Goal: Task Accomplishment & Management: Manage account settings

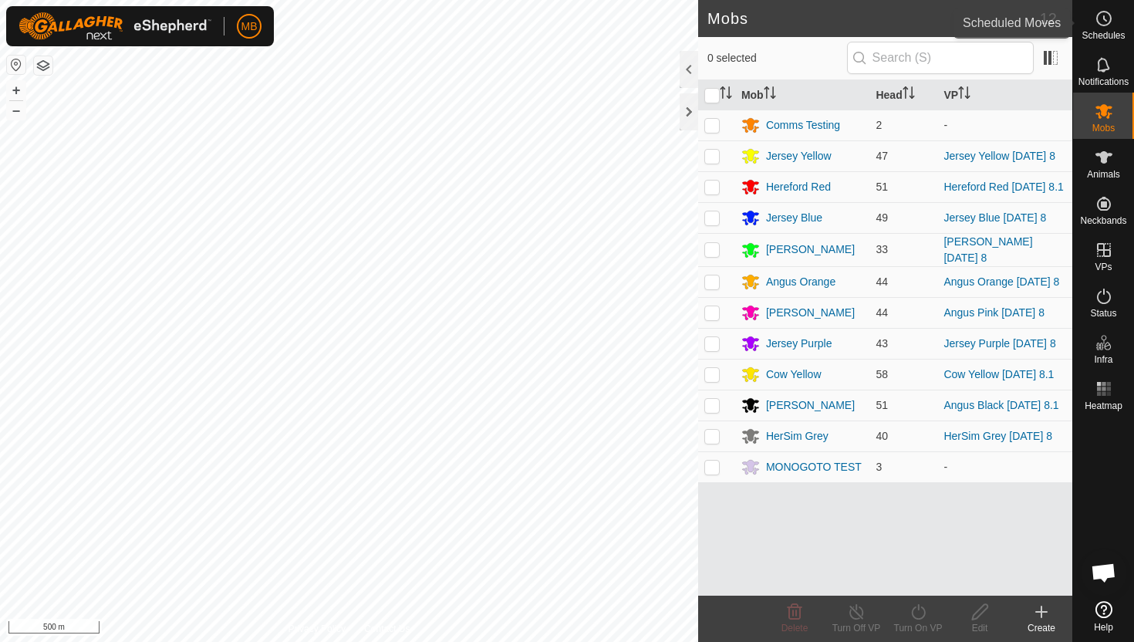
click at [1097, 19] on icon at bounding box center [1104, 18] width 19 height 19
click at [1100, 20] on icon at bounding box center [1104, 18] width 19 height 19
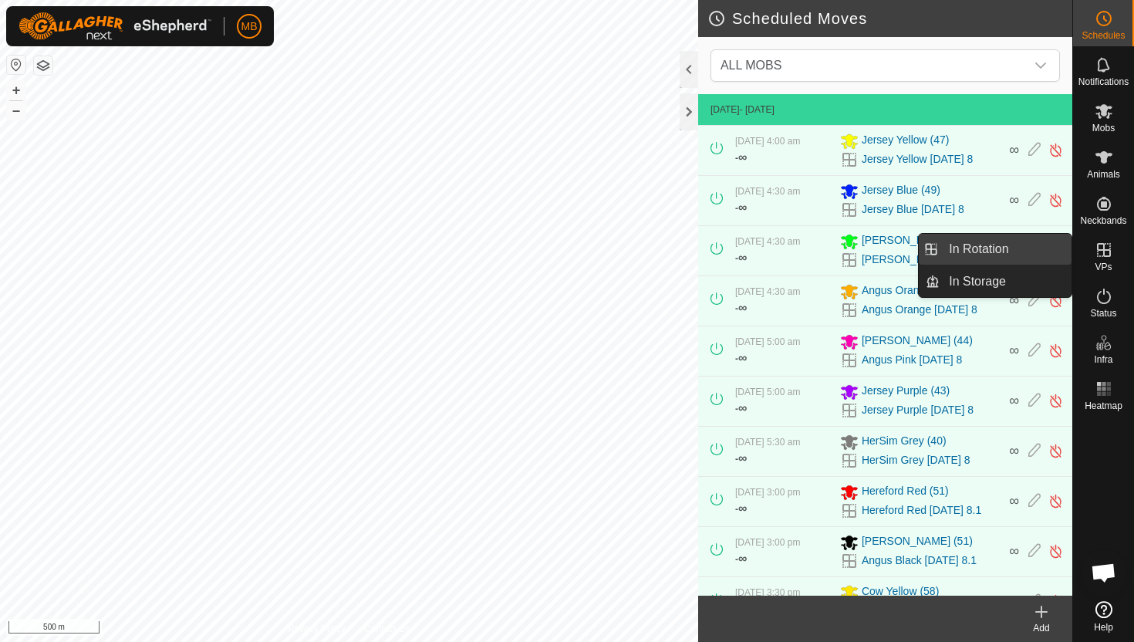
click at [1007, 252] on link "In Rotation" at bounding box center [1006, 249] width 132 height 31
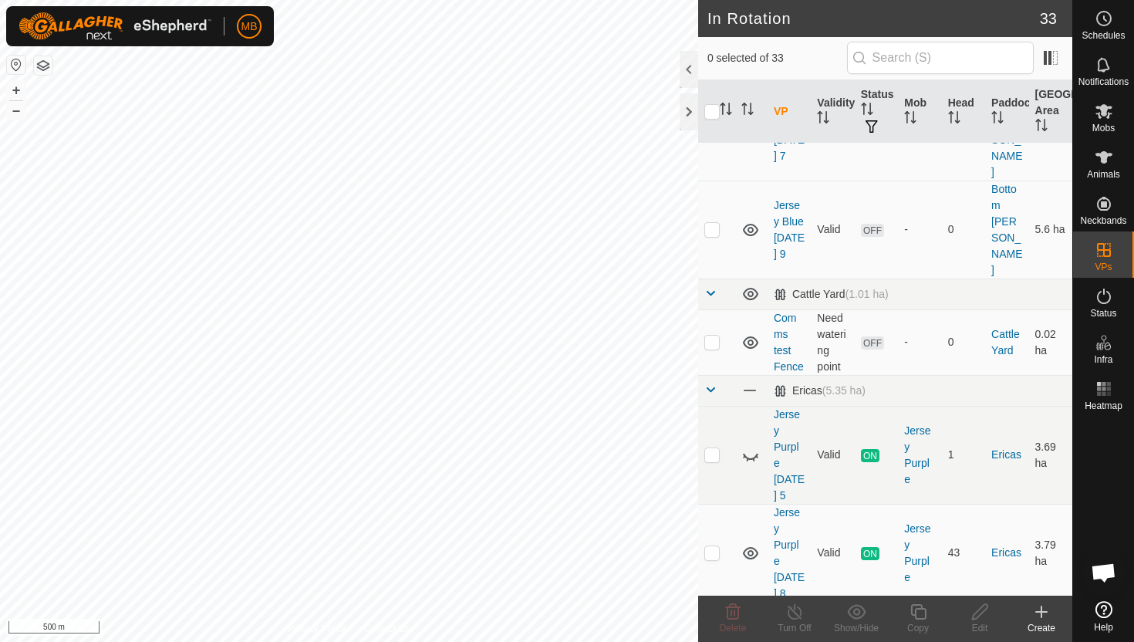
scroll to position [484, 0]
click at [710, 546] on p-checkbox at bounding box center [712, 552] width 15 height 12
checkbox input "true"
click at [922, 614] on icon at bounding box center [918, 612] width 19 height 19
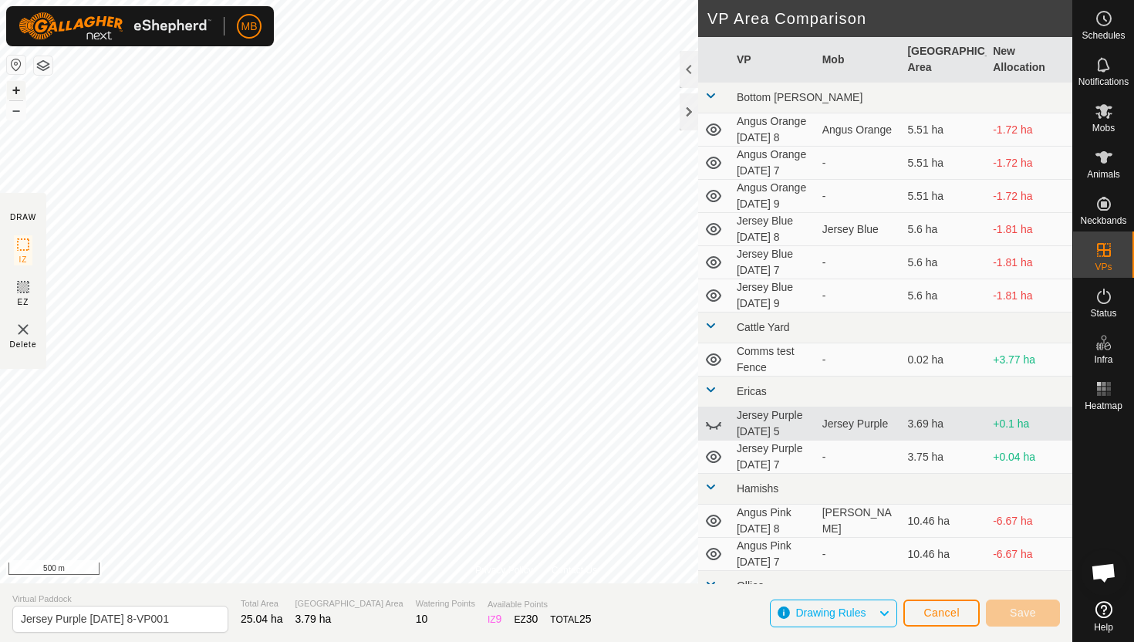
click at [17, 86] on button "+" at bounding box center [16, 90] width 19 height 19
click at [8, 91] on button "+" at bounding box center [16, 90] width 19 height 19
click at [16, 87] on button "+" at bounding box center [16, 90] width 19 height 19
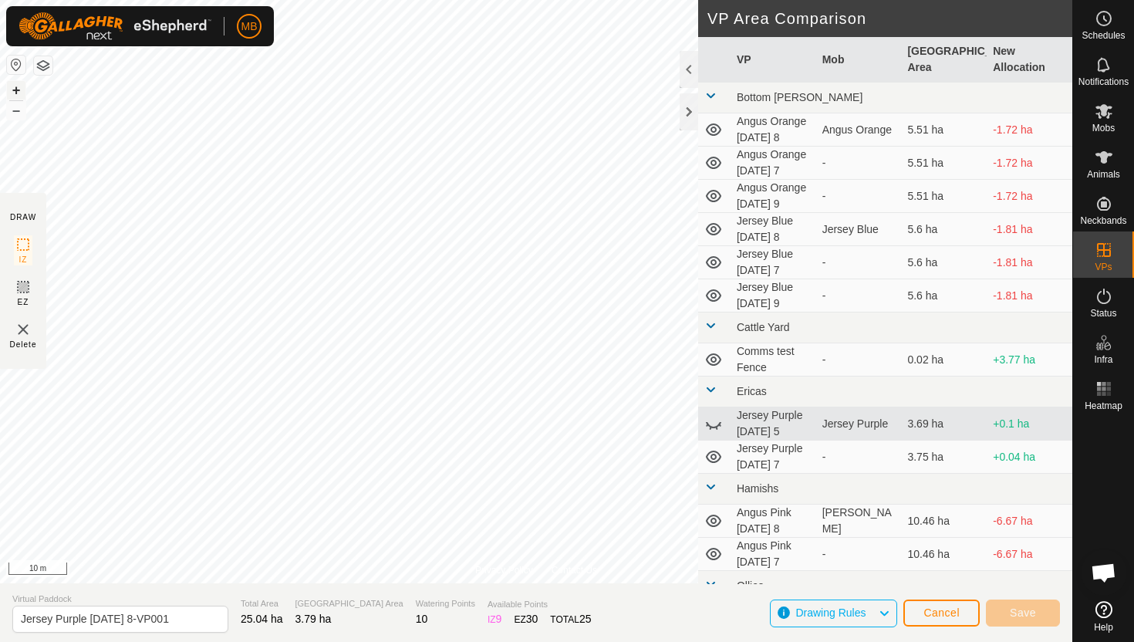
click at [16, 85] on button "+" at bounding box center [16, 90] width 19 height 19
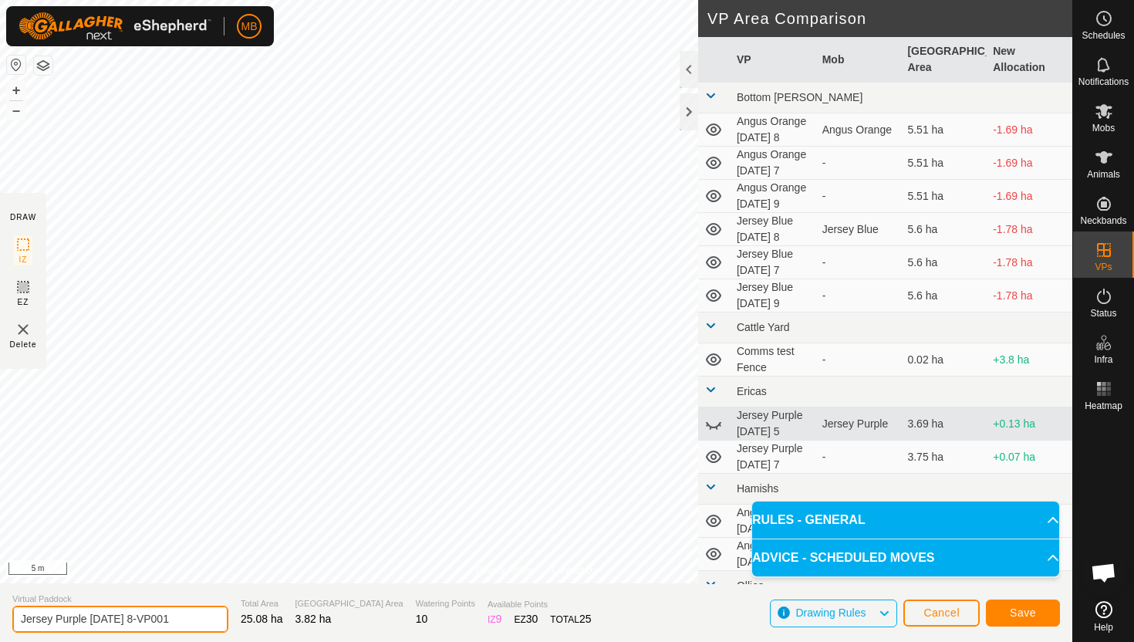
click at [186, 618] on input "Jersey Purple Monday 8-VP001" at bounding box center [120, 619] width 216 height 27
type input "Jersey Purple [DATE] 9"
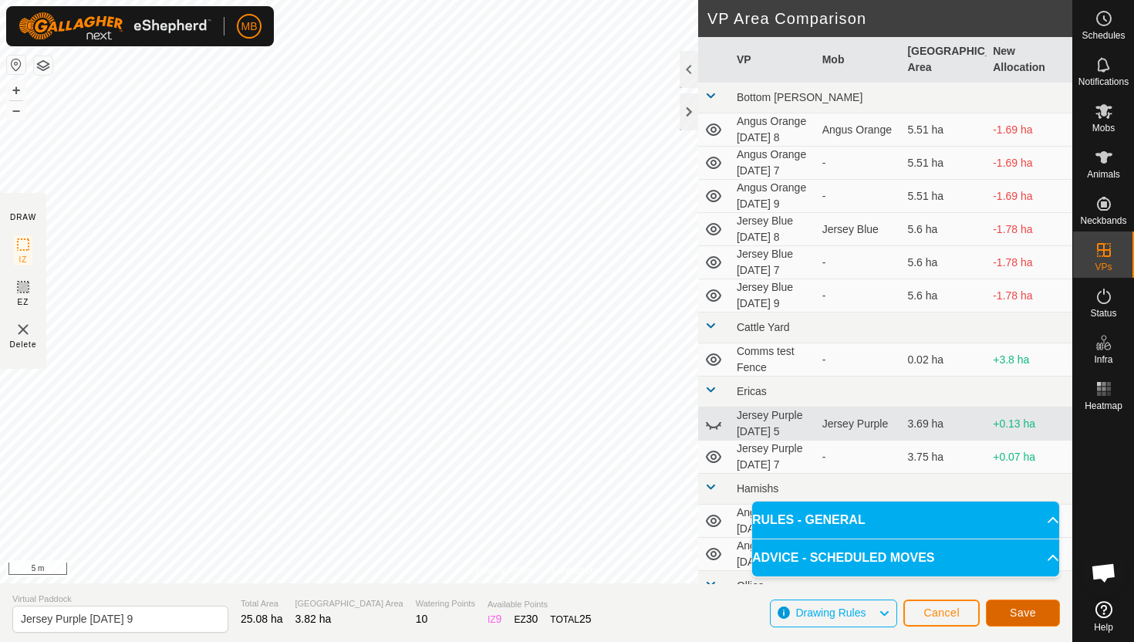
click at [1028, 619] on button "Save" at bounding box center [1023, 613] width 74 height 27
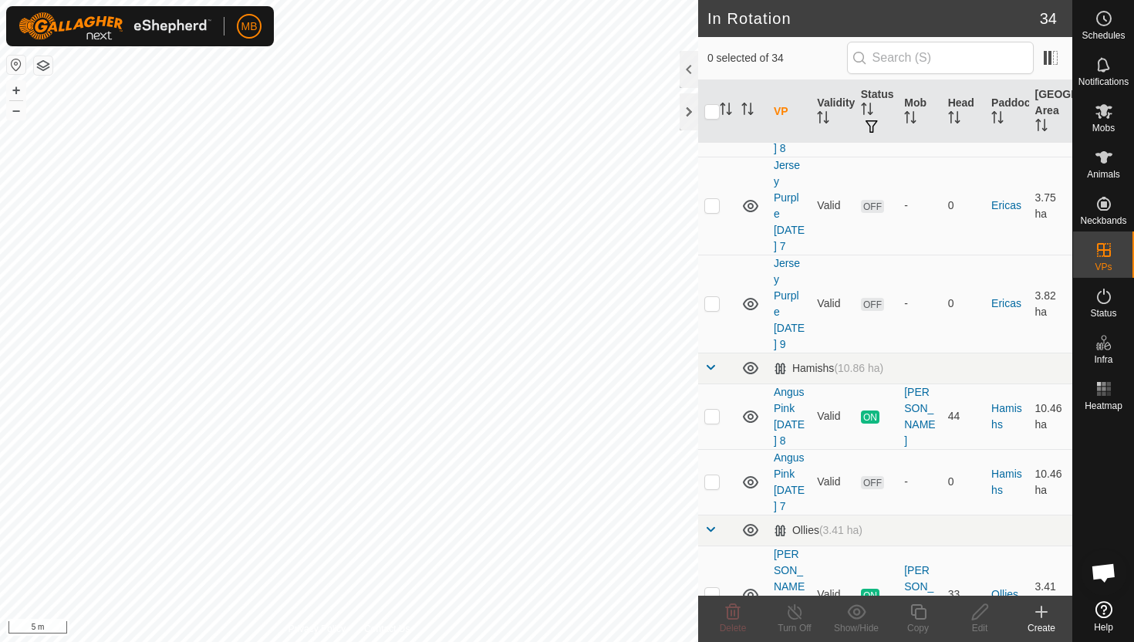
scroll to position [931, 0]
click at [715, 407] on p-checkbox at bounding box center [712, 413] width 15 height 12
checkbox input "true"
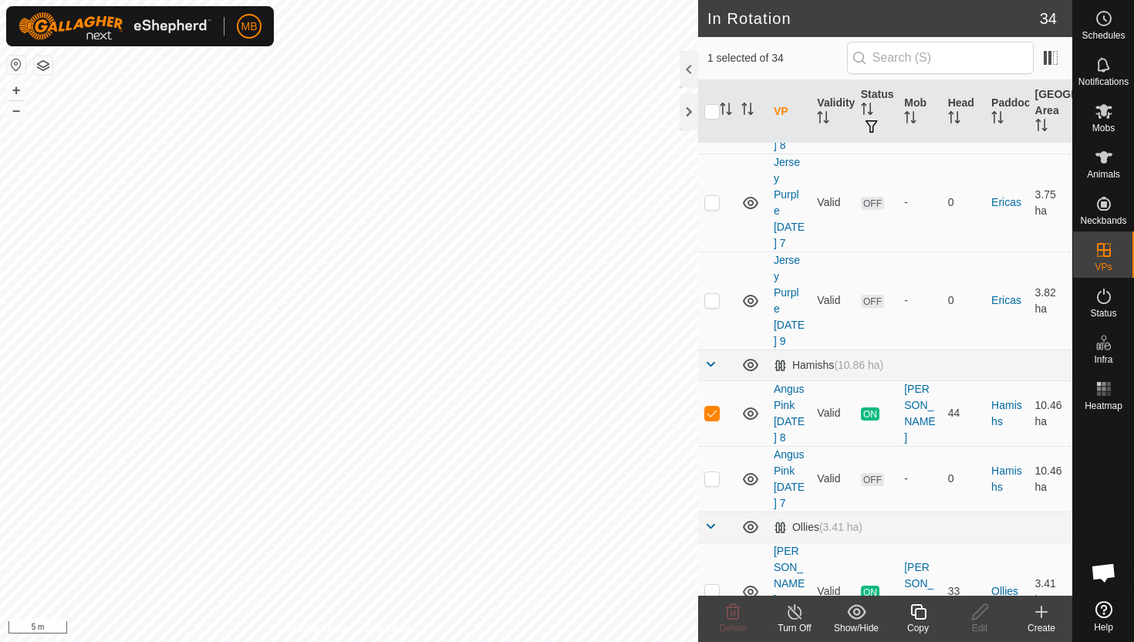
click at [924, 613] on icon at bounding box center [918, 612] width 19 height 19
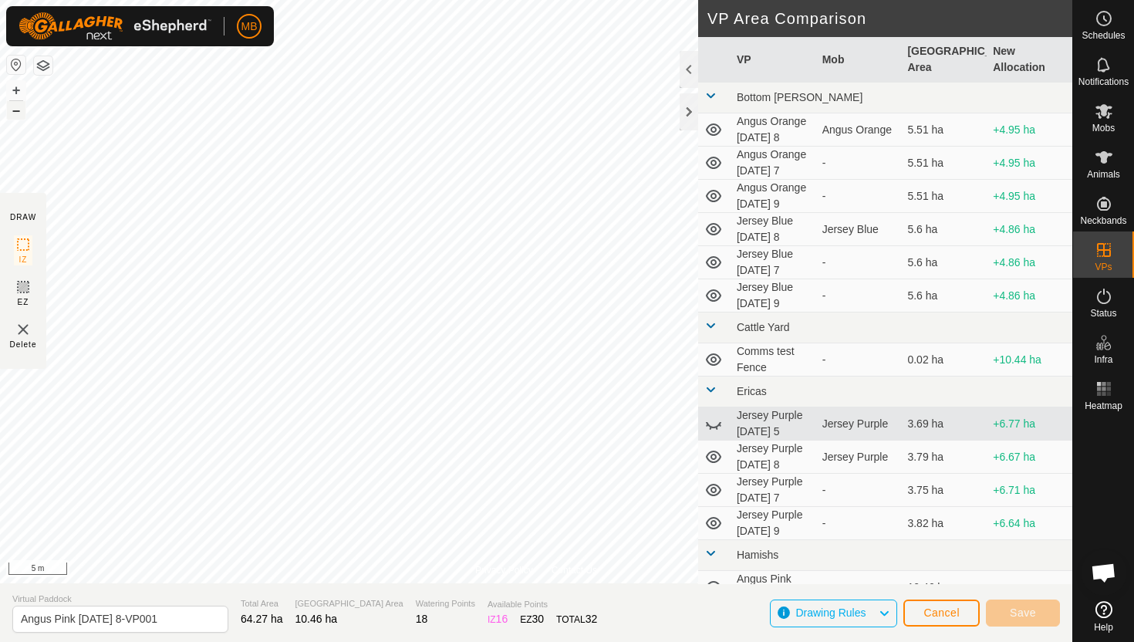
click at [21, 110] on button "–" at bounding box center [16, 110] width 19 height 19
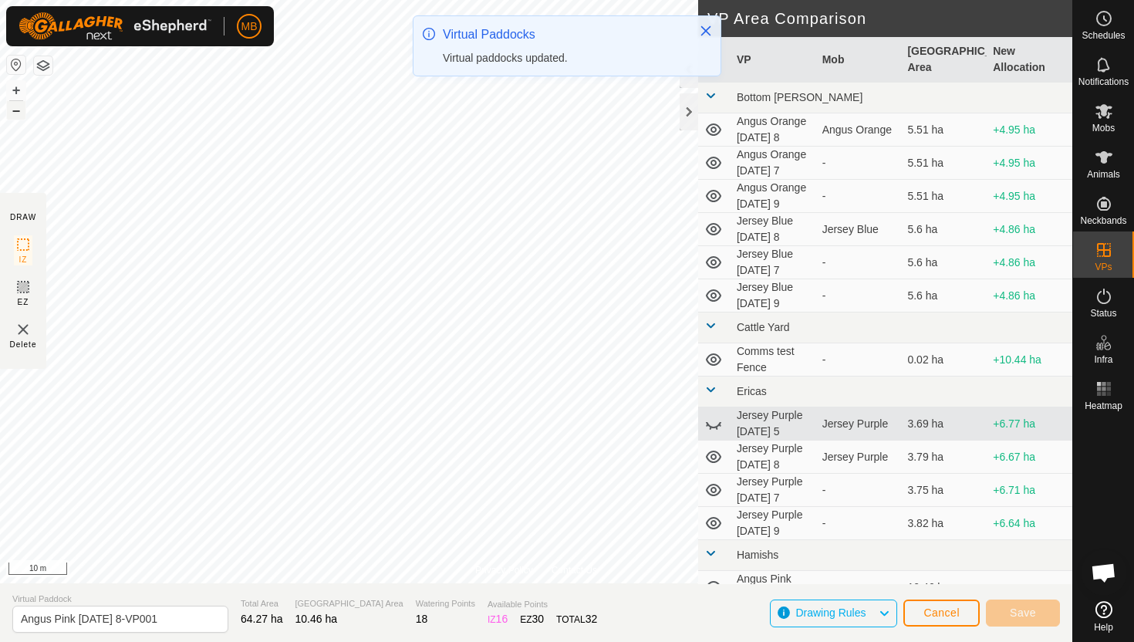
click at [21, 110] on button "–" at bounding box center [16, 110] width 19 height 19
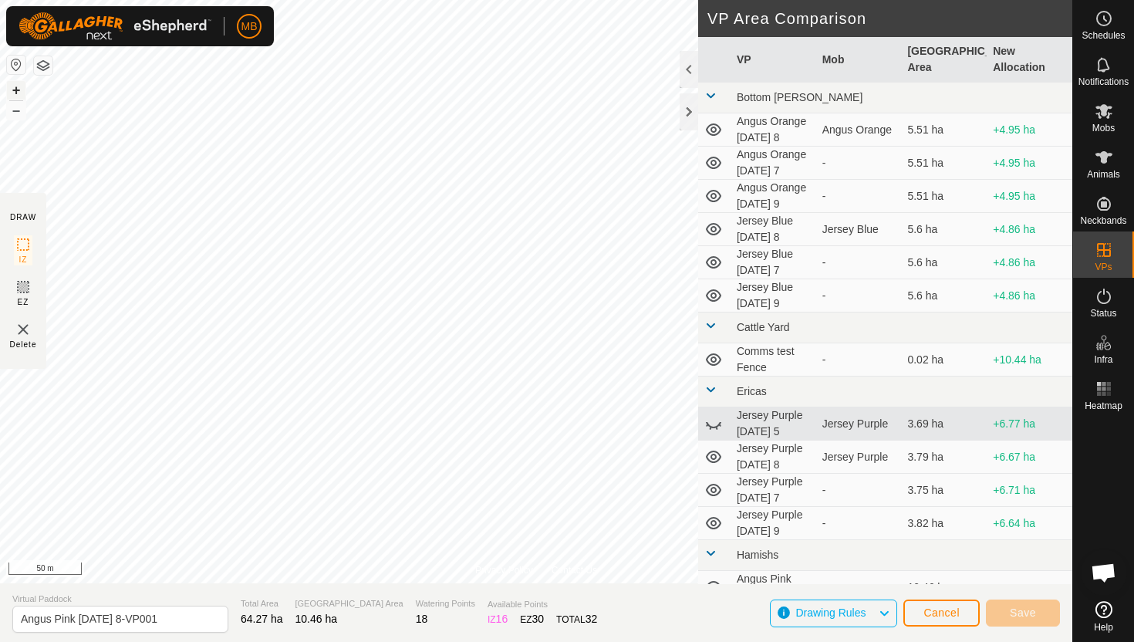
click at [16, 90] on button "+" at bounding box center [16, 90] width 19 height 19
click at [17, 91] on button "+" at bounding box center [16, 90] width 19 height 19
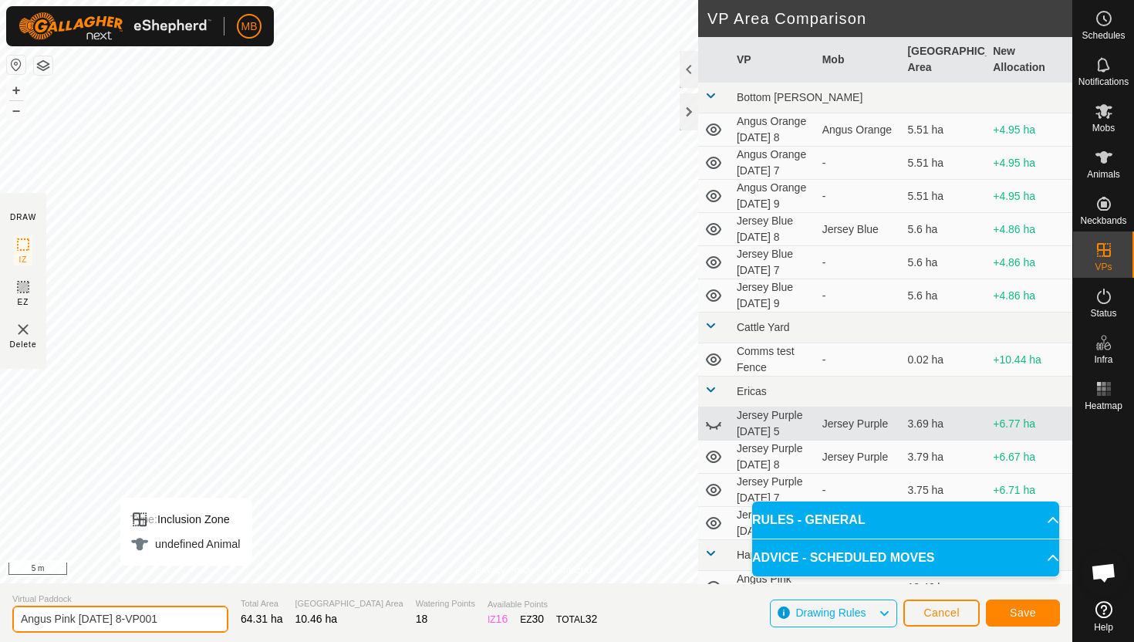
click at [168, 623] on input "Angus Pink Monday 8-VP001" at bounding box center [120, 619] width 216 height 27
type input "Angus Pink [DATE] 9"
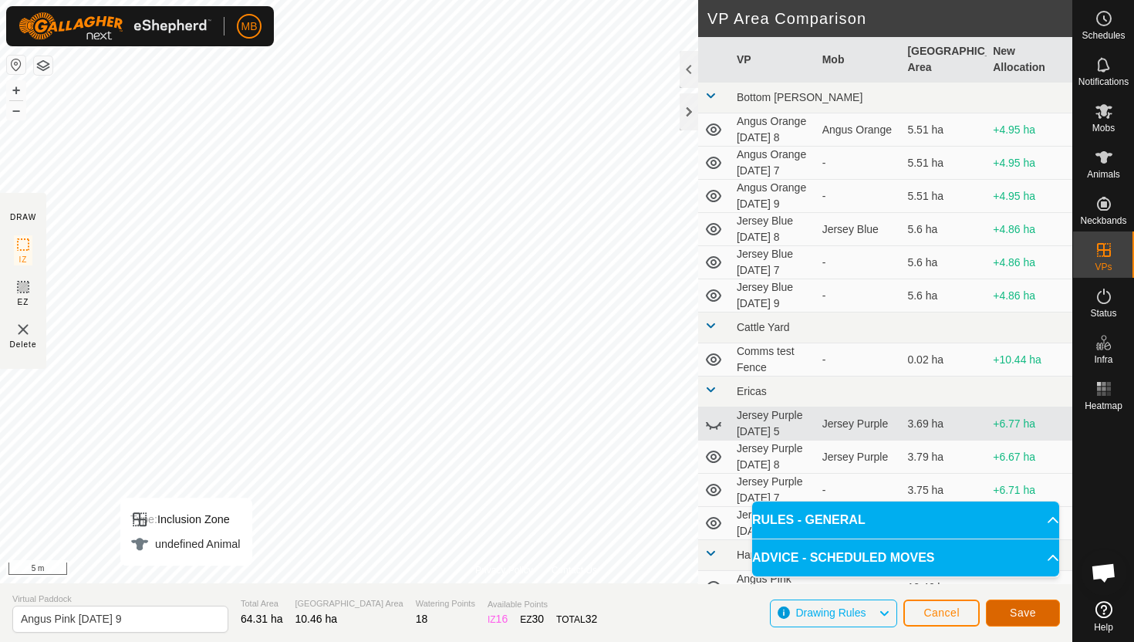
click at [1003, 609] on button "Save" at bounding box center [1023, 613] width 74 height 27
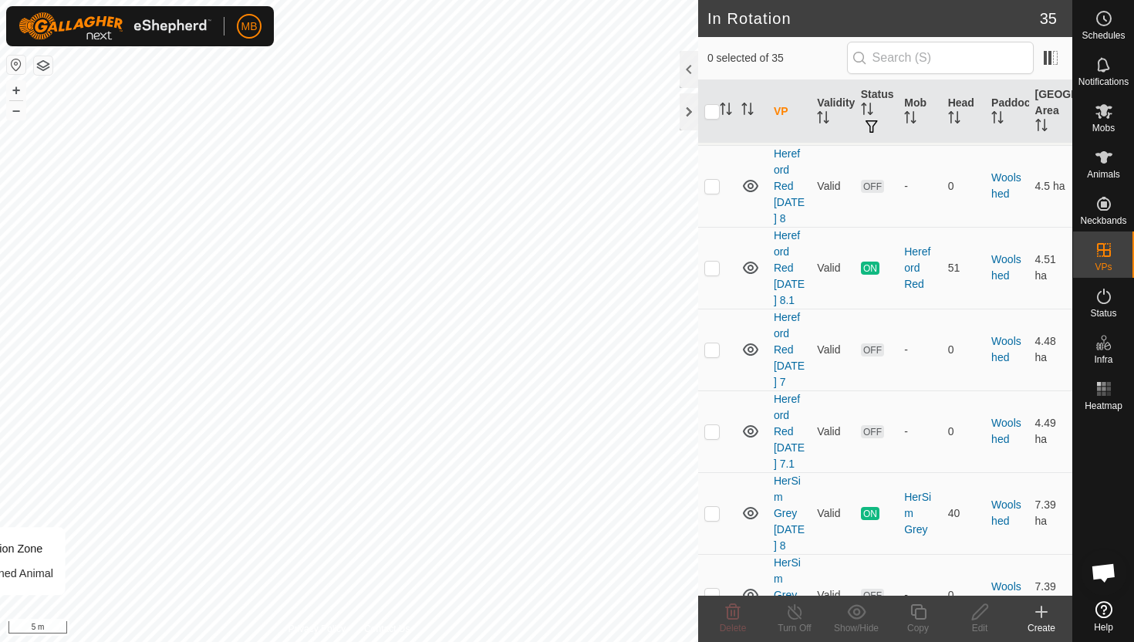
scroll to position [2415, 0]
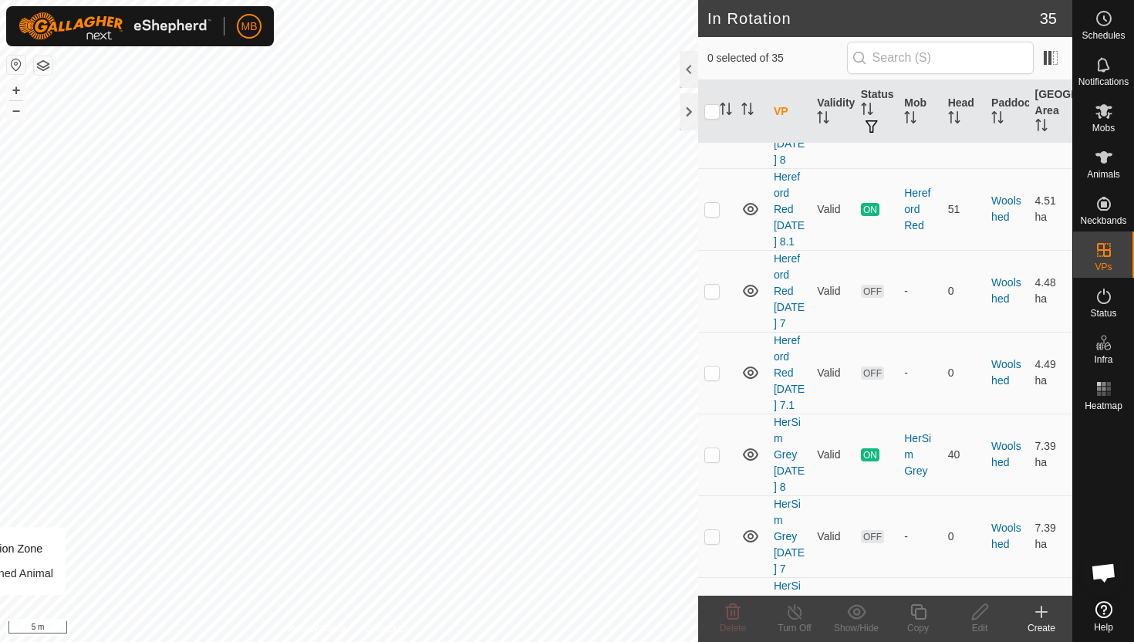
checkbox input "true"
click at [916, 610] on icon at bounding box center [918, 612] width 19 height 19
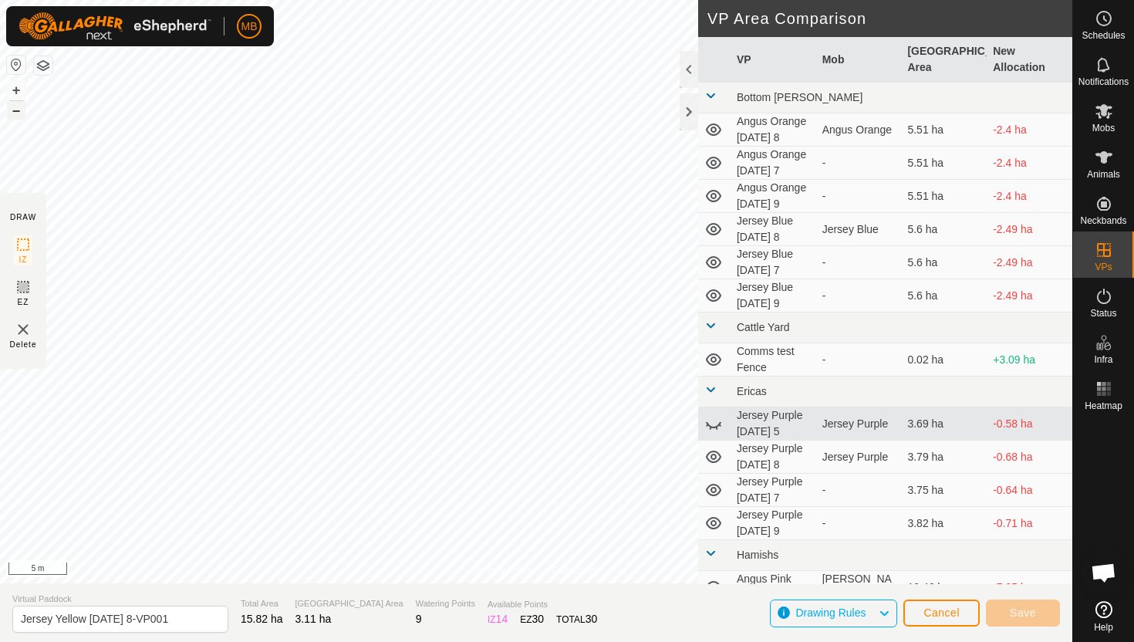
click at [15, 118] on button "–" at bounding box center [16, 110] width 19 height 19
click at [246, 0] on html "MB Schedules Notifications Mobs Animals Neckbands VPs Status Infra Heatmap Help…" at bounding box center [567, 321] width 1134 height 642
drag, startPoint x: 250, startPoint y: 122, endPoint x: 280, endPoint y: -96, distance: 219.7
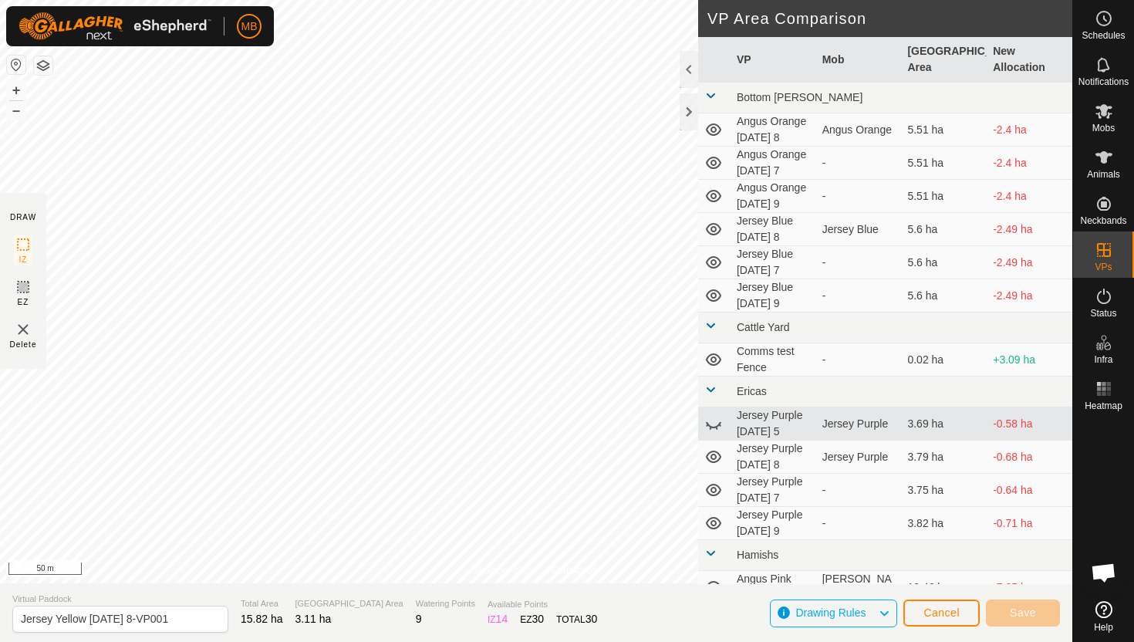
click at [280, 0] on html "MB Schedules Notifications Mobs Animals Neckbands VPs Status Infra Heatmap Help…" at bounding box center [567, 321] width 1134 height 642
click at [464, 0] on html "MB Schedules Notifications Mobs Animals Neckbands VPs Status Infra Heatmap Help…" at bounding box center [567, 321] width 1134 height 642
click at [18, 91] on button "+" at bounding box center [16, 90] width 19 height 19
click at [14, 86] on button "+" at bounding box center [16, 90] width 19 height 19
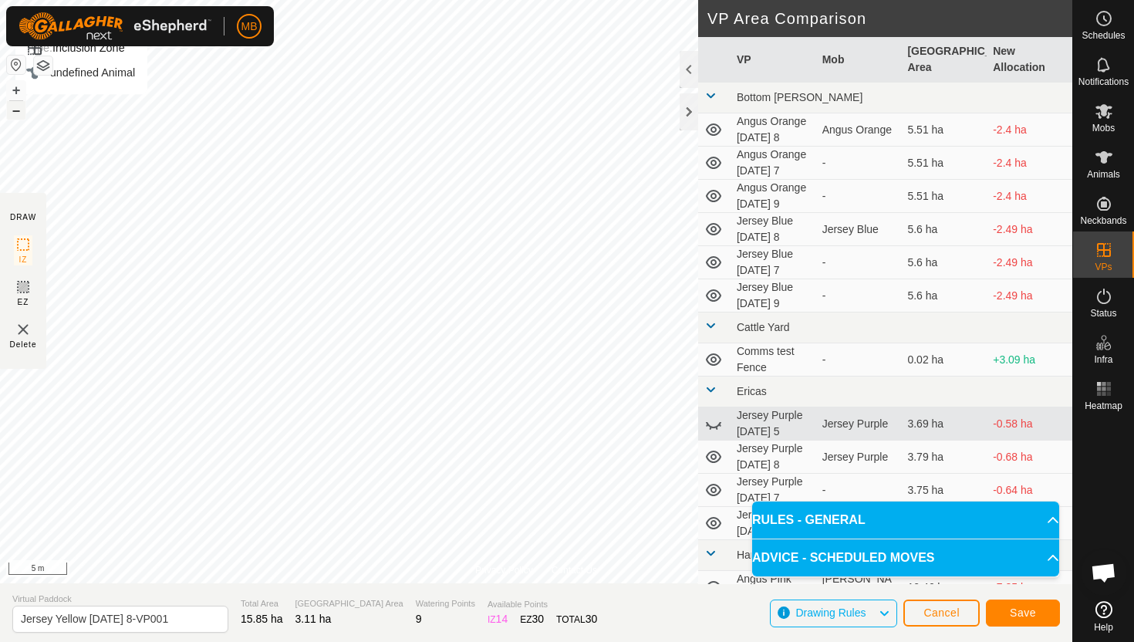
click at [15, 110] on button "–" at bounding box center [16, 110] width 19 height 19
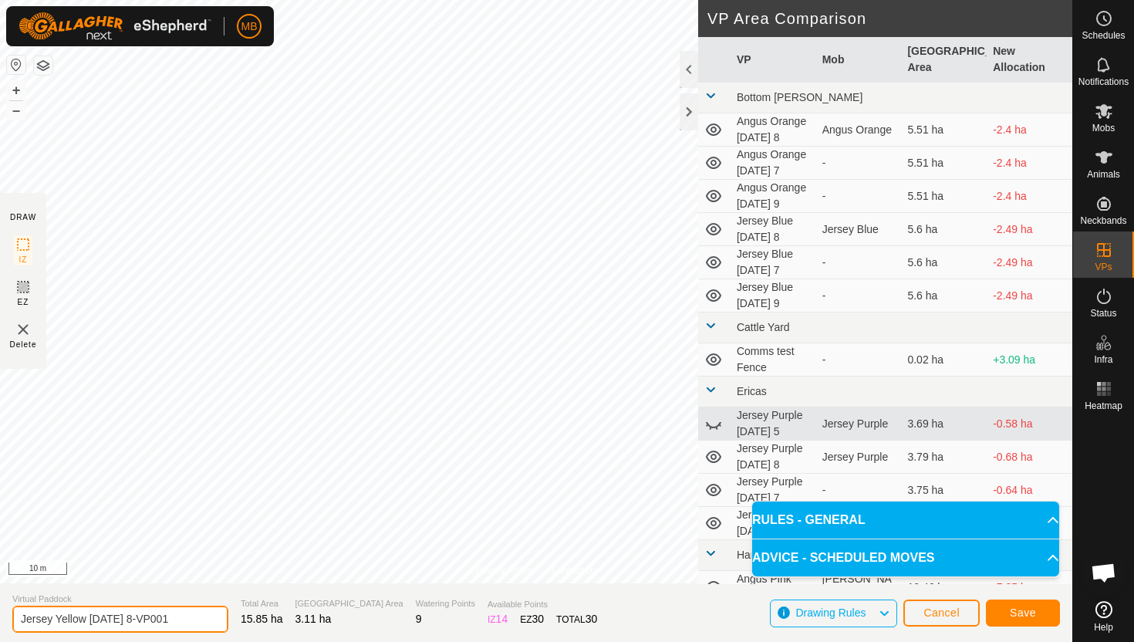
click at [180, 623] on input "Jersey Yellow Monday 8-VP001" at bounding box center [120, 619] width 216 height 27
type input "Jersey Yellow [DATE] 9"
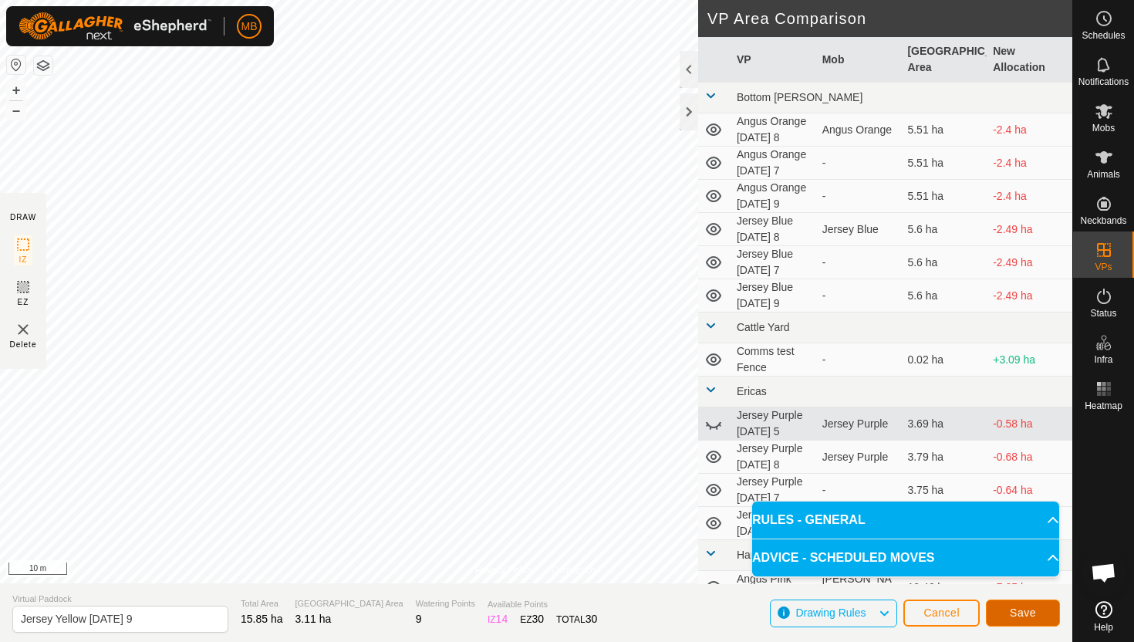
click at [1028, 615] on span "Save" at bounding box center [1023, 613] width 26 height 12
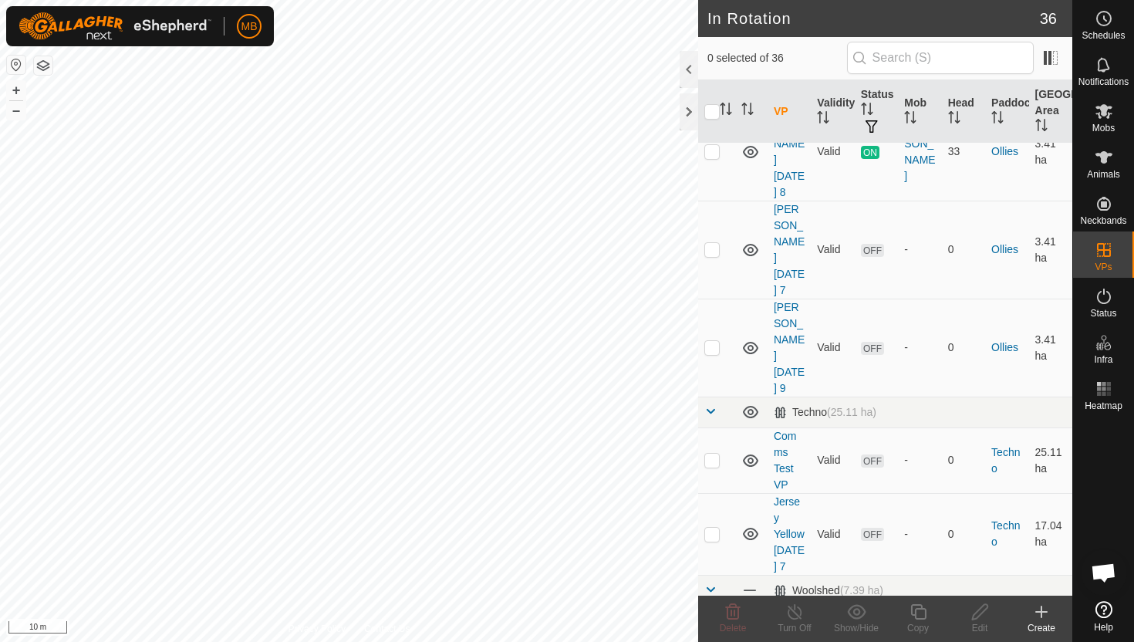
scroll to position [1438, 0]
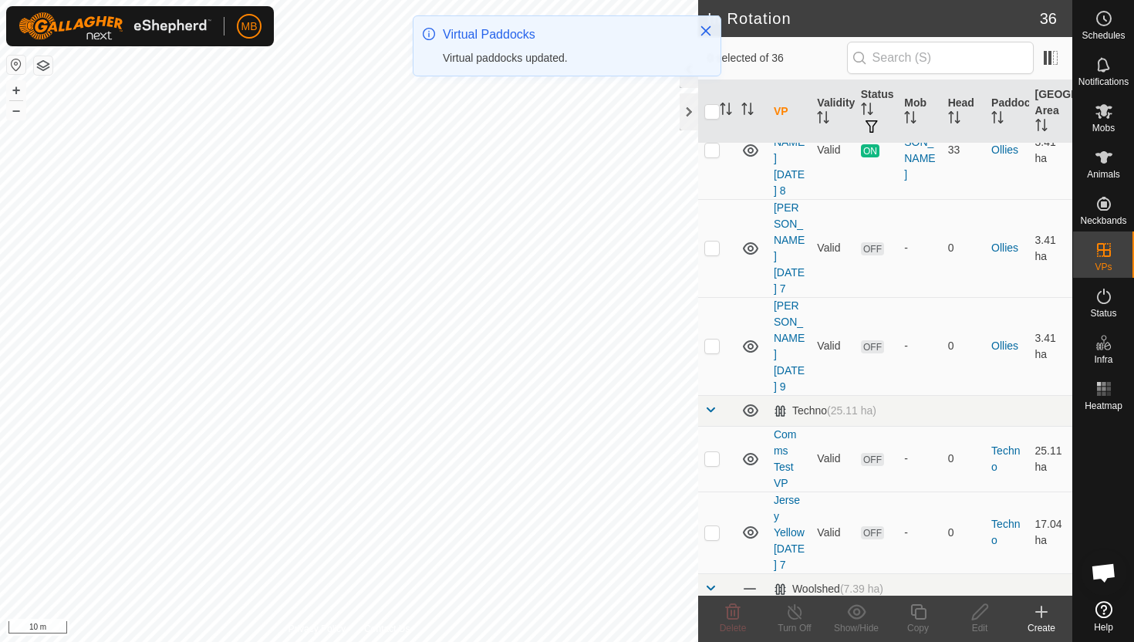
checkbox input "true"
click at [916, 611] on icon at bounding box center [918, 612] width 19 height 19
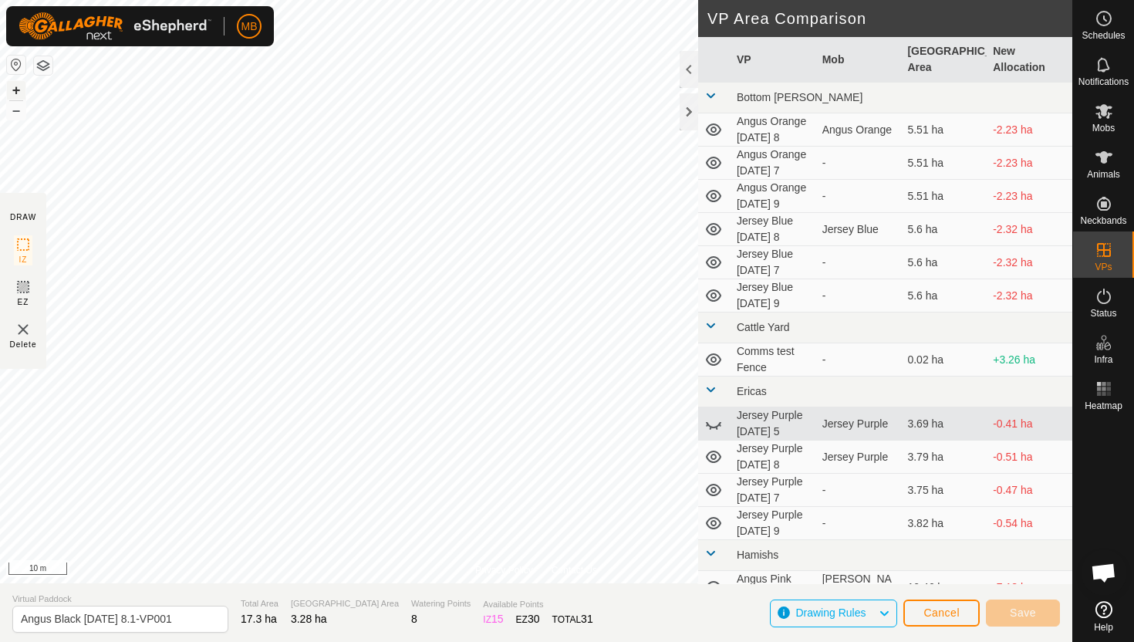
click at [15, 89] on button "+" at bounding box center [16, 90] width 19 height 19
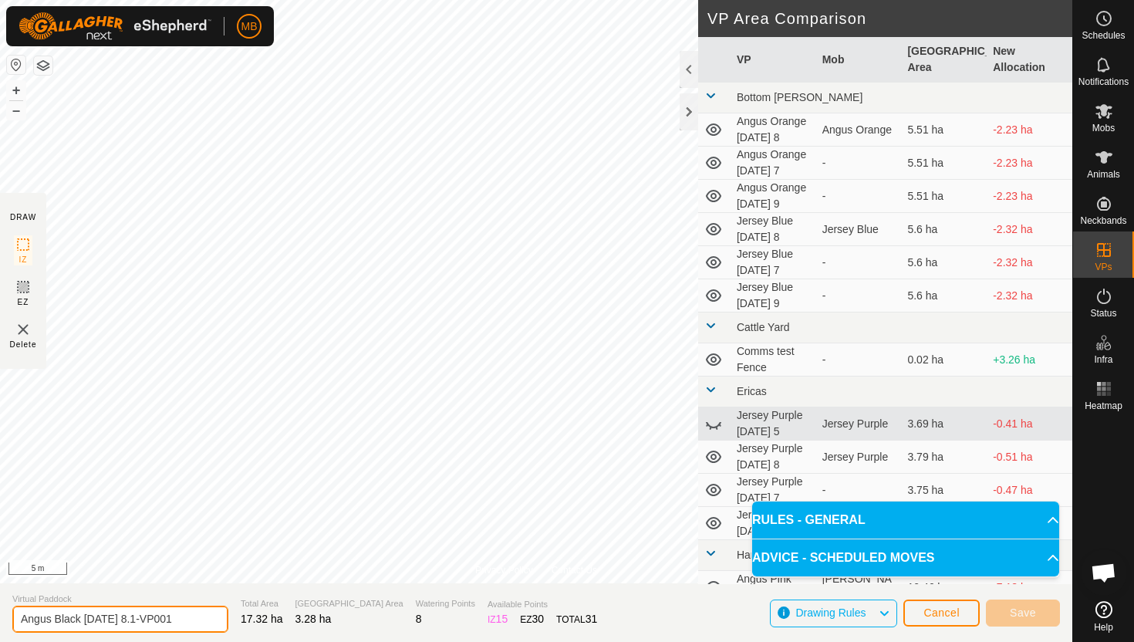
click at [186, 620] on input "Angus Black Monday 8.1-VP001" at bounding box center [120, 619] width 216 height 27
type input "Angus Black [DATE] 9"
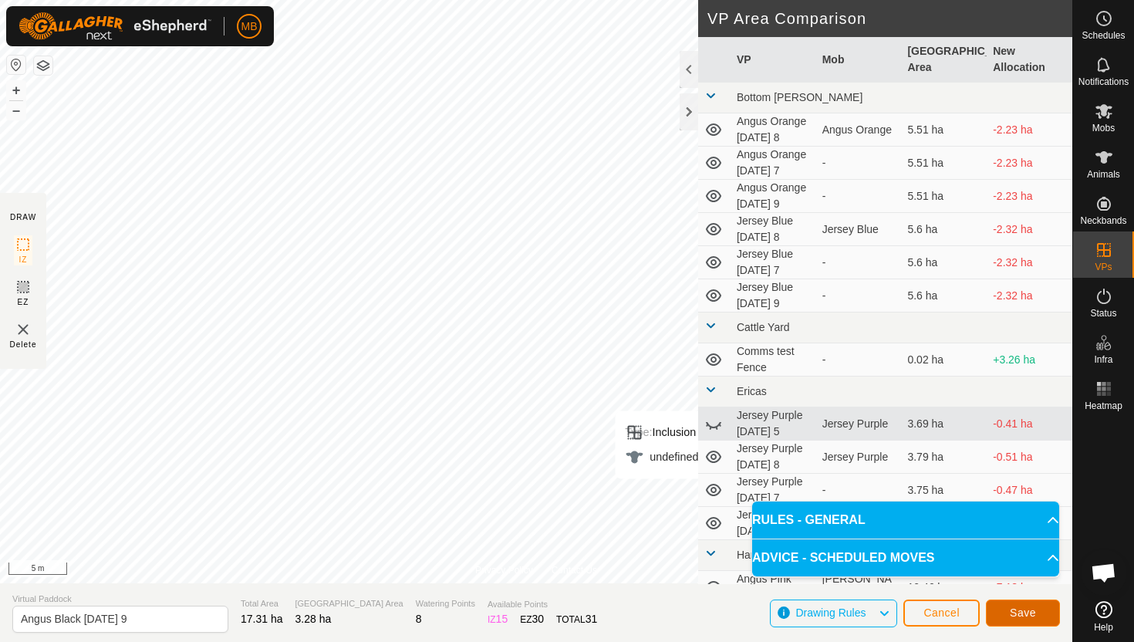
click at [1028, 613] on span "Save" at bounding box center [1023, 613] width 26 height 12
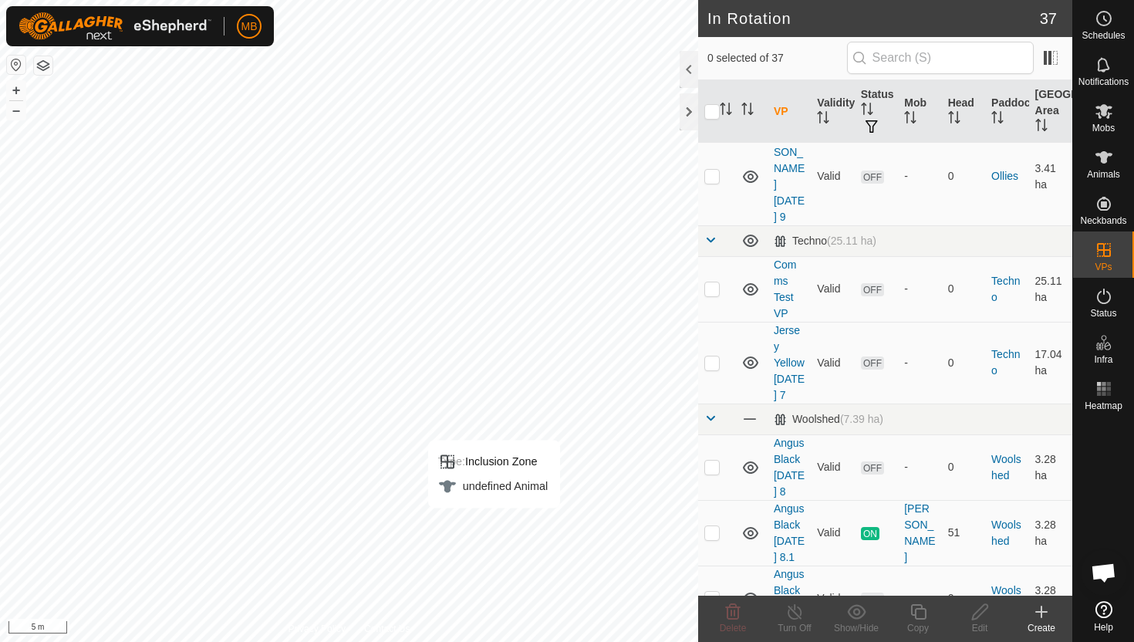
scroll to position [1613, 0]
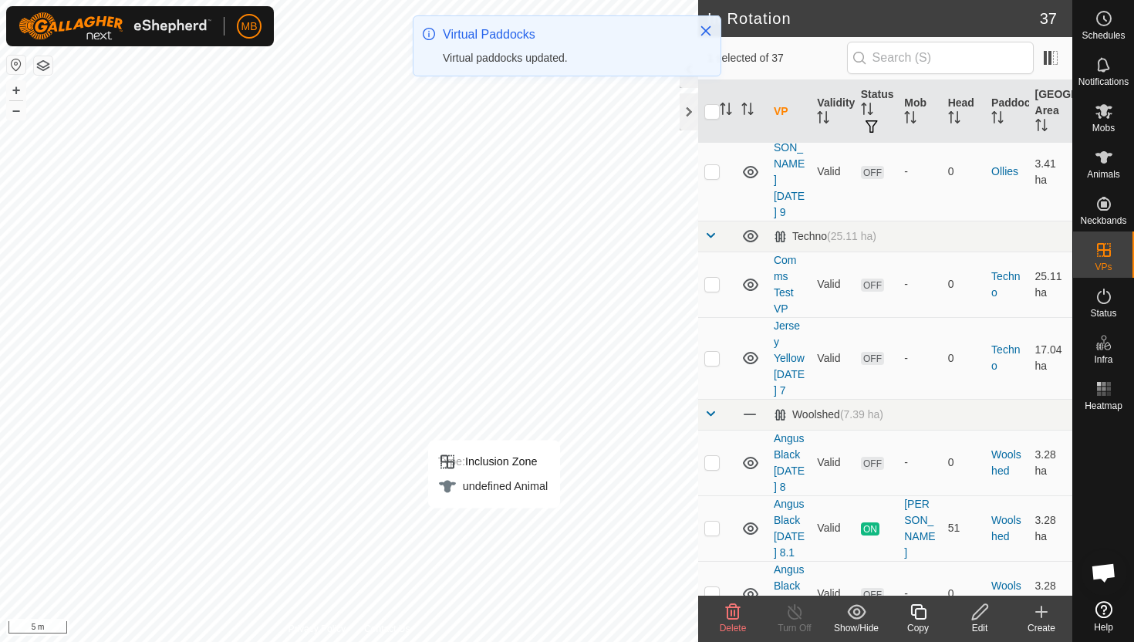
click at [920, 611] on icon at bounding box center [918, 612] width 19 height 19
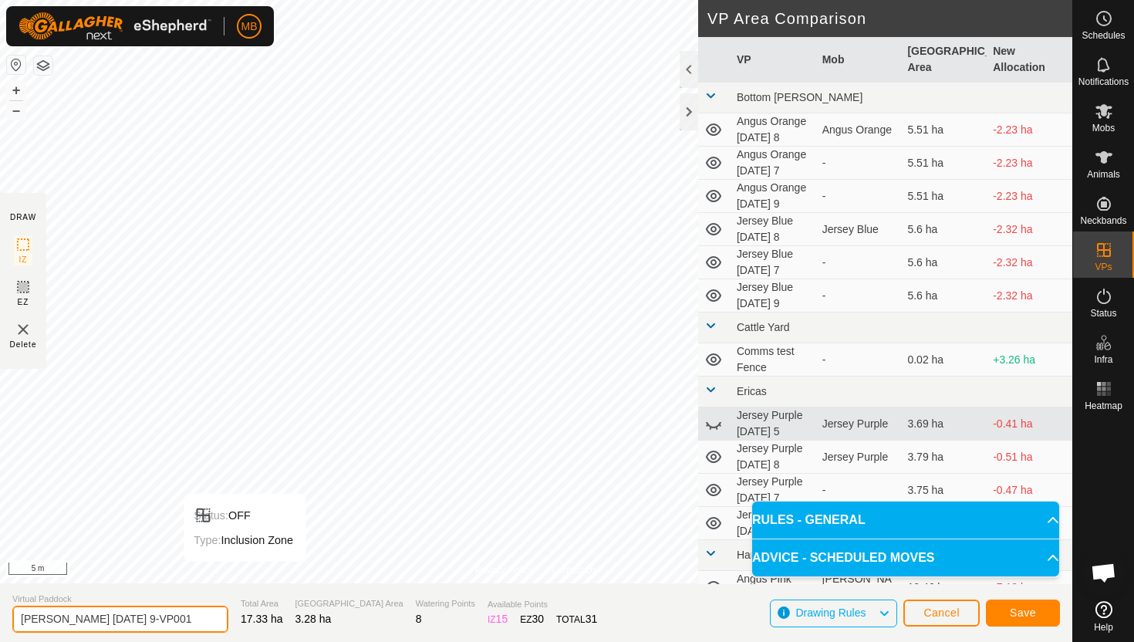
click at [177, 617] on input "Angus Black Tuesday 9-VP001" at bounding box center [120, 619] width 216 height 27
type input "Angus Black [DATE] 9.1"
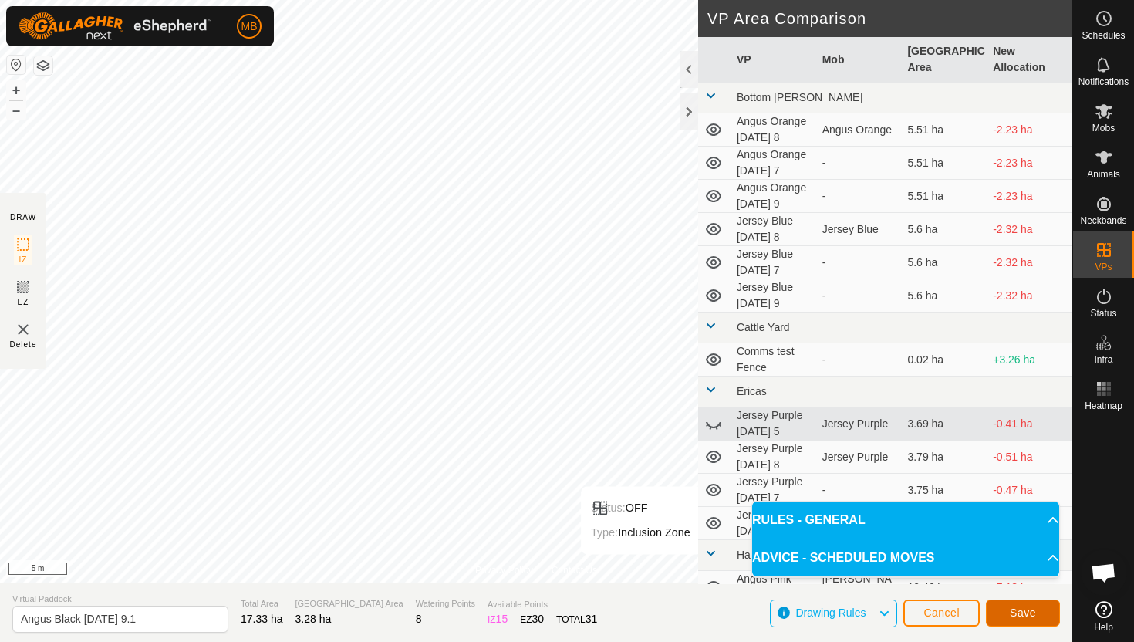
click at [1033, 608] on span "Save" at bounding box center [1023, 613] width 26 height 12
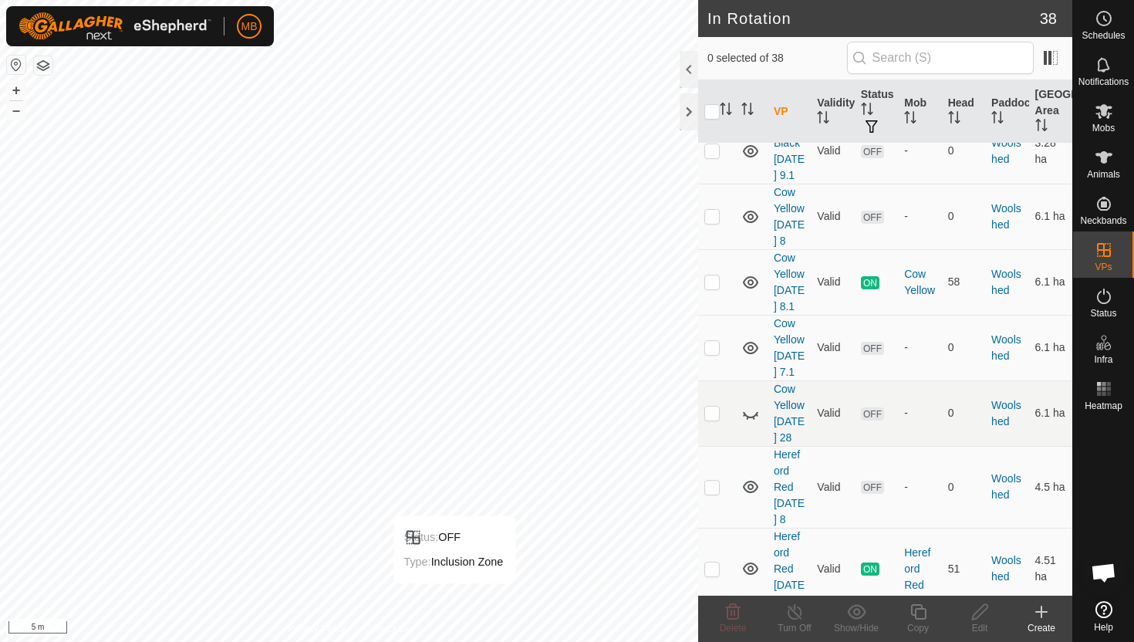
scroll to position [2192, 0]
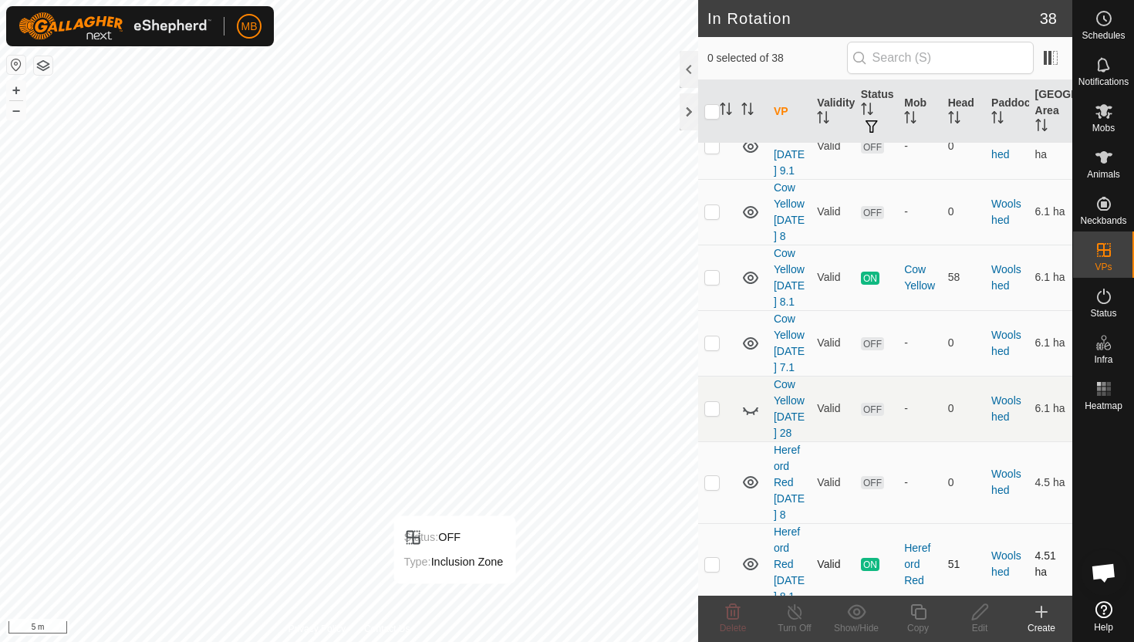
click at [715, 558] on p-checkbox at bounding box center [712, 564] width 15 height 12
checkbox input "true"
click at [924, 615] on icon at bounding box center [918, 612] width 19 height 19
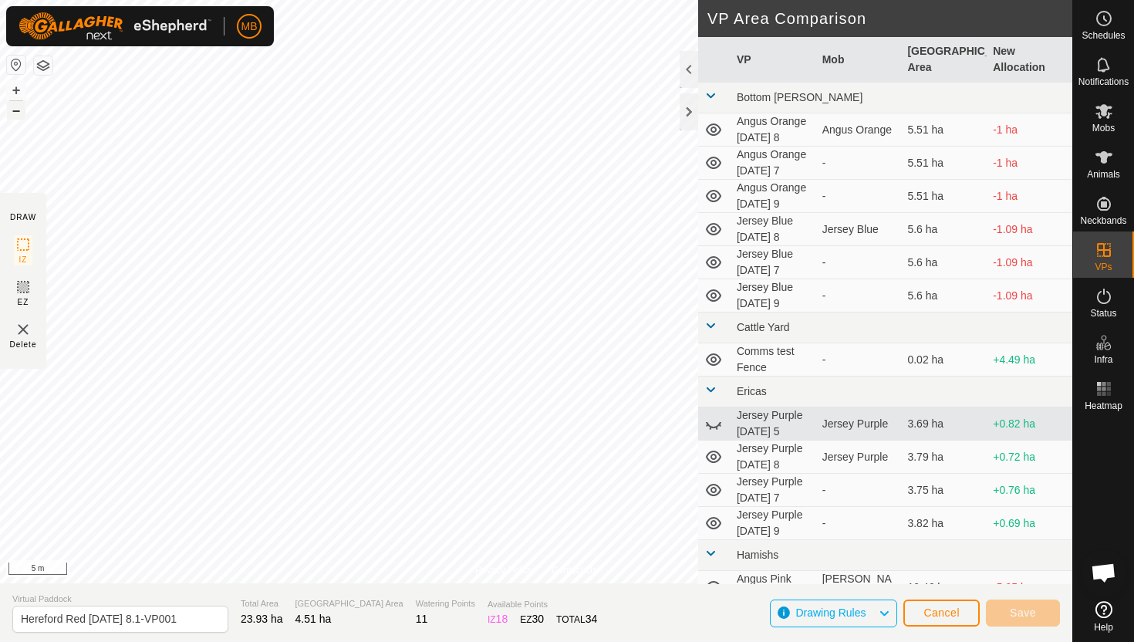
click at [15, 110] on button "–" at bounding box center [16, 110] width 19 height 19
click at [18, 86] on button "+" at bounding box center [16, 90] width 19 height 19
click at [14, 87] on button "+" at bounding box center [16, 90] width 19 height 19
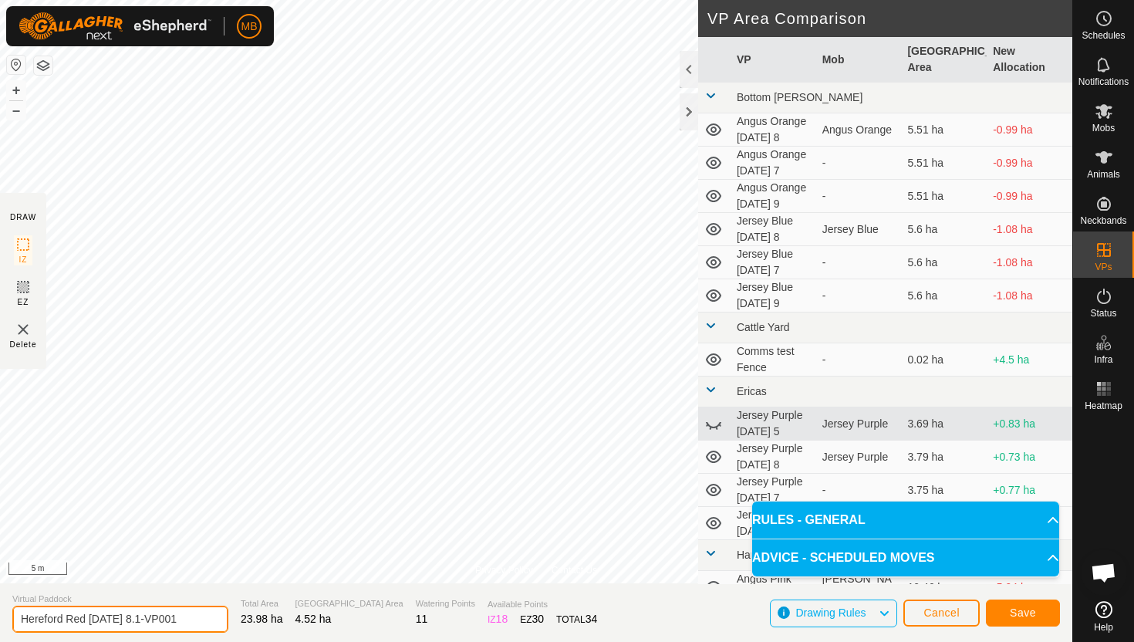
click at [184, 618] on input "Hereford Red Monday 8.1-VP001" at bounding box center [120, 619] width 216 height 27
type input "Hereford Red [DATE] 9"
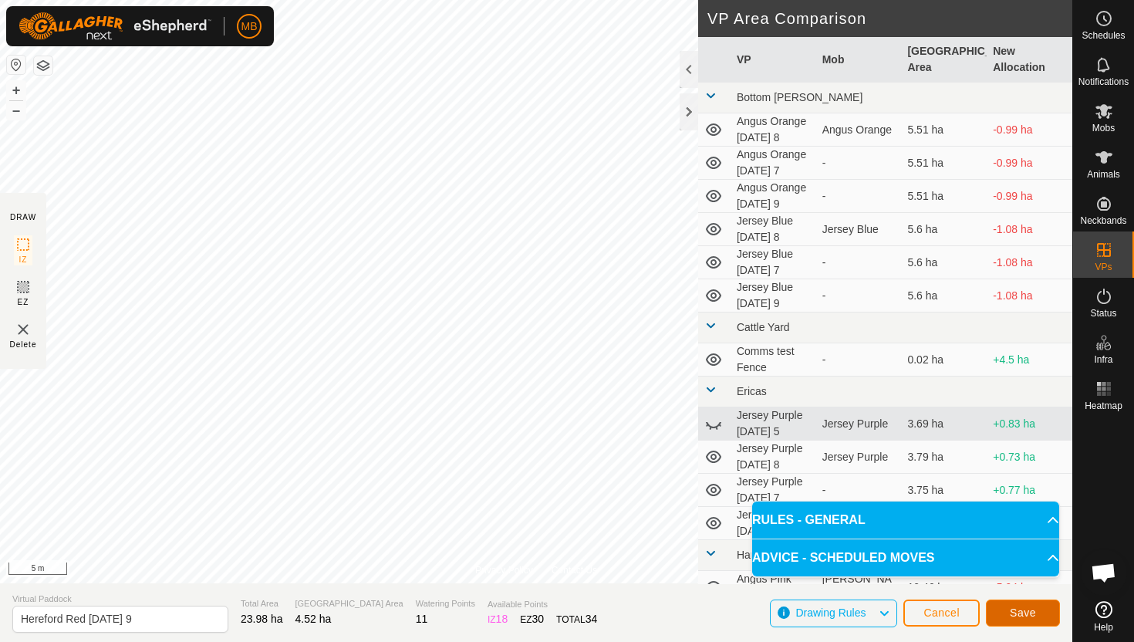
click at [1028, 608] on span "Save" at bounding box center [1023, 613] width 26 height 12
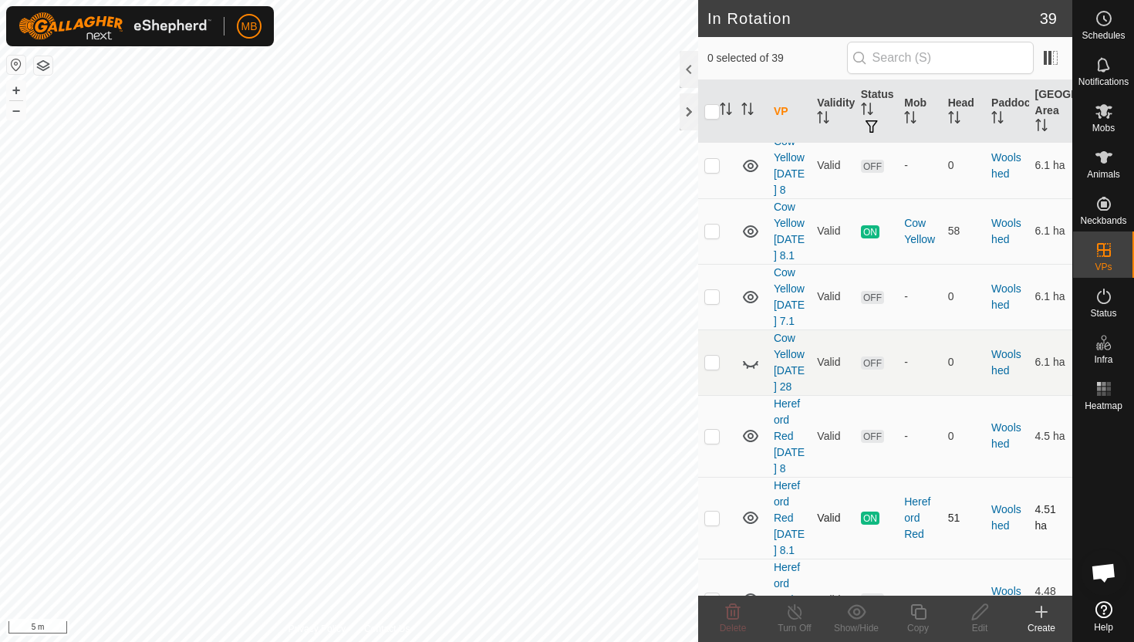
scroll to position [2239, 0]
checkbox input "true"
click at [923, 610] on icon at bounding box center [918, 612] width 19 height 19
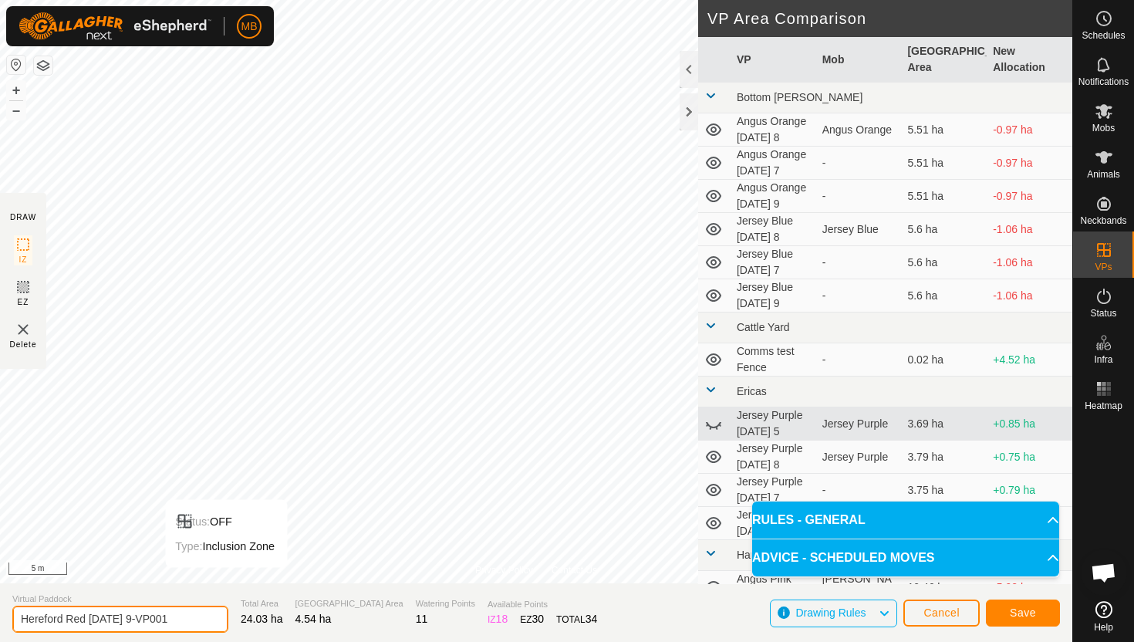
click at [181, 618] on input "Hereford Red Tuesday 9-VP001" at bounding box center [120, 619] width 216 height 27
type input "Hereford Red [DATE] 9.1"
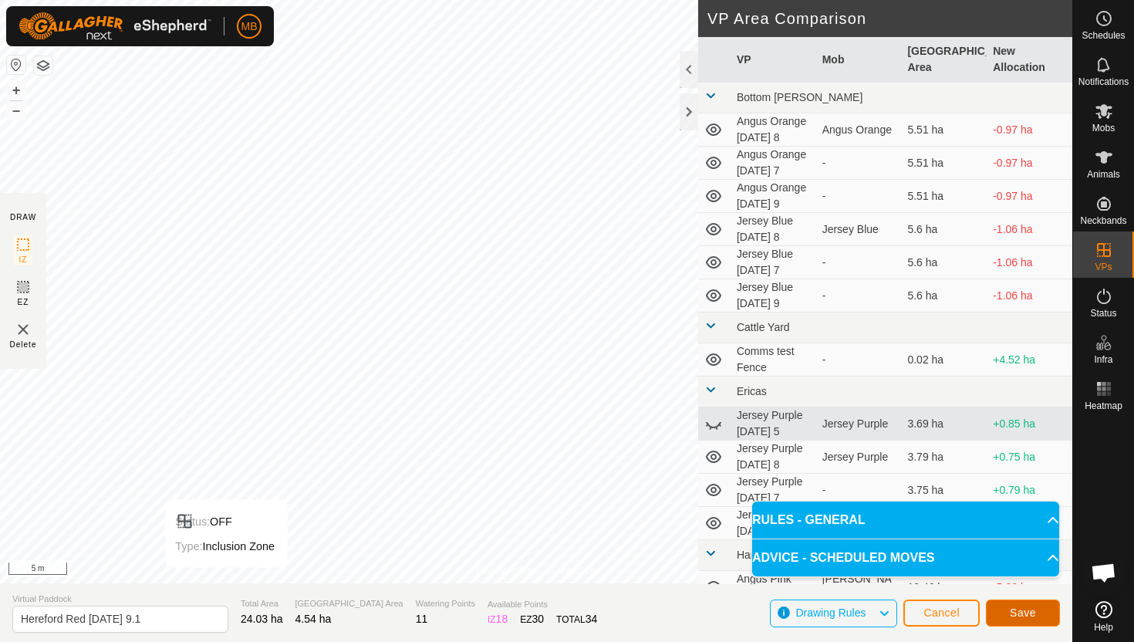
click at [1013, 610] on span "Save" at bounding box center [1023, 613] width 26 height 12
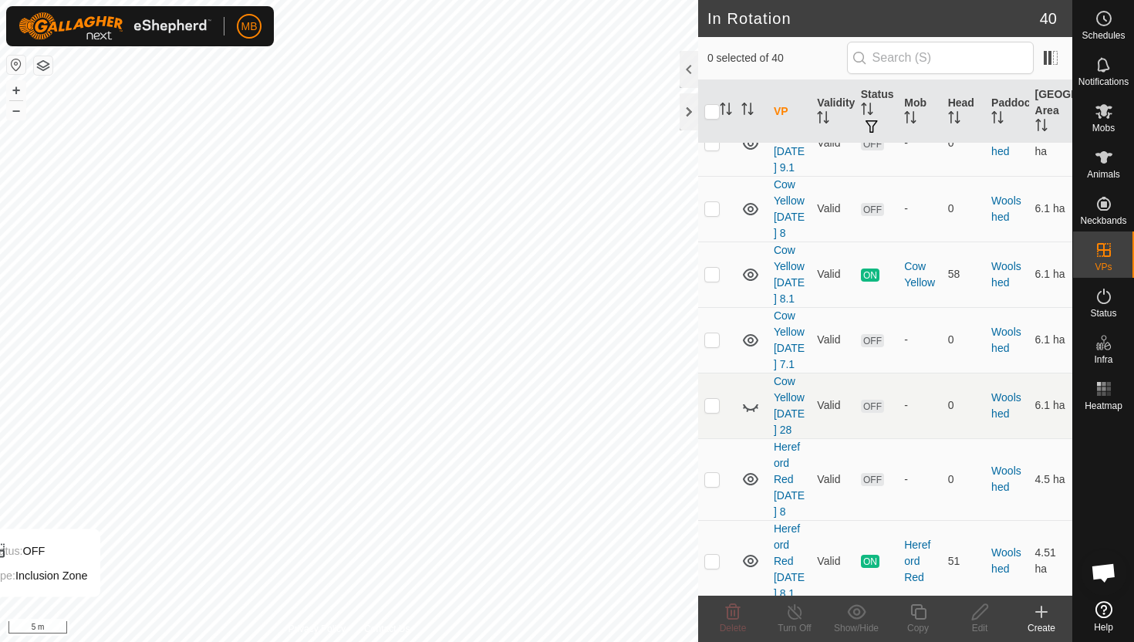
scroll to position [2213, 0]
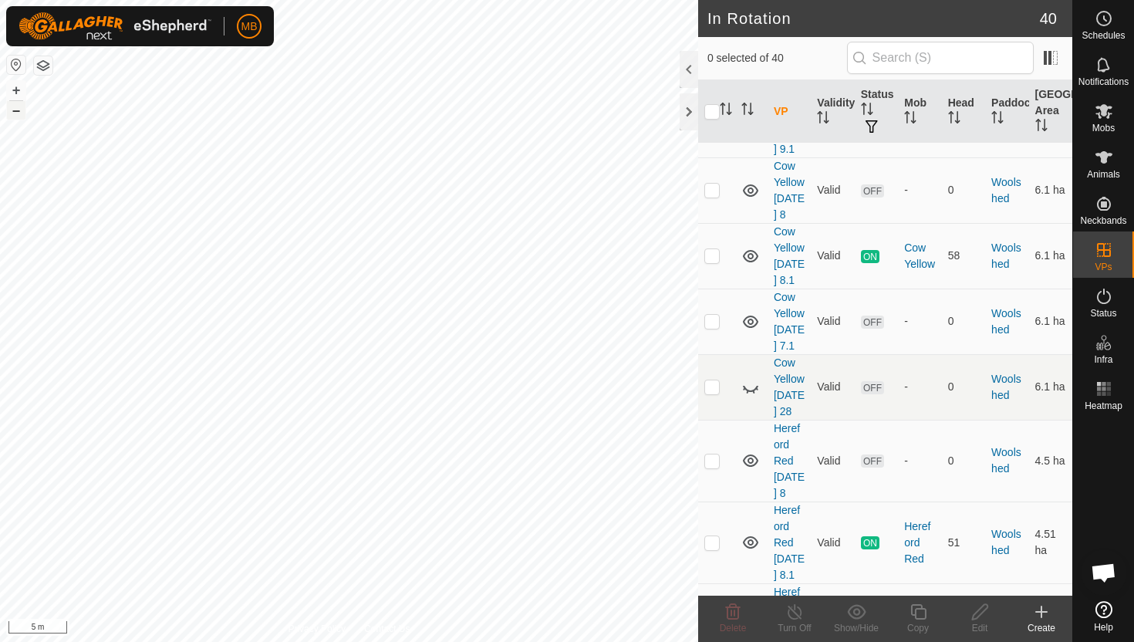
click at [18, 110] on button "–" at bounding box center [16, 110] width 19 height 19
click at [235, 0] on html "MB Schedules Notifications Mobs Animals Neckbands VPs Status Infra Heatmap Help…" at bounding box center [567, 321] width 1134 height 642
click at [361, 0] on html "MB My Account Settings Logout Schedules Notifications Mobs Animals Neckbands VP…" at bounding box center [567, 321] width 1134 height 642
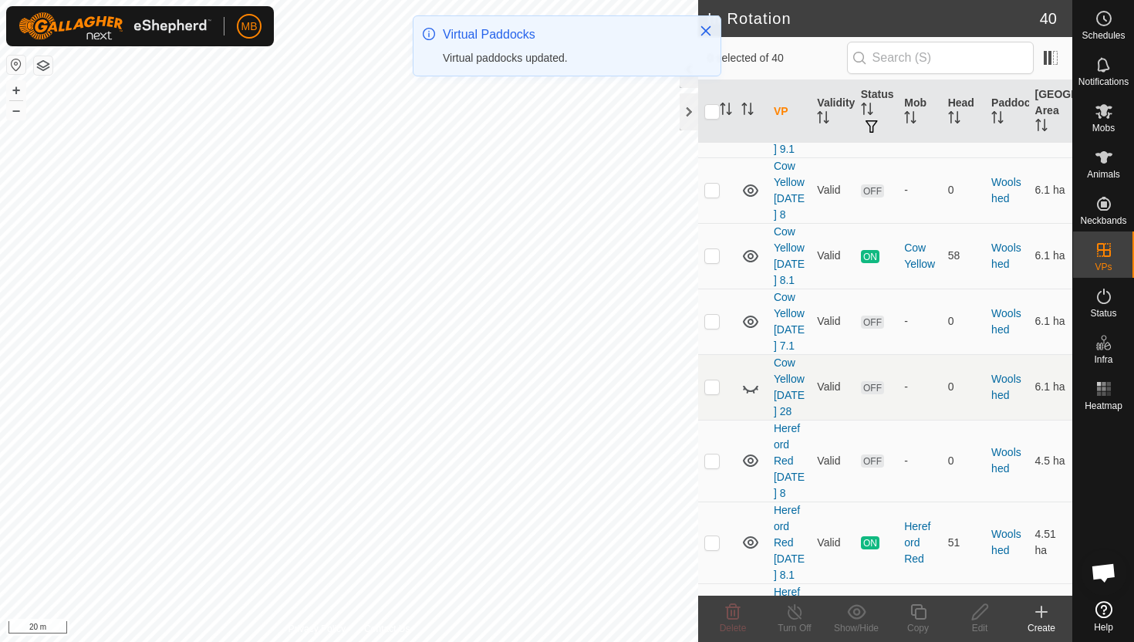
click at [417, 0] on html "MB Schedules Notifications Mobs Animals Neckbands VPs Status Infra Heatmap Help…" at bounding box center [567, 321] width 1134 height 642
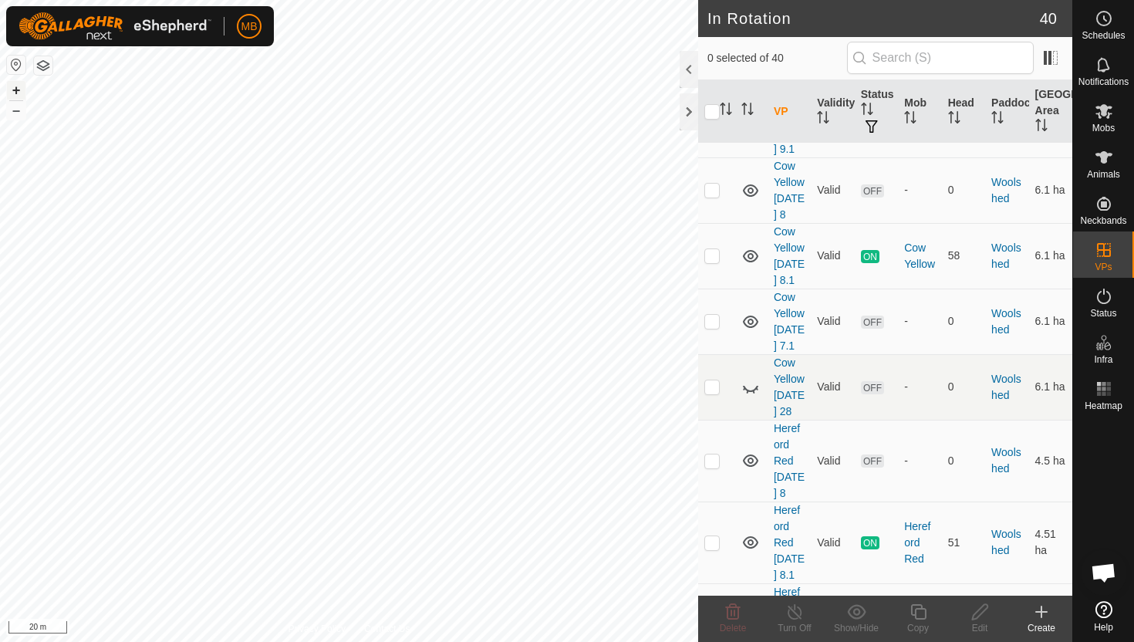
click at [19, 89] on button "+" at bounding box center [16, 90] width 19 height 19
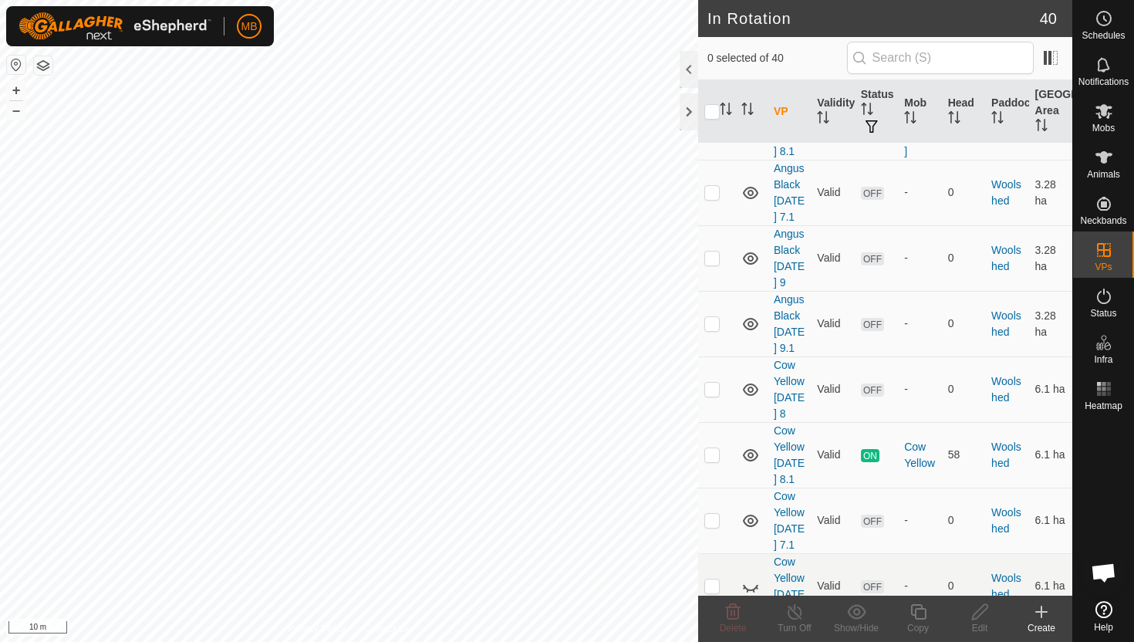
scroll to position [2012, 0]
click at [714, 451] on p-checkbox at bounding box center [712, 457] width 15 height 12
checkbox input "true"
click at [918, 613] on icon at bounding box center [918, 612] width 19 height 19
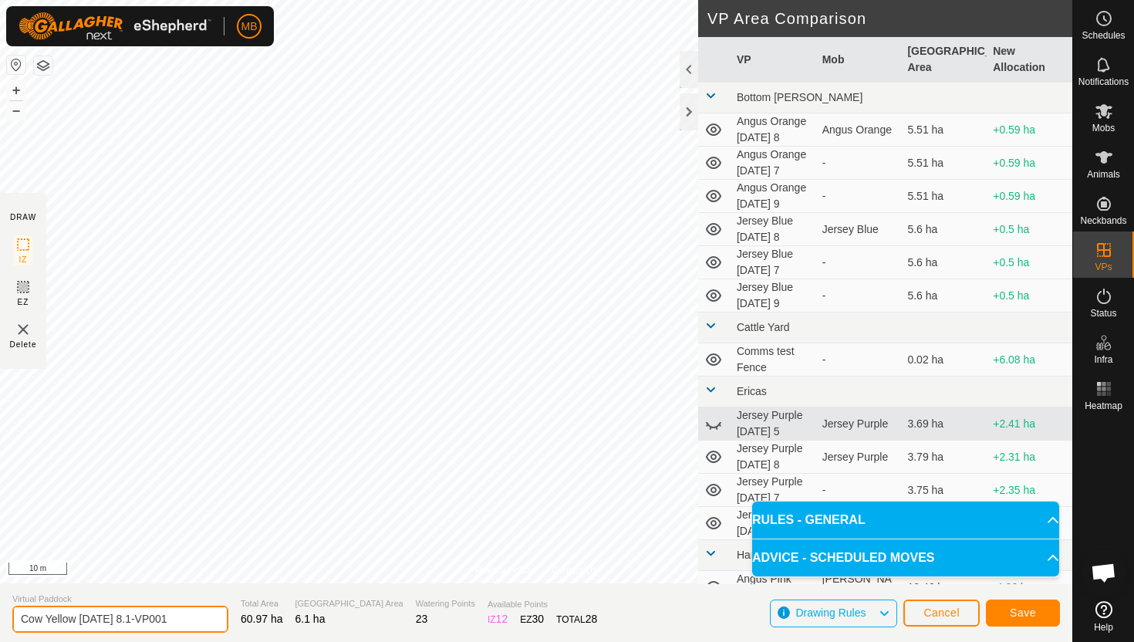
click at [182, 617] on input "Cow Yellow Monday 8.1-VP001" at bounding box center [120, 619] width 216 height 27
type input "Cow Yellow [DATE] 9"
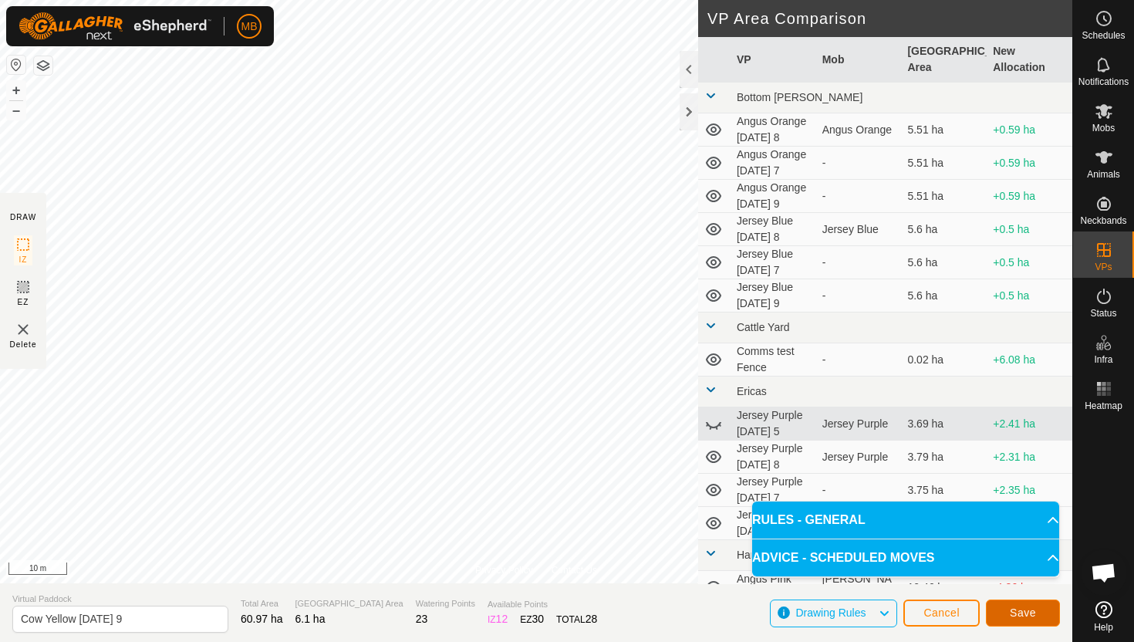
click at [1029, 610] on span "Save" at bounding box center [1023, 613] width 26 height 12
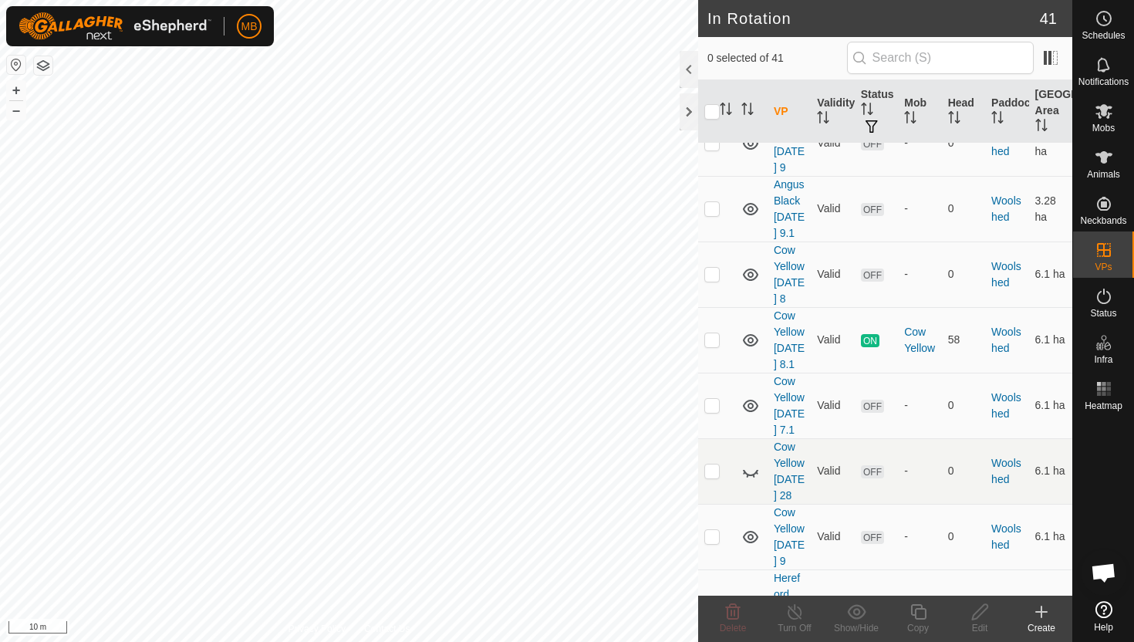
scroll to position [2131, 0]
click at [716, 528] on p-checkbox at bounding box center [712, 534] width 15 height 12
checkbox input "true"
click at [923, 610] on icon at bounding box center [918, 612] width 19 height 19
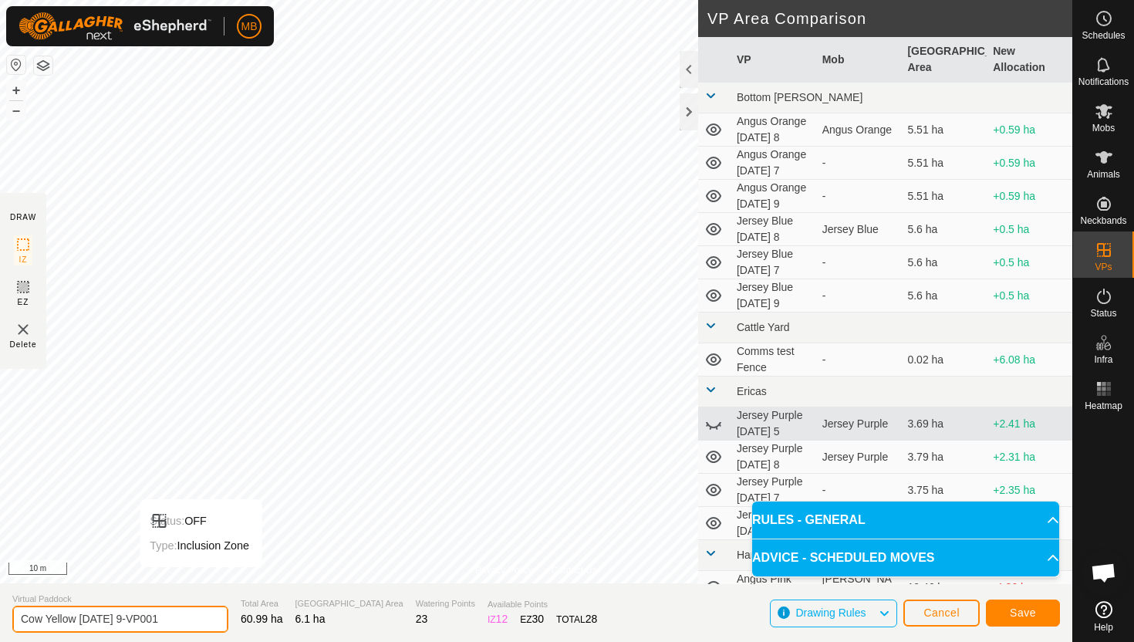
click at [173, 620] on input "Cow Yellow Tuesday 9-VP001" at bounding box center [120, 619] width 216 height 27
type input "Cow Yellow [DATE] 9.1"
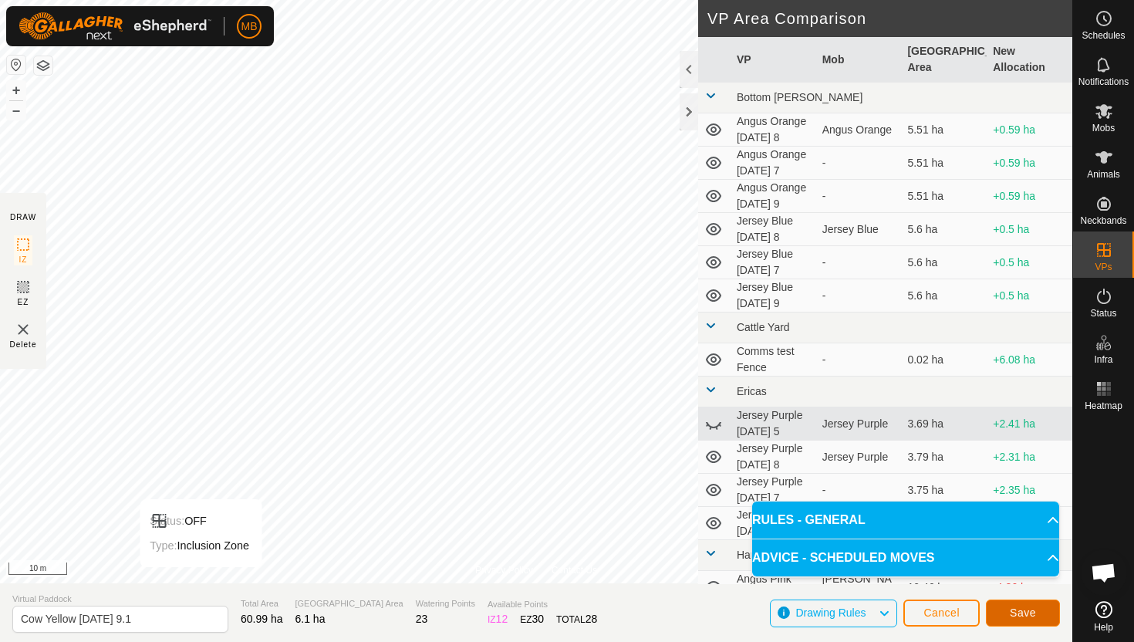
click at [1039, 609] on button "Save" at bounding box center [1023, 613] width 74 height 27
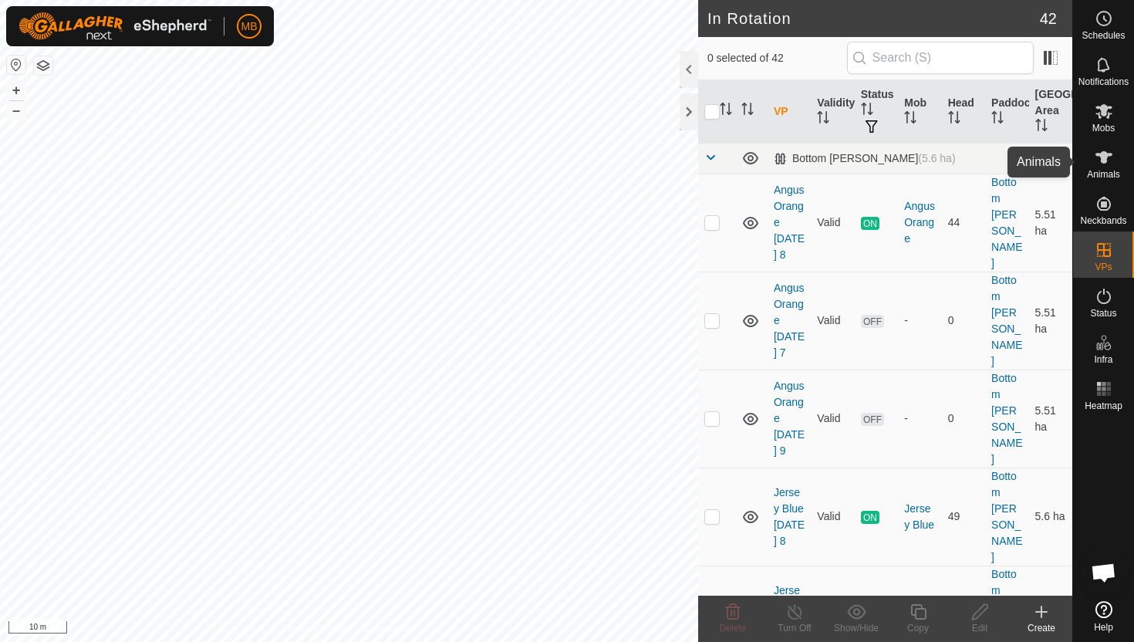
click at [1104, 156] on icon at bounding box center [1104, 157] width 17 height 12
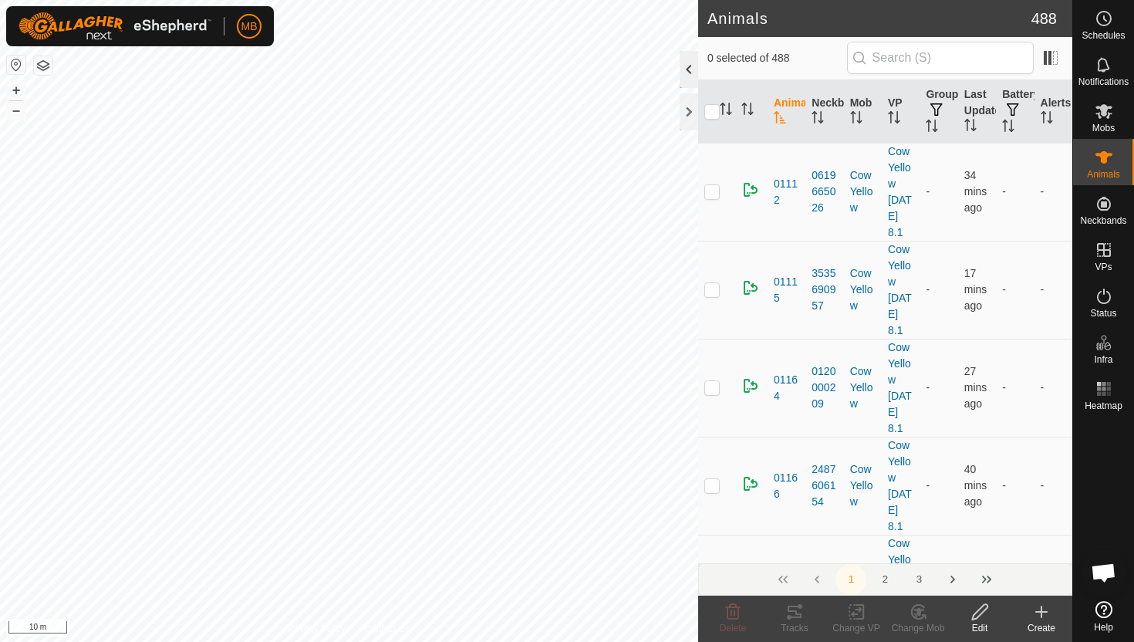
click at [688, 67] on div at bounding box center [689, 69] width 19 height 37
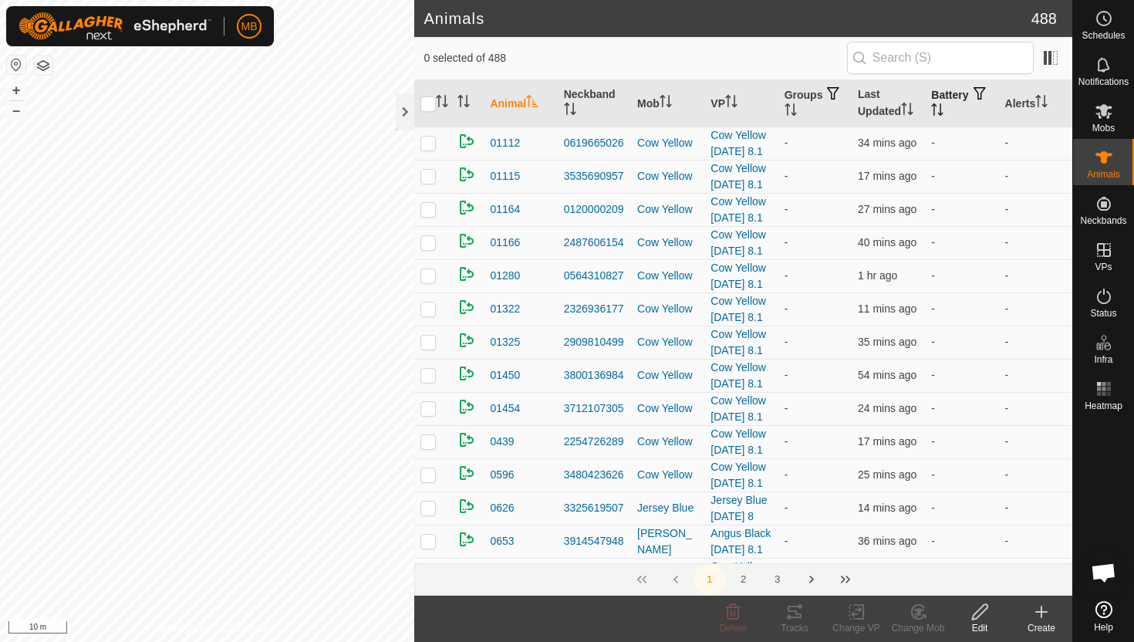
click at [944, 106] on icon "Activate to sort" at bounding box center [937, 109] width 12 height 12
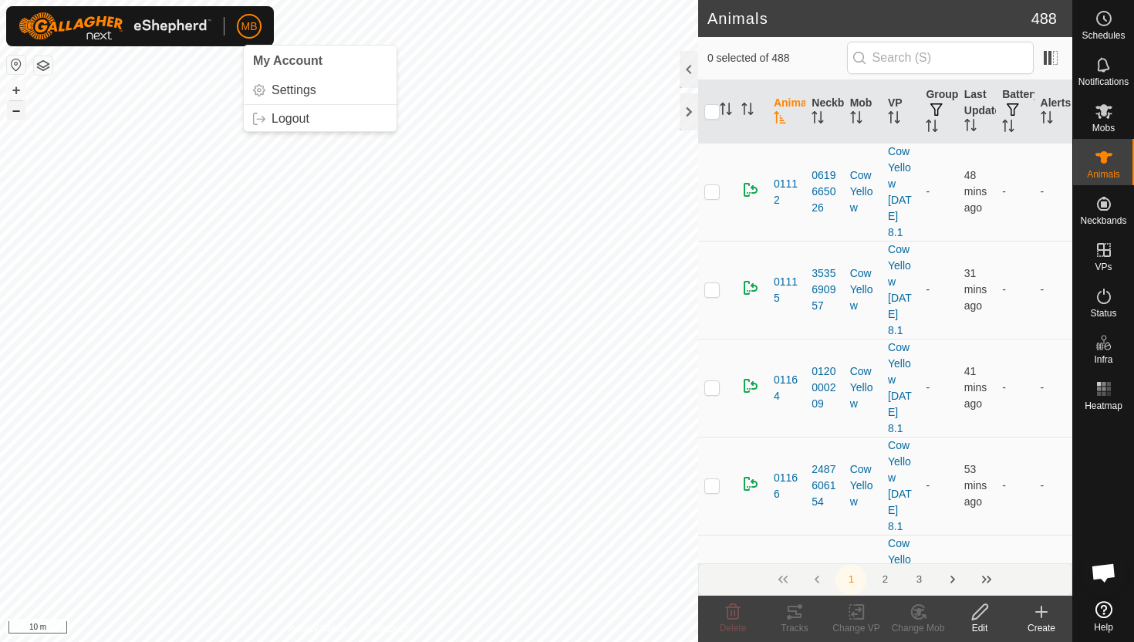
click at [22, 110] on button "–" at bounding box center [16, 110] width 19 height 19
click at [19, 115] on button "–" at bounding box center [16, 110] width 19 height 19
click at [1109, 32] on span "Schedules" at bounding box center [1103, 35] width 43 height 9
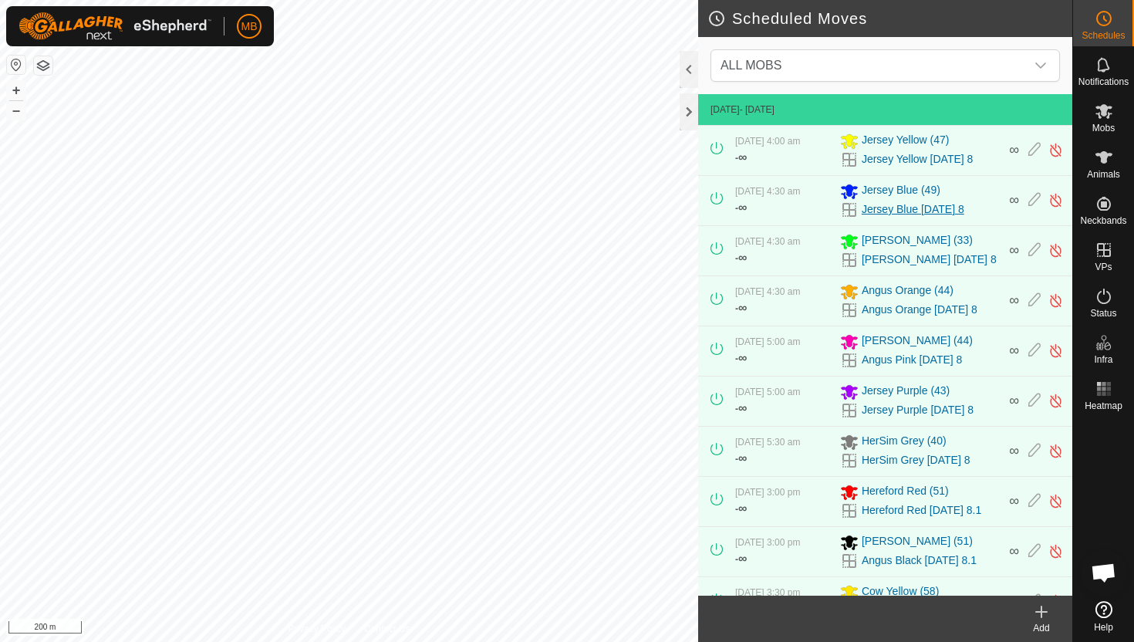
scroll to position [31, 0]
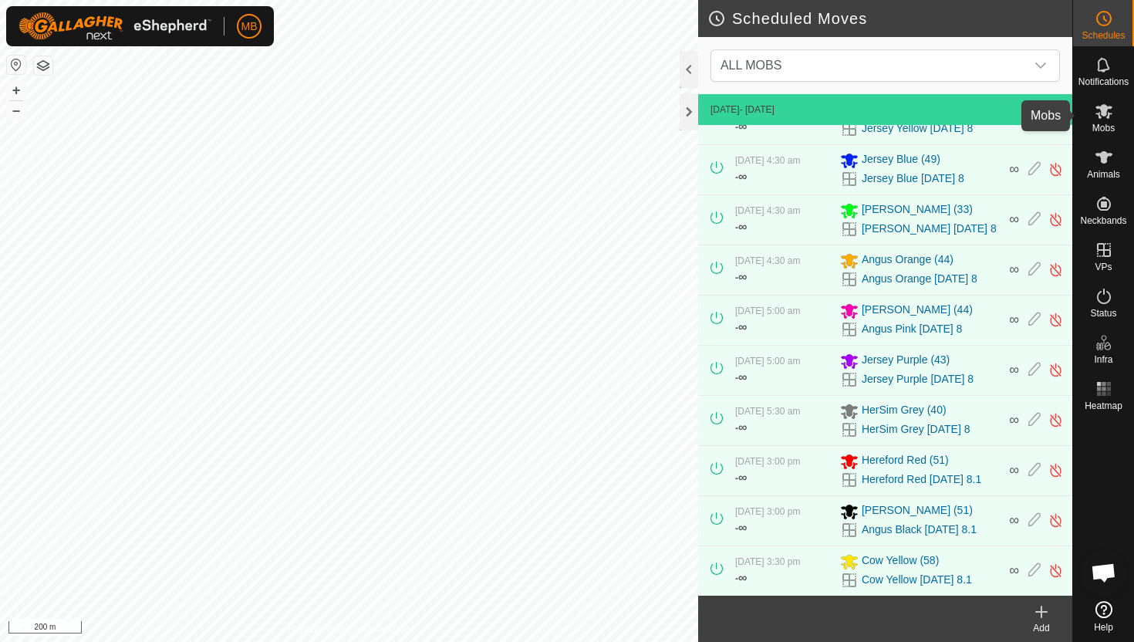
click at [1107, 111] on icon at bounding box center [1104, 111] width 19 height 19
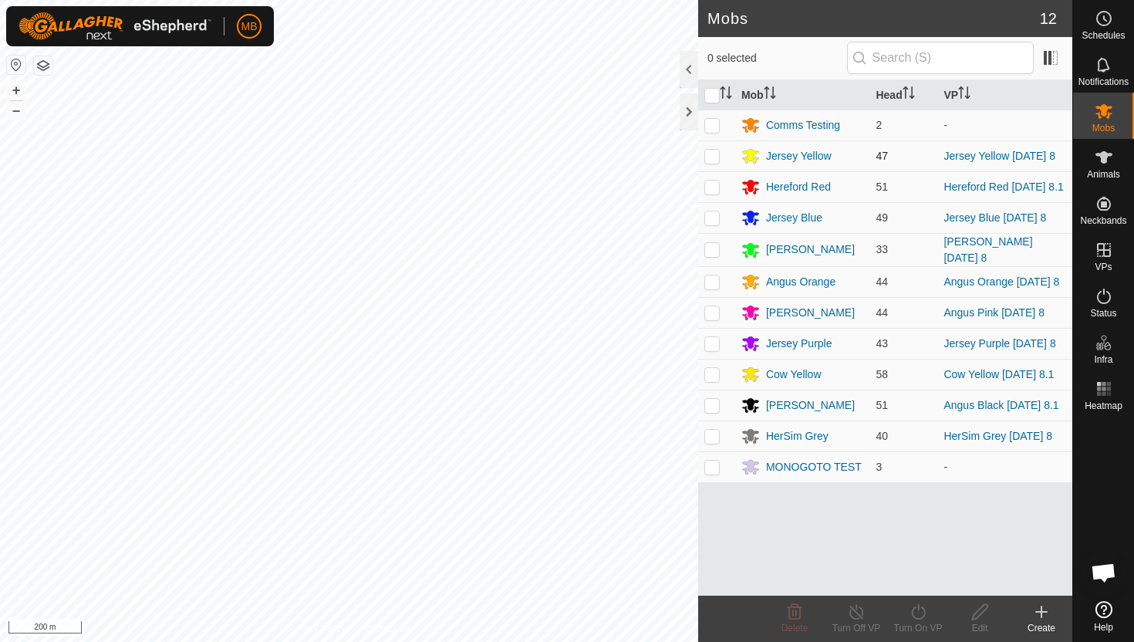
click at [714, 155] on p-checkbox at bounding box center [712, 156] width 15 height 12
checkbox input "true"
click at [920, 606] on icon at bounding box center [918, 612] width 19 height 19
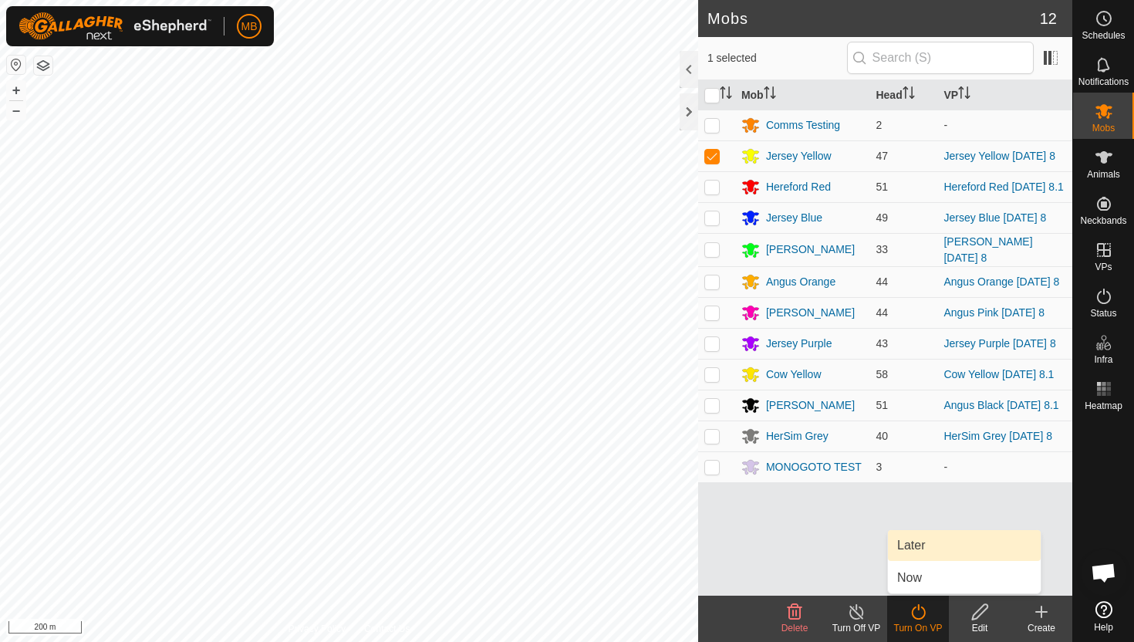
click at [930, 550] on link "Later" at bounding box center [964, 545] width 153 height 31
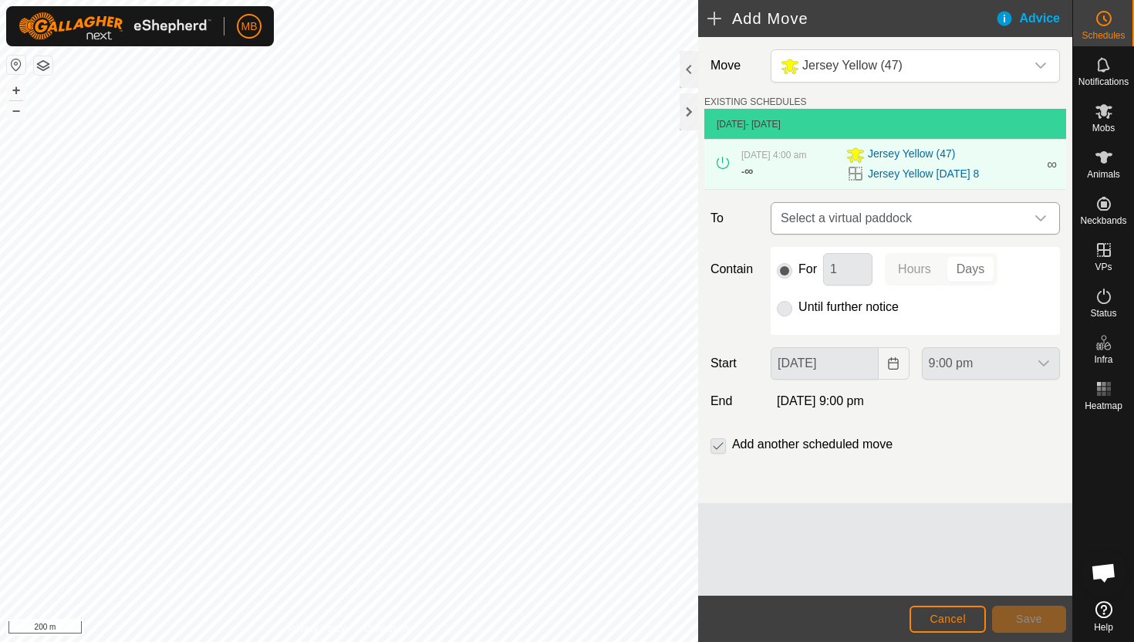
click at [1034, 216] on div "dropdown trigger" at bounding box center [1041, 218] width 31 height 31
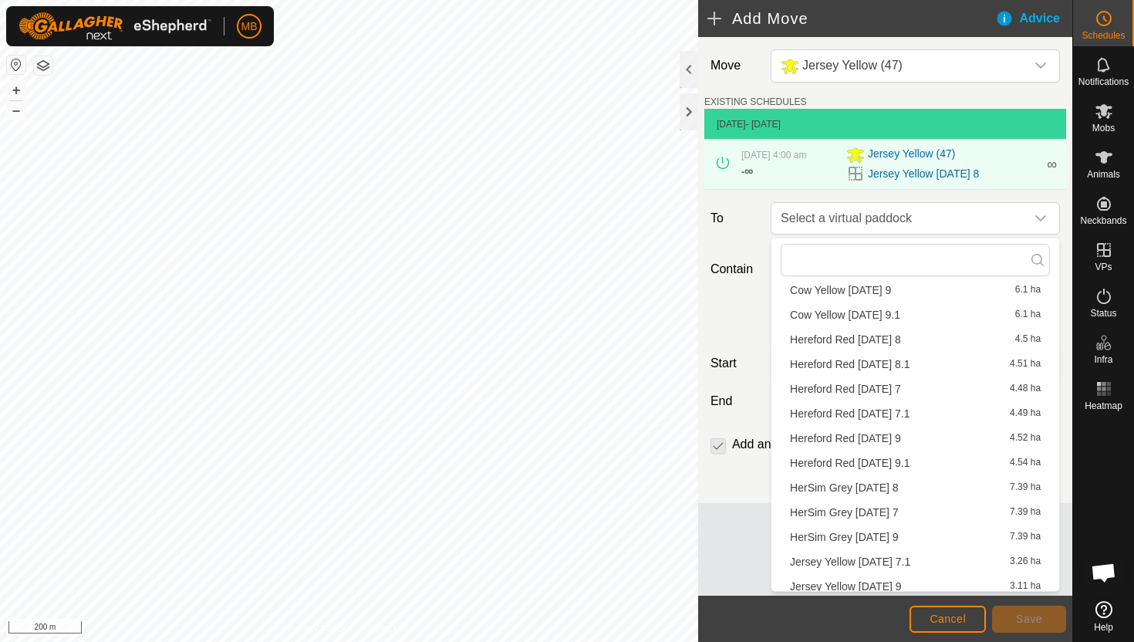
scroll to position [269, 0]
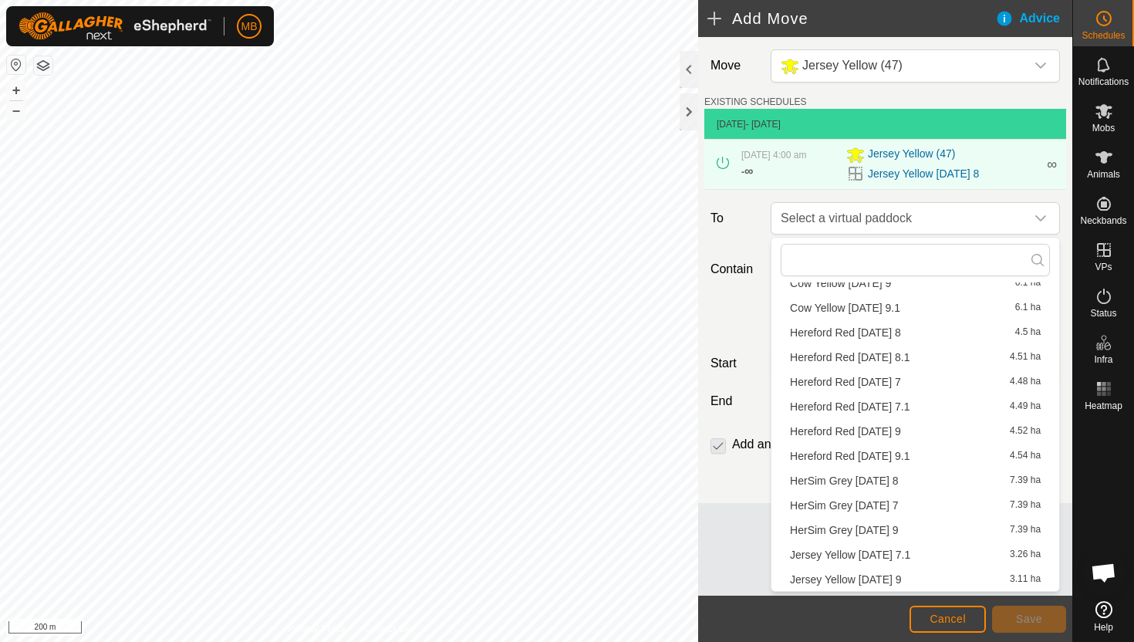
click at [914, 576] on li "Jersey Yellow [DATE] 9 3.11 ha" at bounding box center [915, 579] width 269 height 23
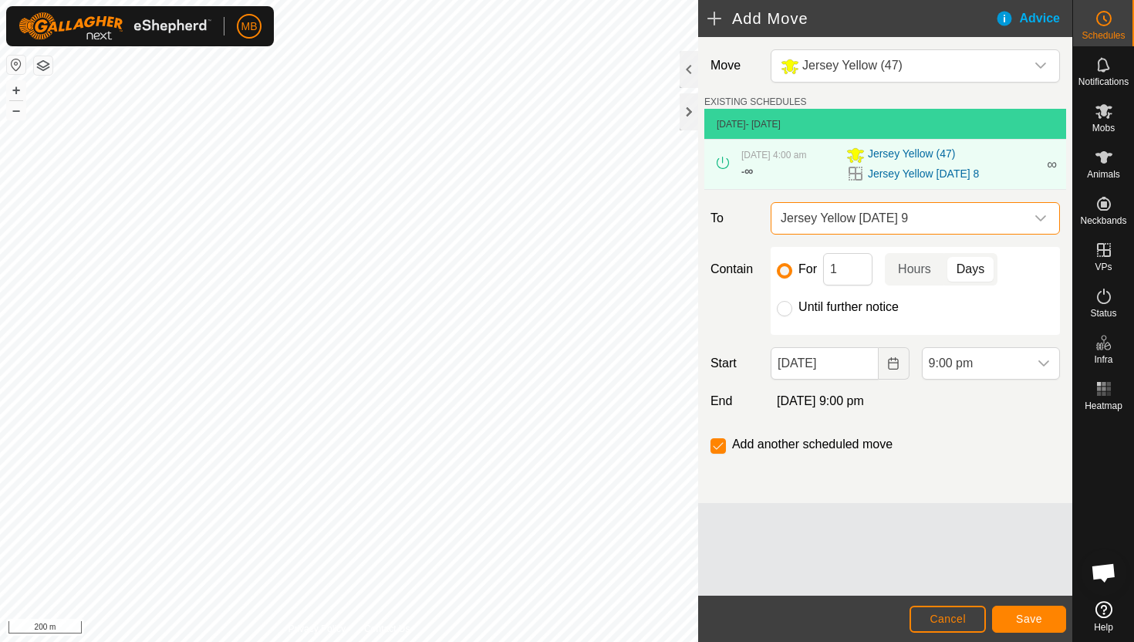
click at [833, 305] on label "Until further notice" at bounding box center [849, 307] width 100 height 12
click at [793, 305] on input "Until further notice" at bounding box center [784, 308] width 15 height 15
radio input "true"
checkbox input "false"
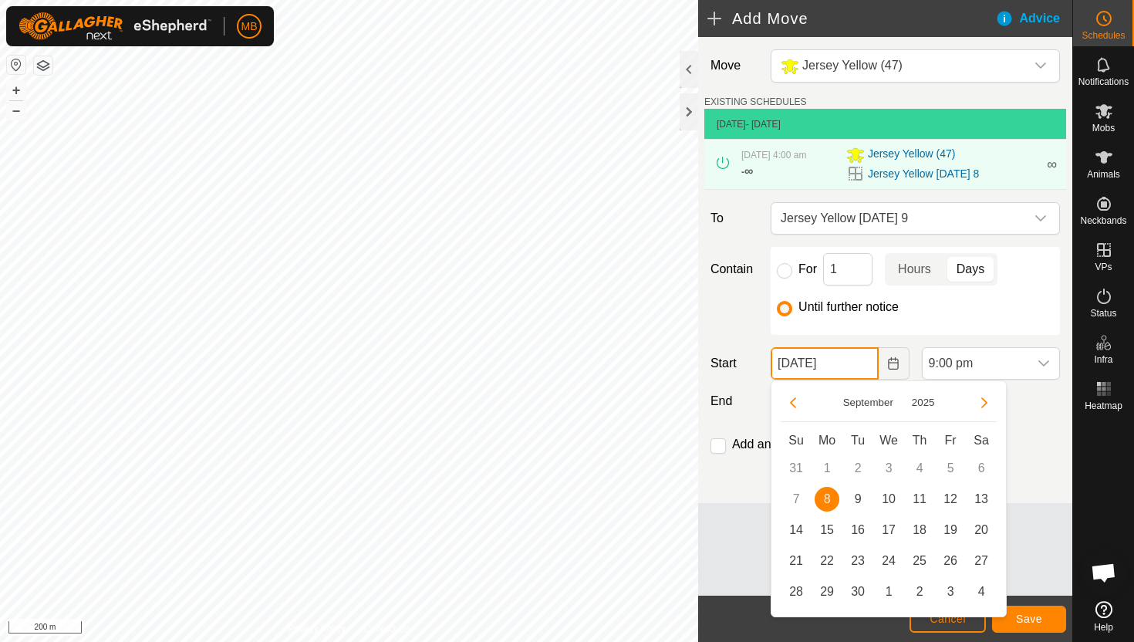
click at [858, 362] on input "[DATE]" at bounding box center [824, 363] width 107 height 32
click at [861, 499] on span "9" at bounding box center [858, 499] width 25 height 25
type input "[DATE]"
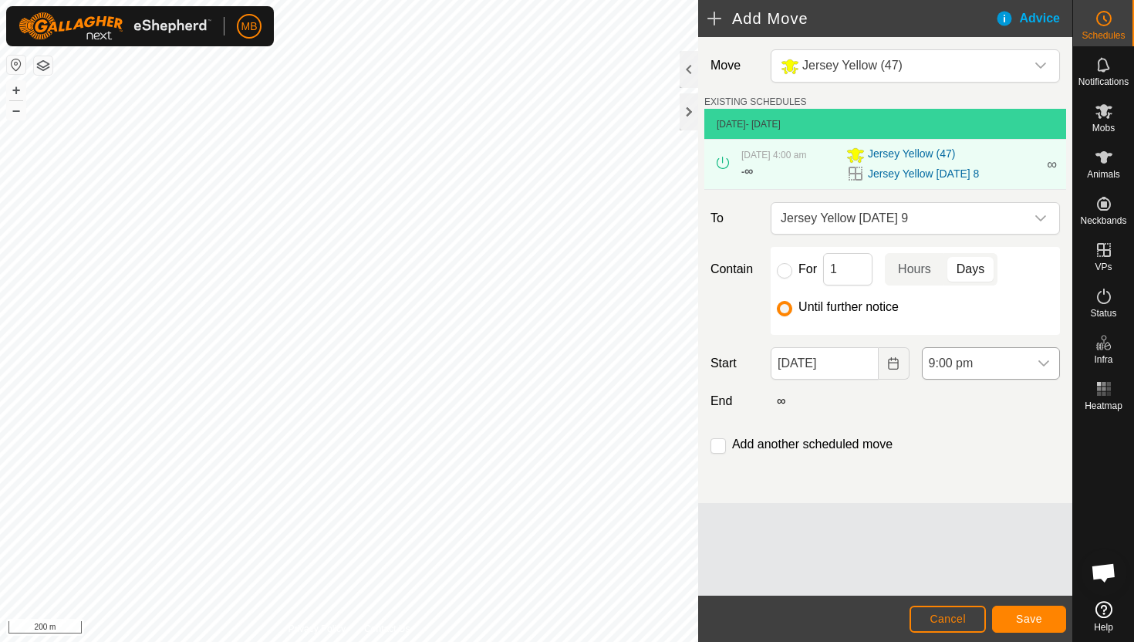
click at [1002, 370] on span "9:00 pm" at bounding box center [976, 363] width 106 height 31
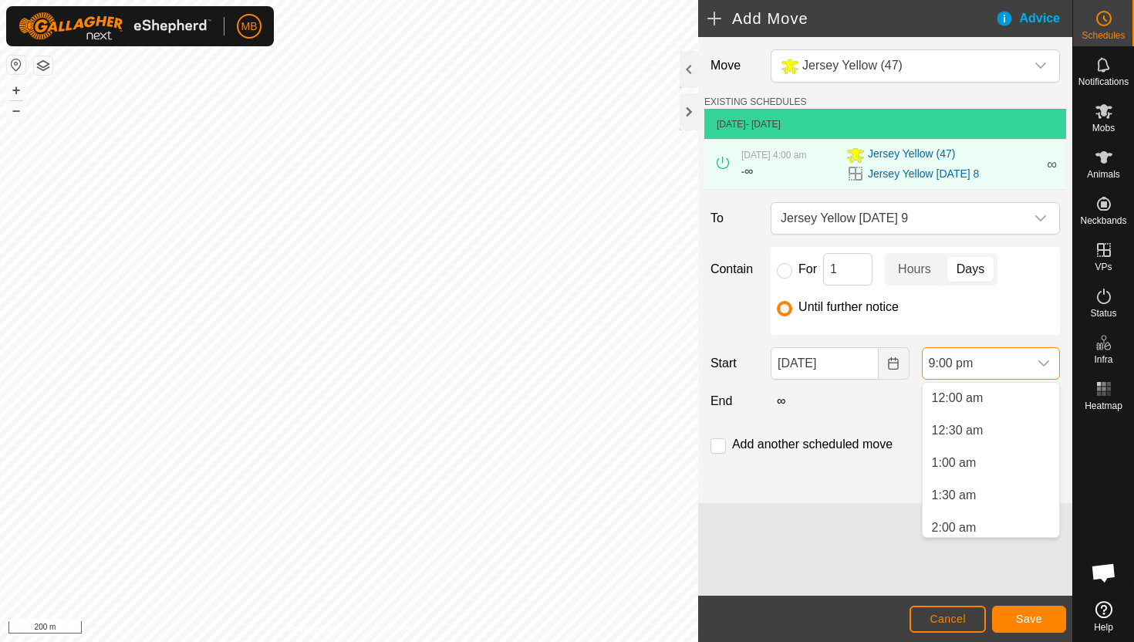
scroll to position [1238, 0]
click at [1002, 370] on span "9:00 pm" at bounding box center [976, 363] width 106 height 31
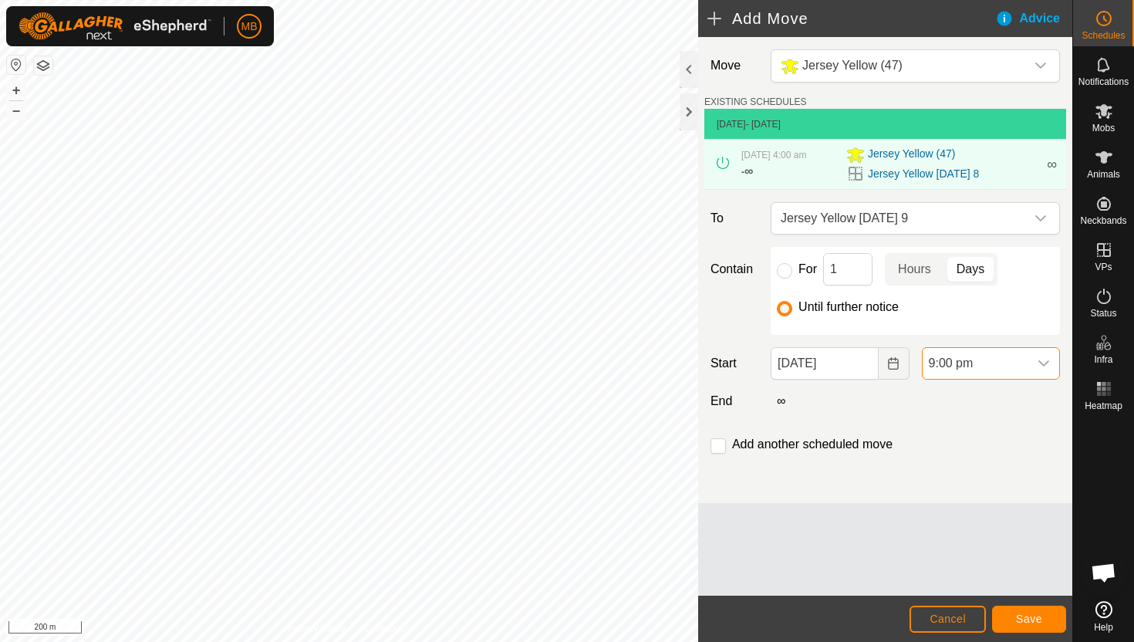
click at [1002, 370] on span "9:00 pm" at bounding box center [976, 363] width 106 height 31
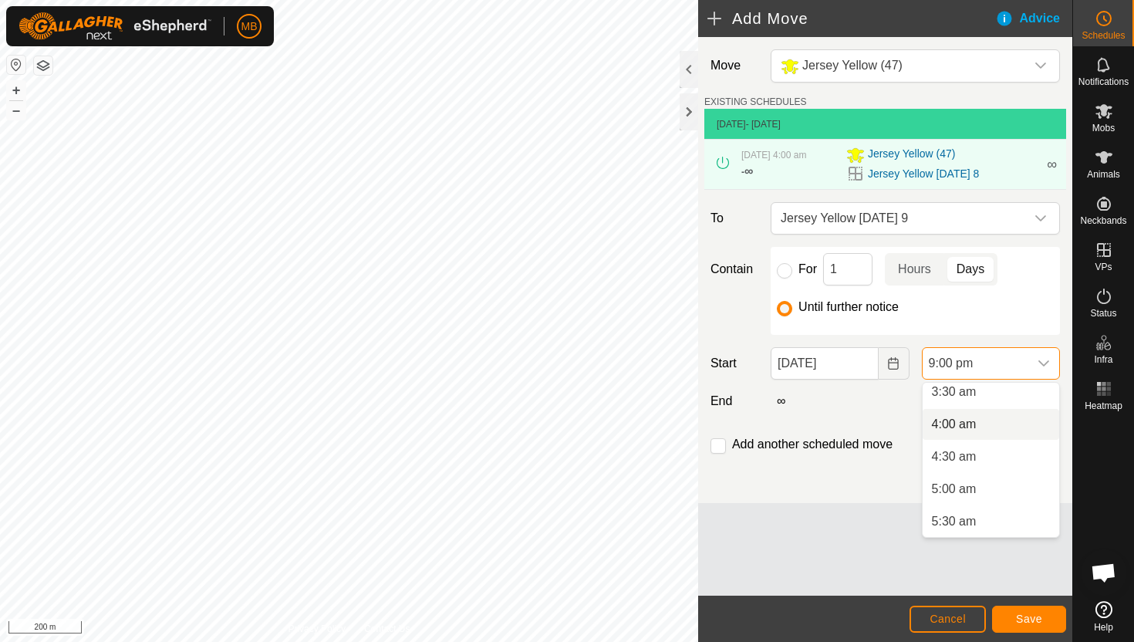
scroll to position [232, 0]
click at [986, 495] on li "5:00 am" at bounding box center [991, 490] width 137 height 31
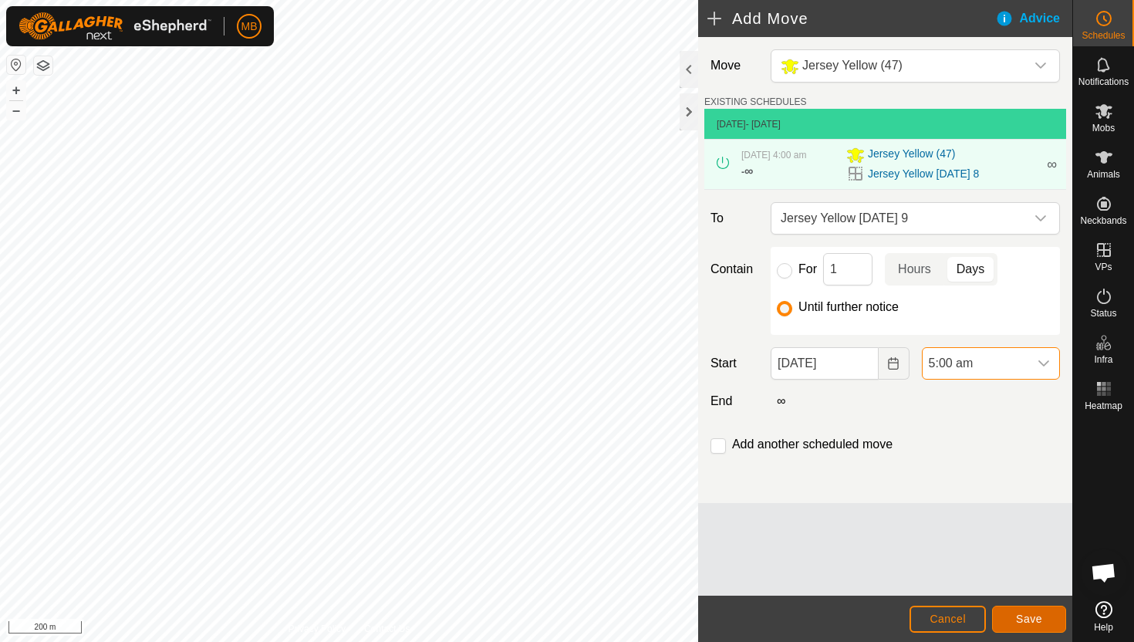
click at [1026, 613] on span "Save" at bounding box center [1029, 619] width 26 height 12
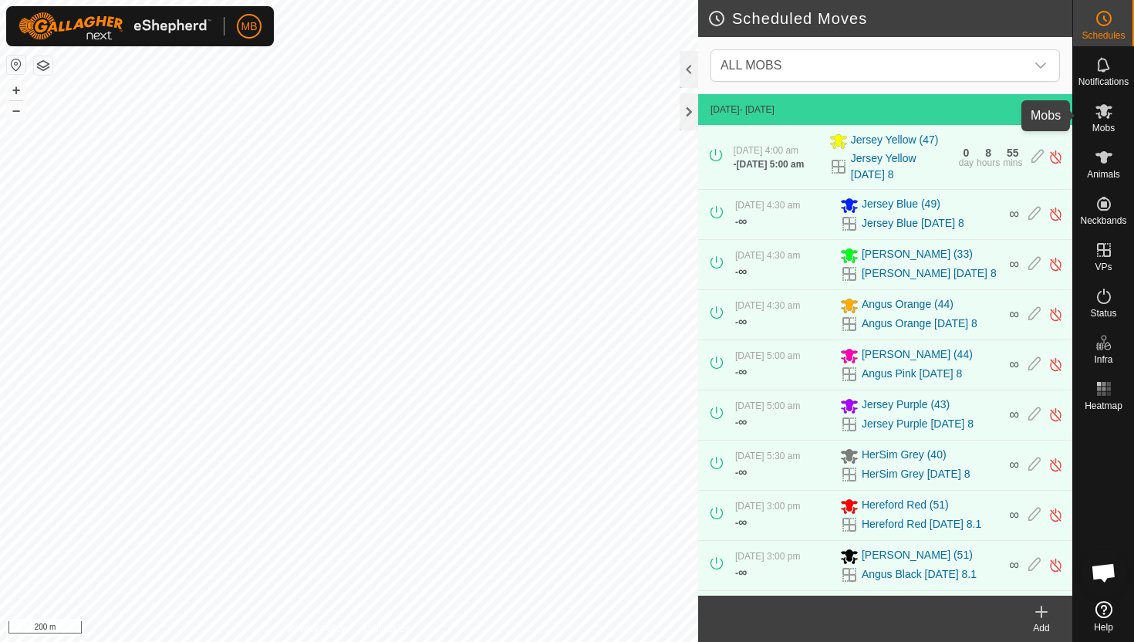
click at [1104, 110] on icon at bounding box center [1104, 111] width 17 height 15
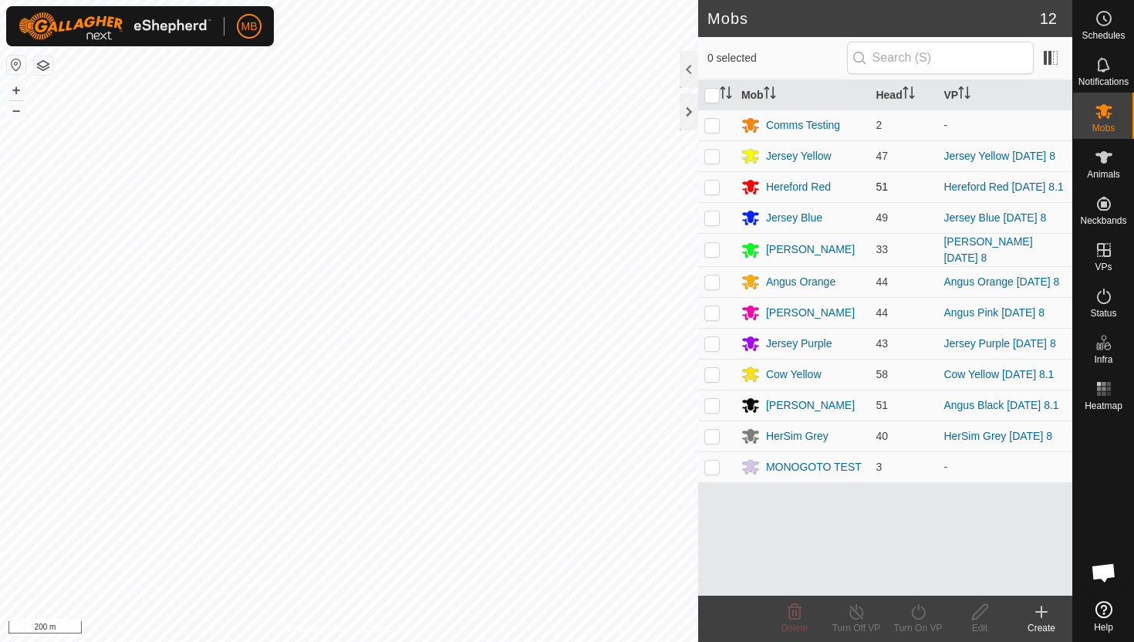
click at [714, 190] on p-checkbox at bounding box center [712, 187] width 15 height 12
checkbox input "true"
click at [916, 614] on icon at bounding box center [918, 612] width 19 height 19
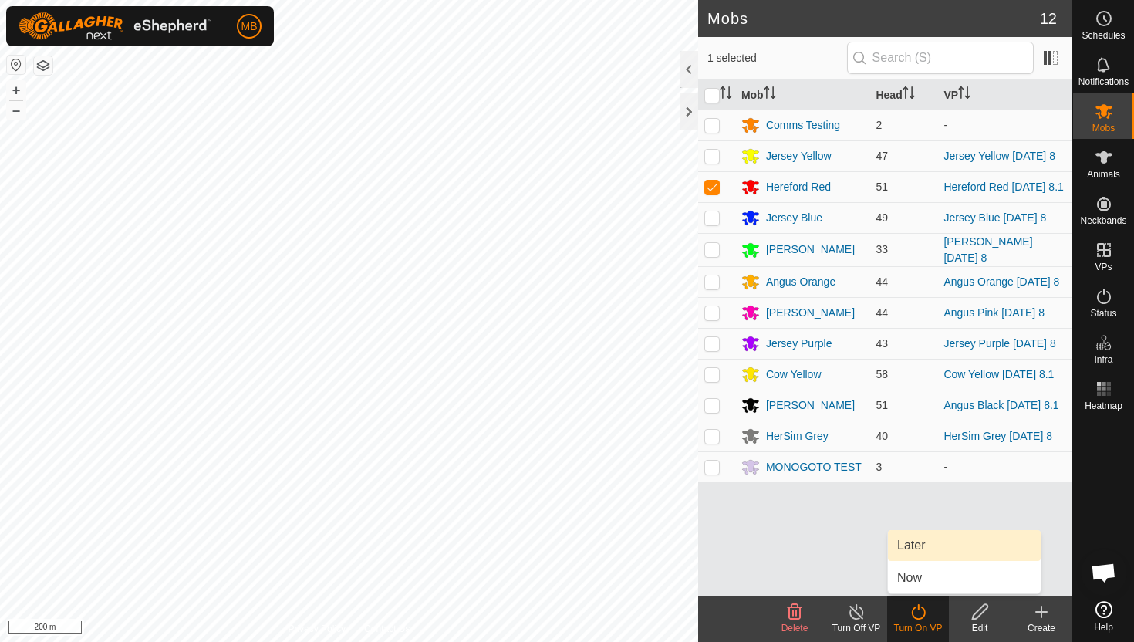
click at [925, 548] on link "Later" at bounding box center [964, 545] width 153 height 31
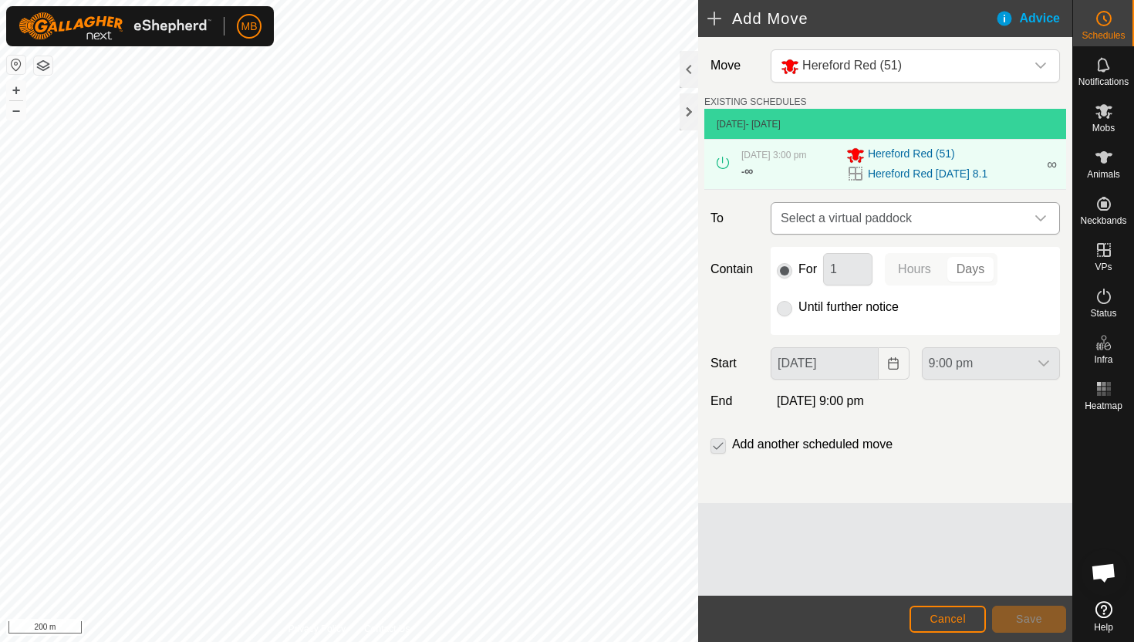
click at [1042, 213] on icon "dropdown trigger" at bounding box center [1041, 218] width 12 height 12
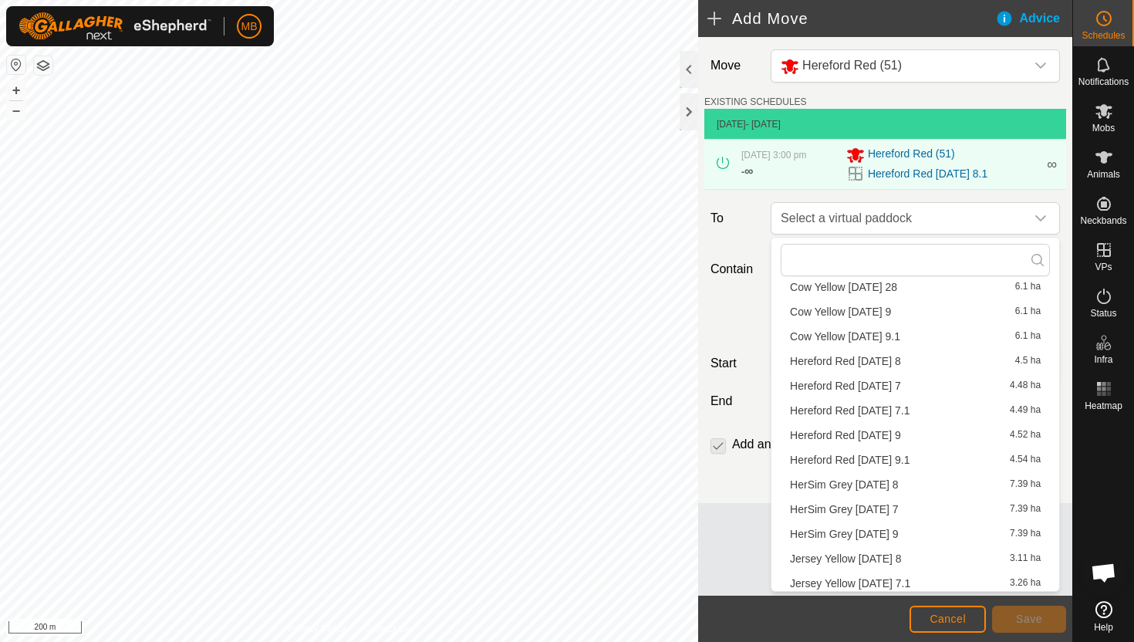
scroll to position [243, 0]
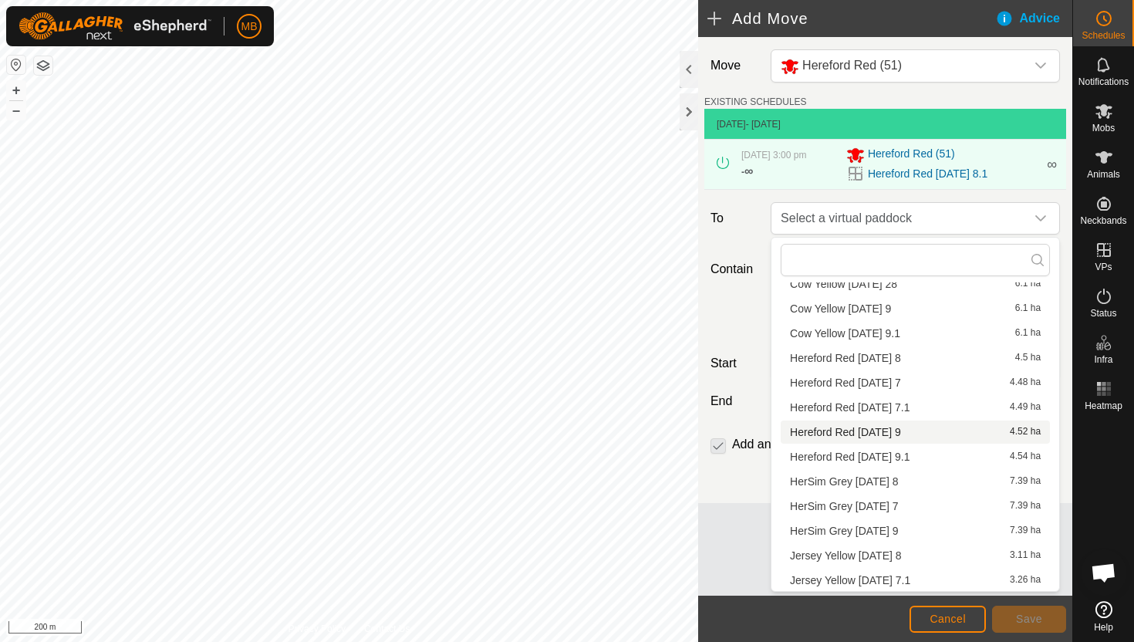
click at [917, 431] on li "Hereford Red [DATE] 9 4.52 ha" at bounding box center [915, 432] width 269 height 23
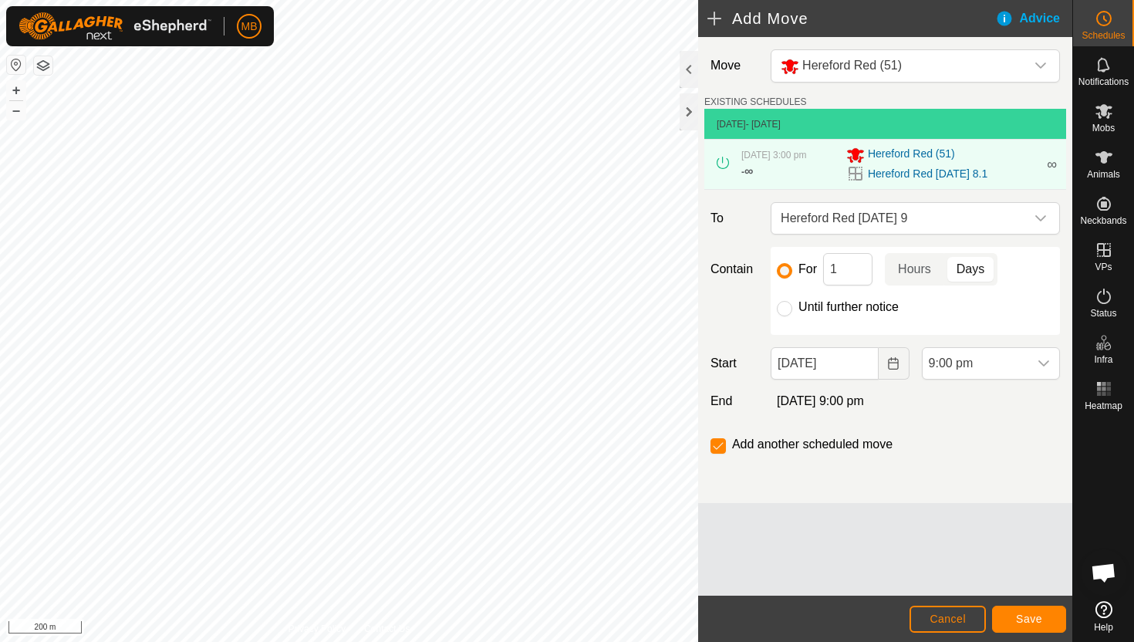
click at [833, 307] on label "Until further notice" at bounding box center [849, 307] width 100 height 12
click at [793, 307] on input "Until further notice" at bounding box center [784, 308] width 15 height 15
radio input "true"
checkbox input "false"
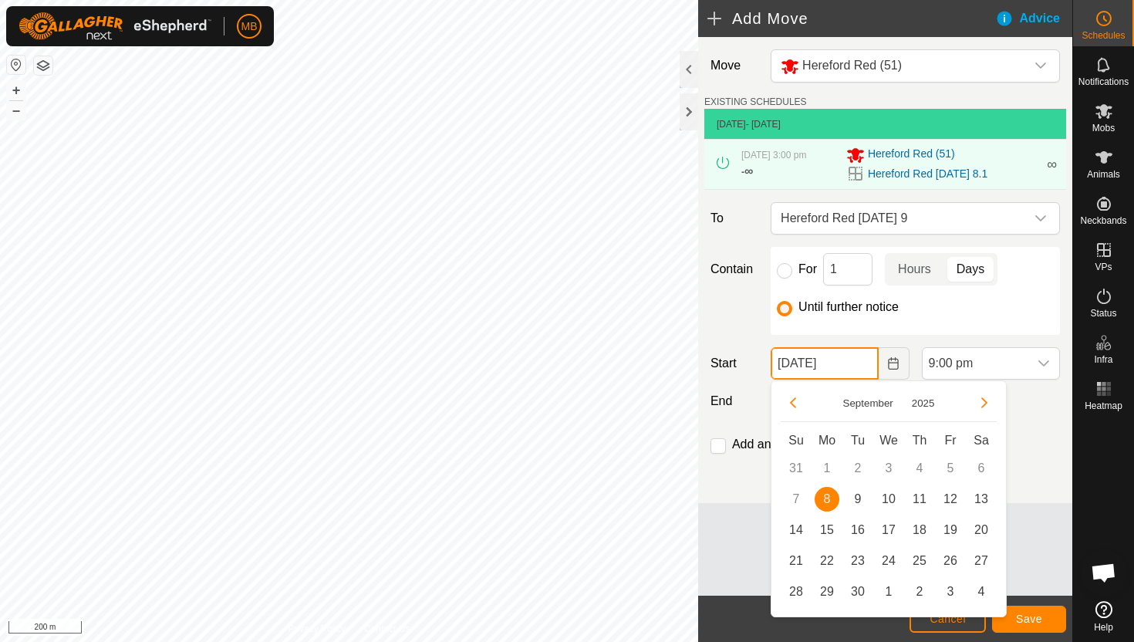
click at [858, 372] on input "[DATE]" at bounding box center [824, 363] width 107 height 32
click at [860, 496] on span "9" at bounding box center [858, 499] width 25 height 25
type input "[DATE]"
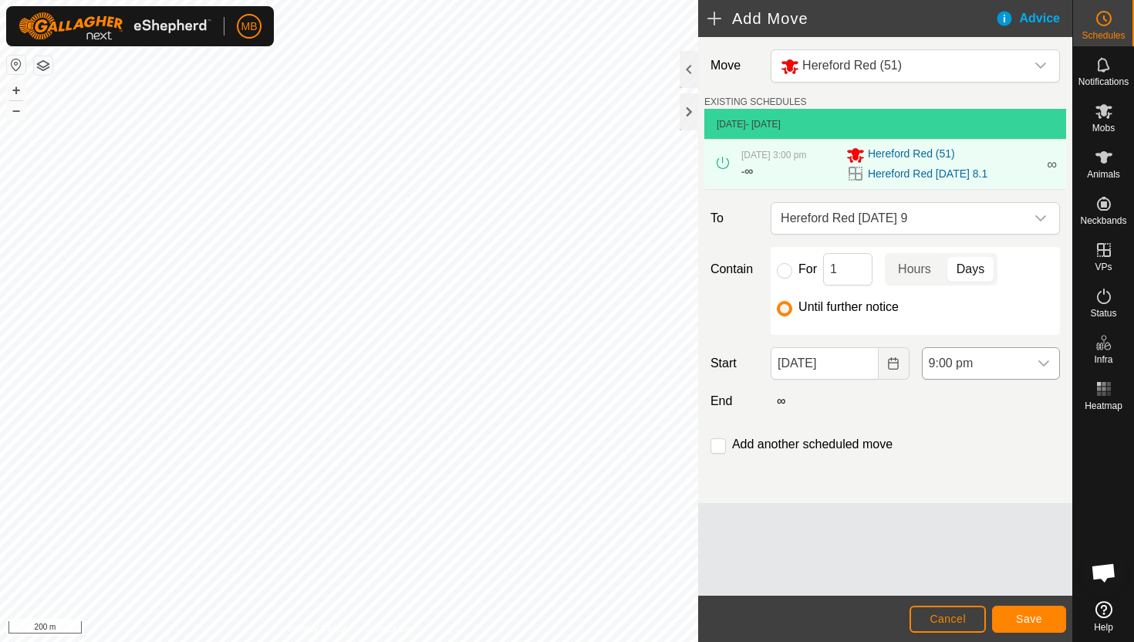
click at [1002, 363] on span "9:00 pm" at bounding box center [976, 363] width 106 height 31
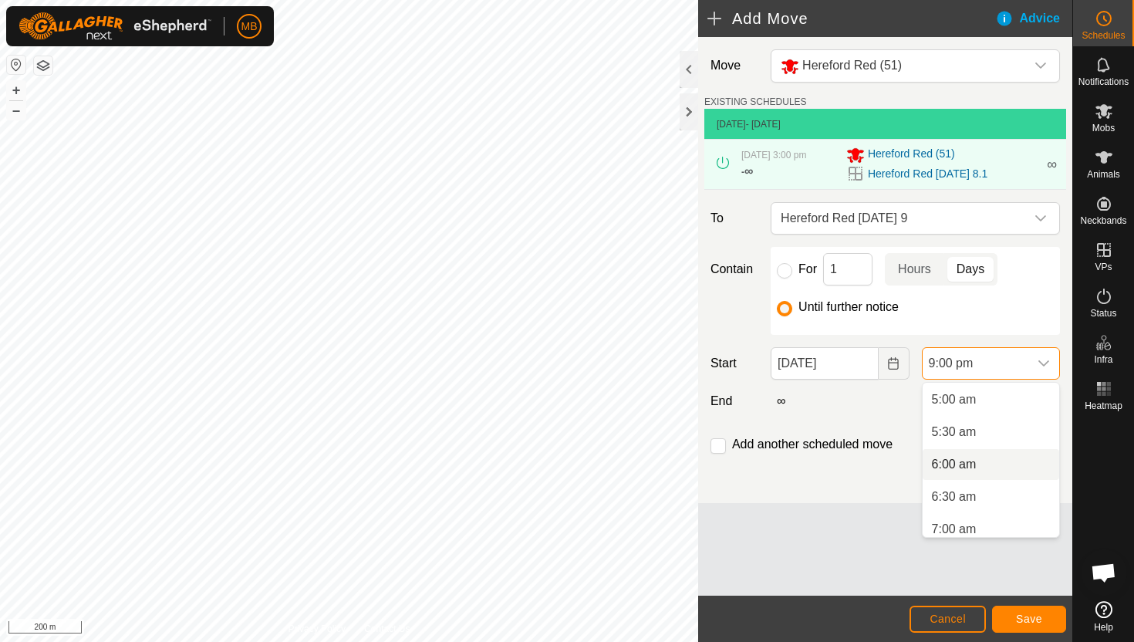
scroll to position [313, 0]
click at [995, 441] on li "5:30 am" at bounding box center [991, 441] width 137 height 31
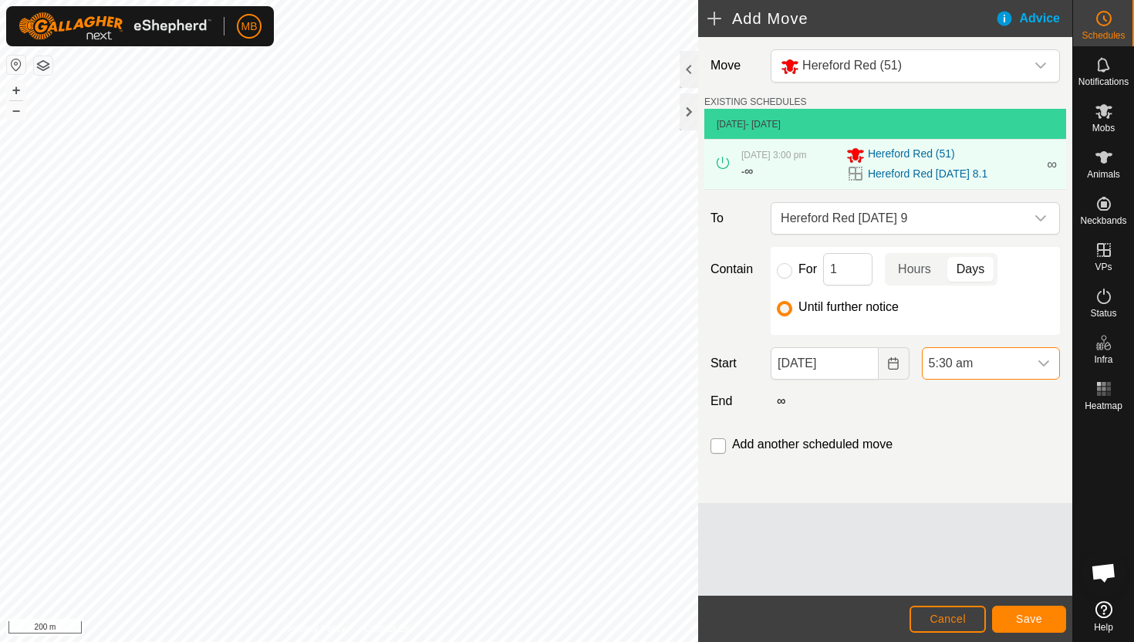
click at [719, 444] on input "checkbox" at bounding box center [718, 445] width 15 height 15
checkbox input "true"
click at [1024, 613] on span "Save" at bounding box center [1029, 619] width 26 height 12
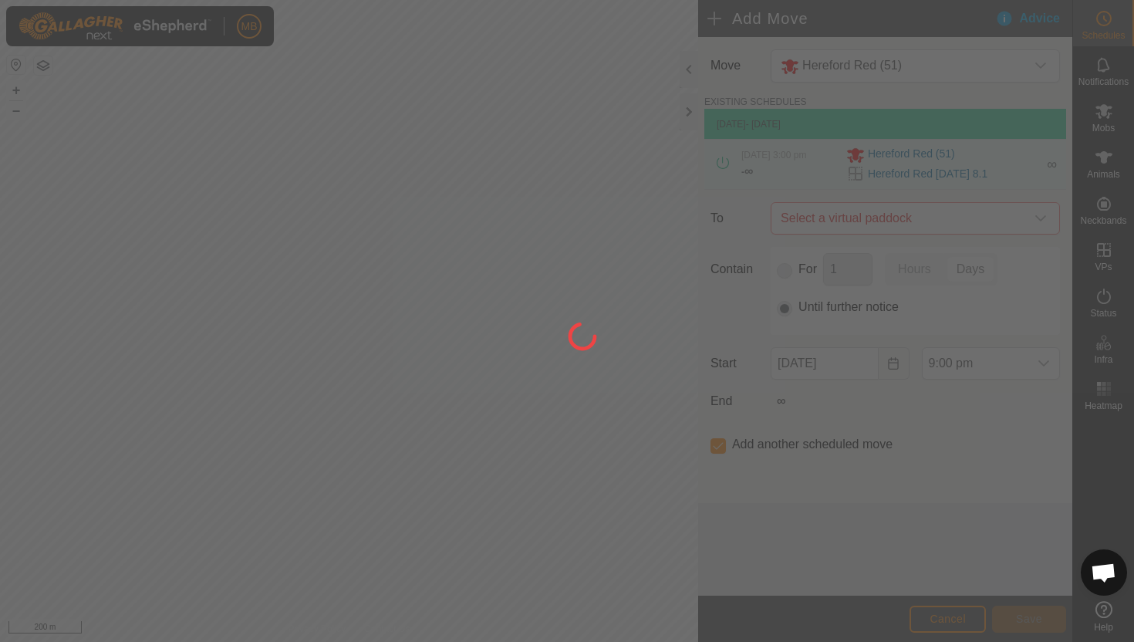
type input "[DATE]"
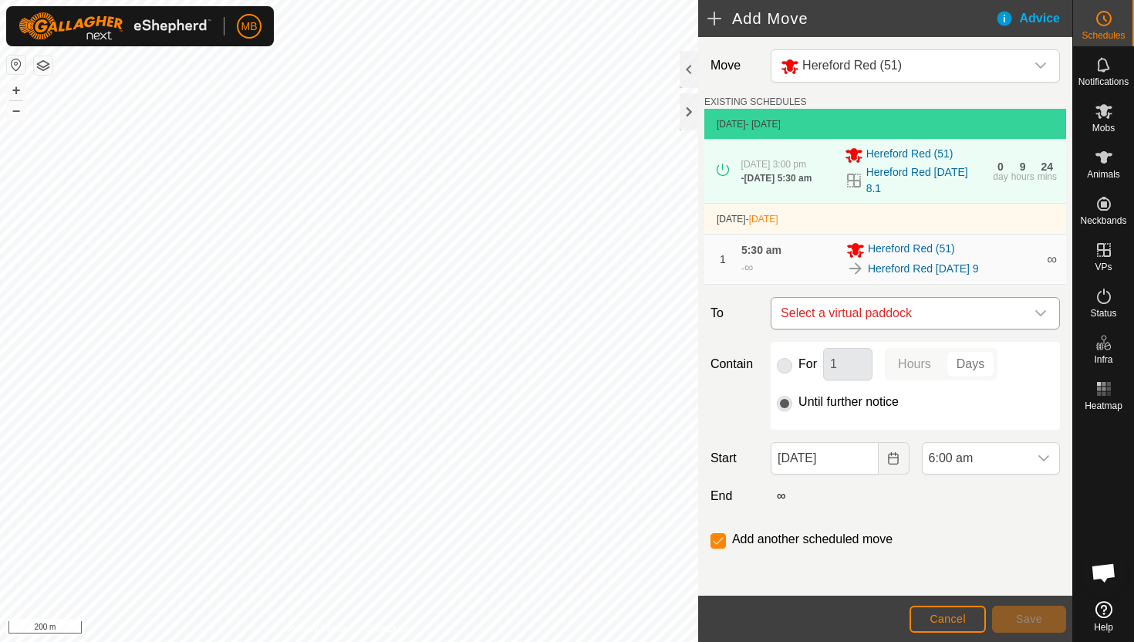
click at [1040, 312] on icon "dropdown trigger" at bounding box center [1041, 313] width 12 height 12
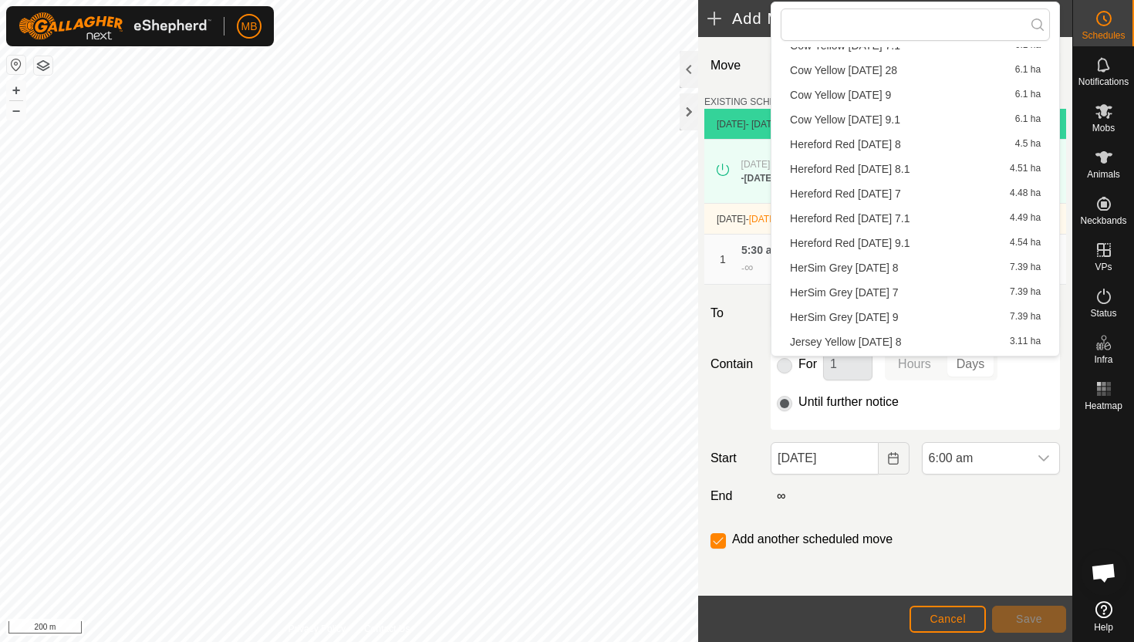
scroll to position [227, 0]
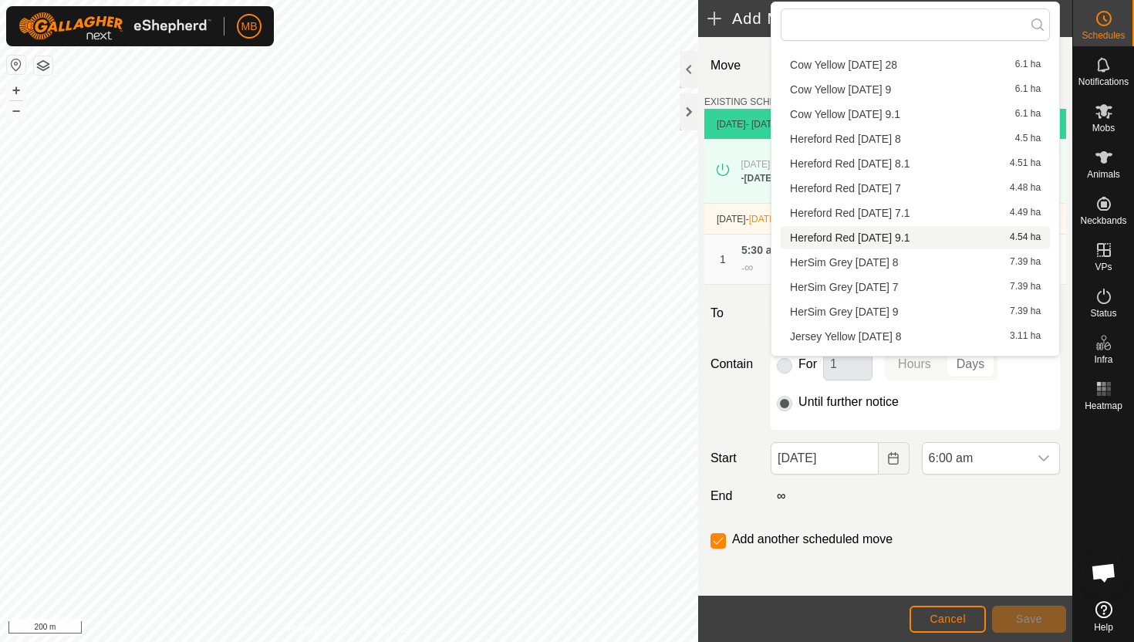
click at [933, 239] on li "Hereford Red [DATE] 9.1 4.54 ha" at bounding box center [915, 237] width 269 height 23
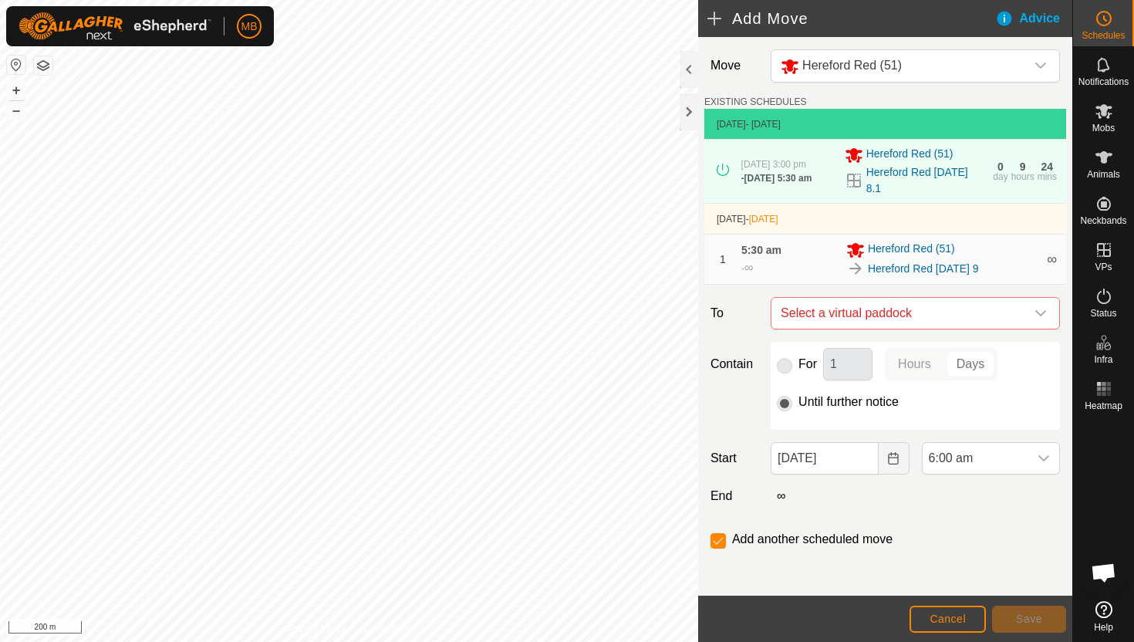
checkbox input "false"
click at [1002, 462] on span "6:00 am" at bounding box center [976, 458] width 106 height 31
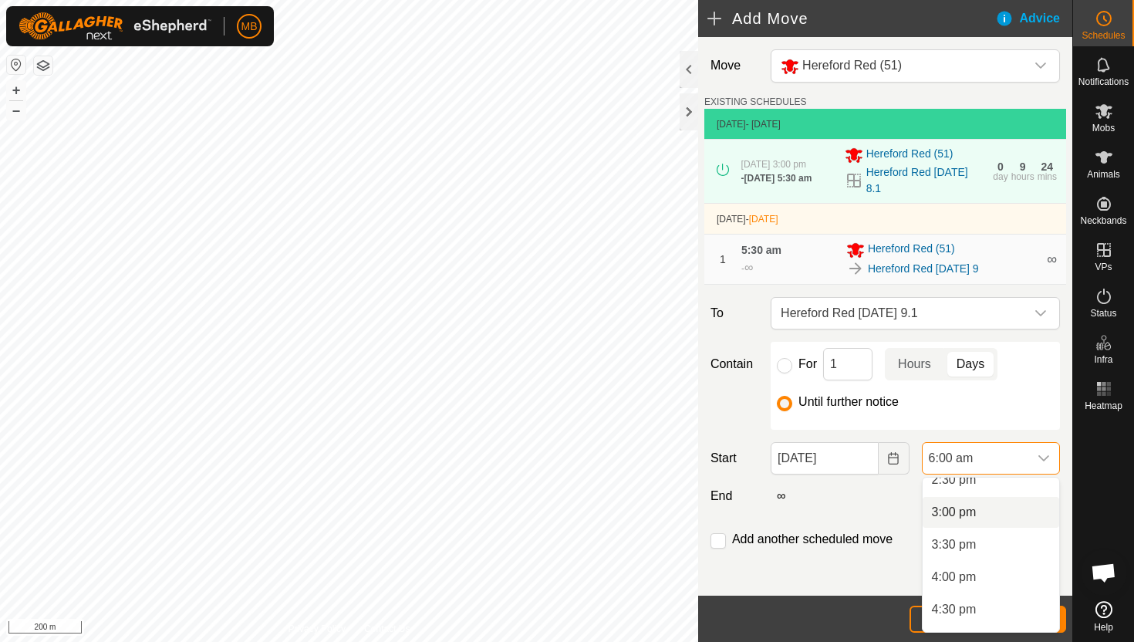
scroll to position [981, 0]
click at [1004, 495] on li "3:00 pm" at bounding box center [991, 484] width 137 height 31
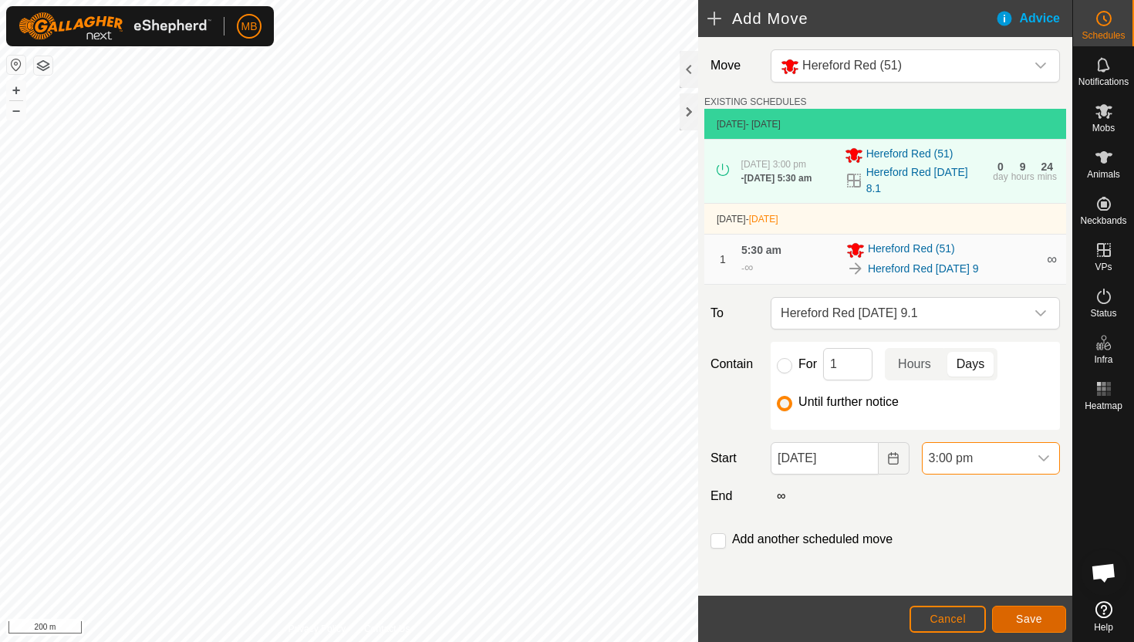
click at [1034, 620] on span "Save" at bounding box center [1029, 619] width 26 height 12
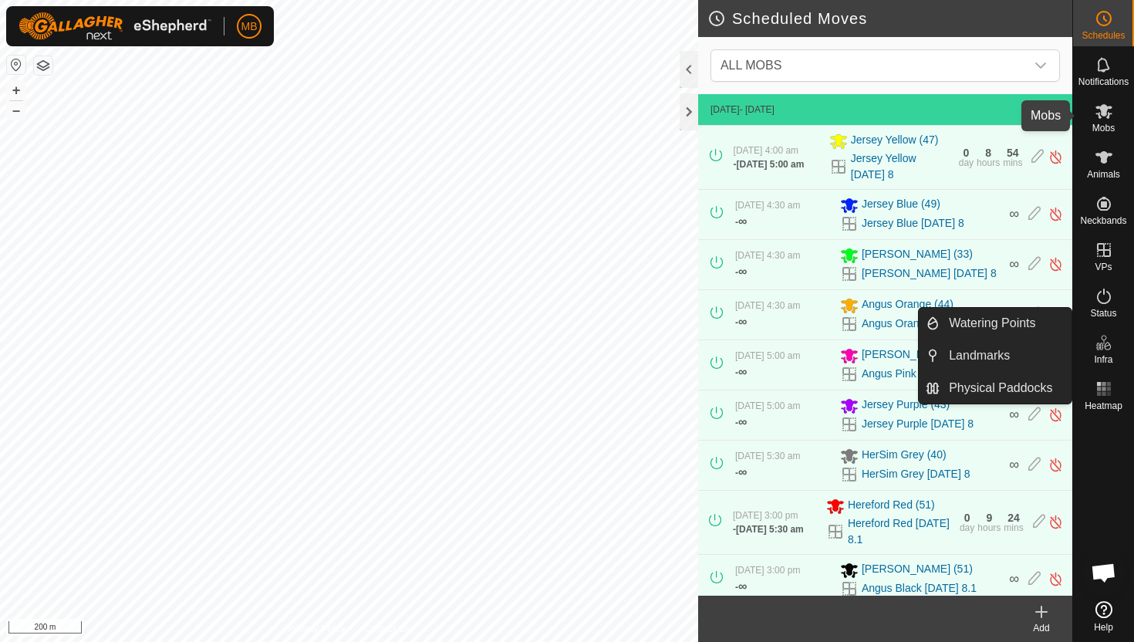
click at [1103, 127] on span "Mobs" at bounding box center [1104, 127] width 22 height 9
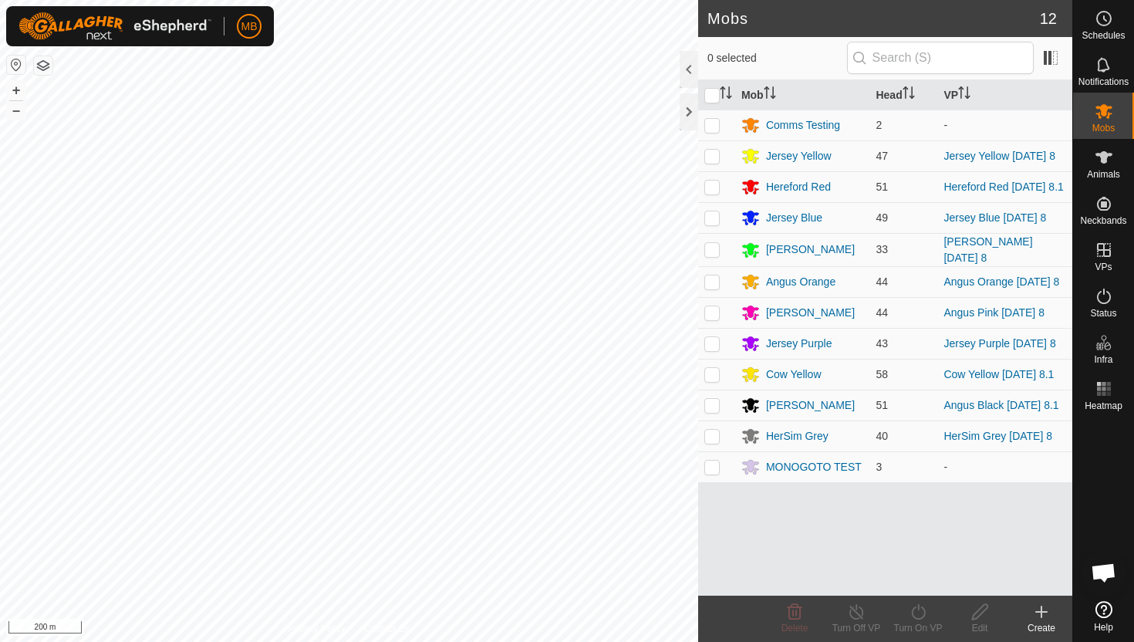
click at [1107, 109] on icon at bounding box center [1104, 111] width 17 height 15
click at [712, 222] on p-checkbox at bounding box center [712, 217] width 15 height 12
checkbox input "true"
click at [915, 610] on icon at bounding box center [918, 612] width 19 height 19
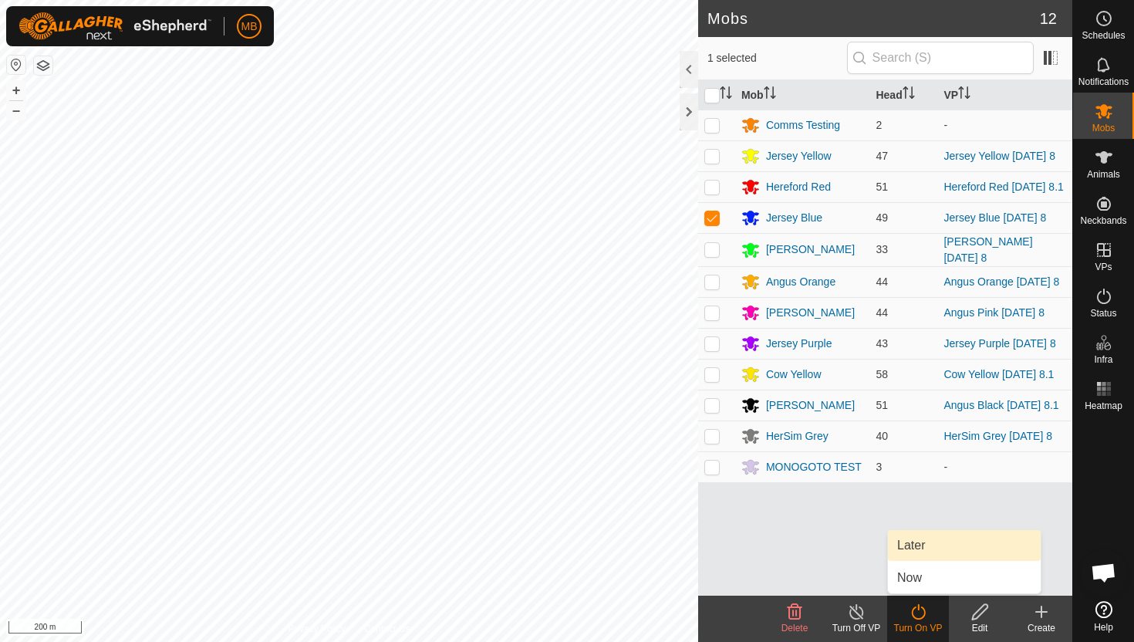
click at [924, 548] on link "Later" at bounding box center [964, 545] width 153 height 31
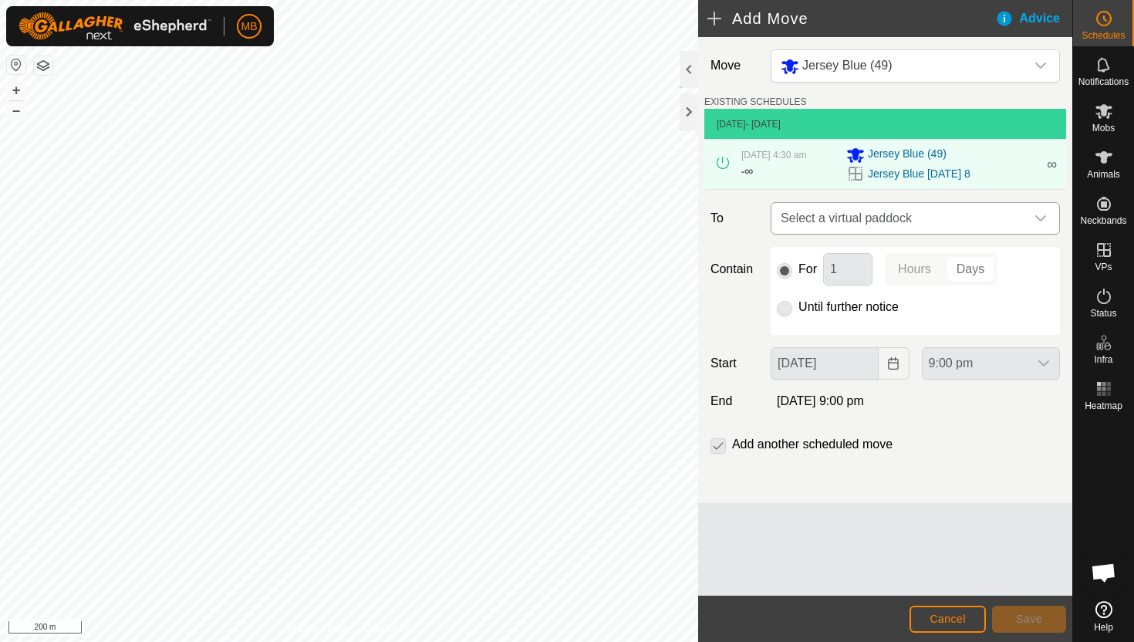
click at [1027, 218] on div "dropdown trigger" at bounding box center [1041, 218] width 31 height 31
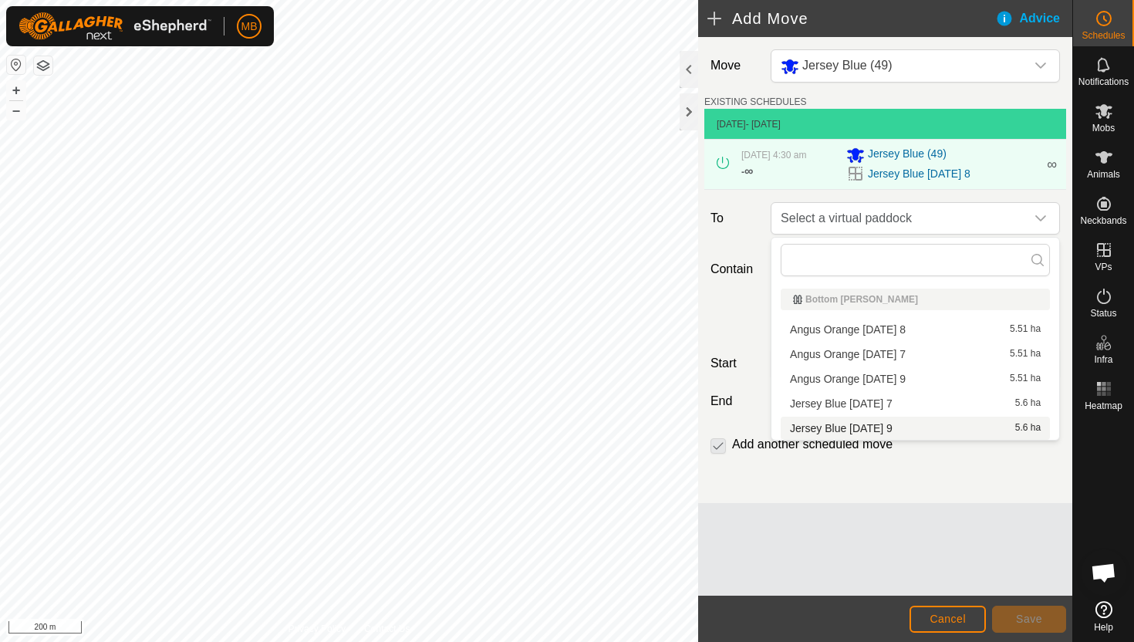
click at [897, 426] on li "Jersey Blue [DATE] 9 5.6 ha" at bounding box center [915, 428] width 269 height 23
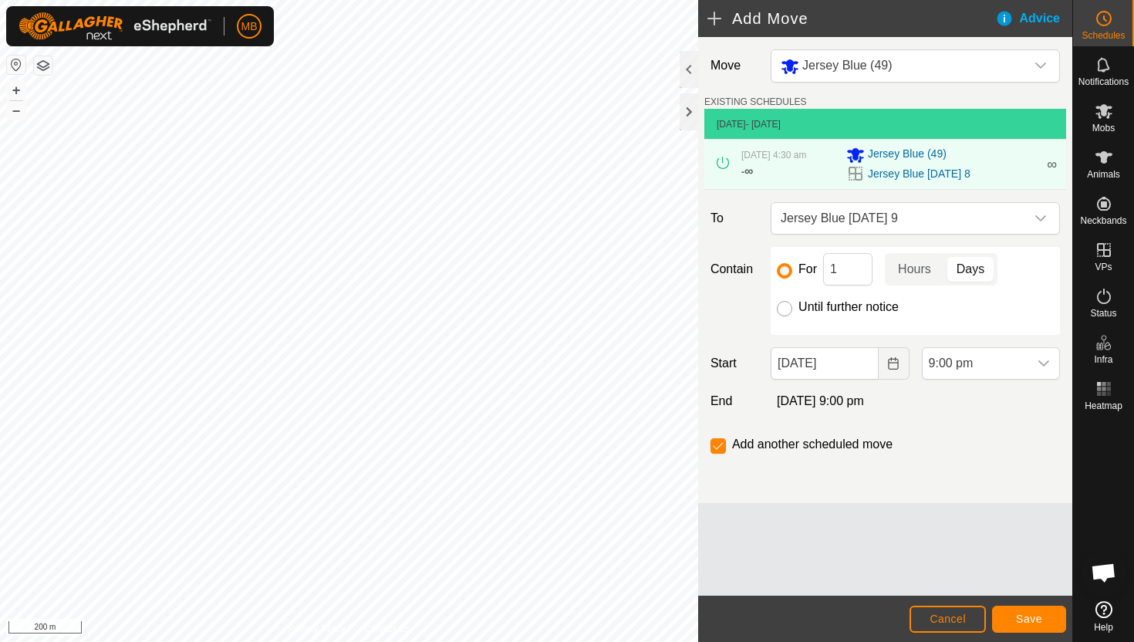
click at [783, 309] on input "Until further notice" at bounding box center [784, 308] width 15 height 15
radio input "true"
checkbox input "false"
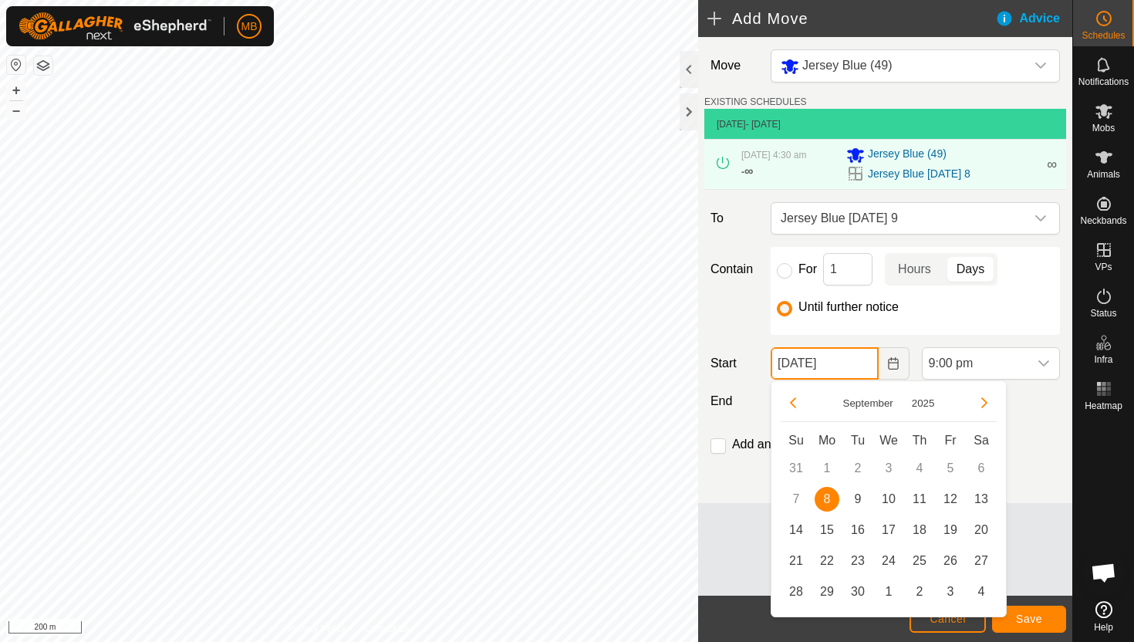
click at [865, 363] on input "[DATE]" at bounding box center [824, 363] width 107 height 32
click at [858, 496] on span "9" at bounding box center [858, 499] width 25 height 25
type input "[DATE]"
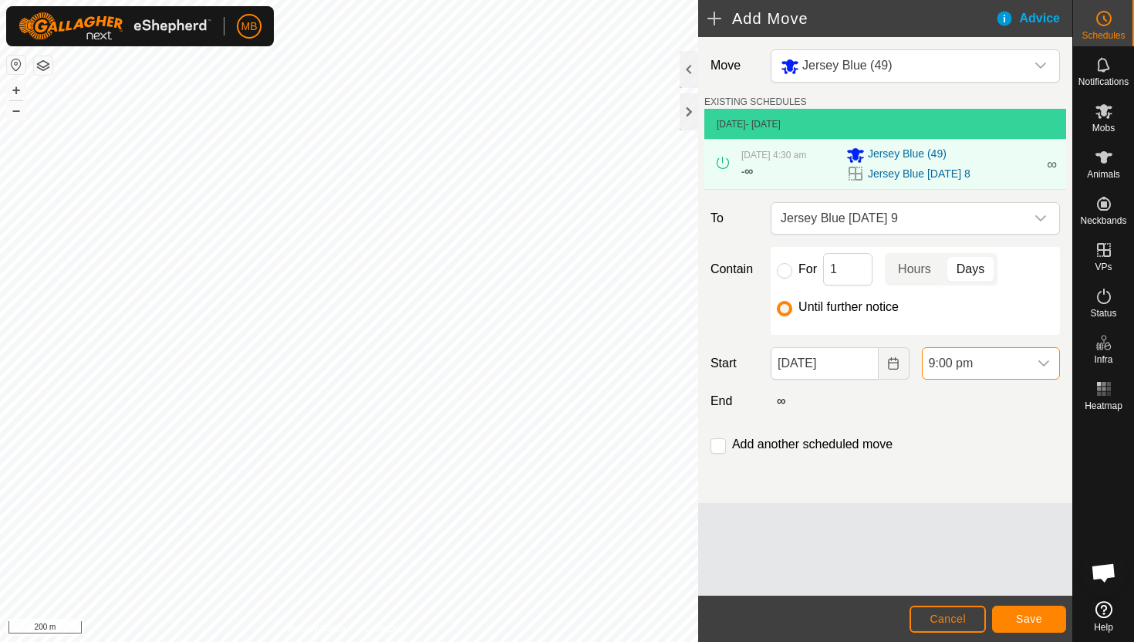
click at [1000, 367] on span "9:00 pm" at bounding box center [976, 363] width 106 height 31
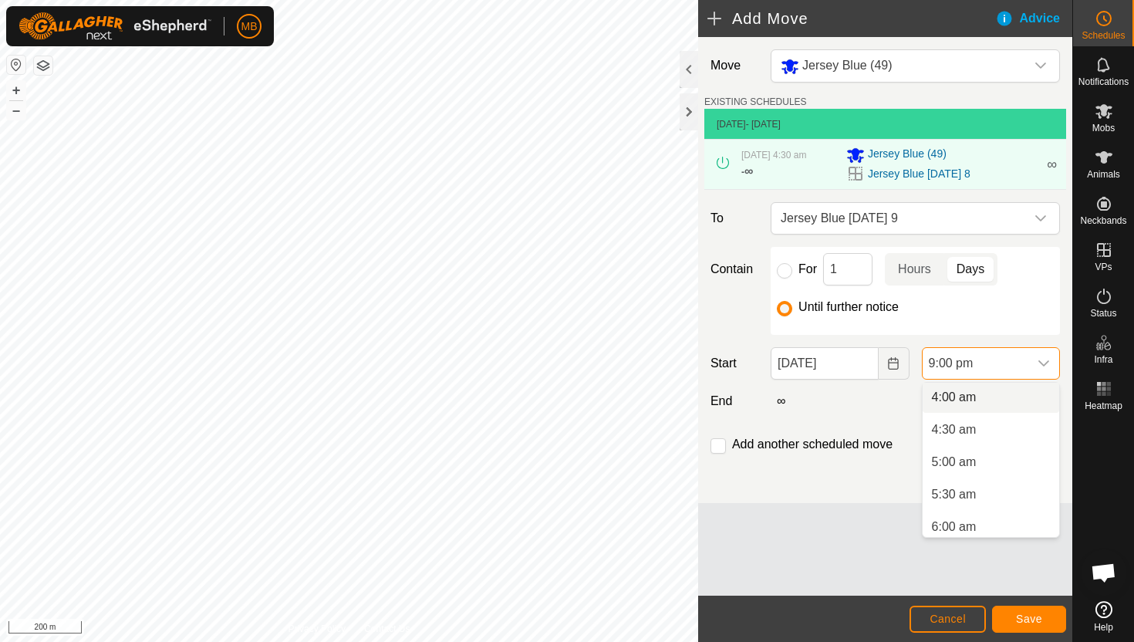
scroll to position [264, 0]
click at [993, 424] on li "4:30 am" at bounding box center [991, 426] width 137 height 31
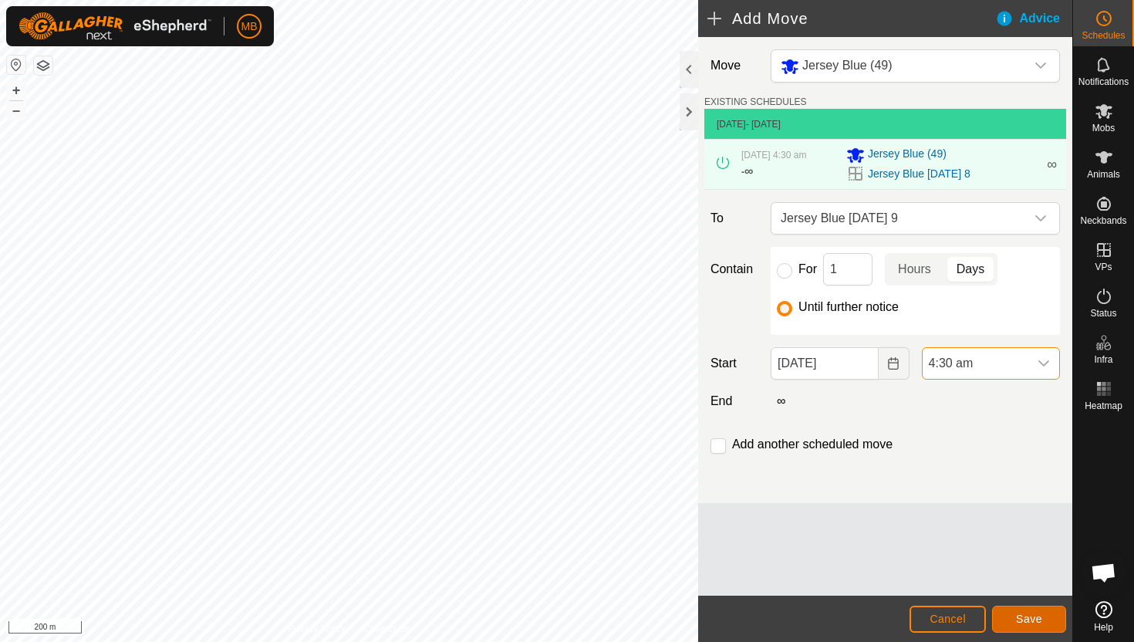
click at [1034, 624] on span "Save" at bounding box center [1029, 619] width 26 height 12
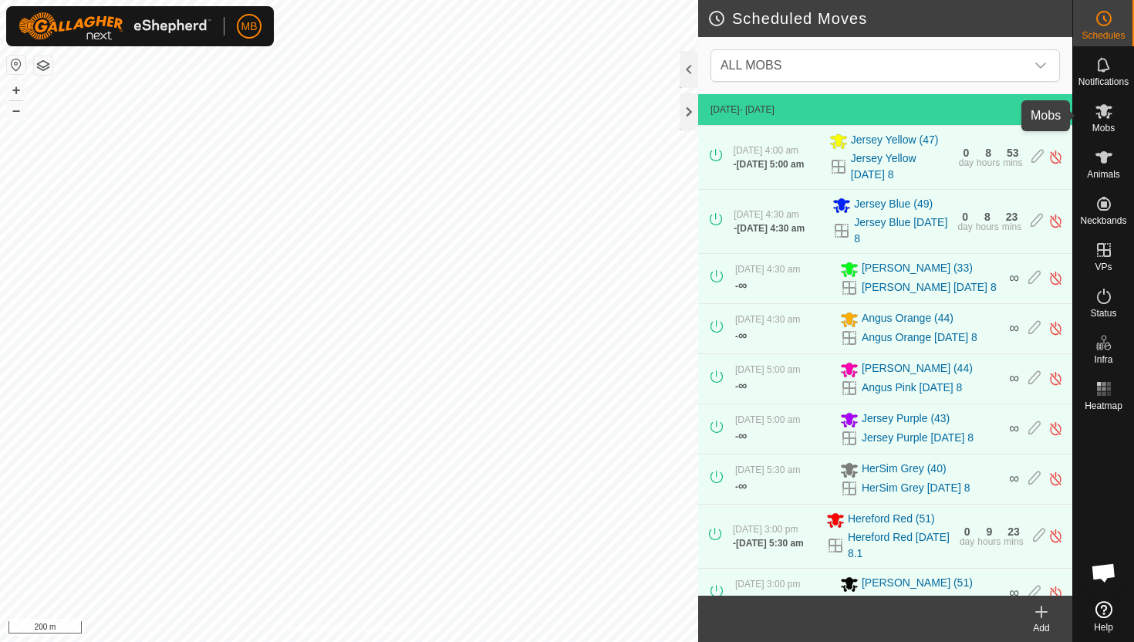
click at [1103, 111] on icon at bounding box center [1104, 111] width 17 height 15
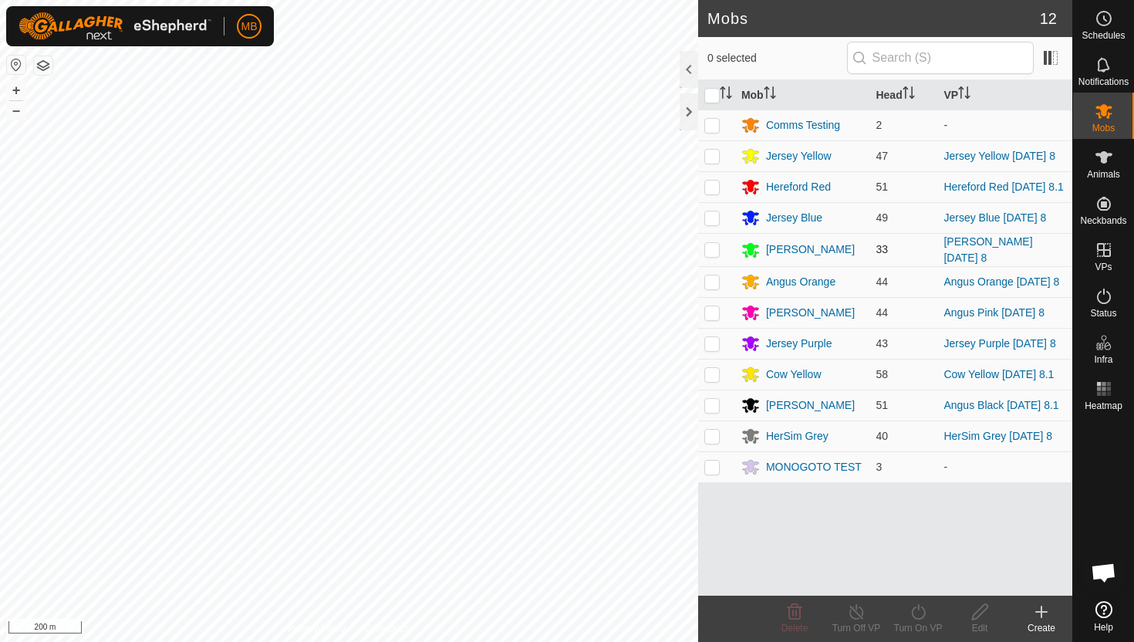
click at [710, 255] on p-checkbox at bounding box center [712, 249] width 15 height 12
checkbox input "true"
click at [917, 610] on icon at bounding box center [918, 612] width 19 height 19
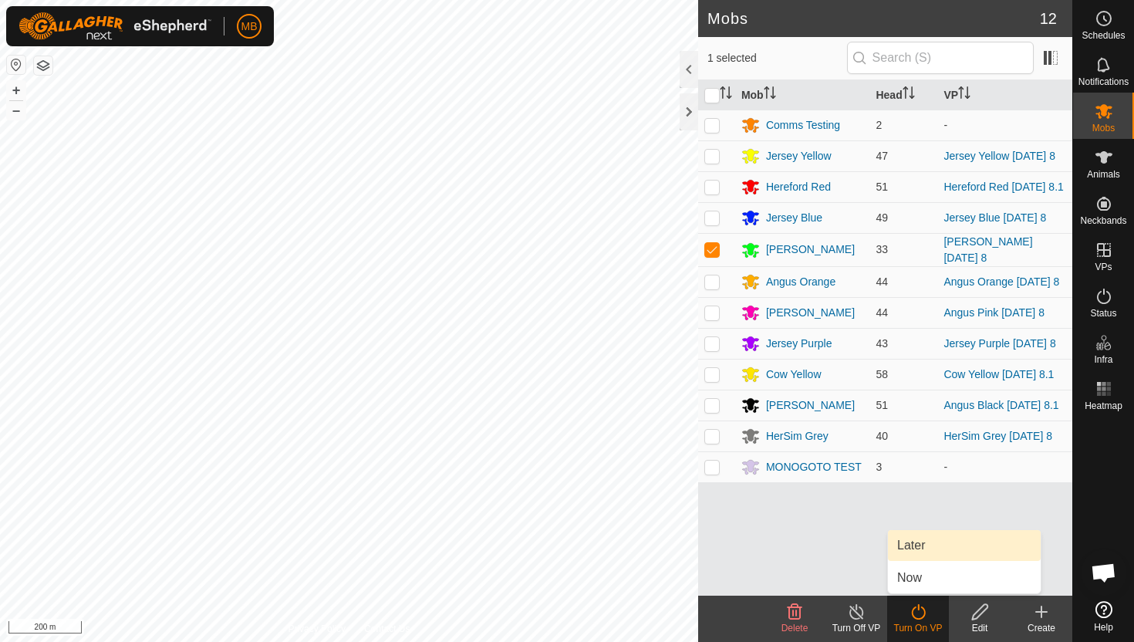
click at [925, 551] on link "Later" at bounding box center [964, 545] width 153 height 31
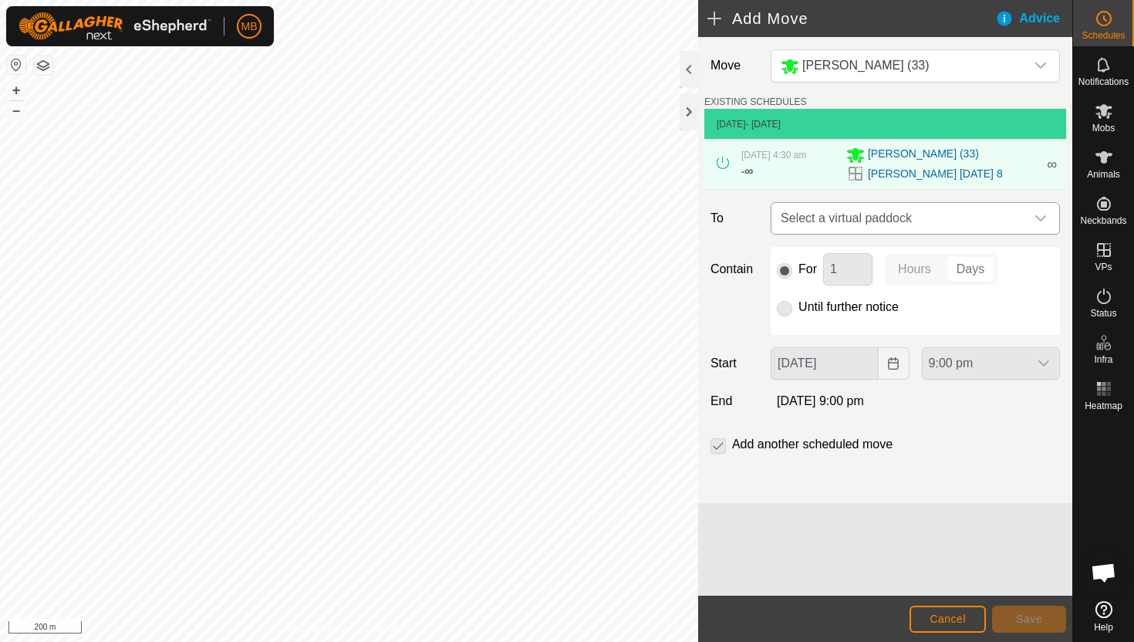
click at [1030, 220] on div "dropdown trigger" at bounding box center [1041, 218] width 31 height 31
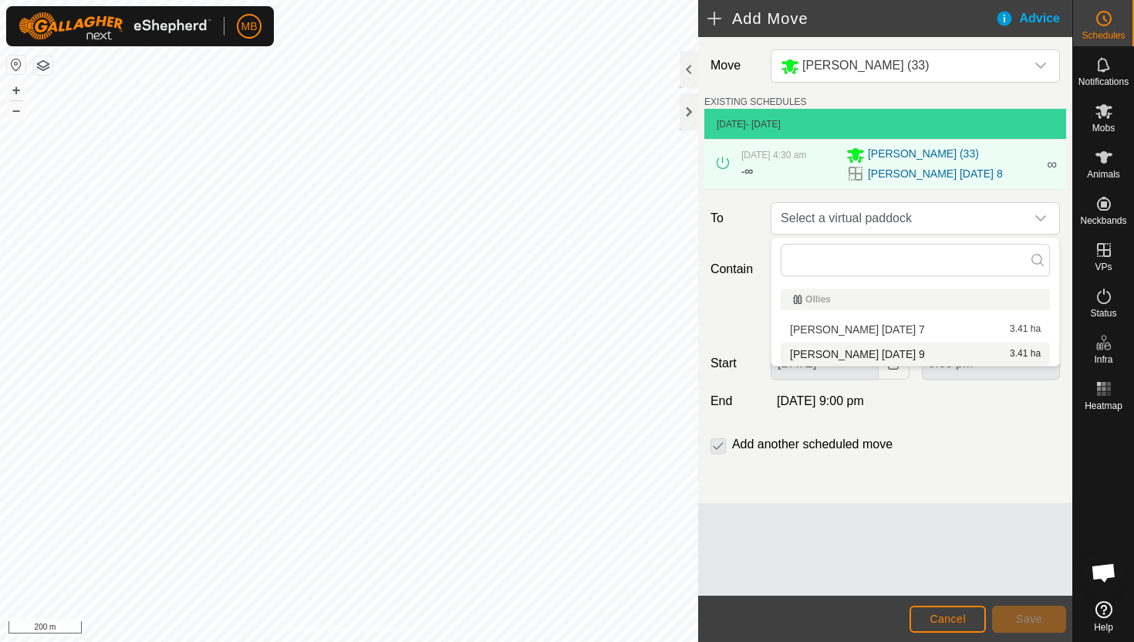
click at [890, 353] on li "[PERSON_NAME] [DATE] 9 3.41 ha" at bounding box center [915, 354] width 269 height 23
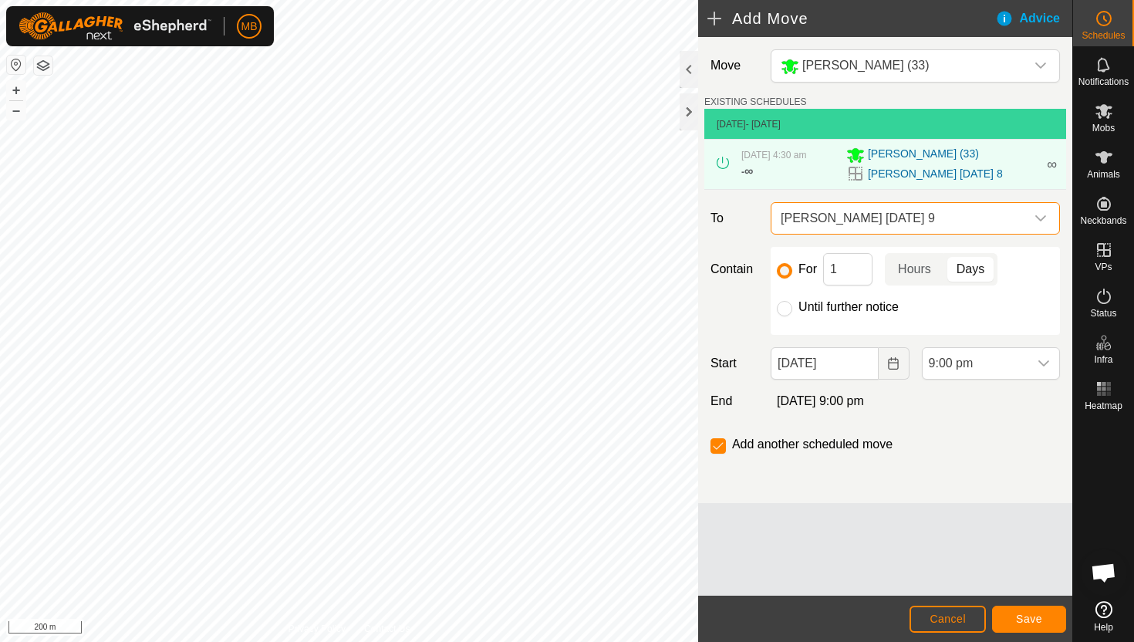
click at [839, 308] on label "Until further notice" at bounding box center [849, 307] width 100 height 12
click at [793, 308] on input "Until further notice" at bounding box center [784, 308] width 15 height 15
radio input "true"
checkbox input "false"
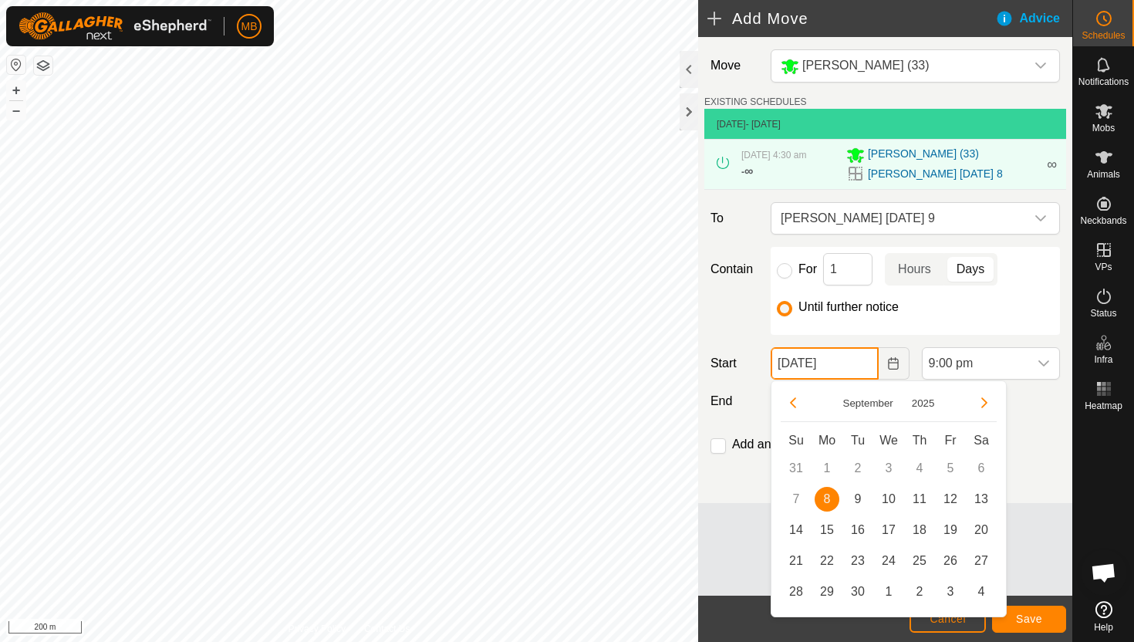
click at [860, 370] on input "[DATE]" at bounding box center [824, 363] width 107 height 32
click at [856, 492] on span "9" at bounding box center [858, 499] width 25 height 25
type input "[DATE]"
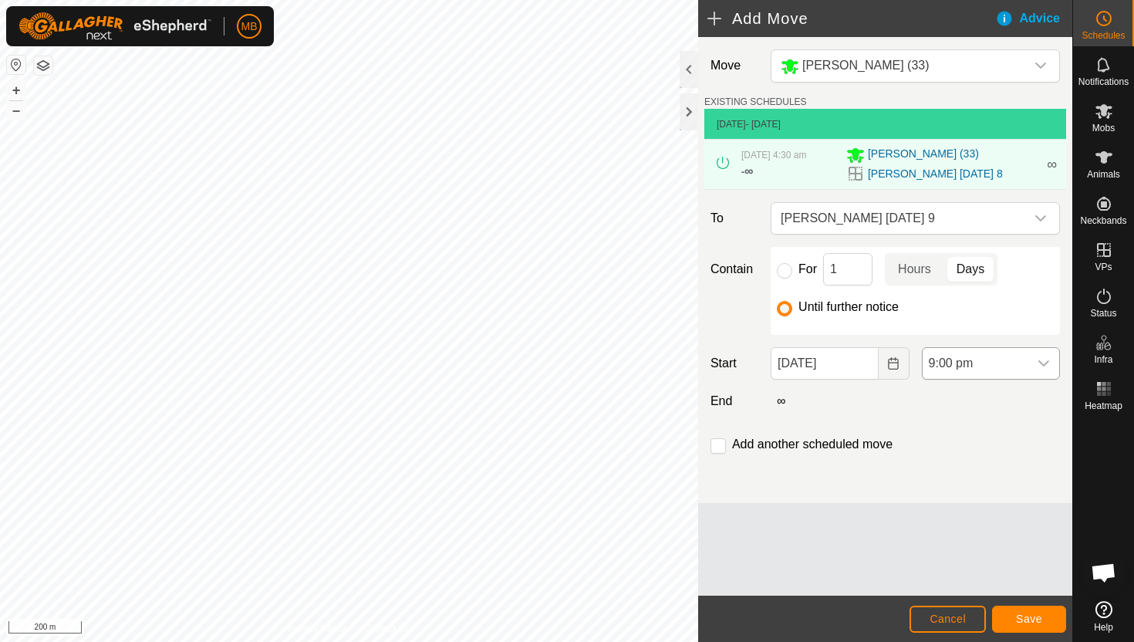
click at [1009, 363] on span "9:00 pm" at bounding box center [976, 363] width 106 height 31
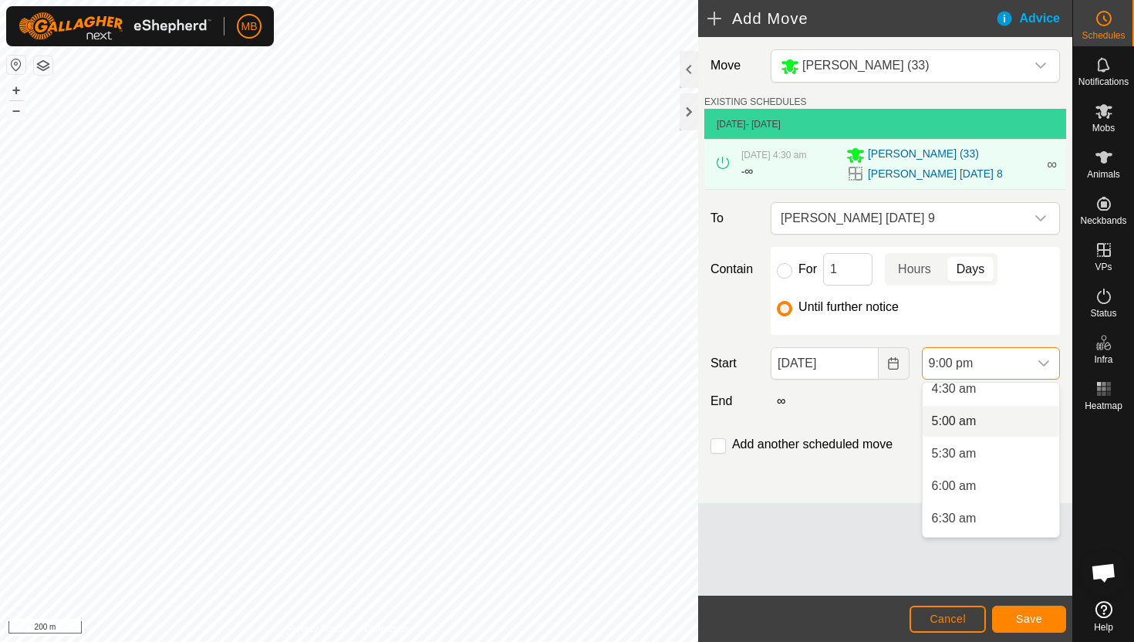
click at [999, 431] on li "5:00 am" at bounding box center [991, 421] width 137 height 31
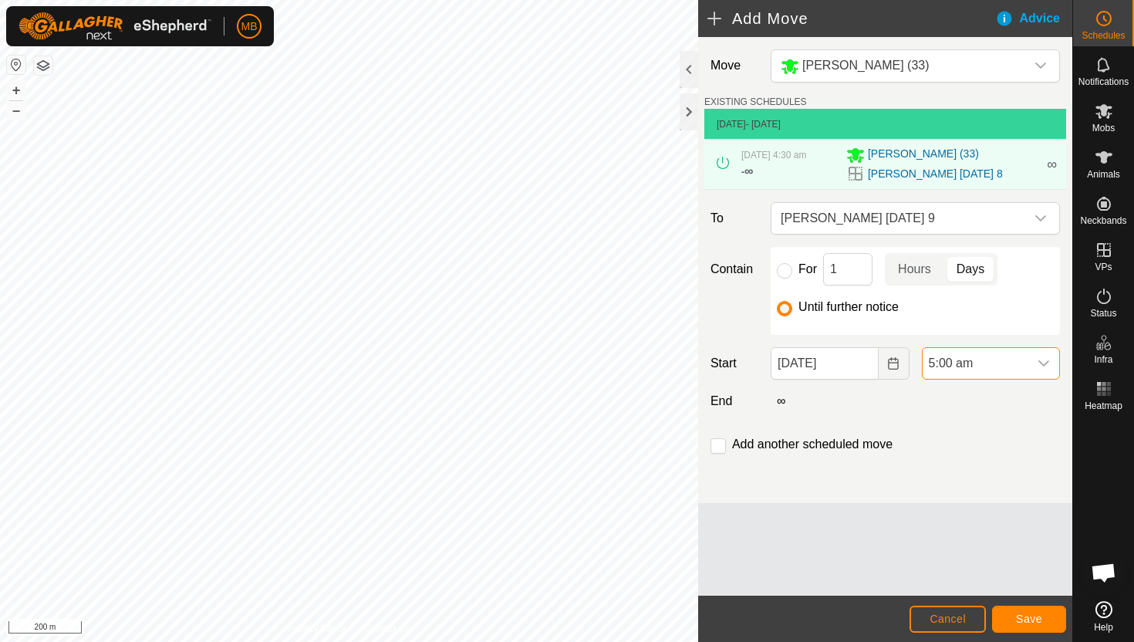
scroll to position [1238, 0]
click at [1037, 617] on span "Save" at bounding box center [1029, 619] width 26 height 12
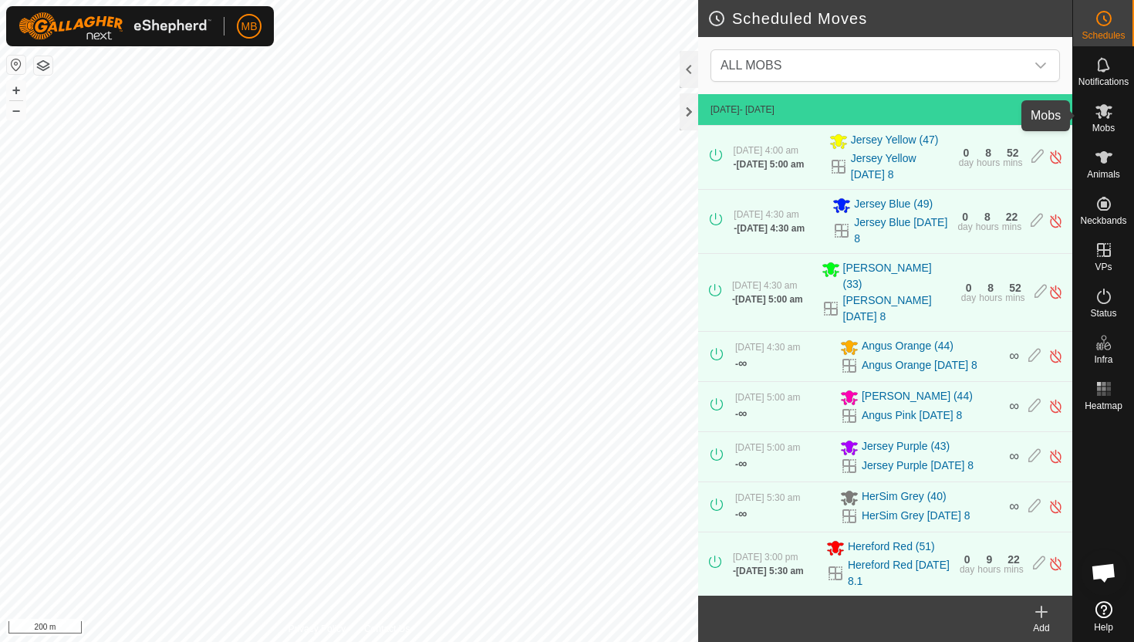
click at [1103, 116] on icon at bounding box center [1104, 111] width 17 height 15
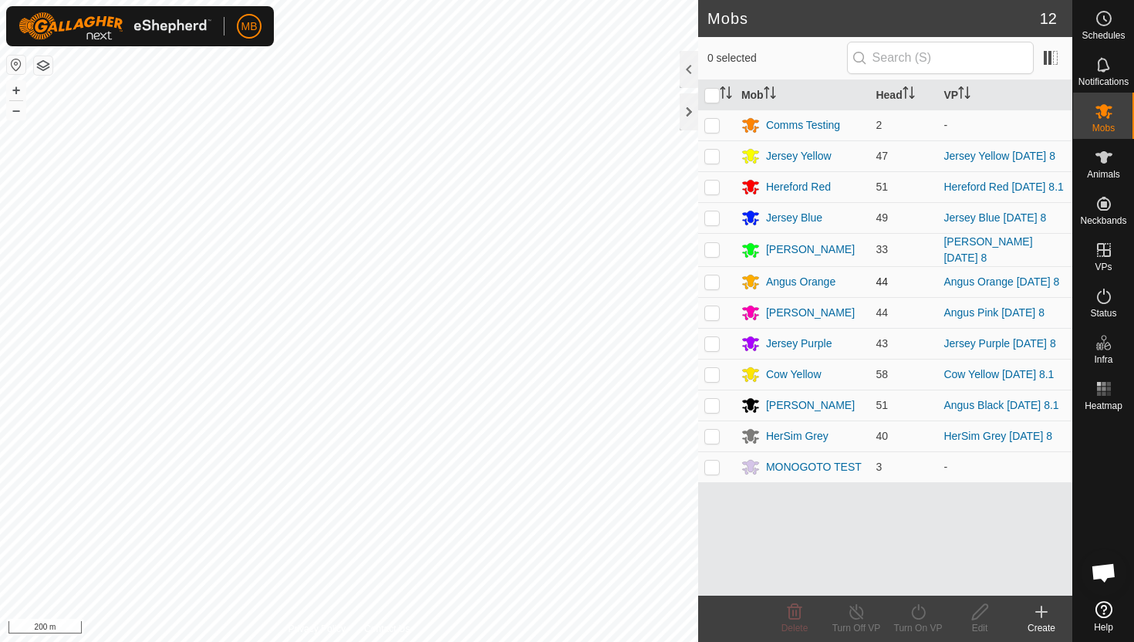
click at [709, 282] on p-checkbox at bounding box center [712, 281] width 15 height 12
checkbox input "true"
click at [920, 612] on icon at bounding box center [918, 612] width 19 height 19
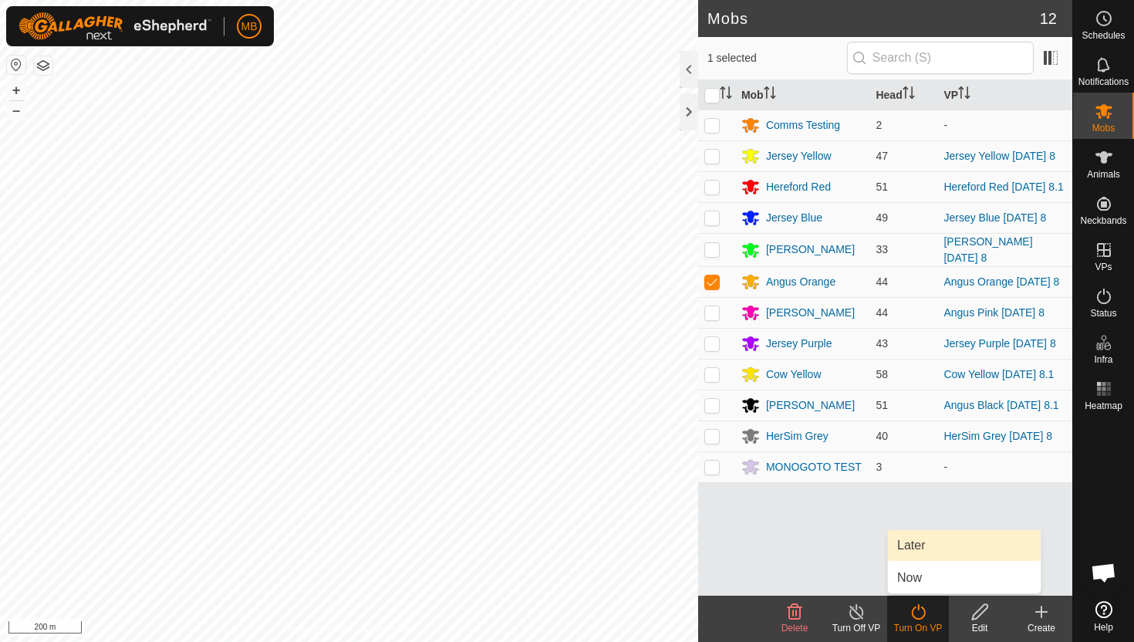
click at [943, 543] on link "Later" at bounding box center [964, 545] width 153 height 31
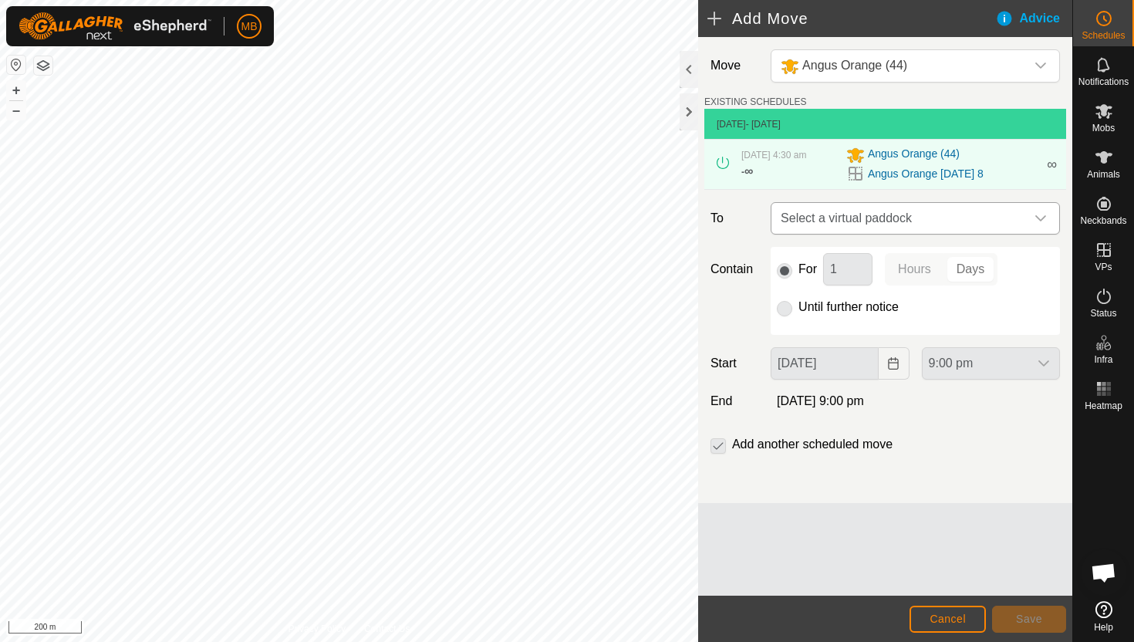
click at [1031, 223] on div "dropdown trigger" at bounding box center [1041, 218] width 31 height 31
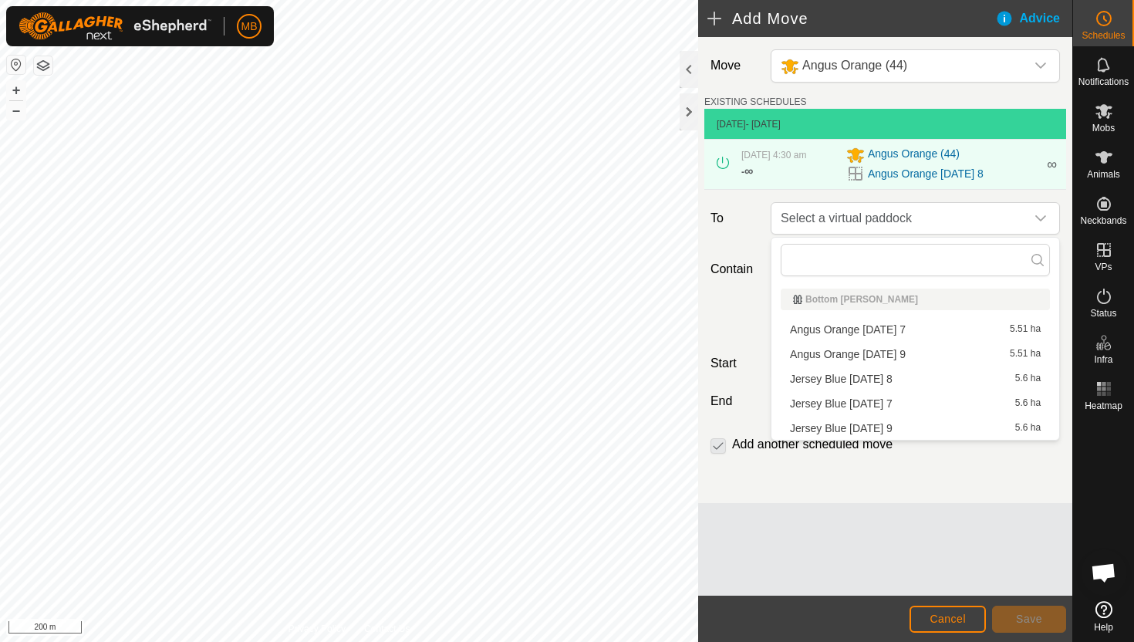
click at [911, 354] on li "Angus Orange [DATE] 9 5.51 ha" at bounding box center [915, 354] width 269 height 23
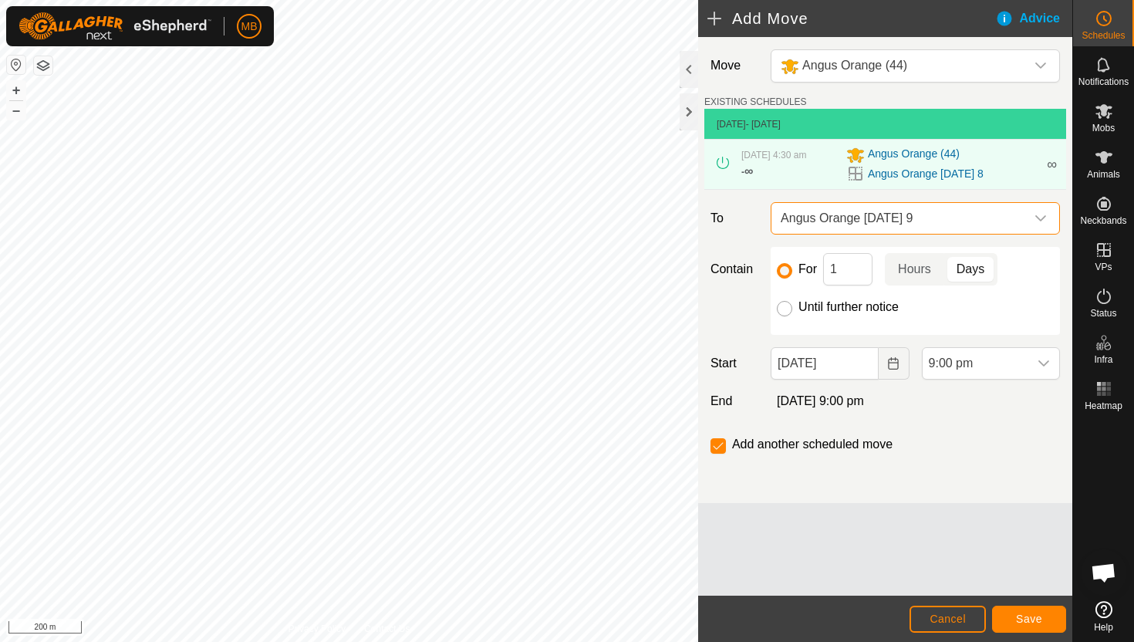
click at [782, 311] on input "Until further notice" at bounding box center [784, 308] width 15 height 15
radio input "true"
checkbox input "false"
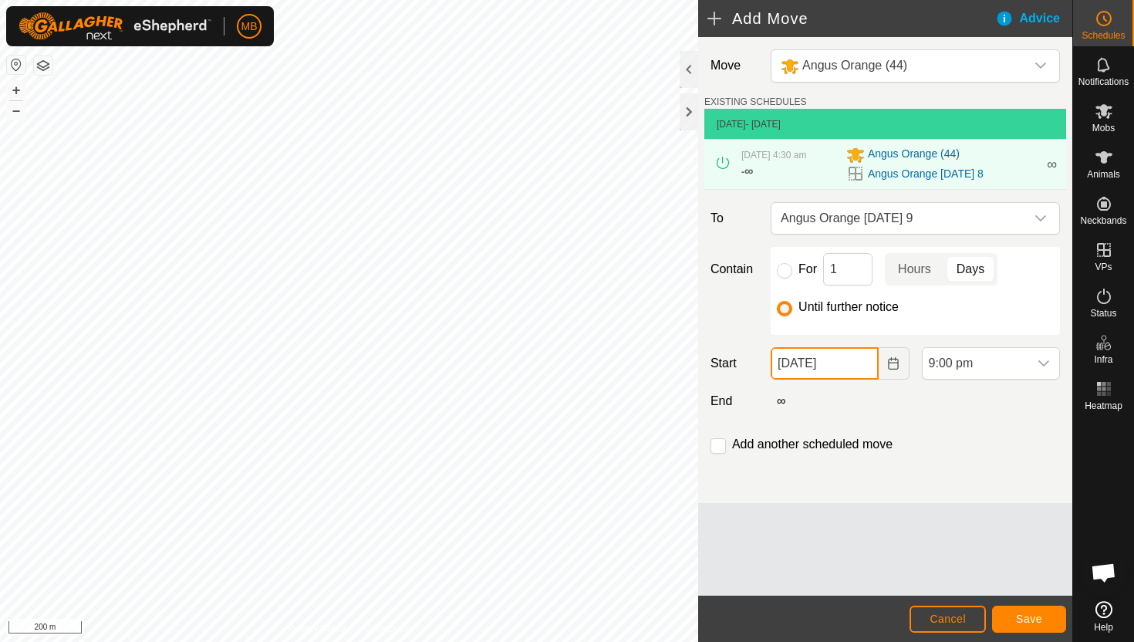
click at [855, 363] on input "[DATE]" at bounding box center [824, 363] width 107 height 32
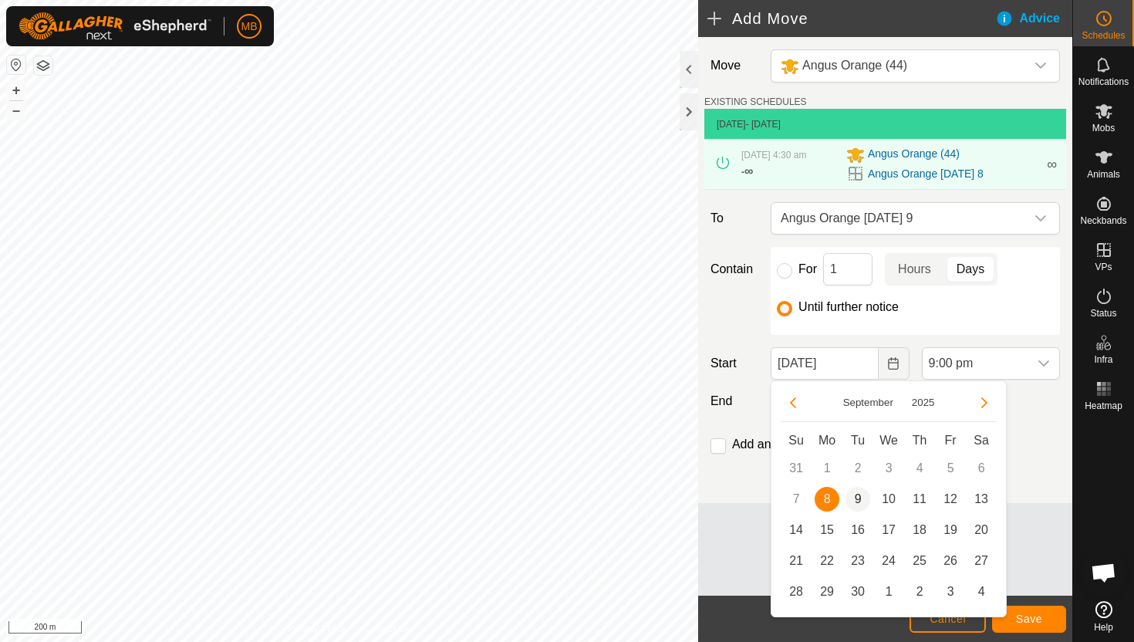
click at [854, 493] on span "9" at bounding box center [858, 499] width 25 height 25
type input "[DATE]"
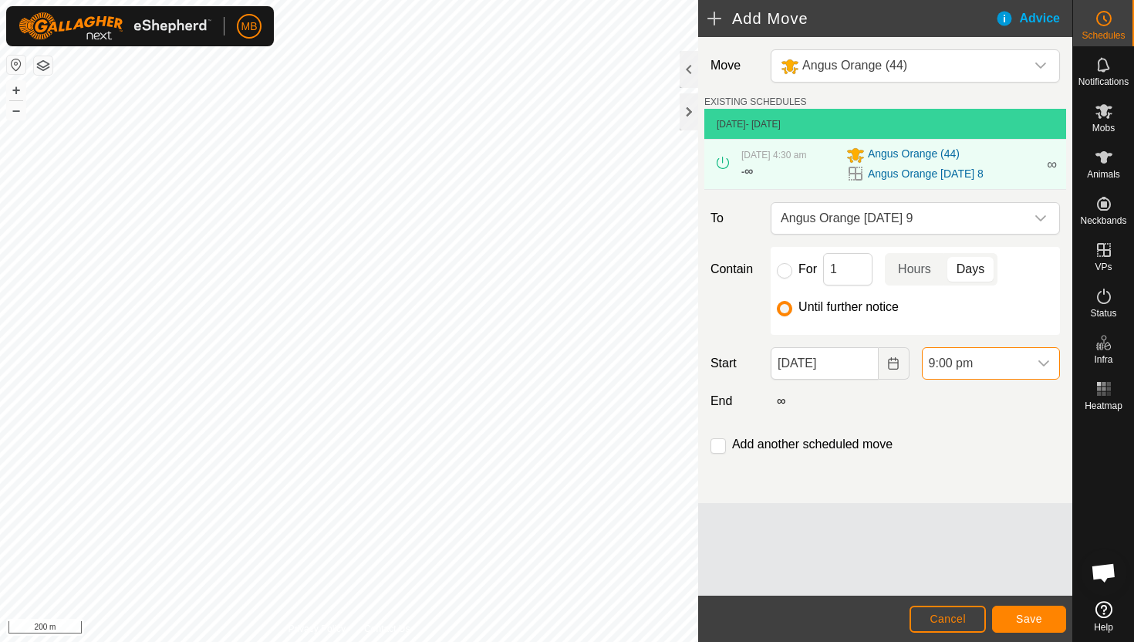
click at [1019, 360] on span "9:00 pm" at bounding box center [976, 363] width 106 height 31
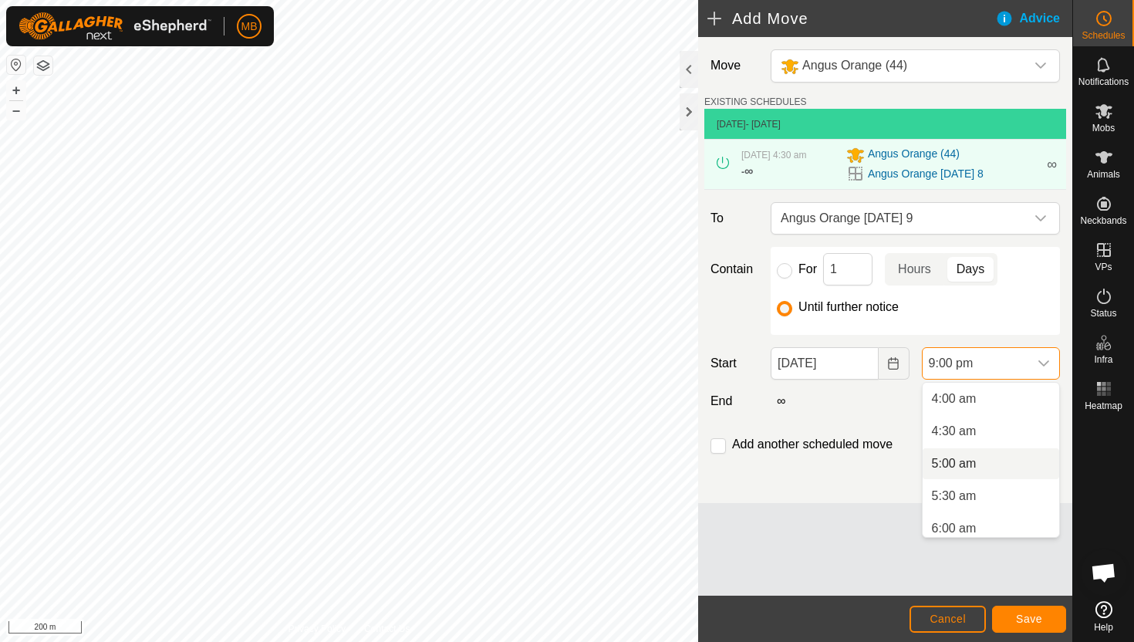
scroll to position [256, 0]
click at [982, 433] on li "4:30 am" at bounding box center [991, 433] width 137 height 31
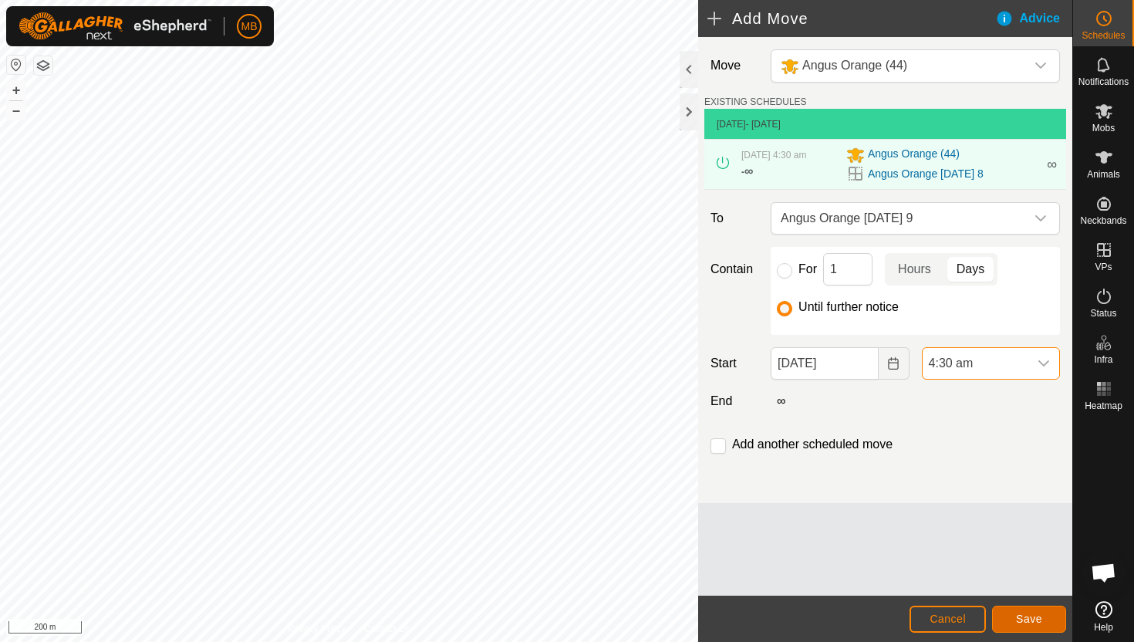
click at [1029, 619] on span "Save" at bounding box center [1029, 619] width 26 height 12
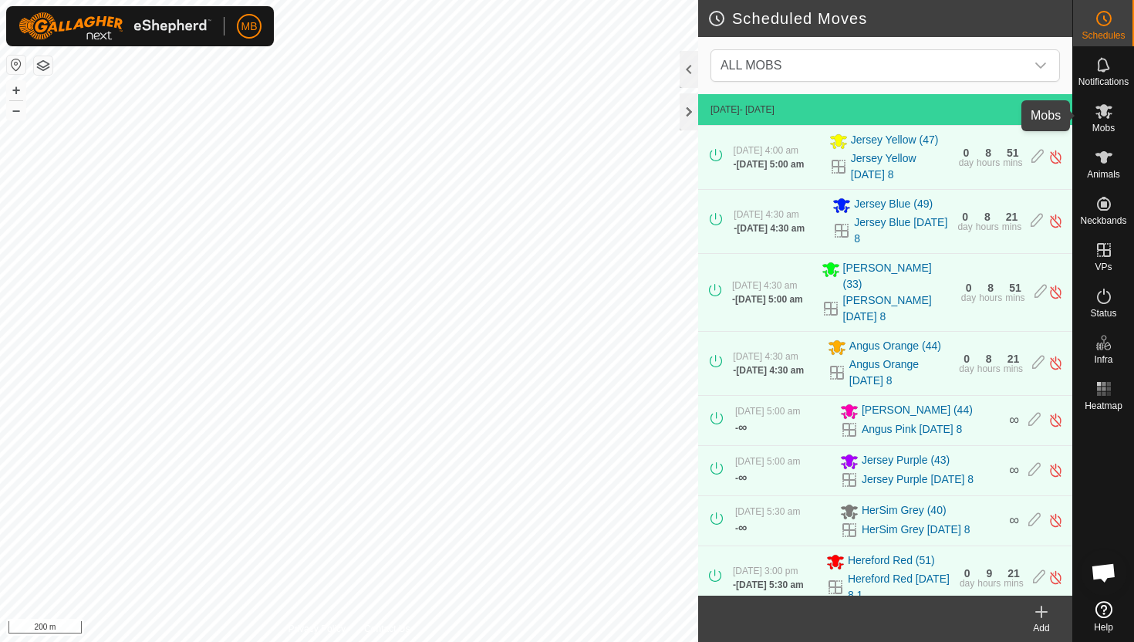
click at [1107, 120] on es-mob-svg-icon at bounding box center [1104, 111] width 28 height 25
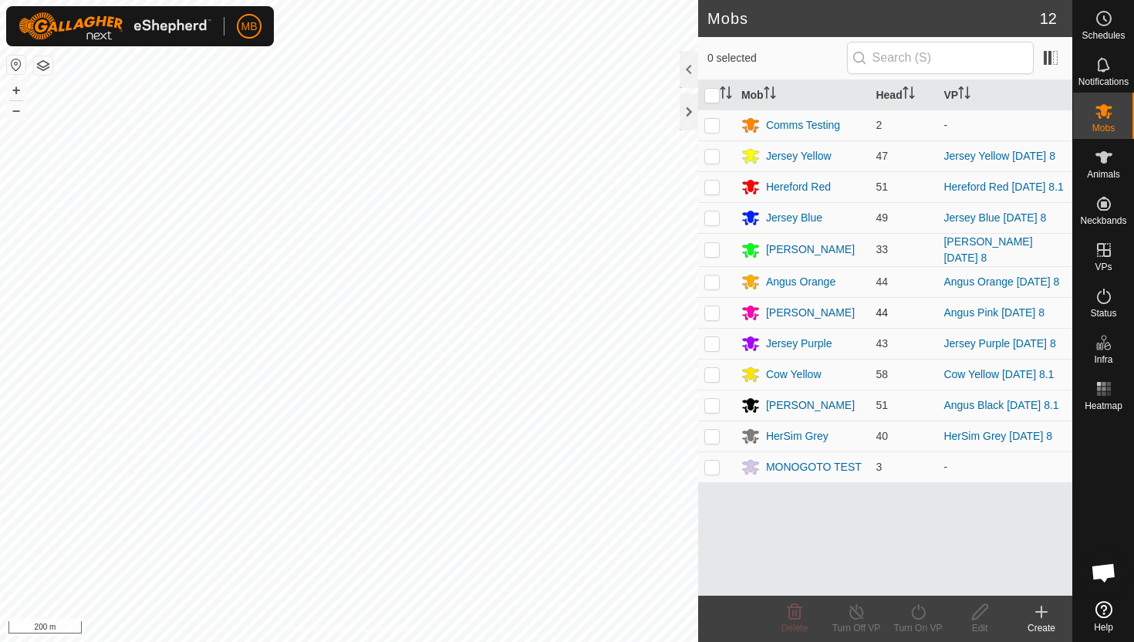
click at [711, 313] on p-checkbox at bounding box center [712, 312] width 15 height 12
checkbox input "true"
click at [916, 614] on icon at bounding box center [918, 612] width 19 height 19
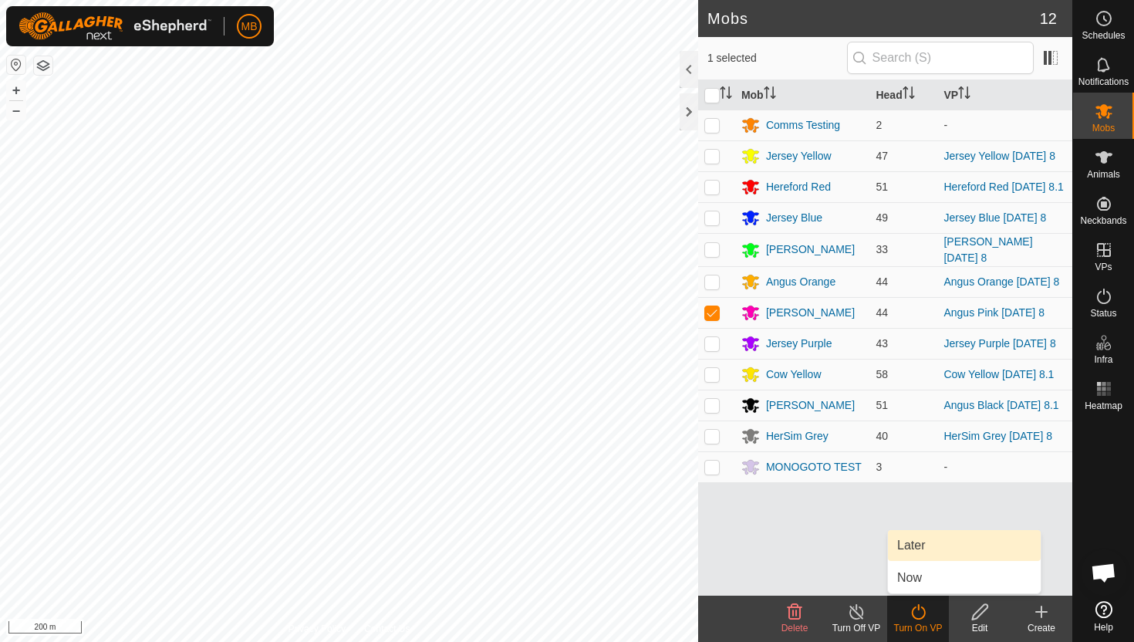
click at [924, 546] on link "Later" at bounding box center [964, 545] width 153 height 31
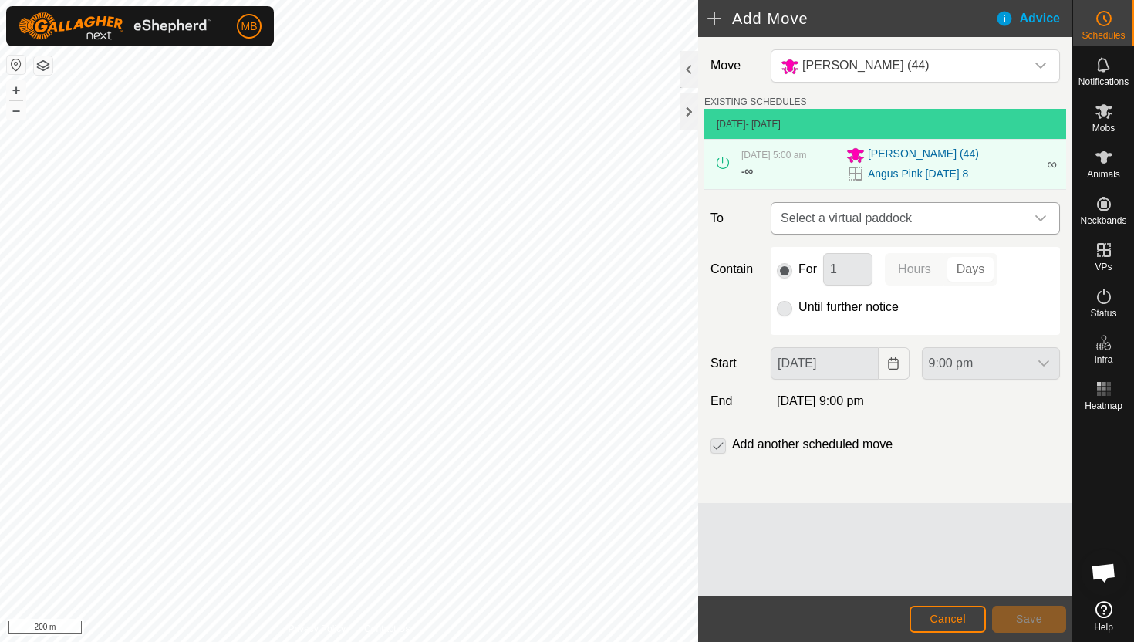
click at [1036, 221] on icon "dropdown trigger" at bounding box center [1041, 218] width 12 height 12
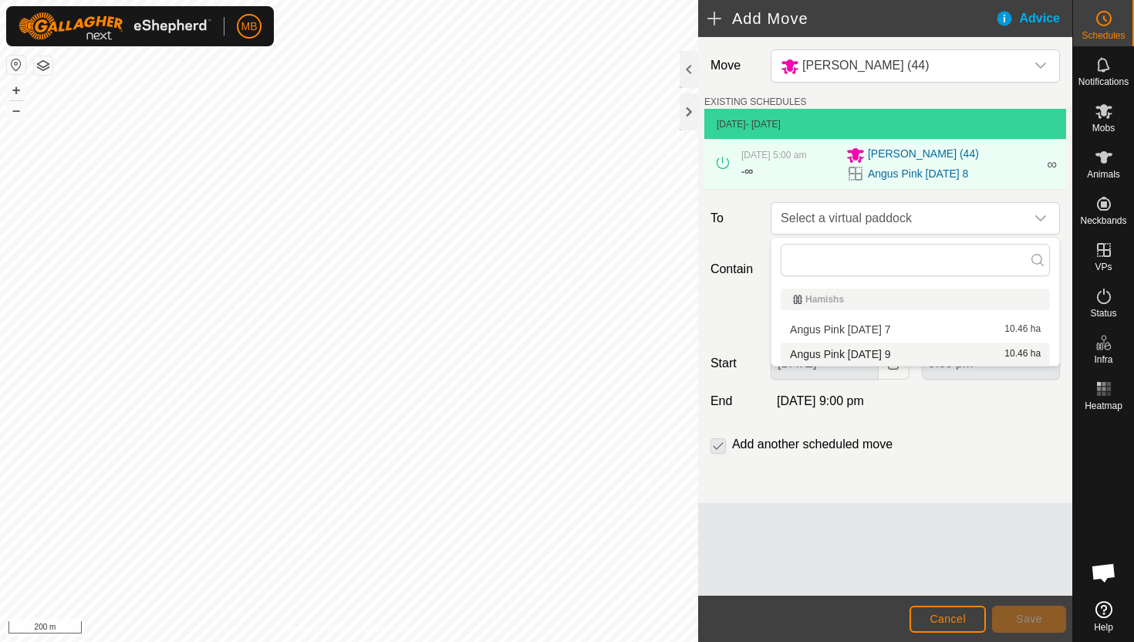
click at [897, 350] on li "Angus Pink [DATE] 9 10.46 ha" at bounding box center [915, 354] width 269 height 23
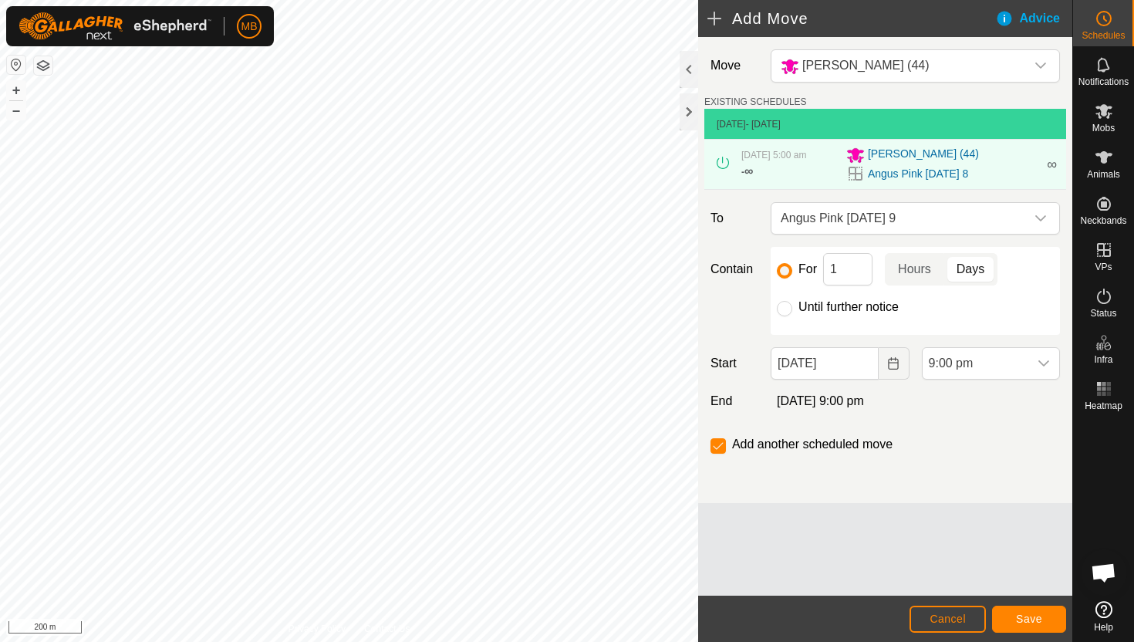
click at [861, 306] on label "Until further notice" at bounding box center [849, 307] width 100 height 12
click at [793, 306] on input "Until further notice" at bounding box center [784, 308] width 15 height 15
radio input "true"
checkbox input "false"
click at [860, 367] on input "[DATE]" at bounding box center [824, 363] width 107 height 32
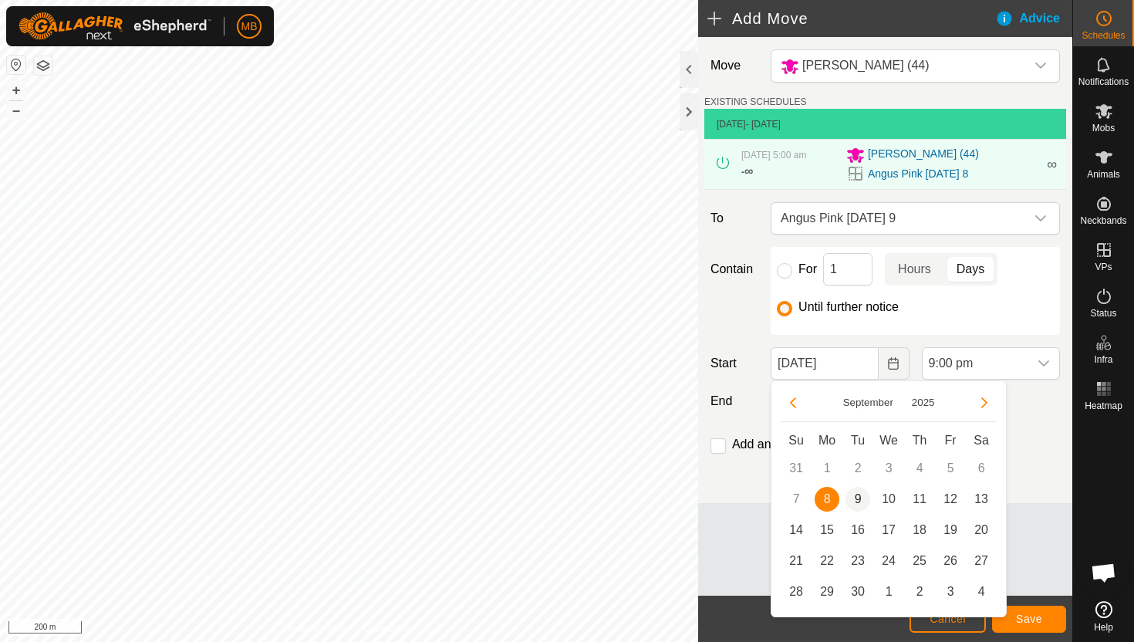
click at [860, 496] on span "9" at bounding box center [858, 499] width 25 height 25
type input "[DATE]"
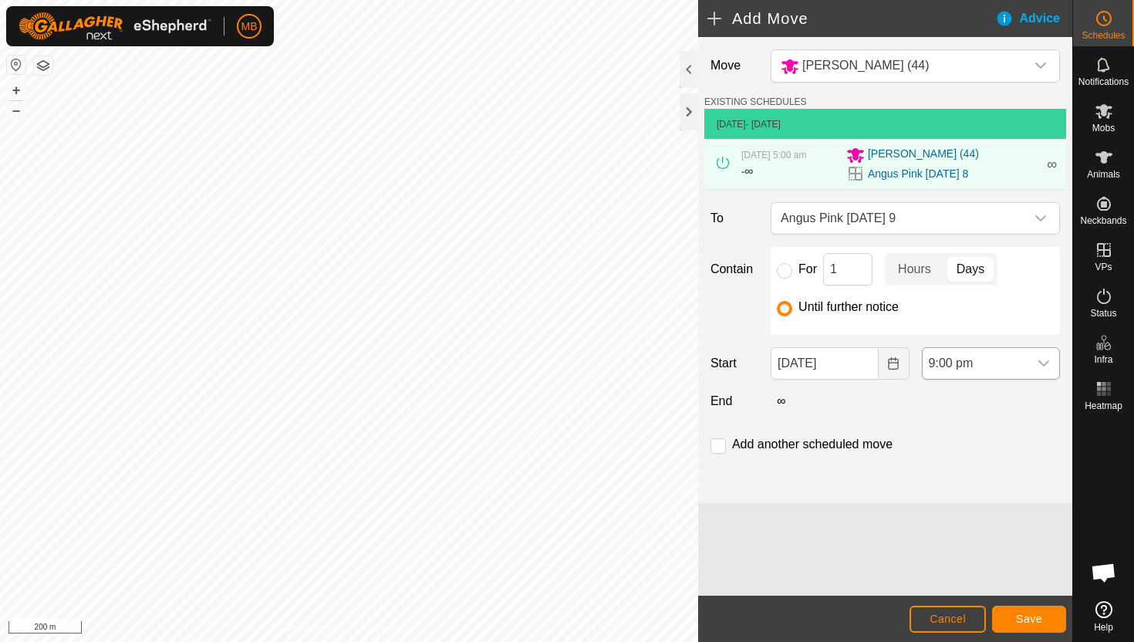
click at [1008, 366] on span "9:00 pm" at bounding box center [976, 363] width 106 height 31
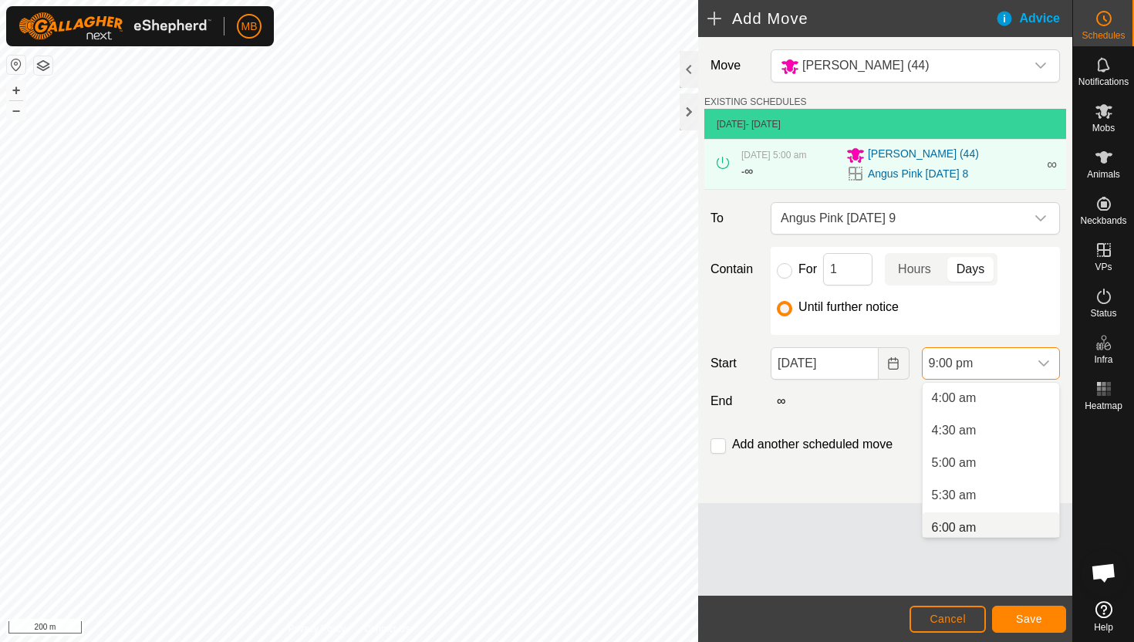
scroll to position [258, 0]
click at [990, 464] on li "5:00 am" at bounding box center [991, 464] width 137 height 31
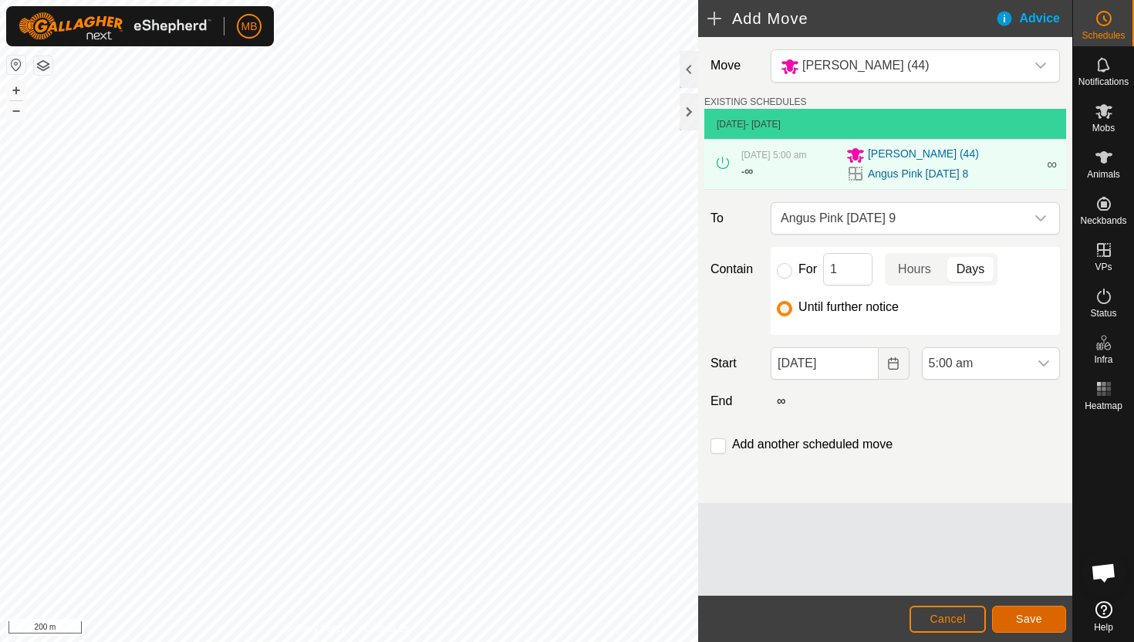
click at [1032, 620] on span "Save" at bounding box center [1029, 619] width 26 height 12
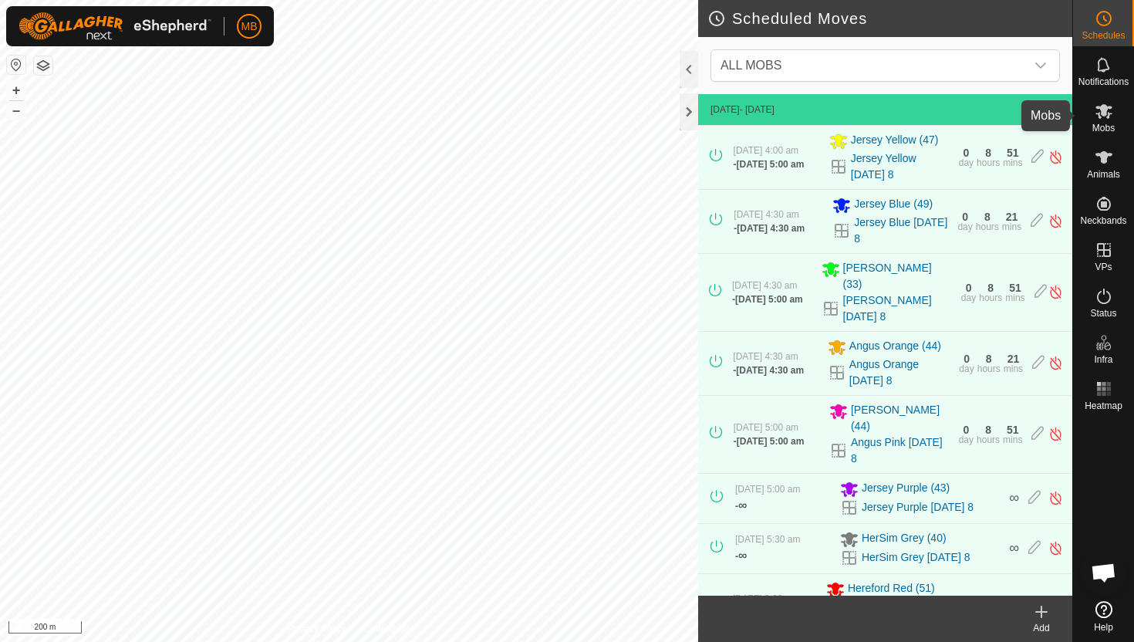
click at [1104, 125] on span "Mobs" at bounding box center [1104, 127] width 22 height 9
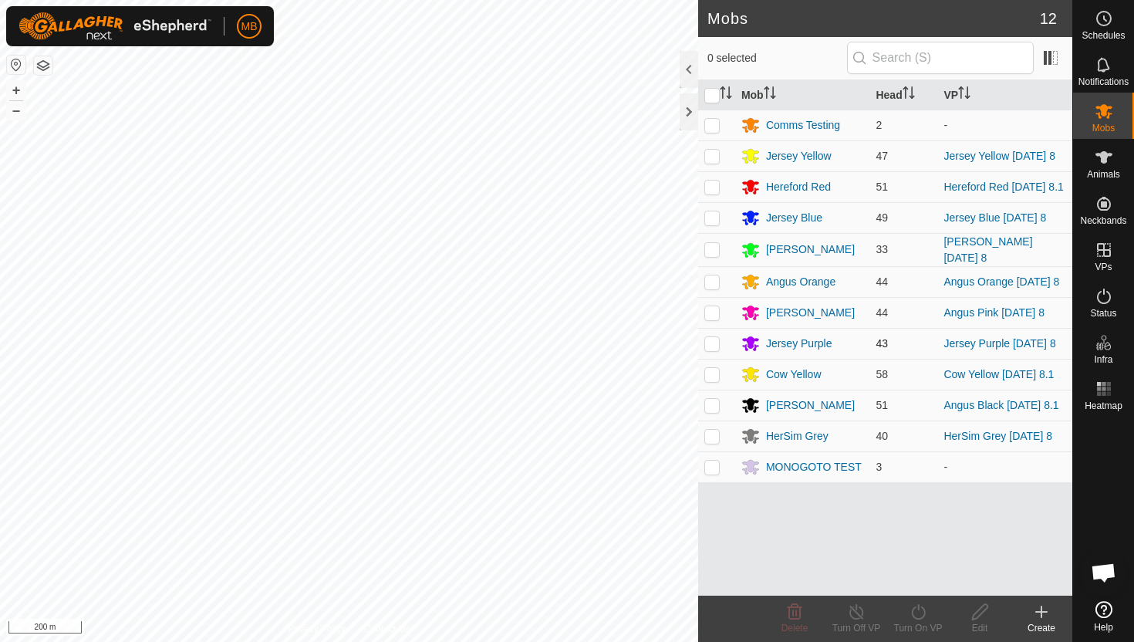
click at [710, 346] on p-checkbox at bounding box center [712, 343] width 15 height 12
checkbox input "true"
click at [918, 615] on icon at bounding box center [918, 612] width 19 height 19
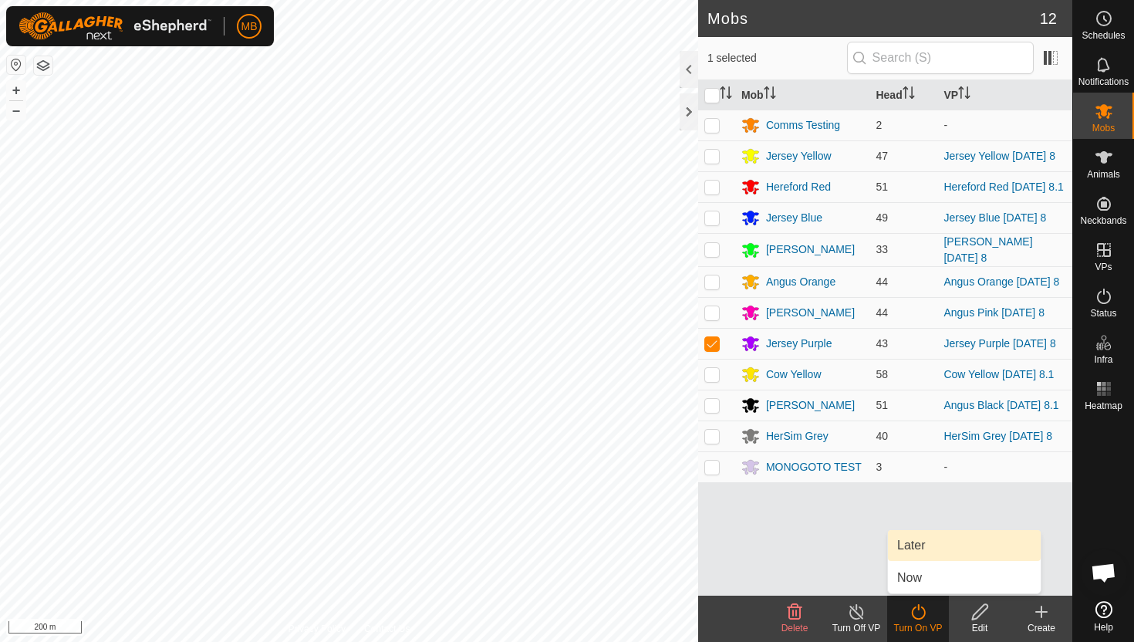
click at [918, 545] on link "Later" at bounding box center [964, 545] width 153 height 31
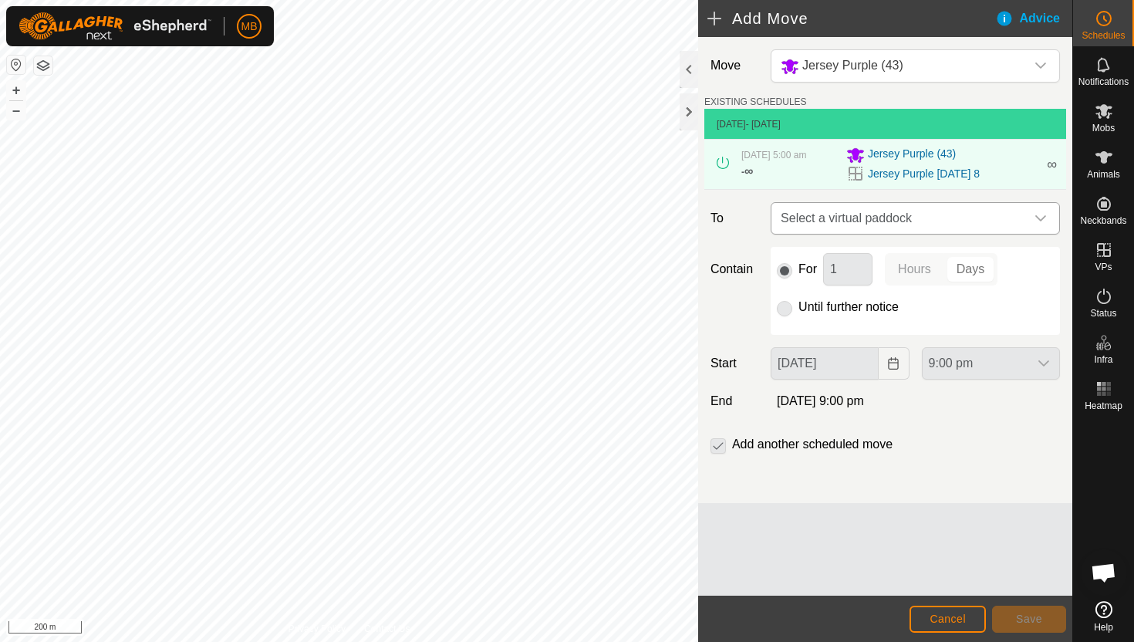
click at [1043, 222] on icon "dropdown trigger" at bounding box center [1041, 218] width 12 height 12
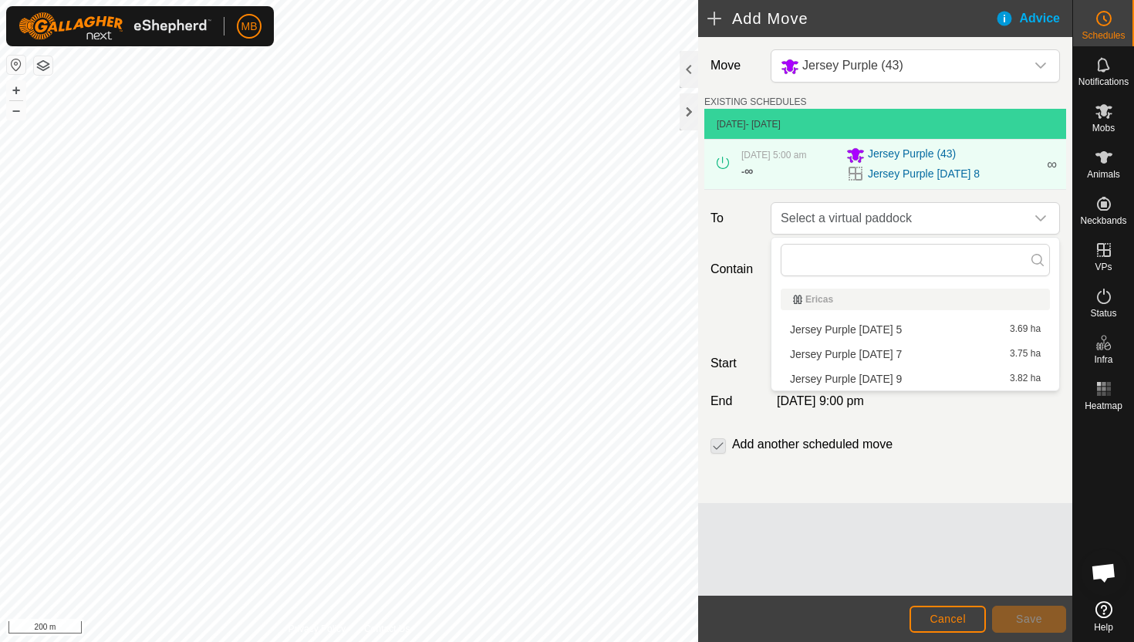
click at [901, 380] on li "Jersey Purple [DATE] 9 3.82 ha" at bounding box center [915, 378] width 269 height 23
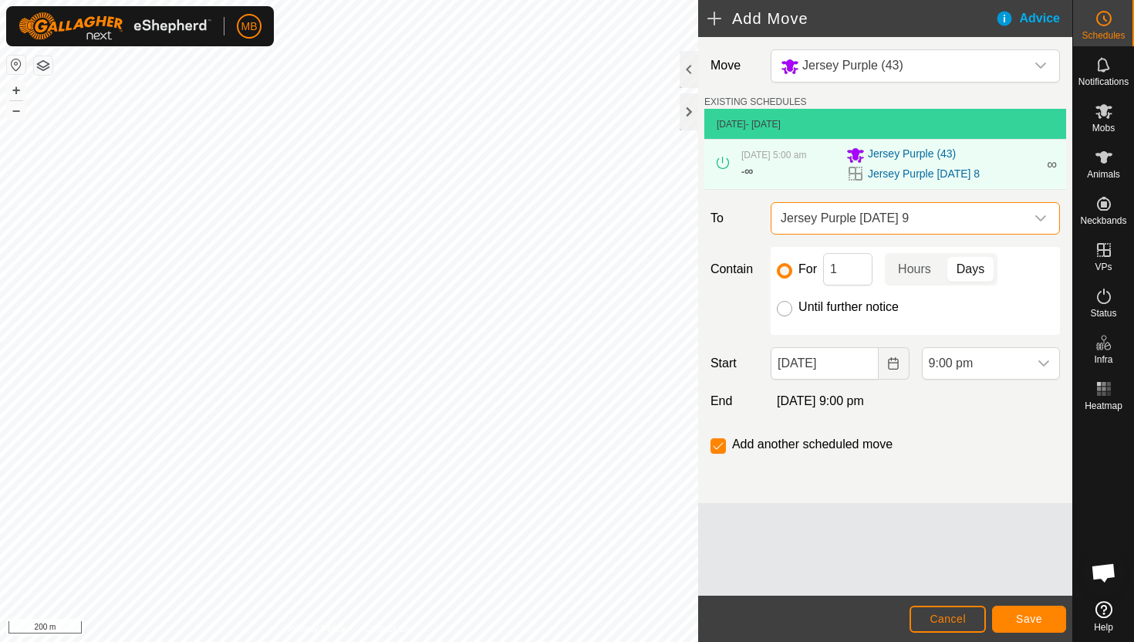
click at [785, 309] on input "Until further notice" at bounding box center [784, 308] width 15 height 15
radio input "true"
checkbox input "false"
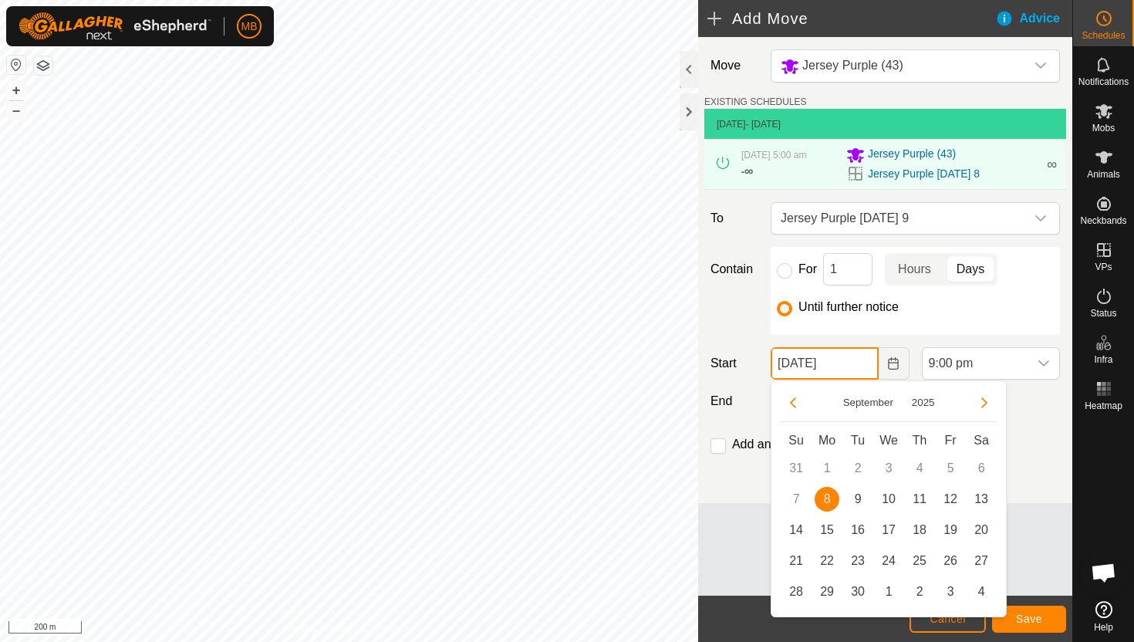
click at [864, 376] on input "[DATE]" at bounding box center [824, 363] width 107 height 32
click at [860, 499] on span "9" at bounding box center [858, 499] width 25 height 25
type input "[DATE]"
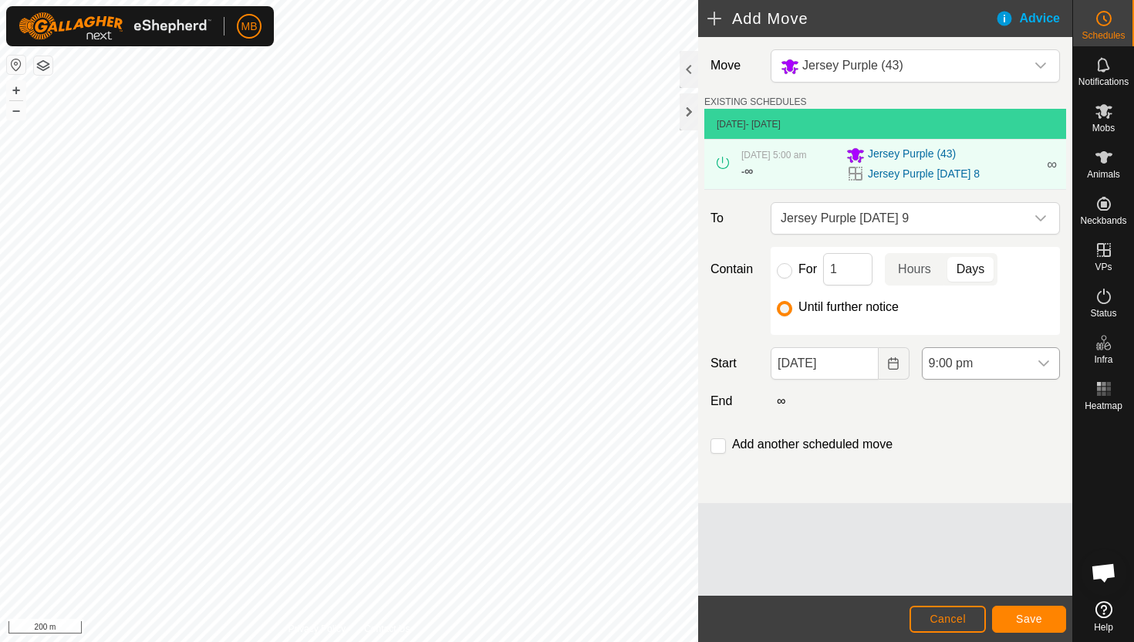
click at [995, 363] on span "9:00 pm" at bounding box center [976, 363] width 106 height 31
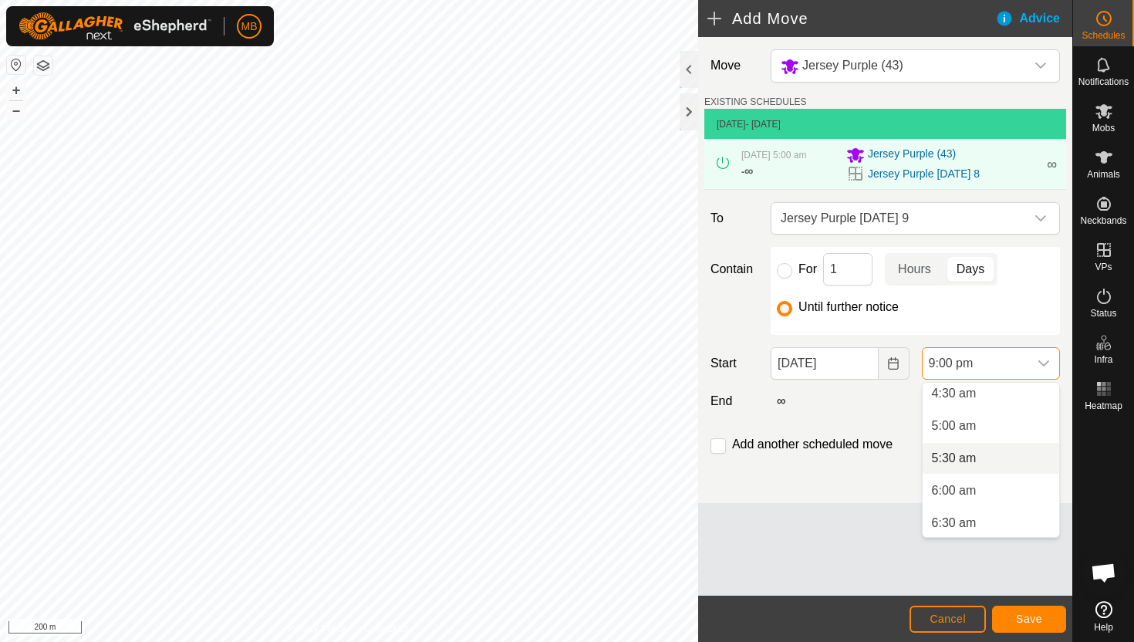
scroll to position [296, 0]
click at [992, 421] on li "5:00 am" at bounding box center [991, 426] width 137 height 31
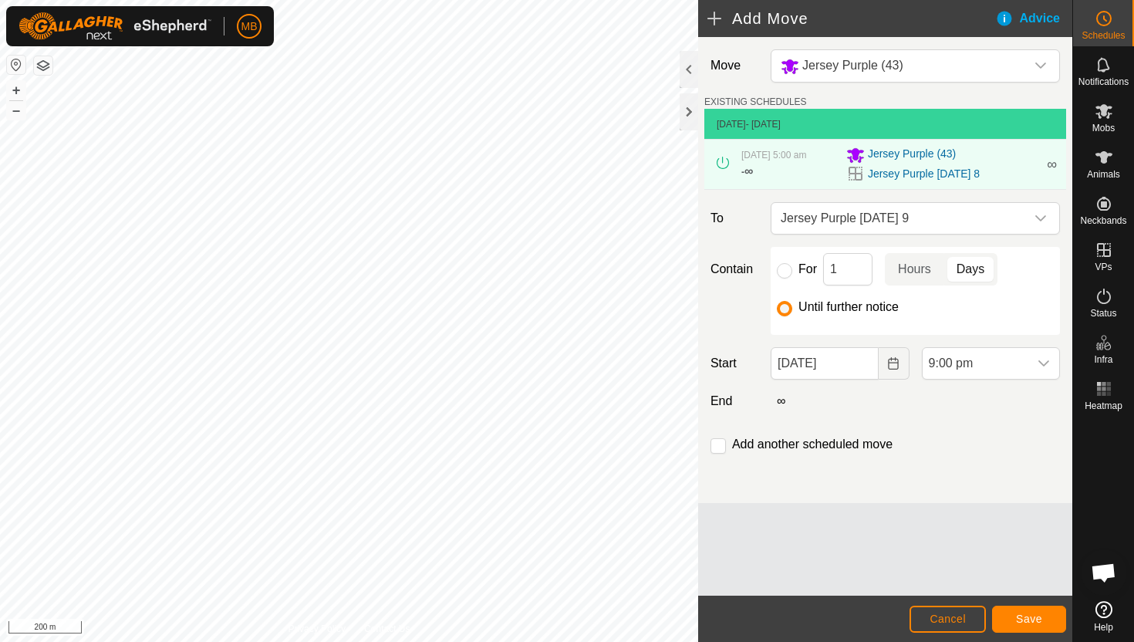
scroll to position [1238, 0]
click at [1021, 614] on span "Save" at bounding box center [1029, 619] width 26 height 12
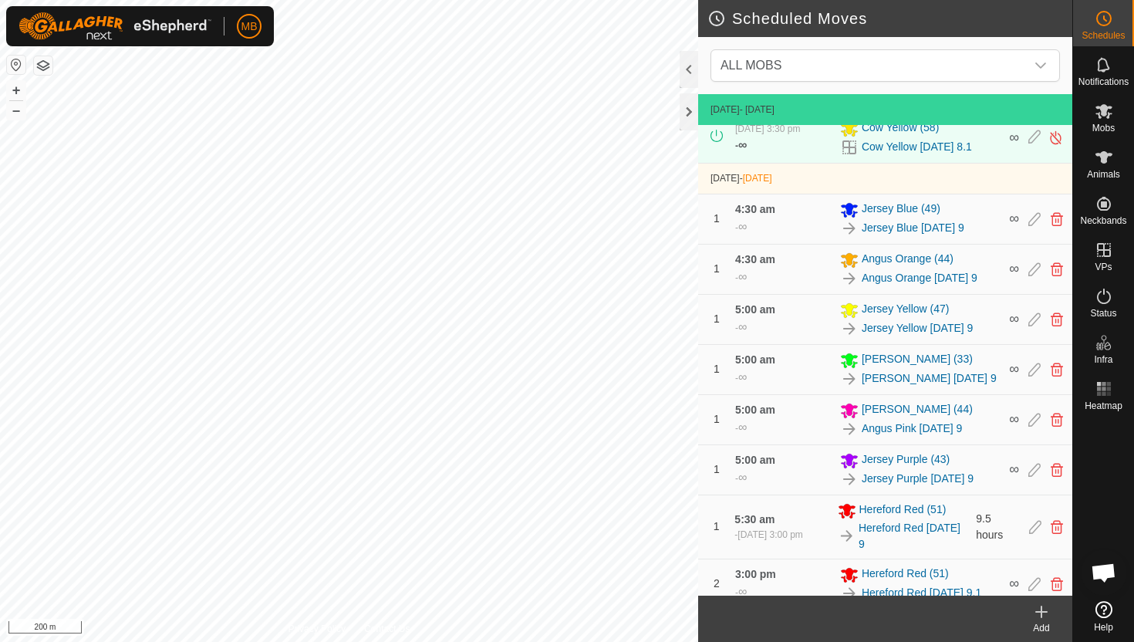
scroll to position [602, 0]
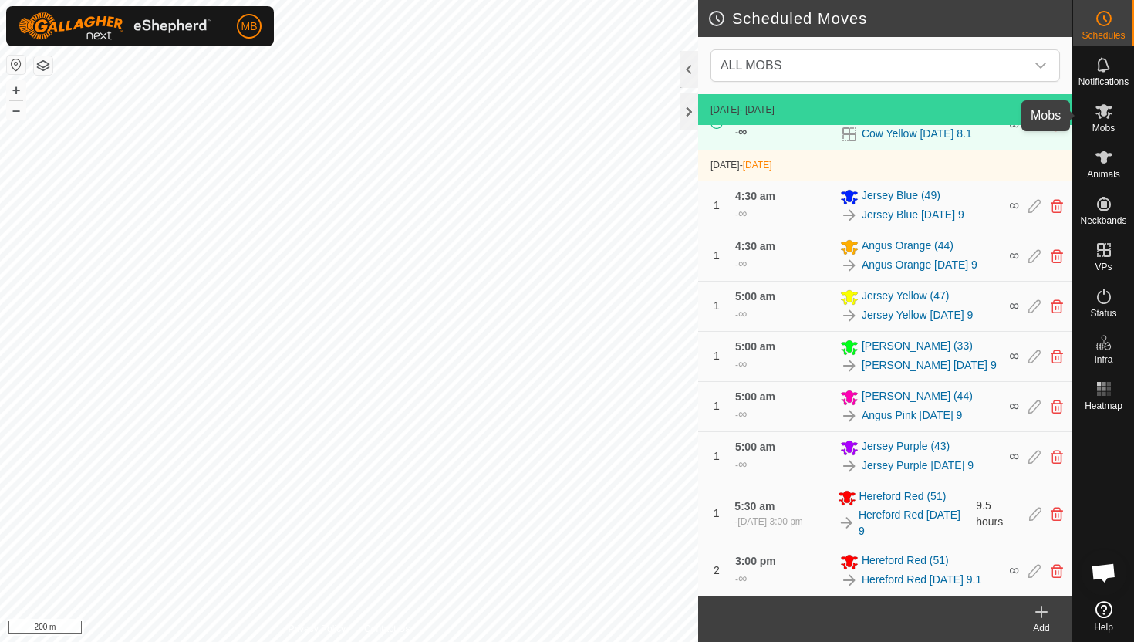
click at [1104, 108] on icon at bounding box center [1104, 111] width 17 height 15
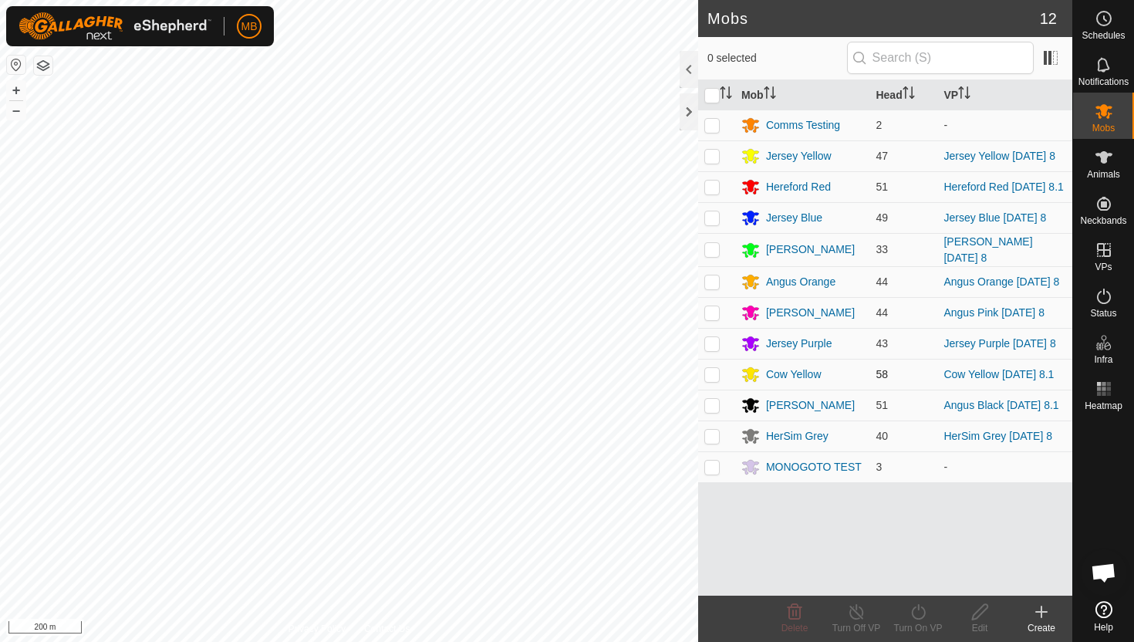
click at [711, 375] on p-checkbox at bounding box center [712, 374] width 15 height 12
checkbox input "true"
click at [921, 610] on icon at bounding box center [918, 612] width 19 height 19
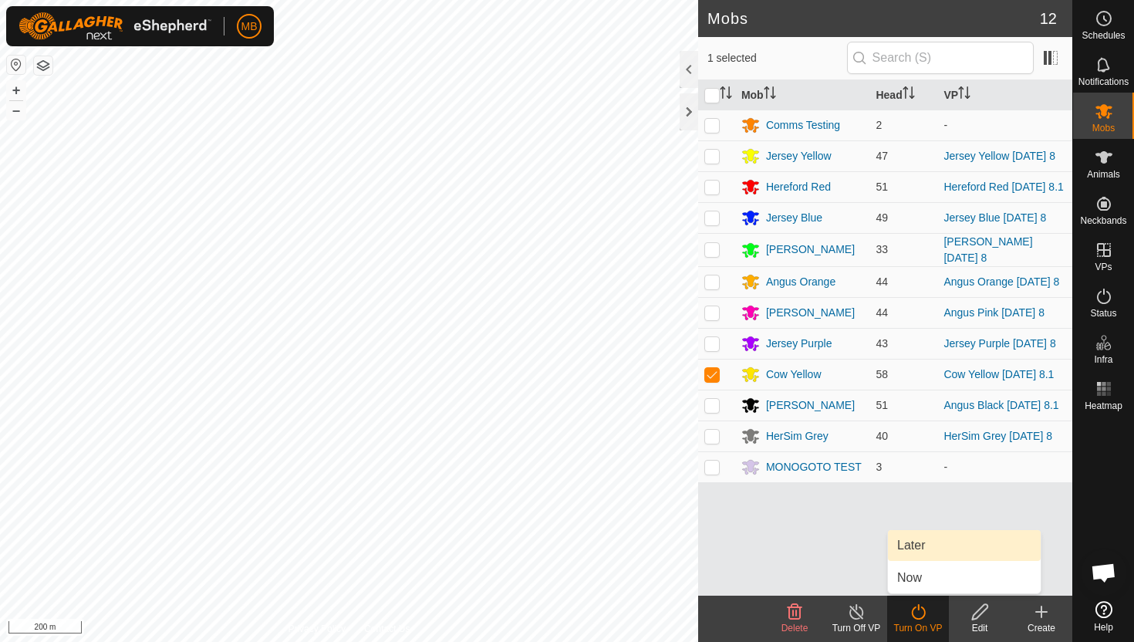
click at [928, 553] on link "Later" at bounding box center [964, 545] width 153 height 31
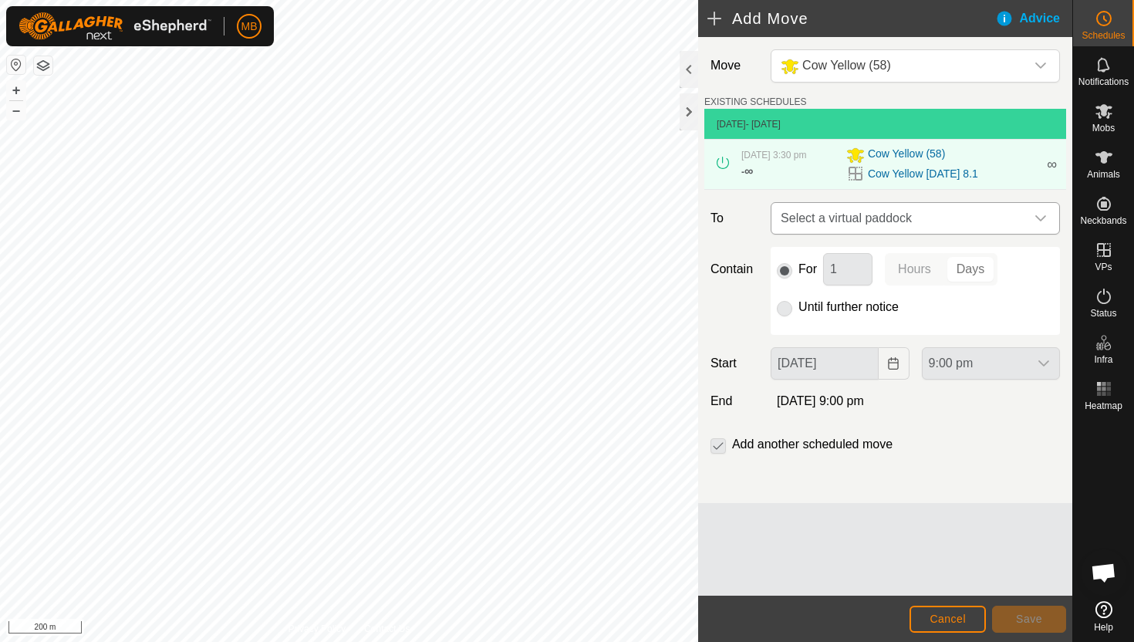
click at [1033, 218] on div "dropdown trigger" at bounding box center [1041, 218] width 31 height 31
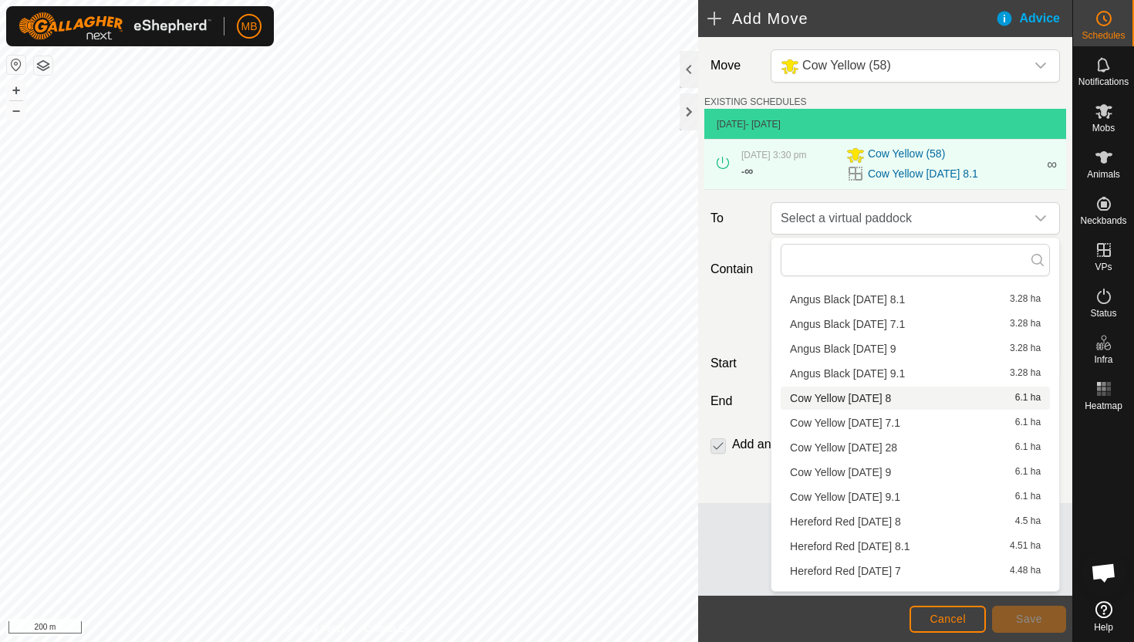
scroll to position [59, 0]
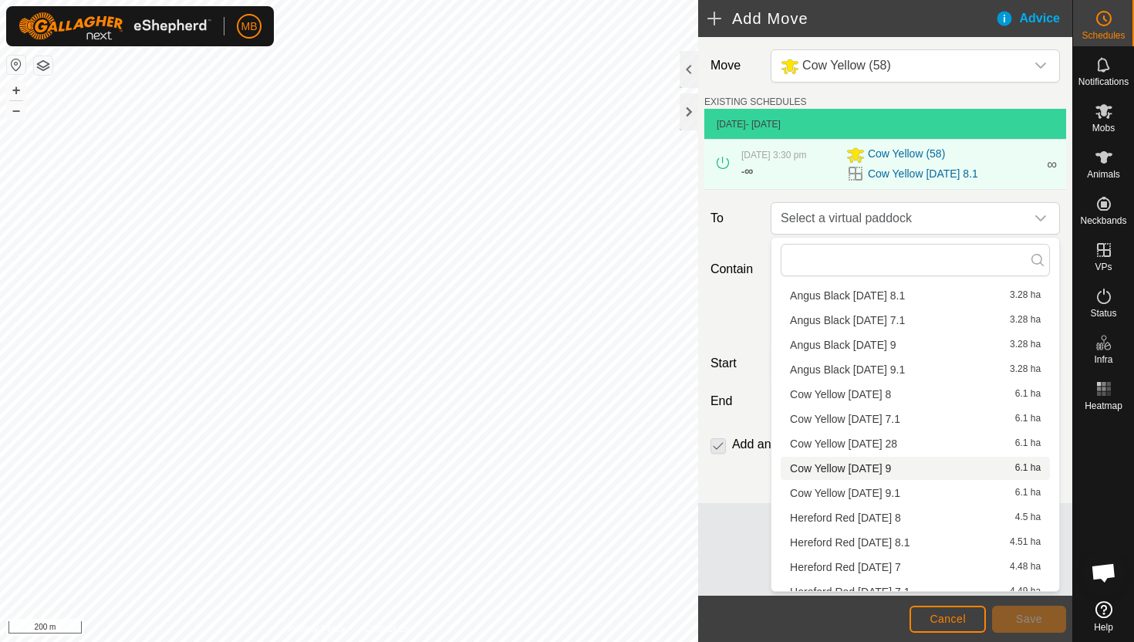
click at [911, 471] on li "Cow Yellow [DATE] 9 6.1 ha" at bounding box center [915, 468] width 269 height 23
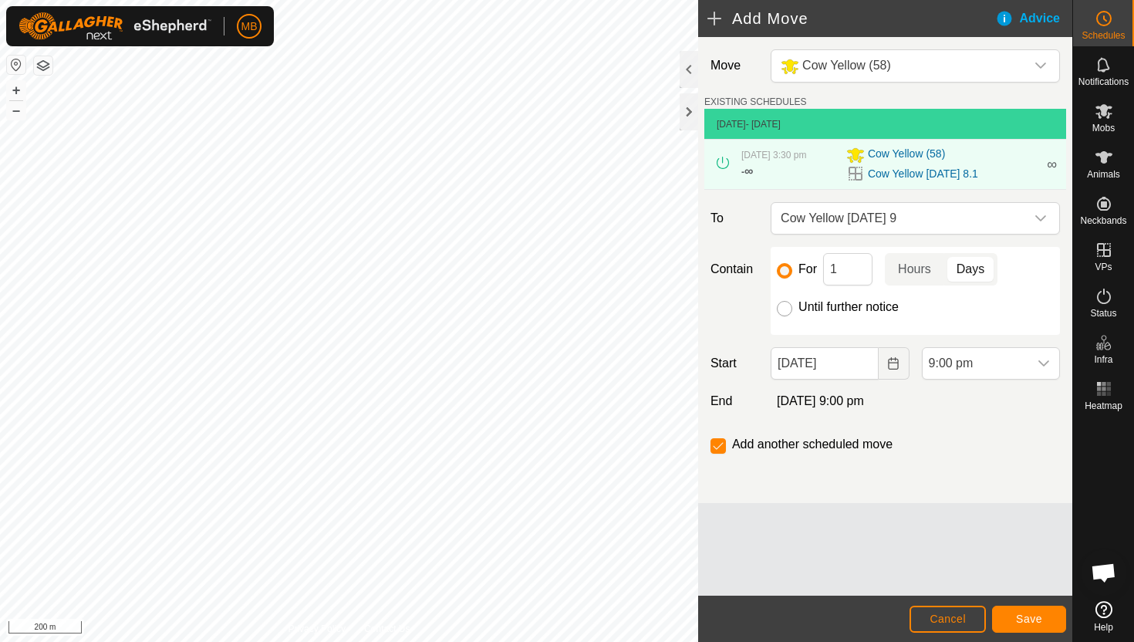
click at [785, 306] on input "Until further notice" at bounding box center [784, 308] width 15 height 15
radio input "true"
checkbox input "false"
click at [866, 364] on input "[DATE]" at bounding box center [824, 363] width 107 height 32
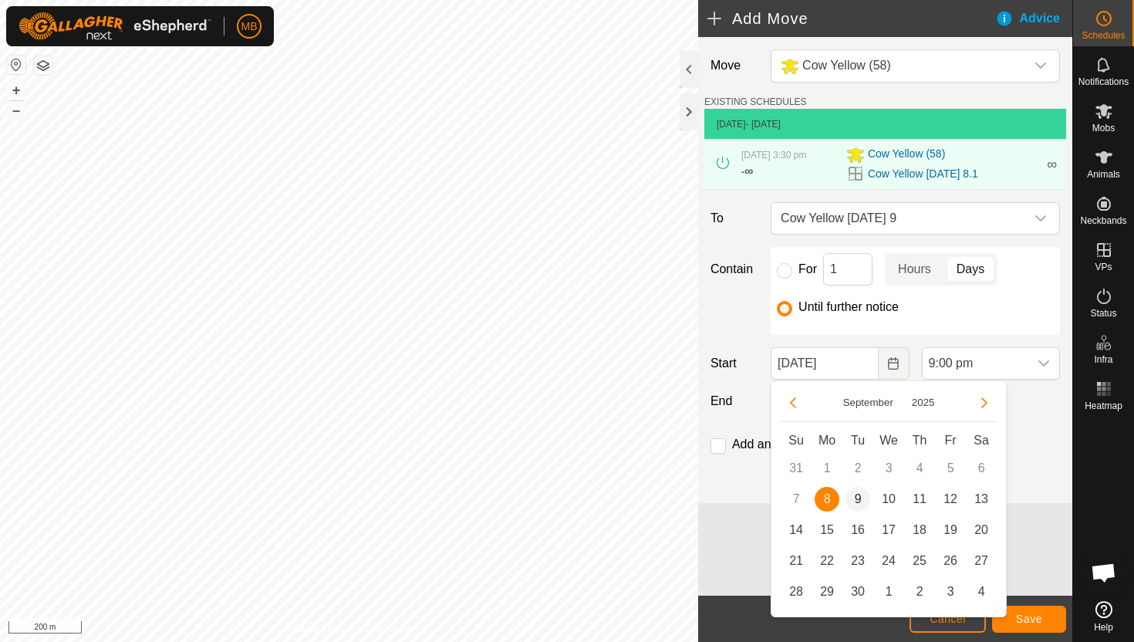
click at [858, 494] on span "9" at bounding box center [858, 499] width 25 height 25
type input "[DATE]"
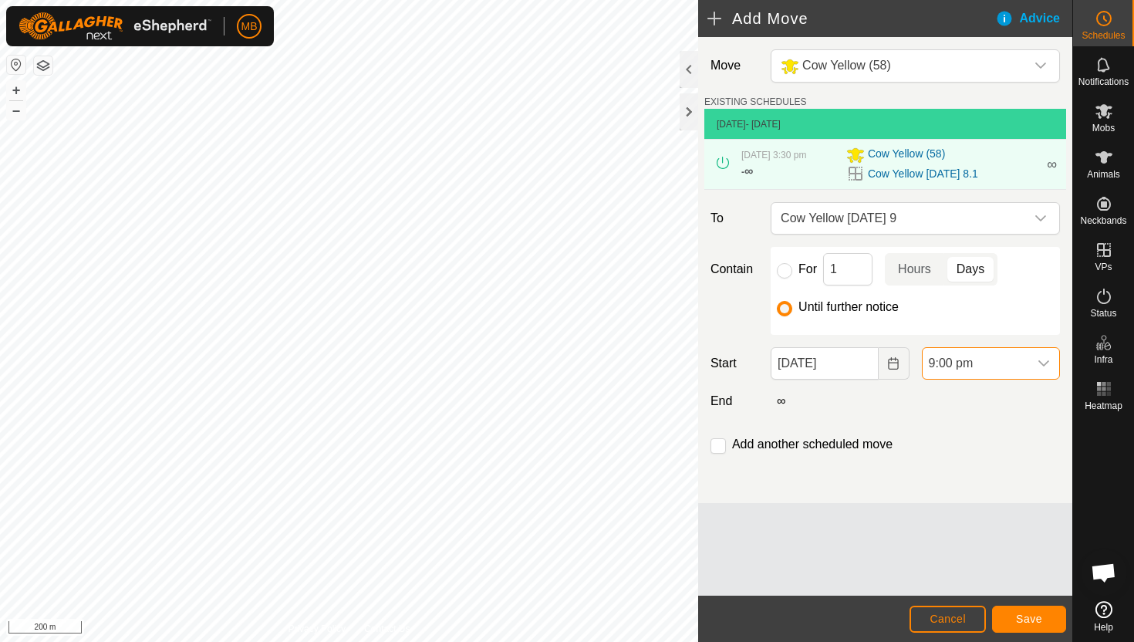
click at [1002, 362] on span "9:00 pm" at bounding box center [976, 363] width 106 height 31
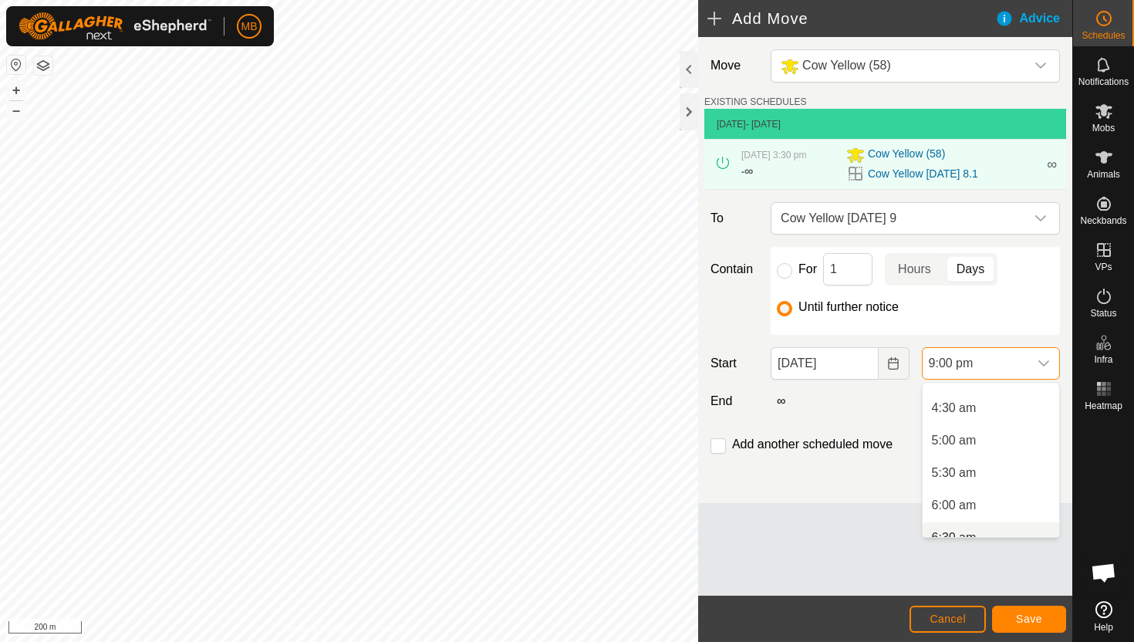
scroll to position [286, 0]
click at [992, 468] on li "5:30 am" at bounding box center [991, 469] width 137 height 31
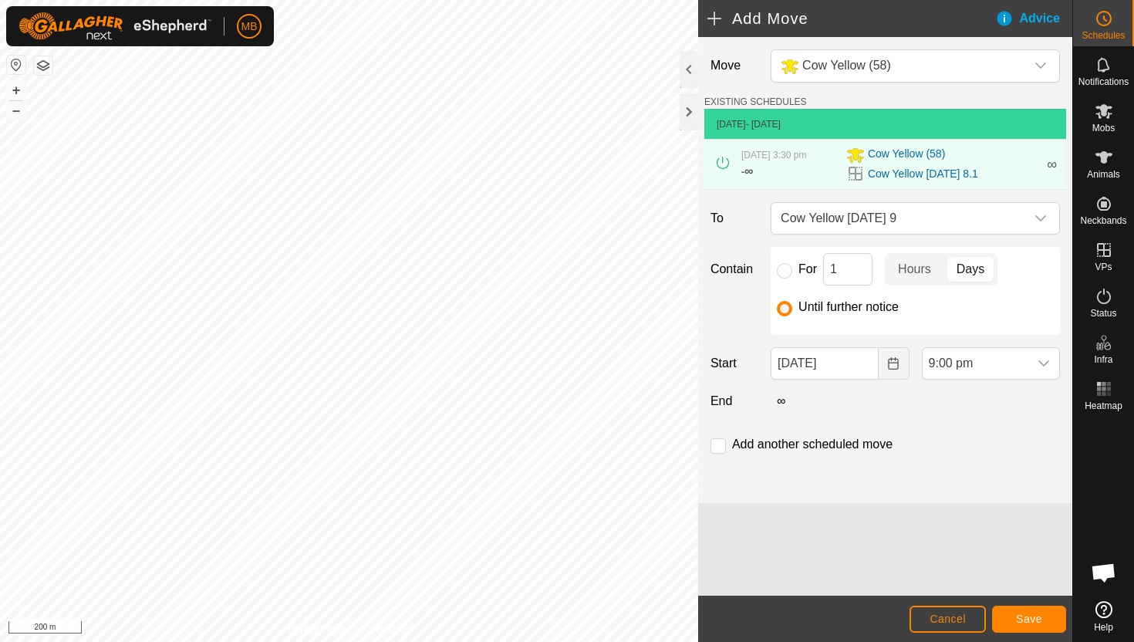
scroll to position [1238, 0]
click at [720, 449] on input "checkbox" at bounding box center [718, 445] width 15 height 15
checkbox input "true"
click at [1025, 617] on span "Save" at bounding box center [1029, 619] width 26 height 12
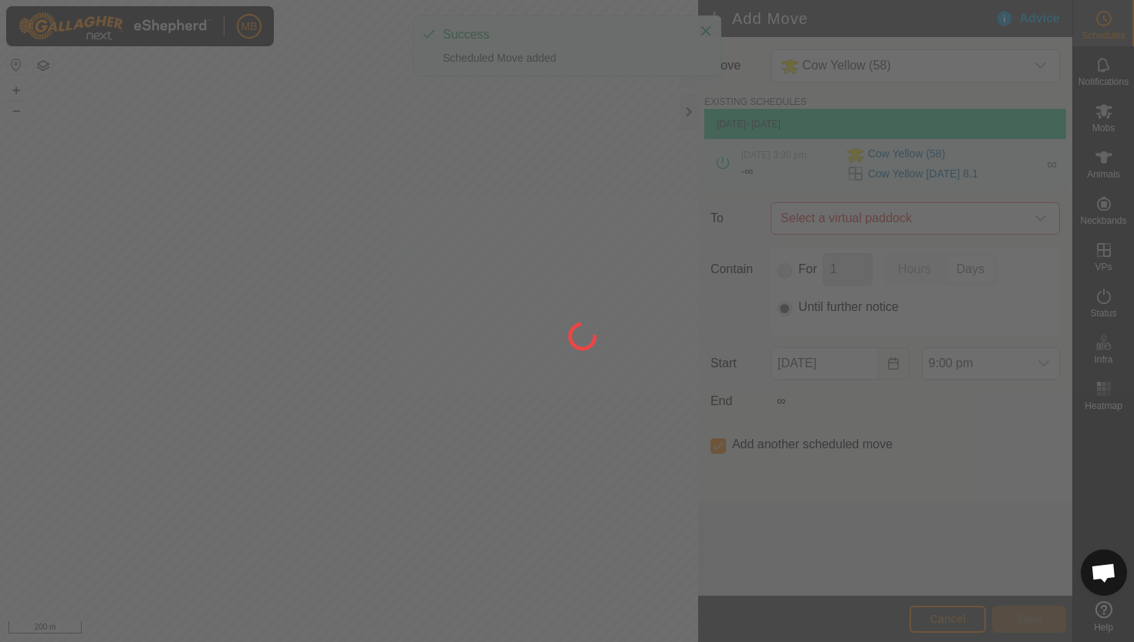
type input "[DATE]"
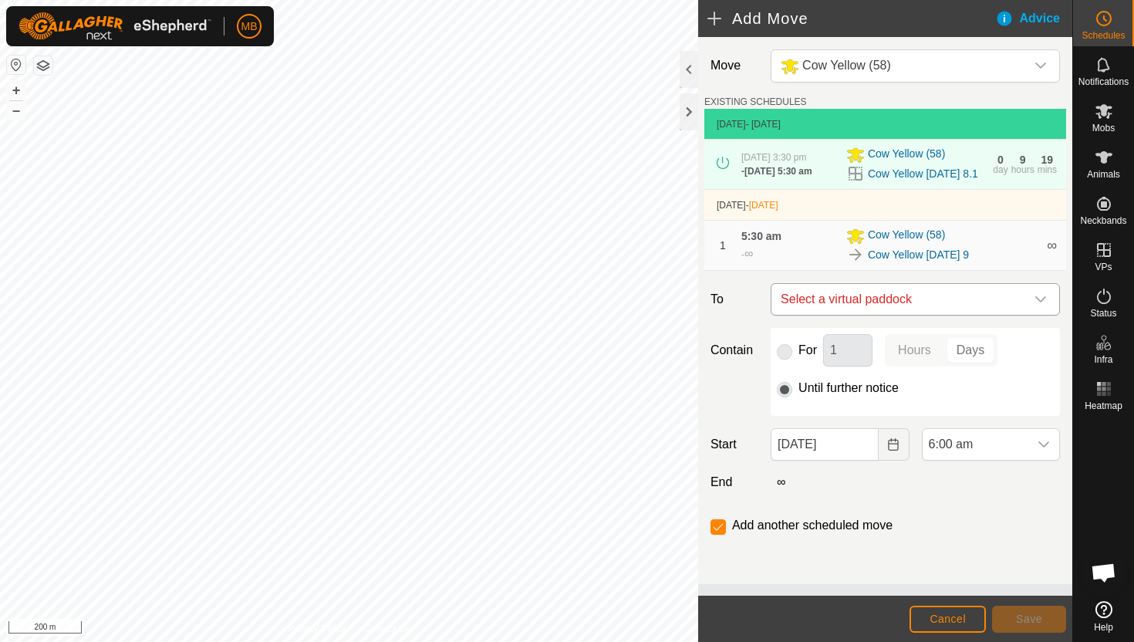
click at [1038, 299] on icon "dropdown trigger" at bounding box center [1041, 299] width 12 height 12
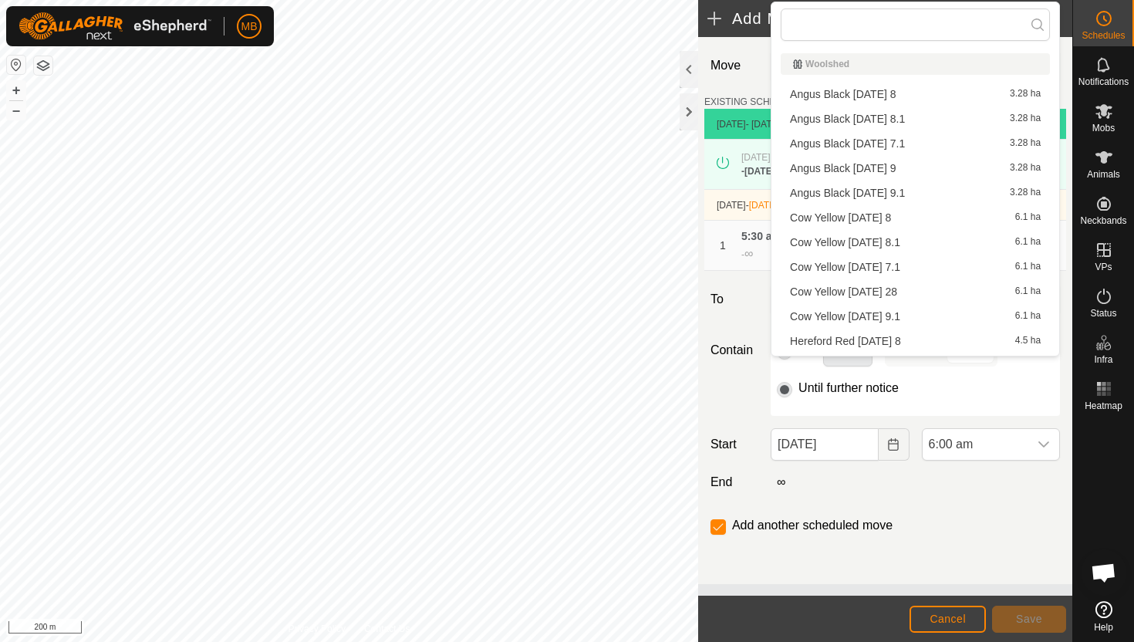
click at [902, 319] on li "Cow Yellow [DATE] 9.1 6.1 ha" at bounding box center [915, 316] width 269 height 23
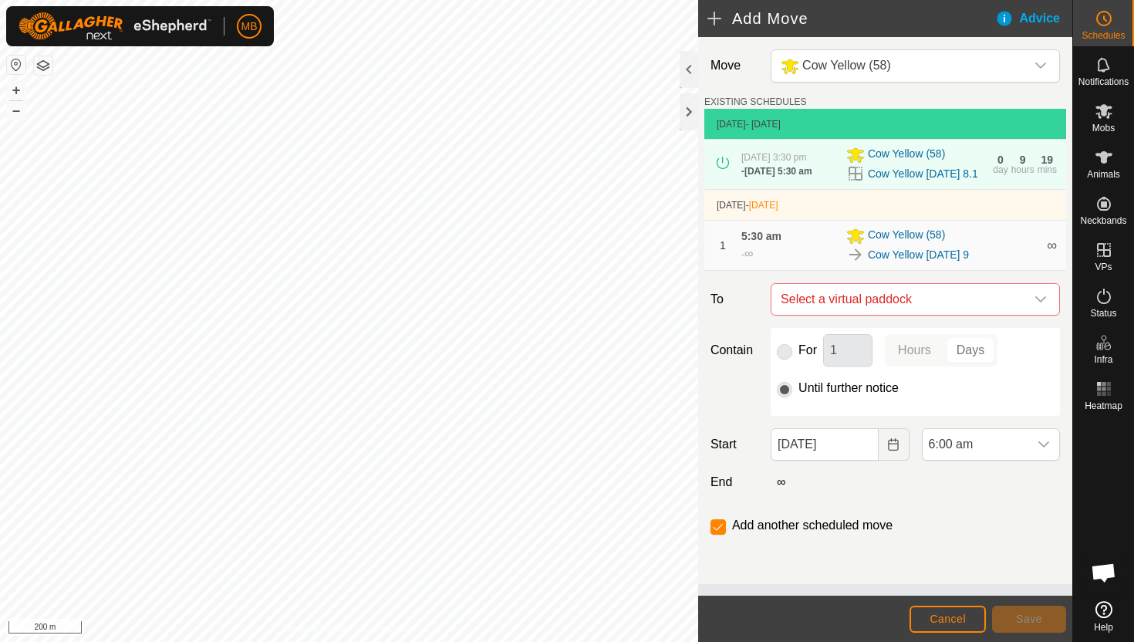
checkbox input "false"
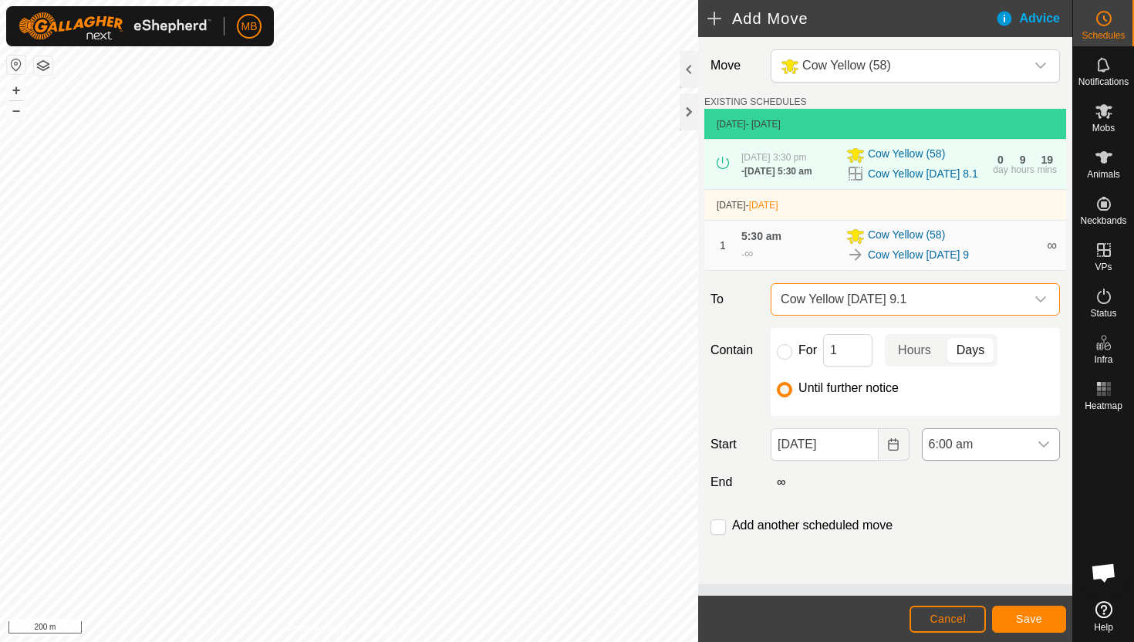
click at [1006, 446] on span "6:00 am" at bounding box center [976, 444] width 106 height 31
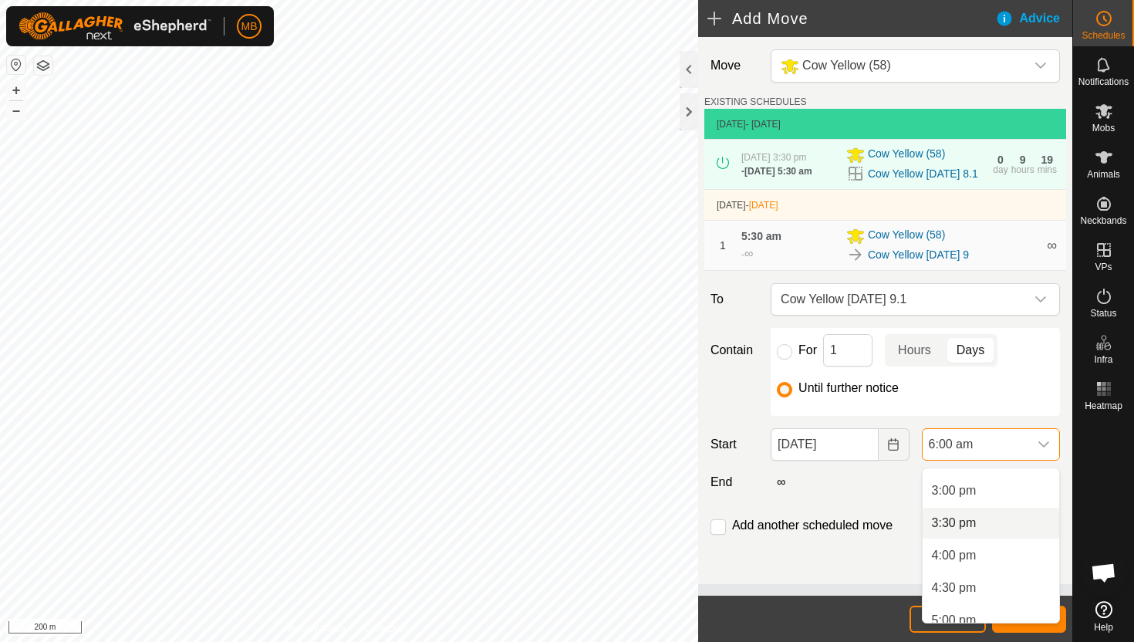
scroll to position [962, 0]
click at [988, 495] on li "3:00 pm" at bounding box center [991, 494] width 137 height 31
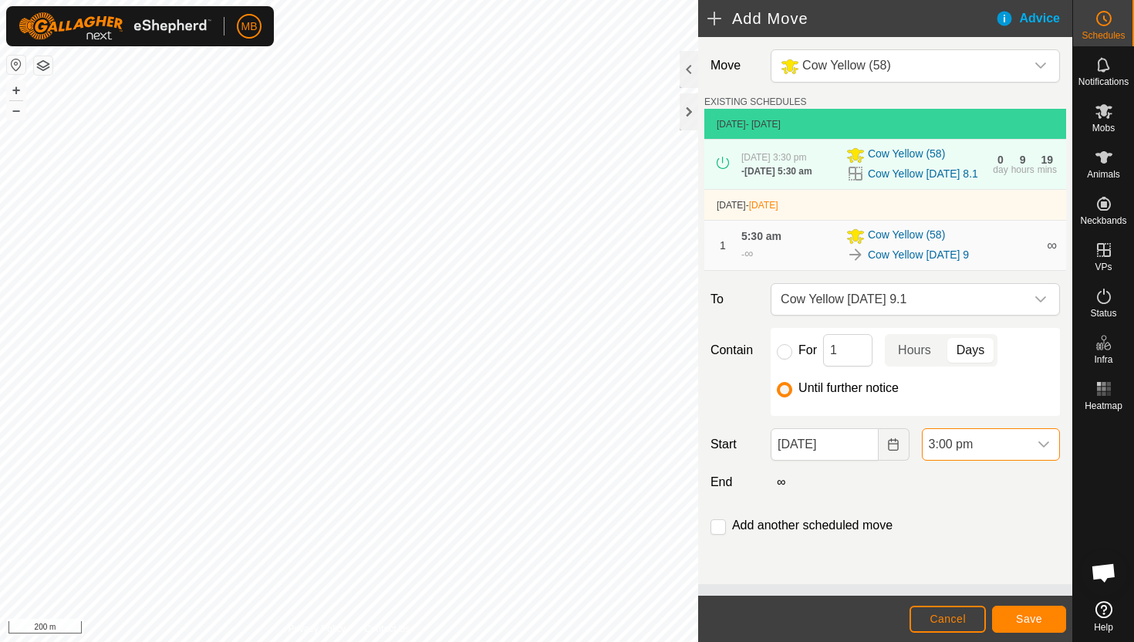
scroll to position [389, 0]
click at [1036, 617] on span "Save" at bounding box center [1029, 619] width 26 height 12
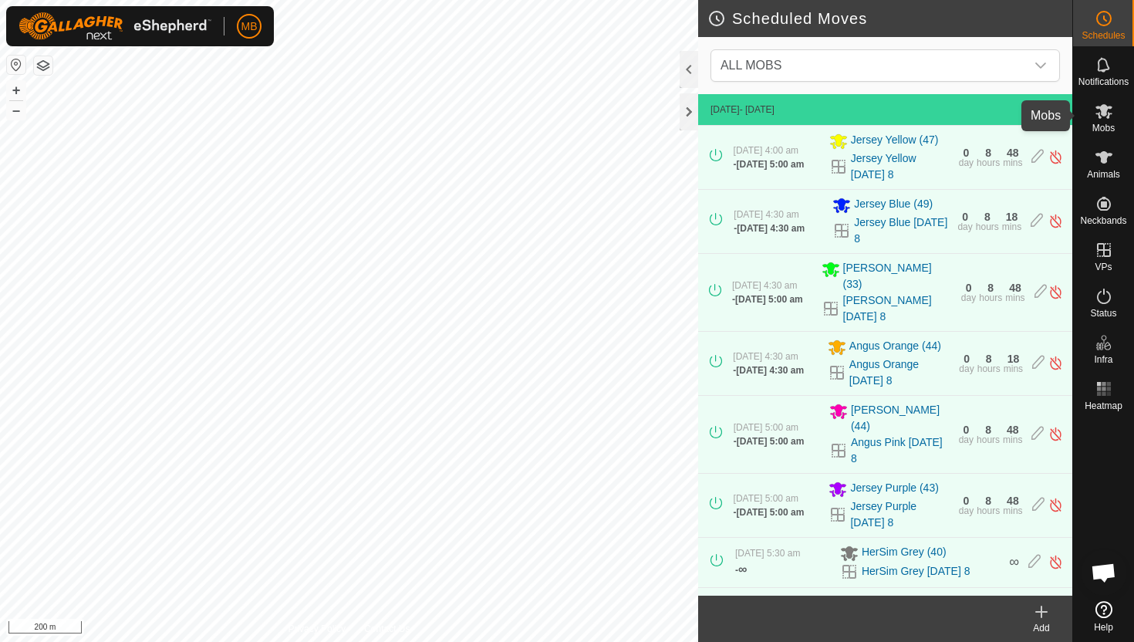
click at [1101, 117] on icon at bounding box center [1104, 111] width 19 height 19
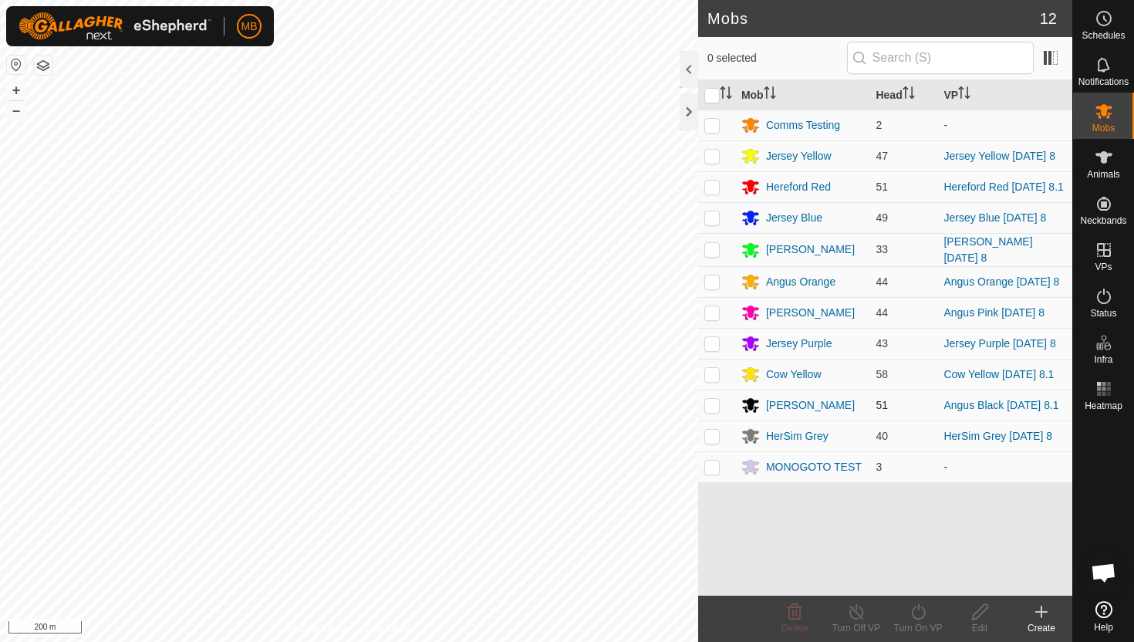
click at [713, 406] on p-checkbox at bounding box center [712, 405] width 15 height 12
checkbox input "true"
click at [919, 610] on icon at bounding box center [918, 612] width 19 height 19
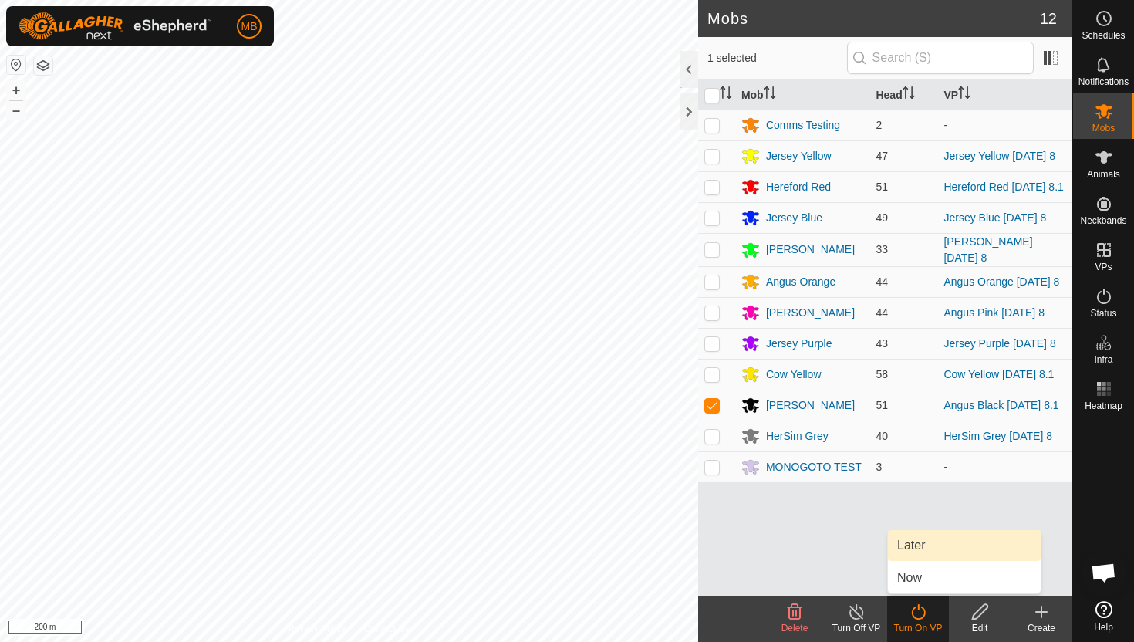
click at [925, 546] on link "Later" at bounding box center [964, 545] width 153 height 31
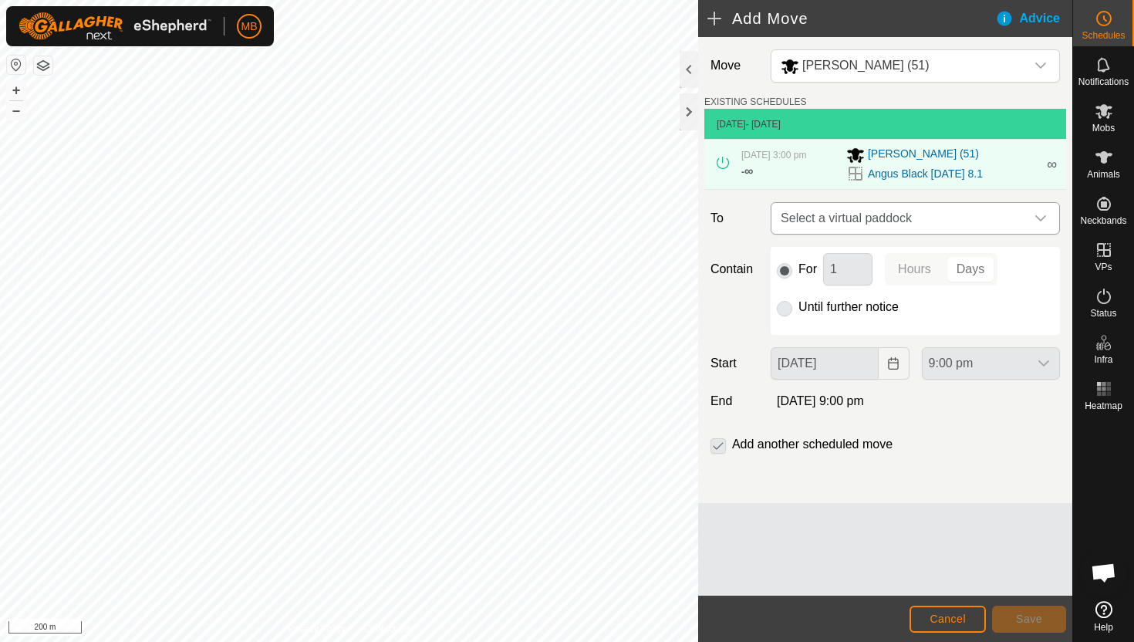
click at [1031, 223] on div "dropdown trigger" at bounding box center [1041, 218] width 31 height 31
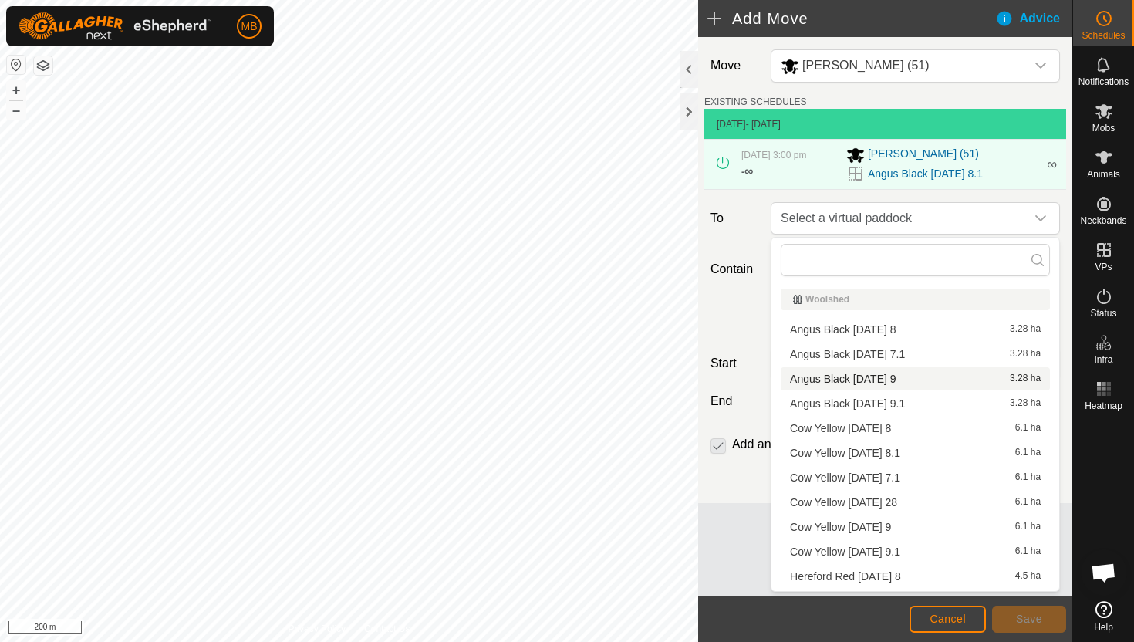
click at [904, 380] on li "Angus Black [DATE] 9 3.28 ha" at bounding box center [915, 378] width 269 height 23
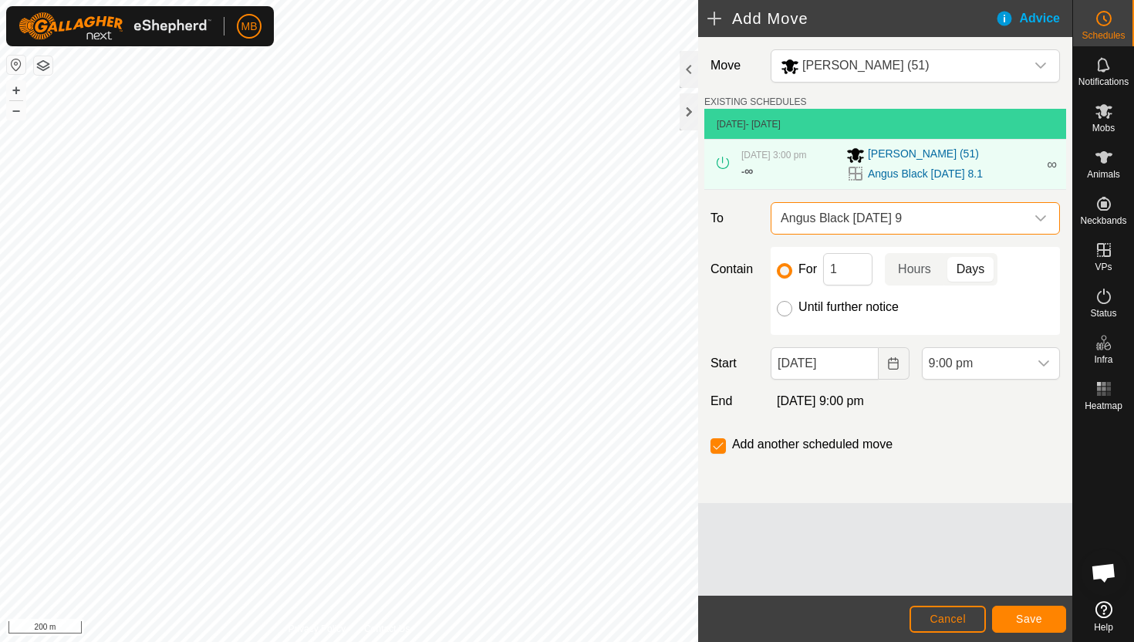
click at [783, 307] on input "Until further notice" at bounding box center [784, 308] width 15 height 15
radio input "true"
checkbox input "false"
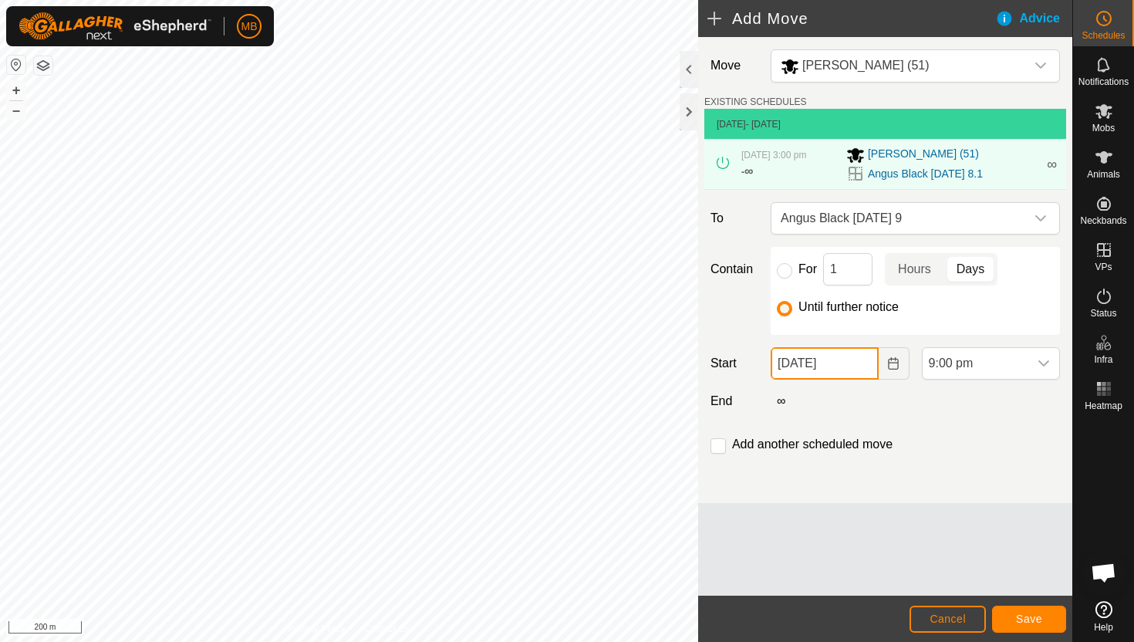
click at [865, 364] on input "[DATE]" at bounding box center [824, 363] width 107 height 32
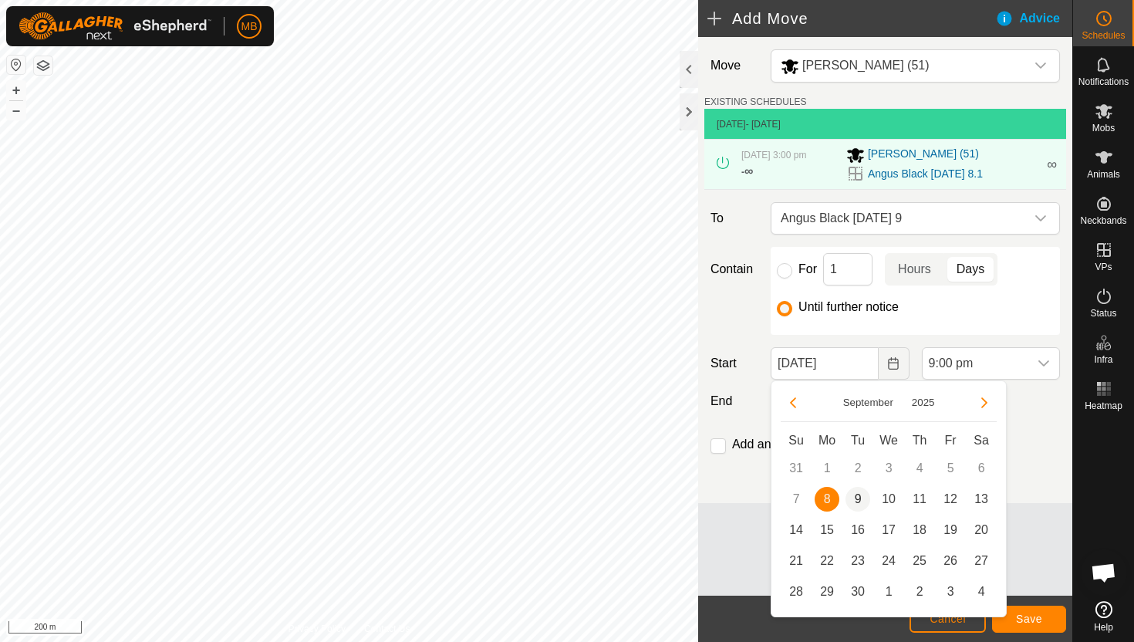
click at [855, 498] on span "9" at bounding box center [858, 499] width 25 height 25
type input "[DATE]"
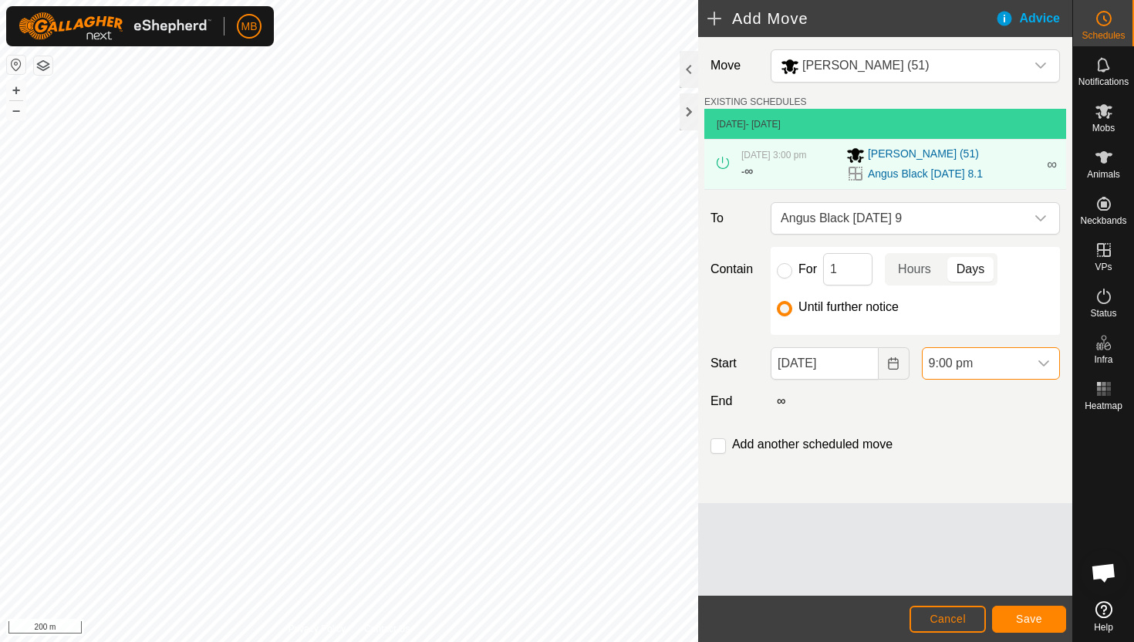
click at [1004, 361] on span "9:00 pm" at bounding box center [976, 363] width 106 height 31
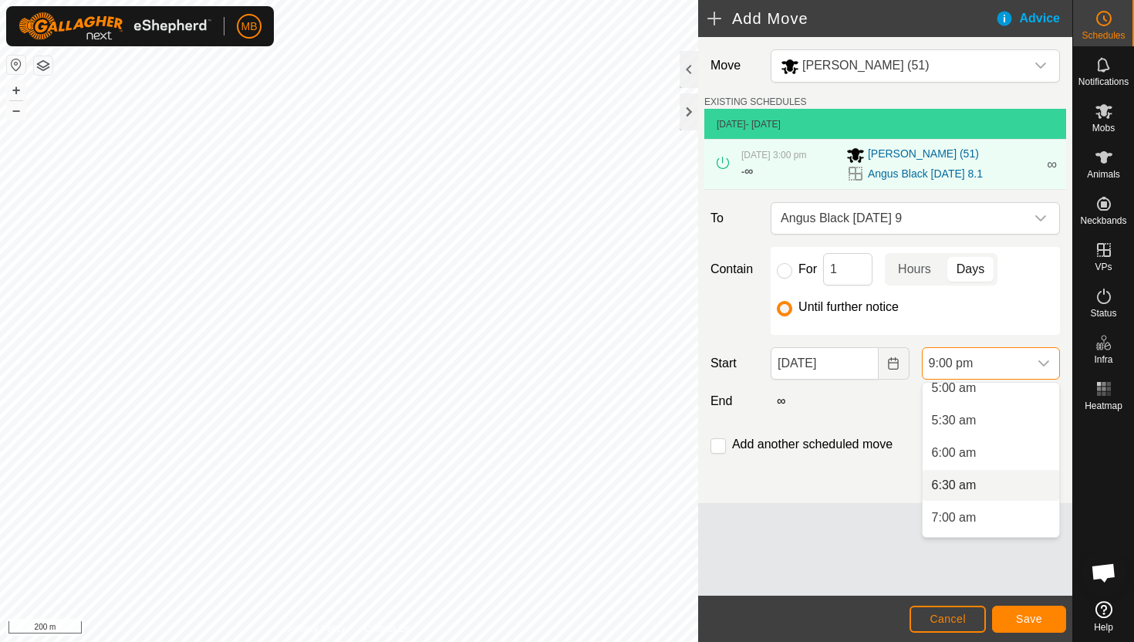
scroll to position [333, 0]
click at [1001, 428] on li "5:30 am" at bounding box center [991, 422] width 137 height 31
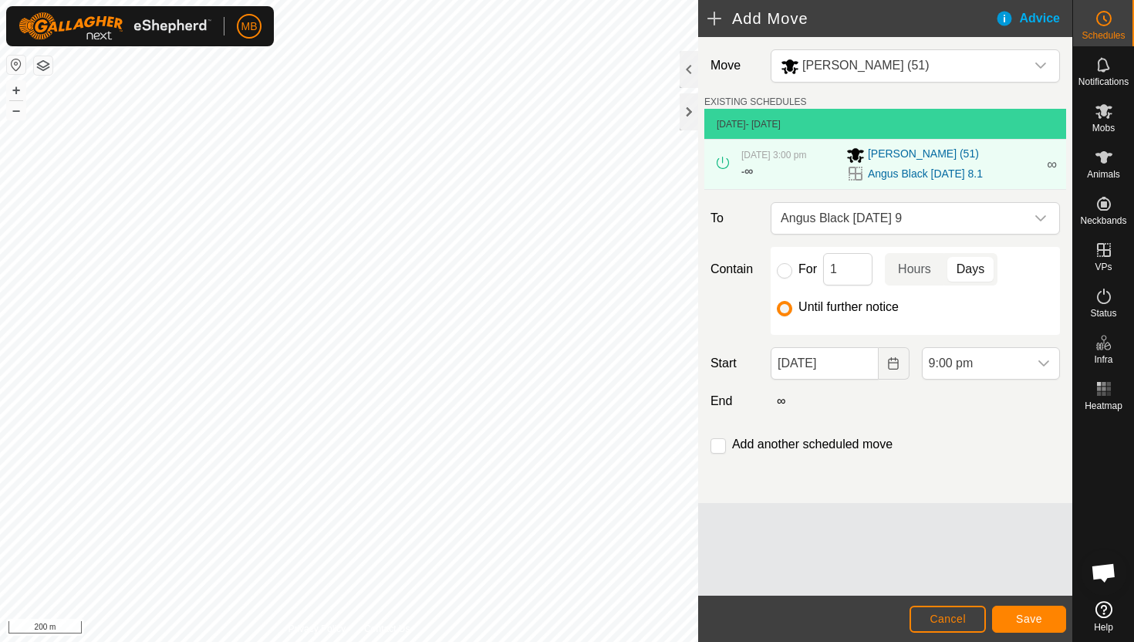
scroll to position [1238, 0]
click at [712, 448] on input "checkbox" at bounding box center [718, 445] width 15 height 15
checkbox input "true"
click at [1036, 614] on span "Save" at bounding box center [1029, 619] width 26 height 12
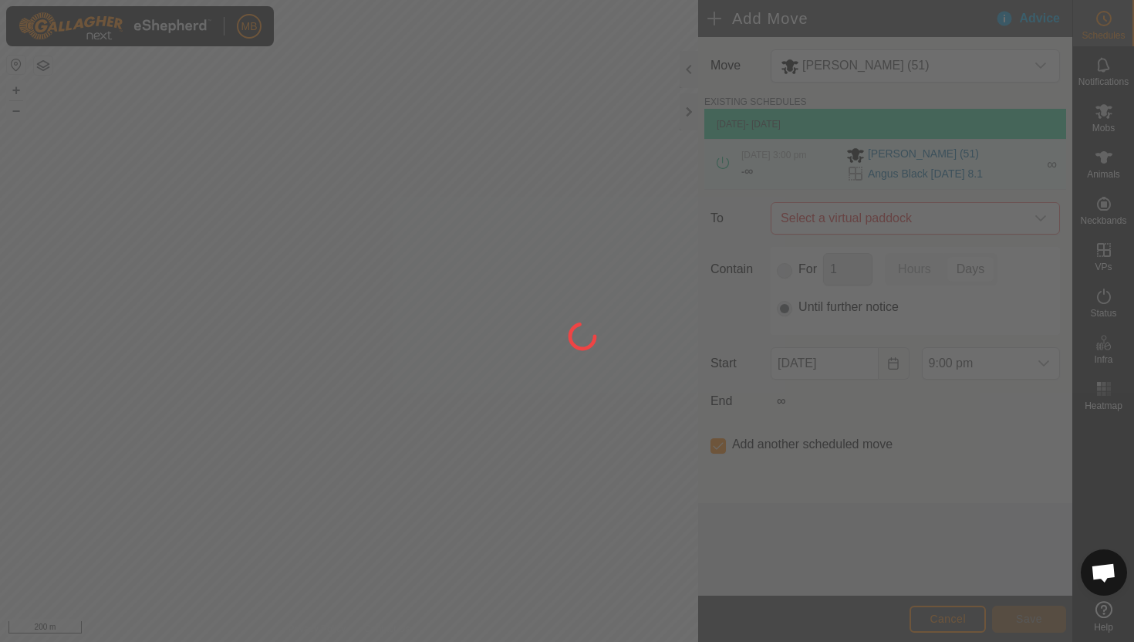
type input "[DATE]"
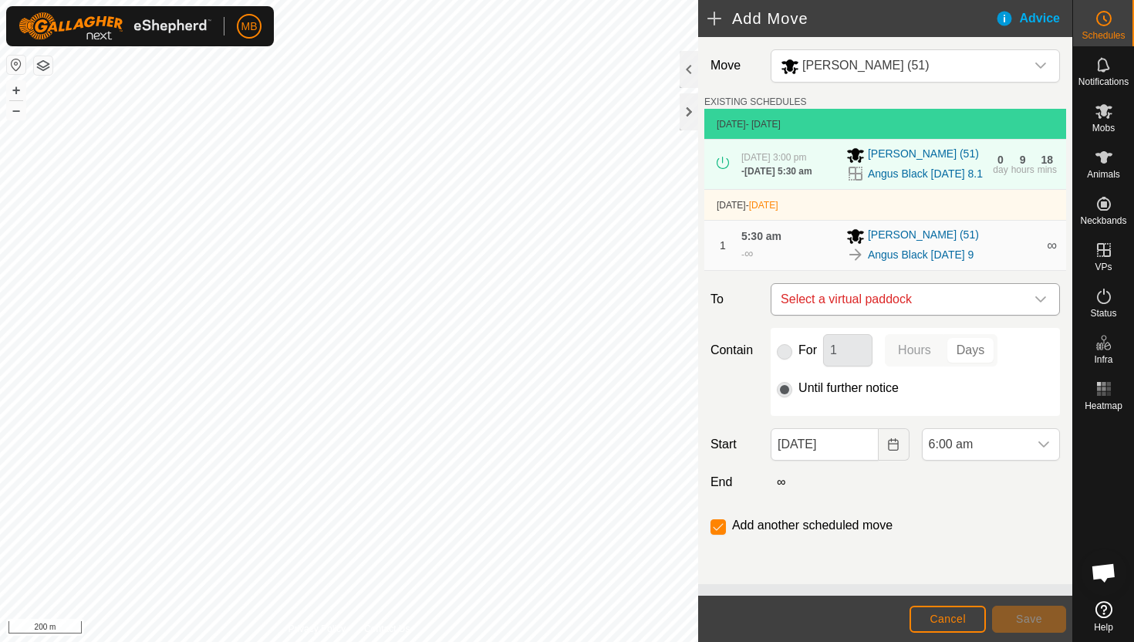
click at [1045, 306] on icon "dropdown trigger" at bounding box center [1041, 299] width 12 height 12
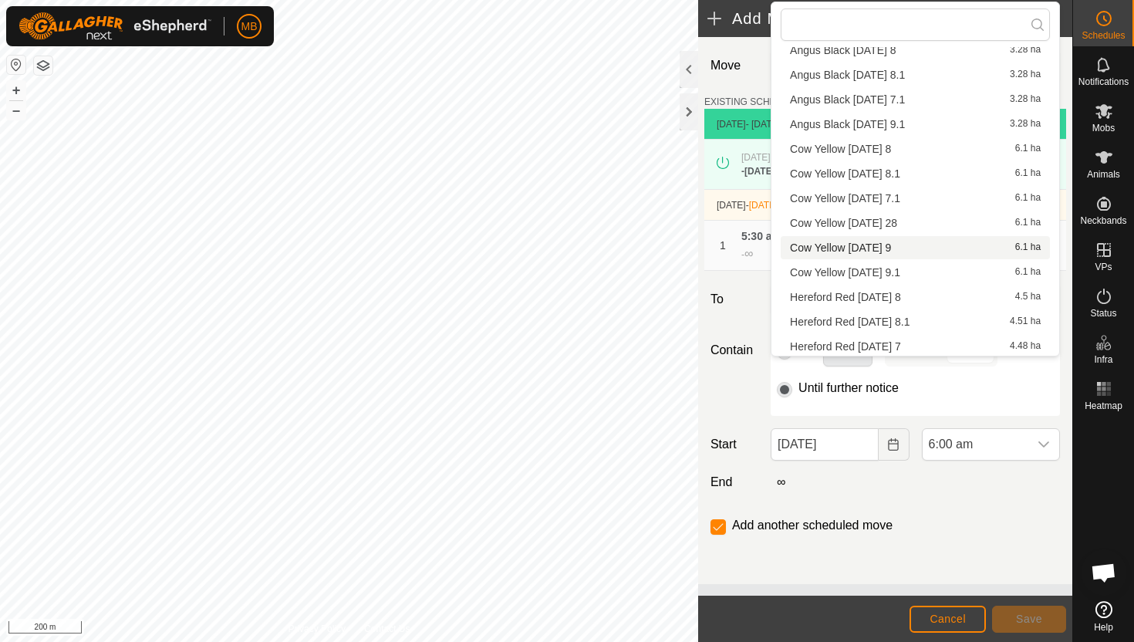
scroll to position [48, 0]
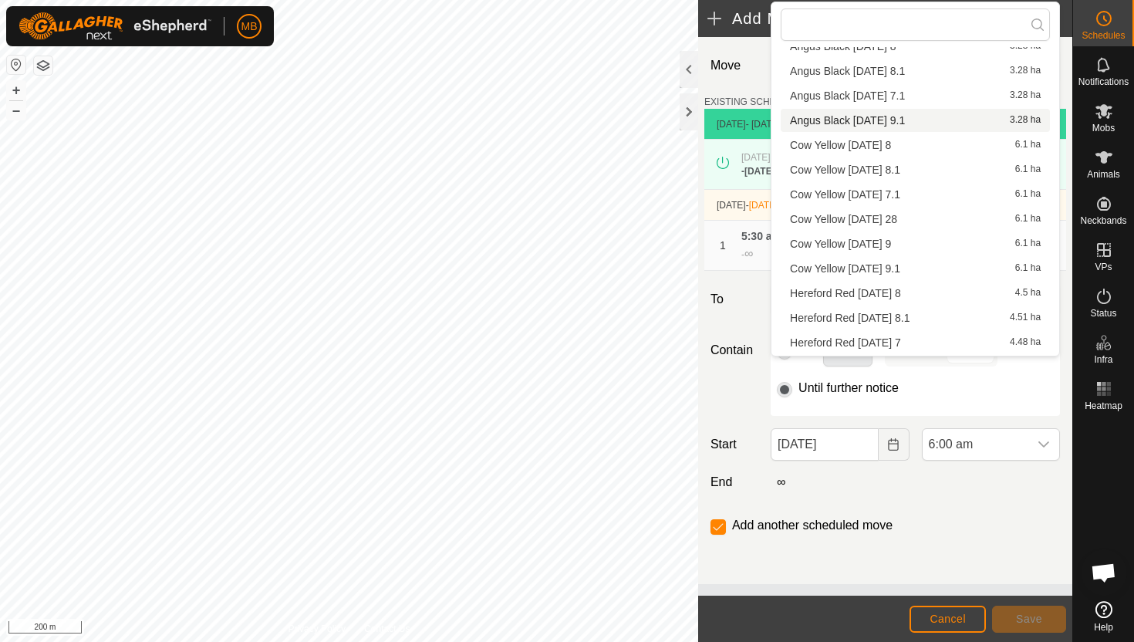
click at [916, 117] on li "Angus Black [DATE] 9.1 3.28 ha" at bounding box center [915, 120] width 269 height 23
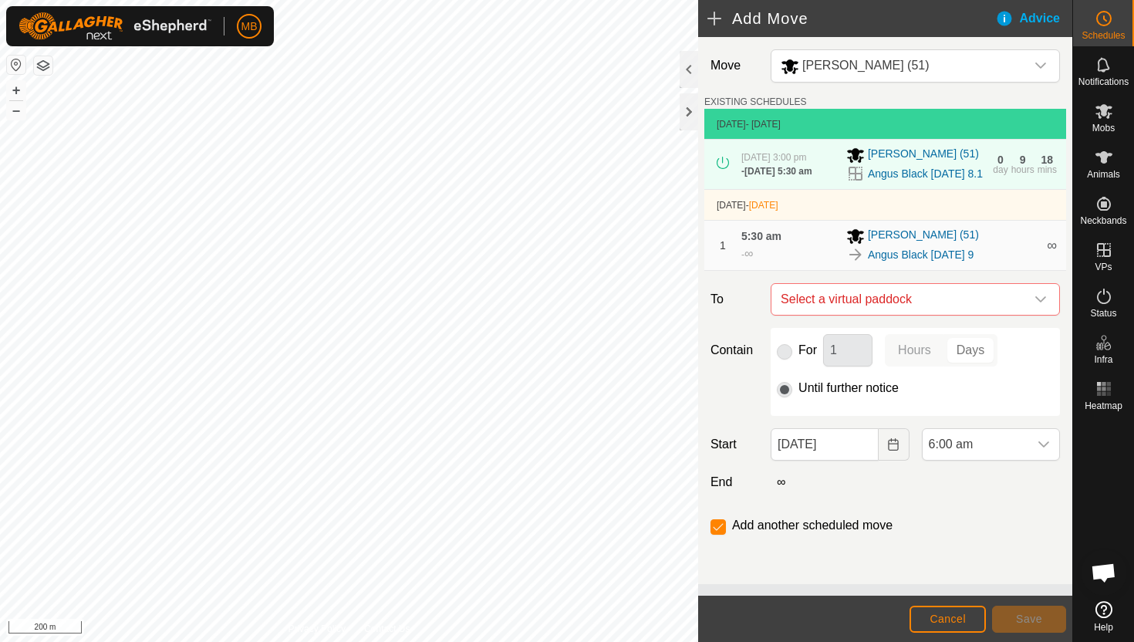
checkbox input "false"
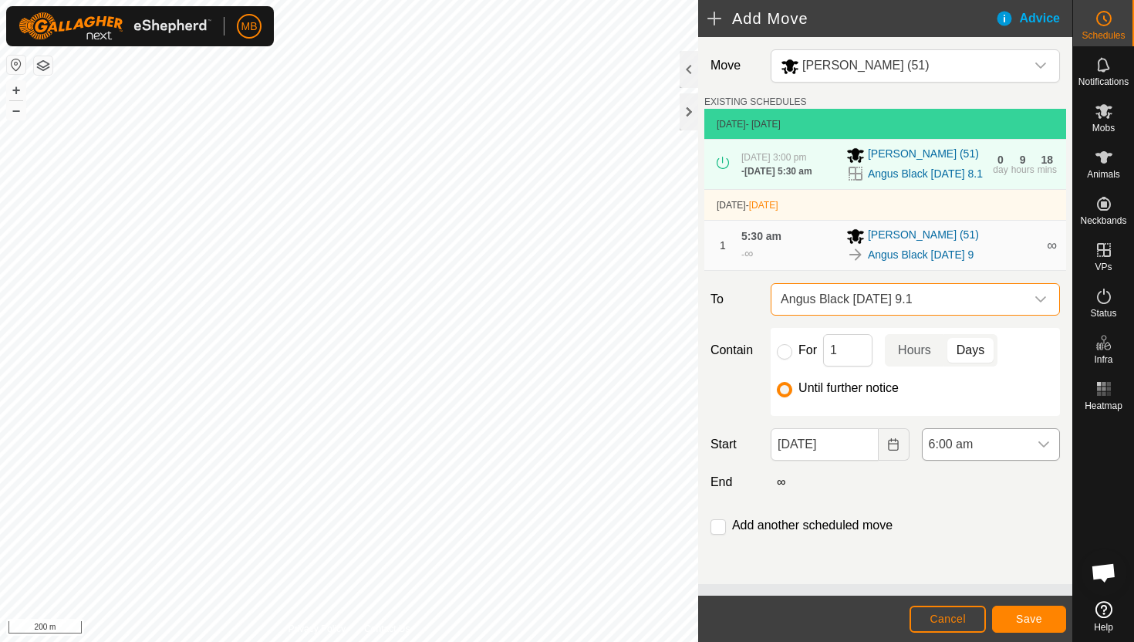
click at [1029, 456] on div "dropdown trigger" at bounding box center [1044, 444] width 31 height 31
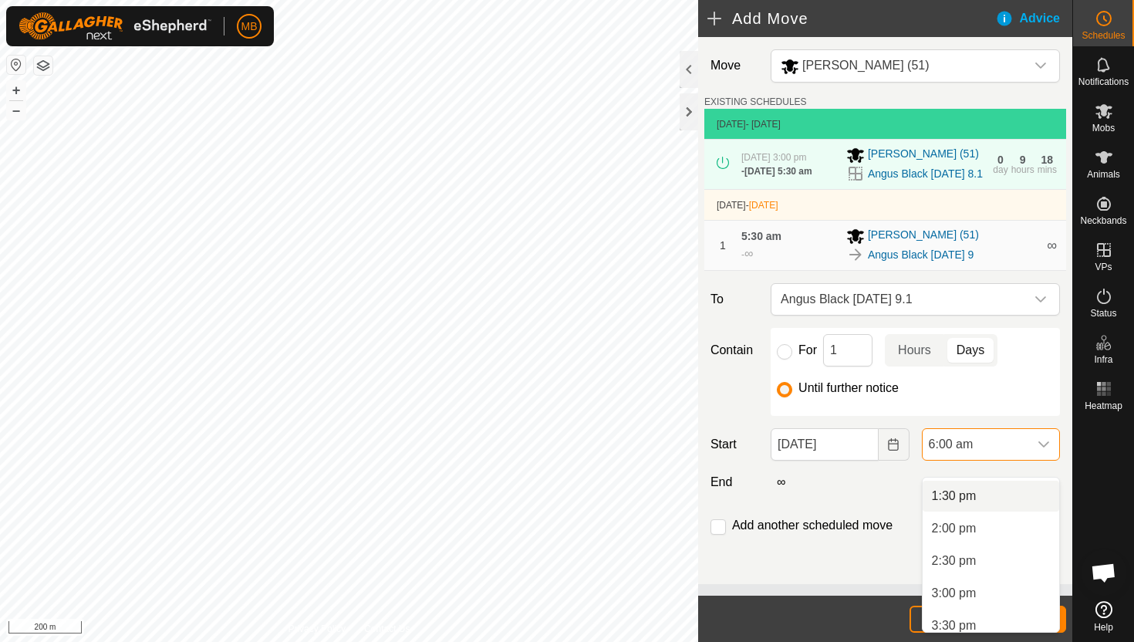
scroll to position [906, 0]
click at [1012, 562] on li "3:00 pm" at bounding box center [991, 559] width 137 height 31
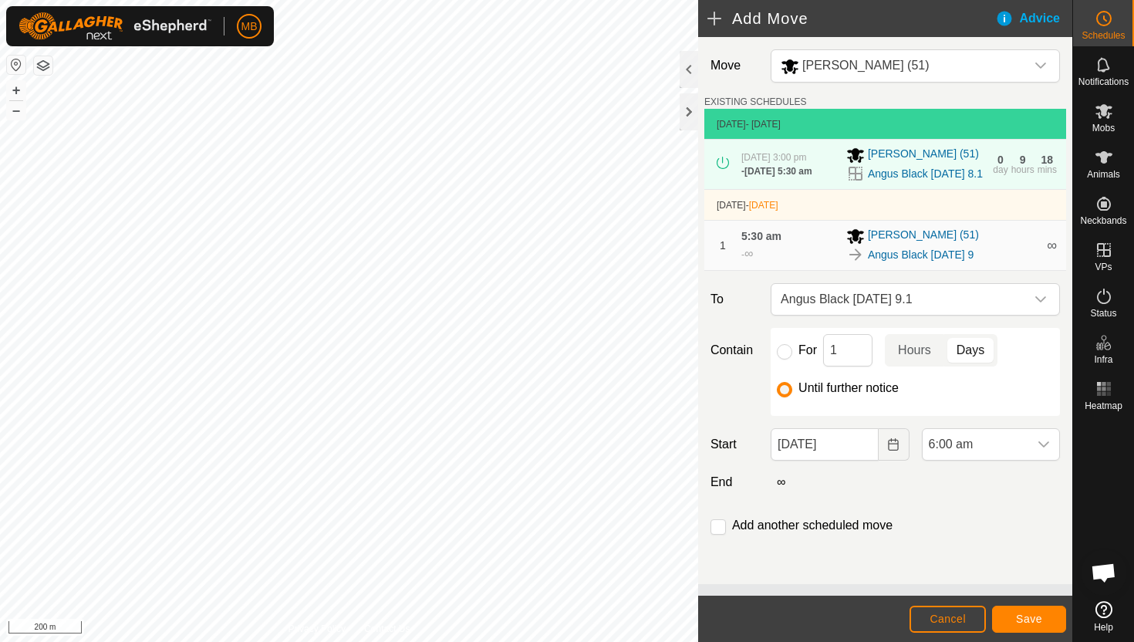
scroll to position [389, 0]
click at [1033, 616] on span "Save" at bounding box center [1029, 619] width 26 height 12
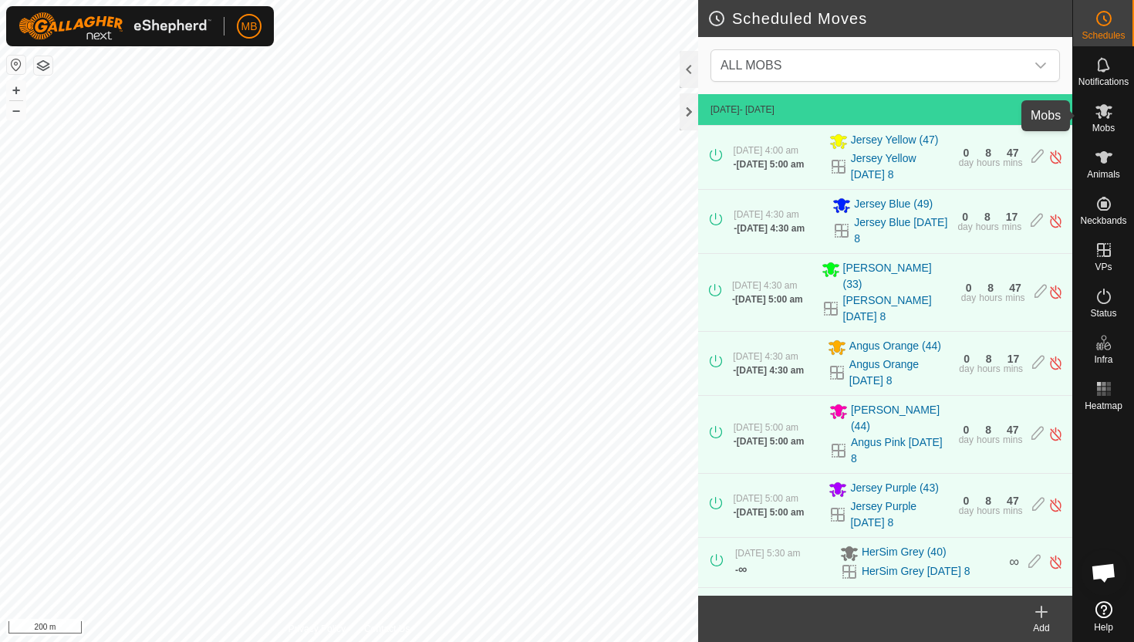
click at [1100, 117] on icon at bounding box center [1104, 111] width 17 height 15
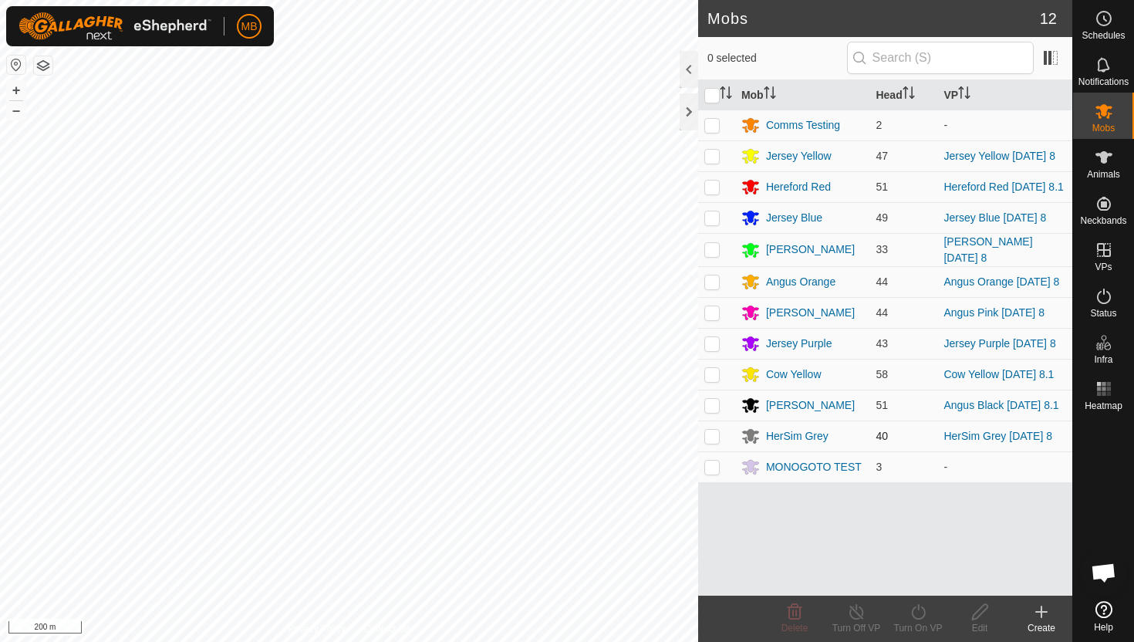
click at [712, 435] on p-checkbox at bounding box center [712, 436] width 15 height 12
checkbox input "true"
click at [917, 610] on icon at bounding box center [918, 612] width 19 height 19
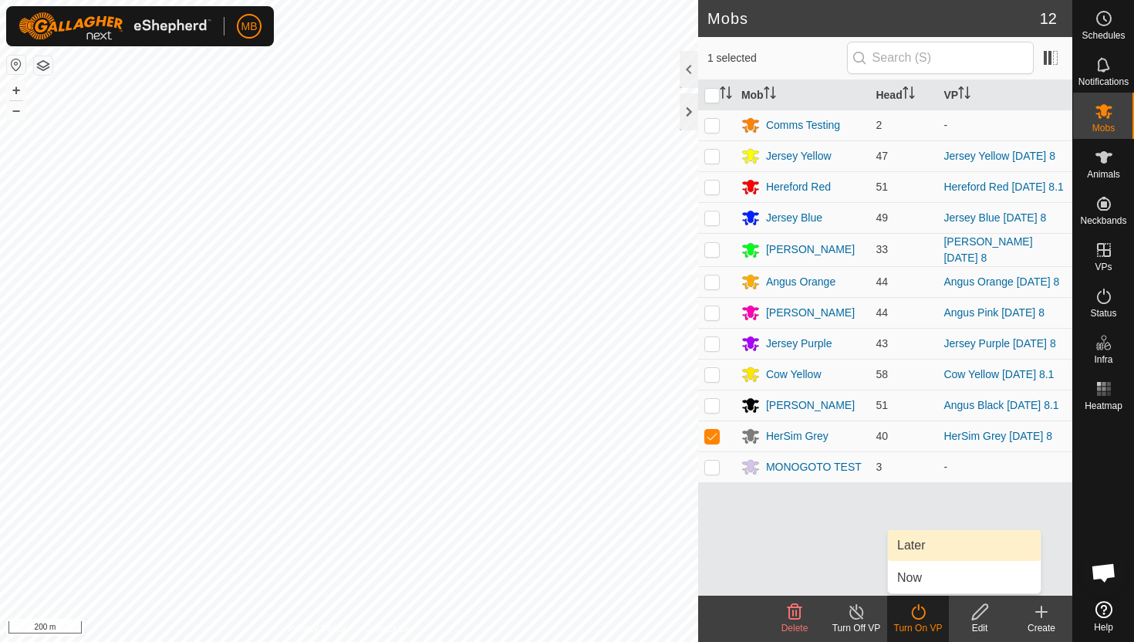
click at [920, 546] on link "Later" at bounding box center [964, 545] width 153 height 31
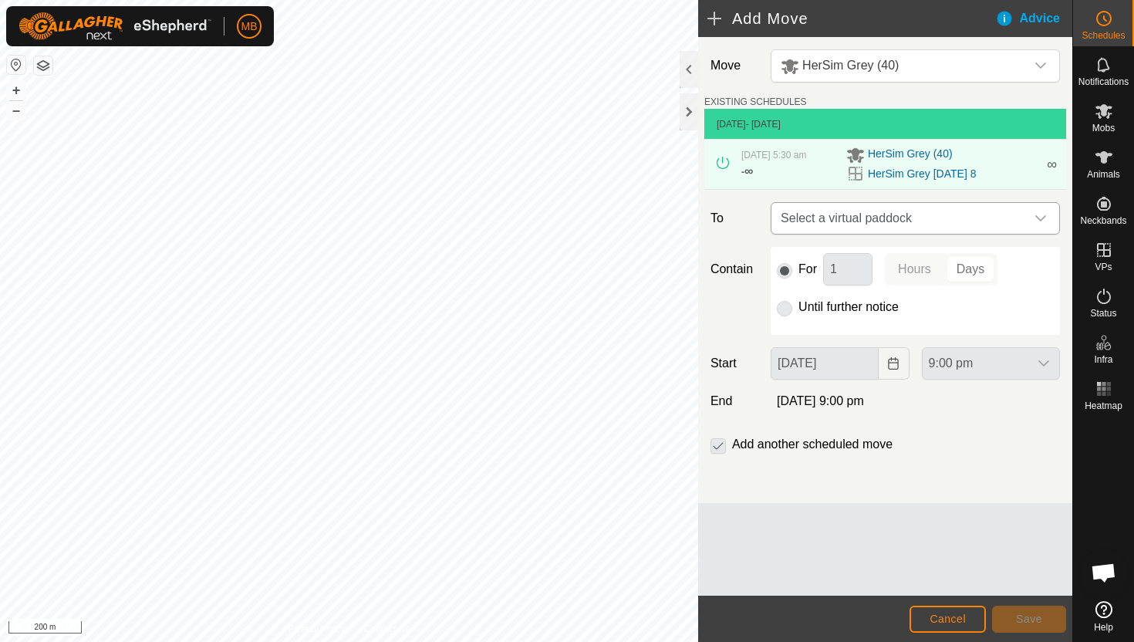
click at [1037, 215] on icon "dropdown trigger" at bounding box center [1041, 218] width 12 height 12
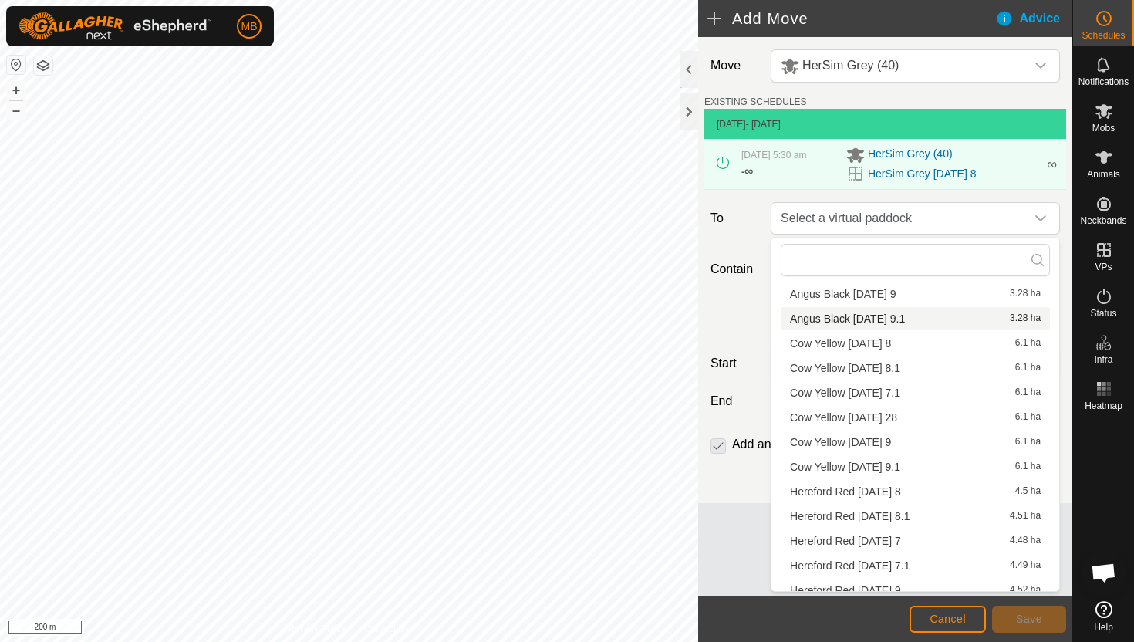
scroll to position [269, 0]
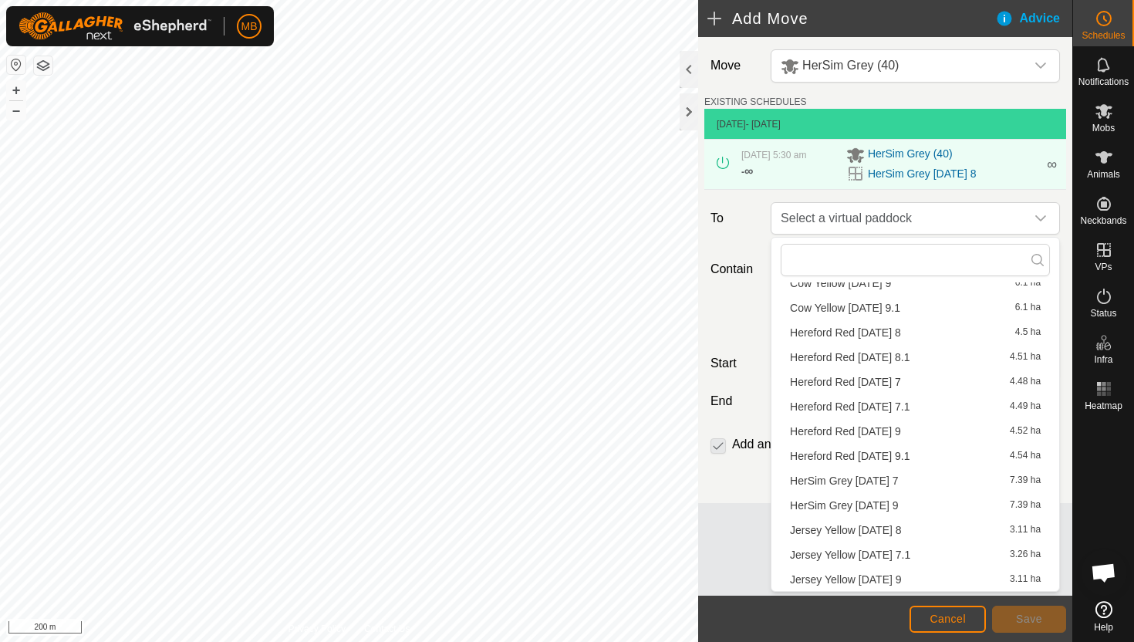
click at [901, 505] on li "HerSim Grey [DATE] 9 7.39 ha" at bounding box center [915, 505] width 269 height 23
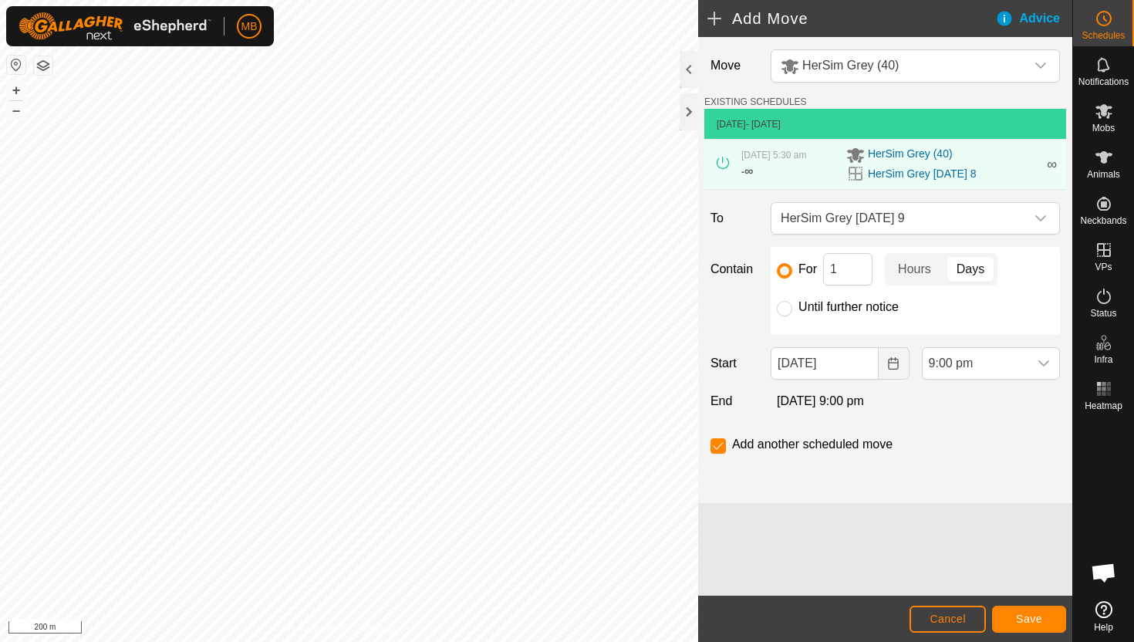
click at [844, 309] on label "Until further notice" at bounding box center [849, 307] width 100 height 12
click at [793, 309] on input "Until further notice" at bounding box center [784, 308] width 15 height 15
radio input "true"
checkbox input "false"
click at [860, 365] on input "[DATE]" at bounding box center [824, 363] width 107 height 32
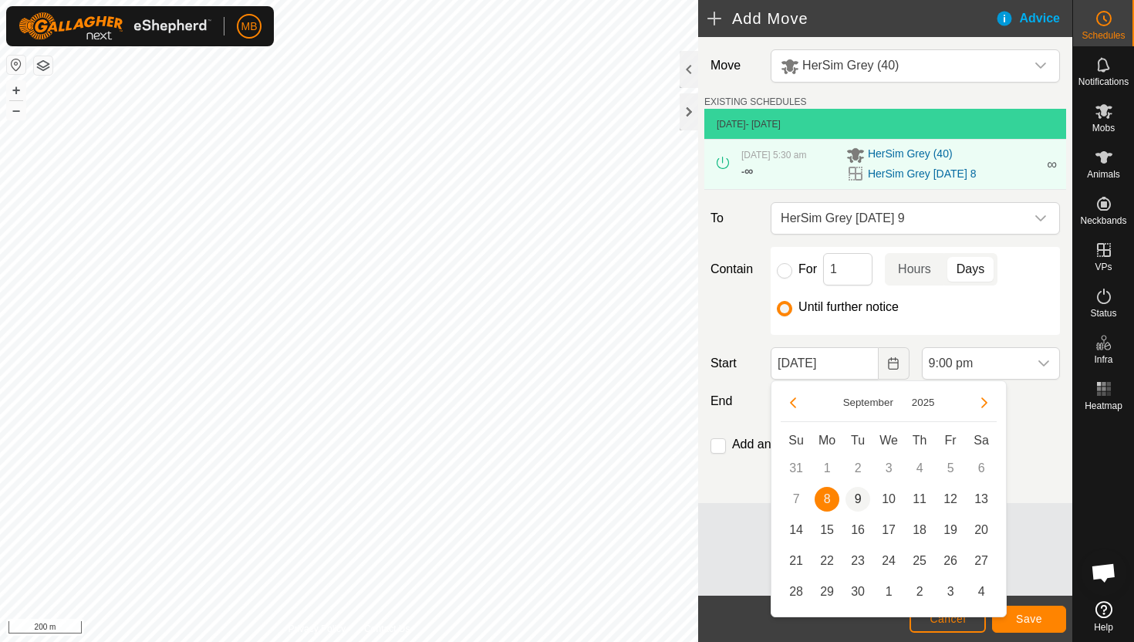
click at [861, 495] on span "9" at bounding box center [858, 499] width 25 height 25
type input "[DATE]"
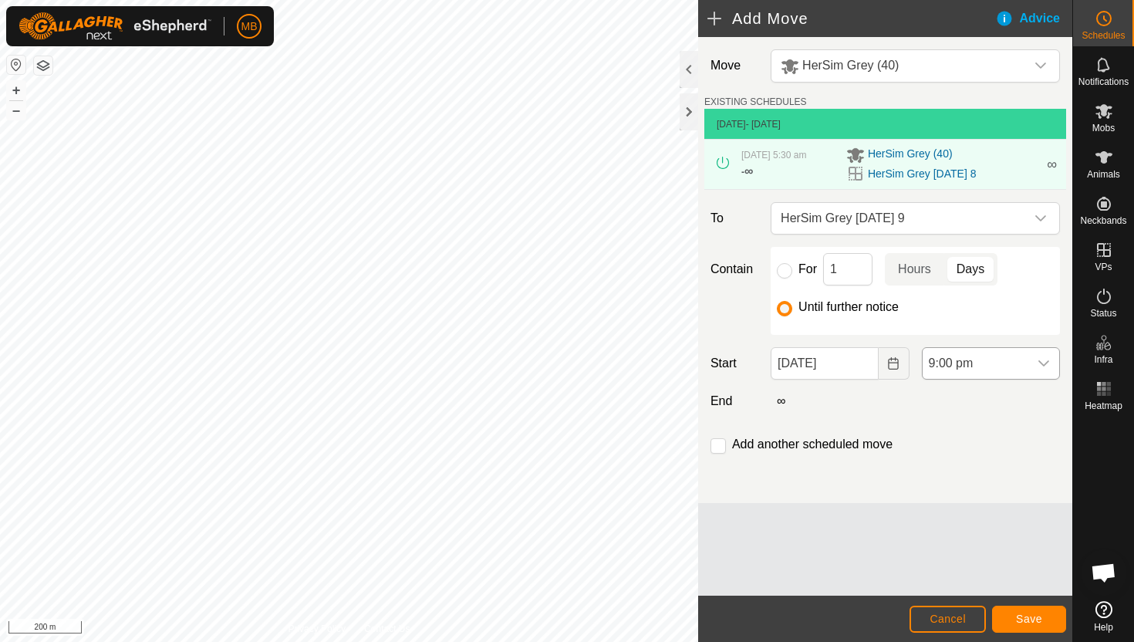
click at [1005, 367] on span "9:00 pm" at bounding box center [976, 363] width 106 height 31
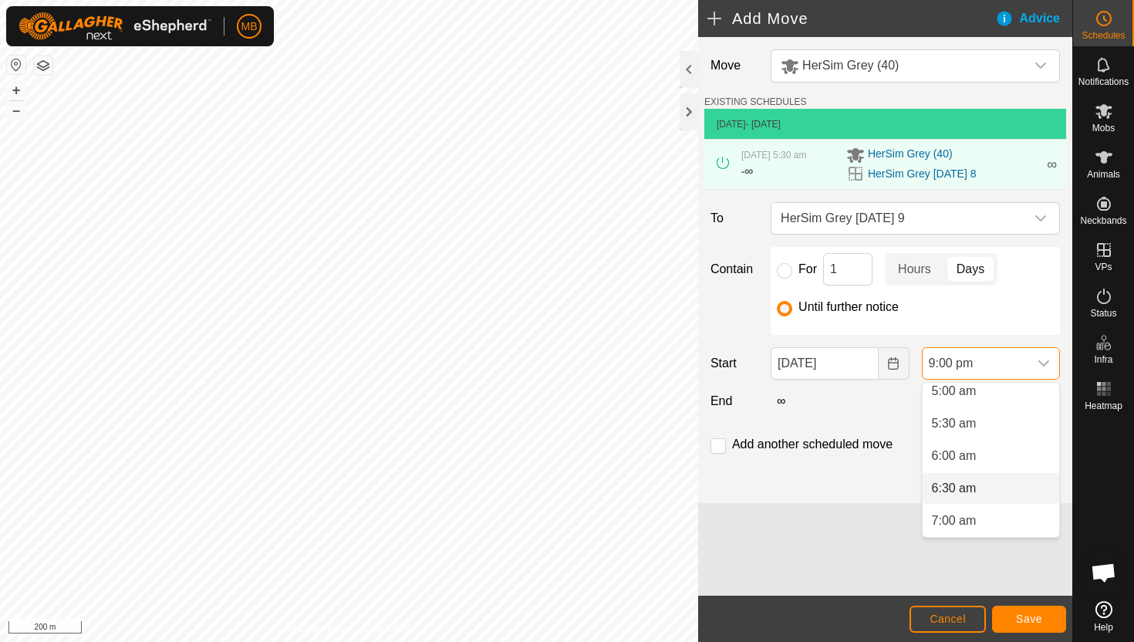
scroll to position [328, 0]
click at [993, 424] on li "5:30 am" at bounding box center [991, 426] width 137 height 31
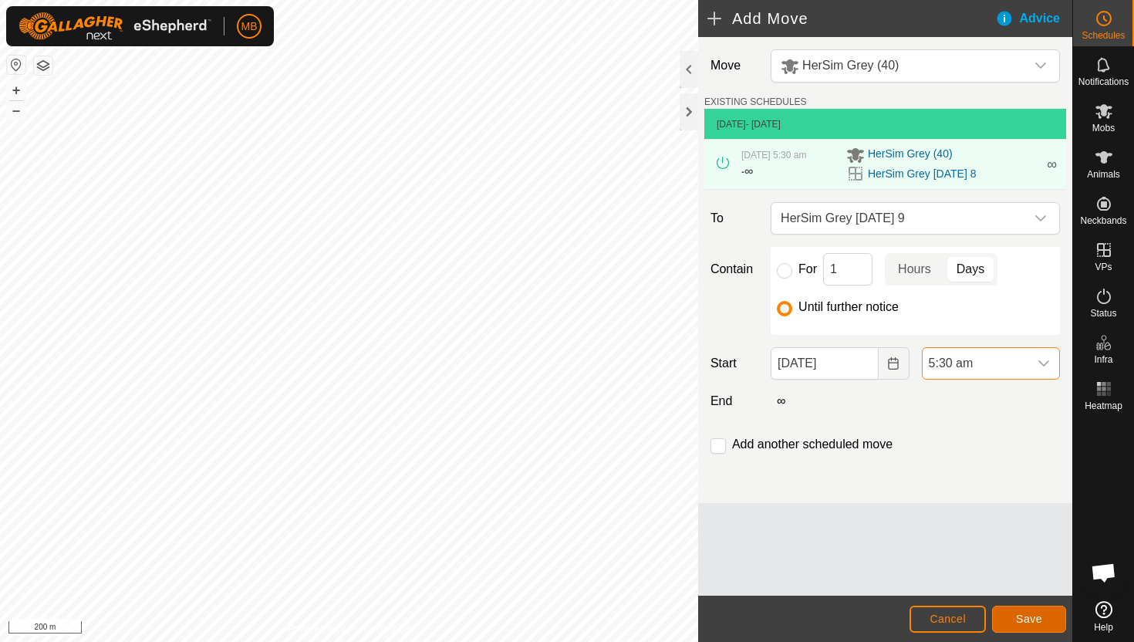
click at [1029, 614] on span "Save" at bounding box center [1029, 619] width 26 height 12
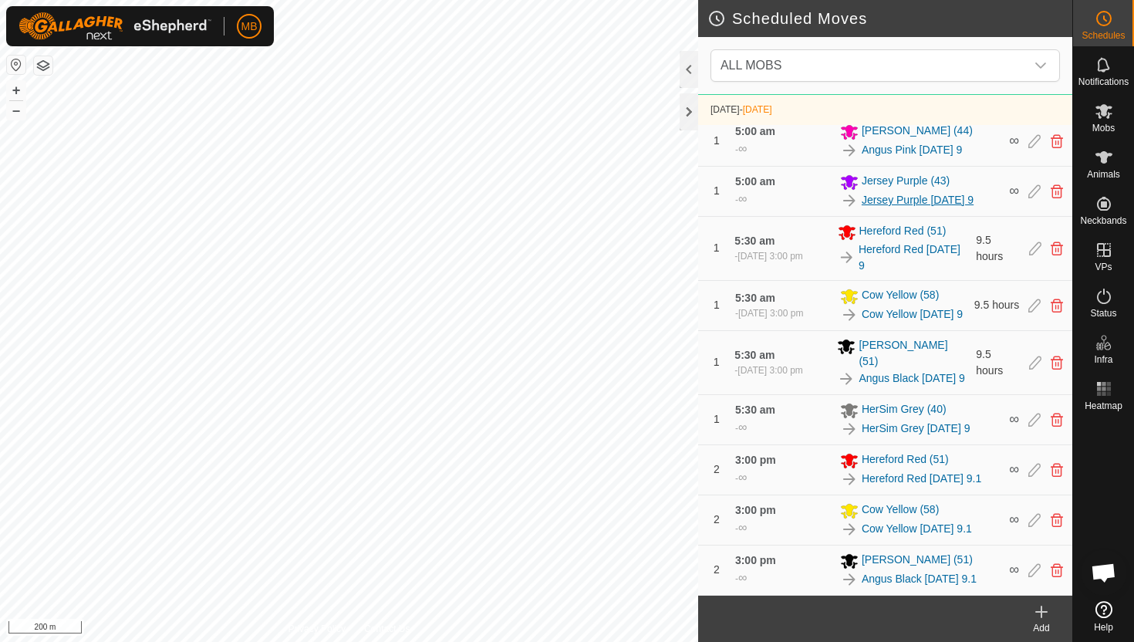
scroll to position [936, 0]
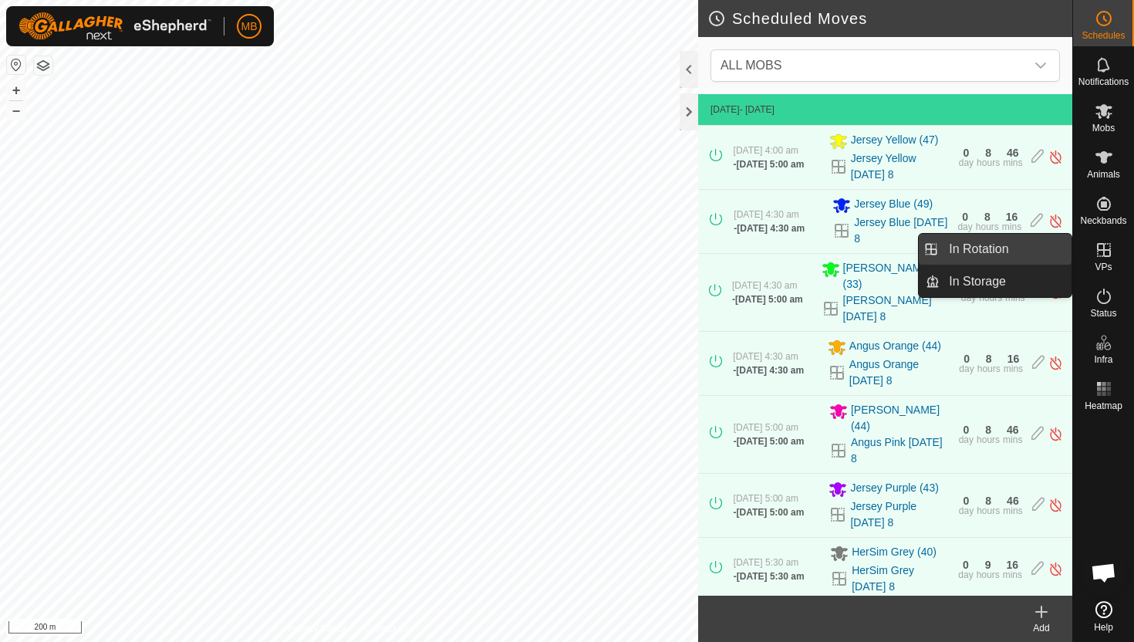
click at [1017, 247] on link "In Rotation" at bounding box center [1006, 249] width 132 height 31
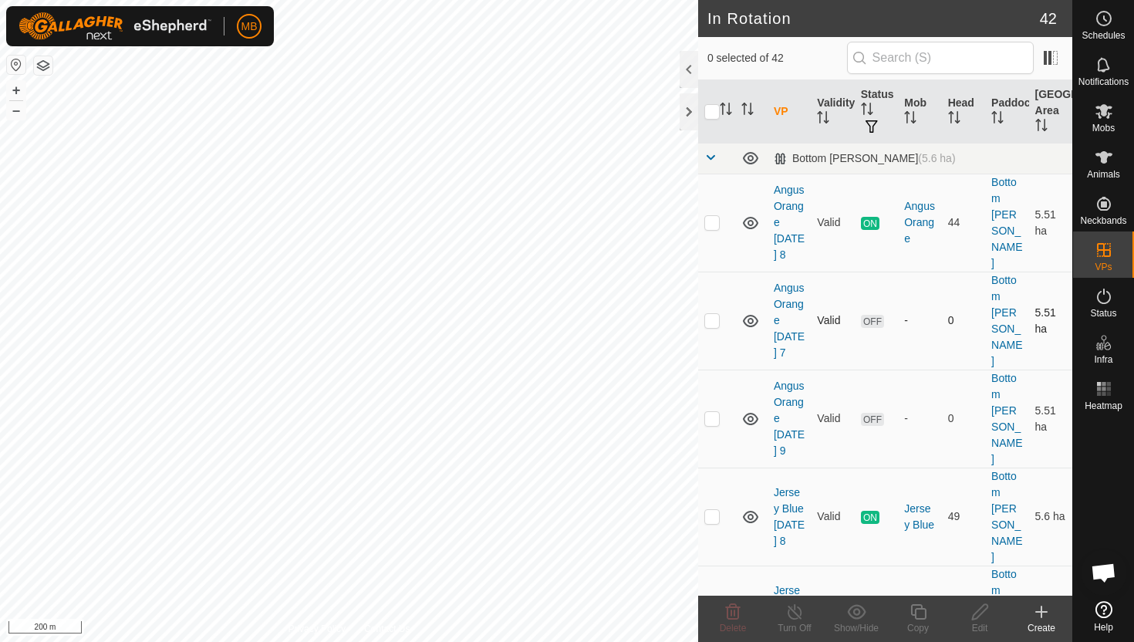
click at [712, 314] on p-checkbox at bounding box center [712, 320] width 15 height 12
checkbox input "true"
click at [711, 608] on p-checkbox at bounding box center [712, 614] width 15 height 12
checkbox input "true"
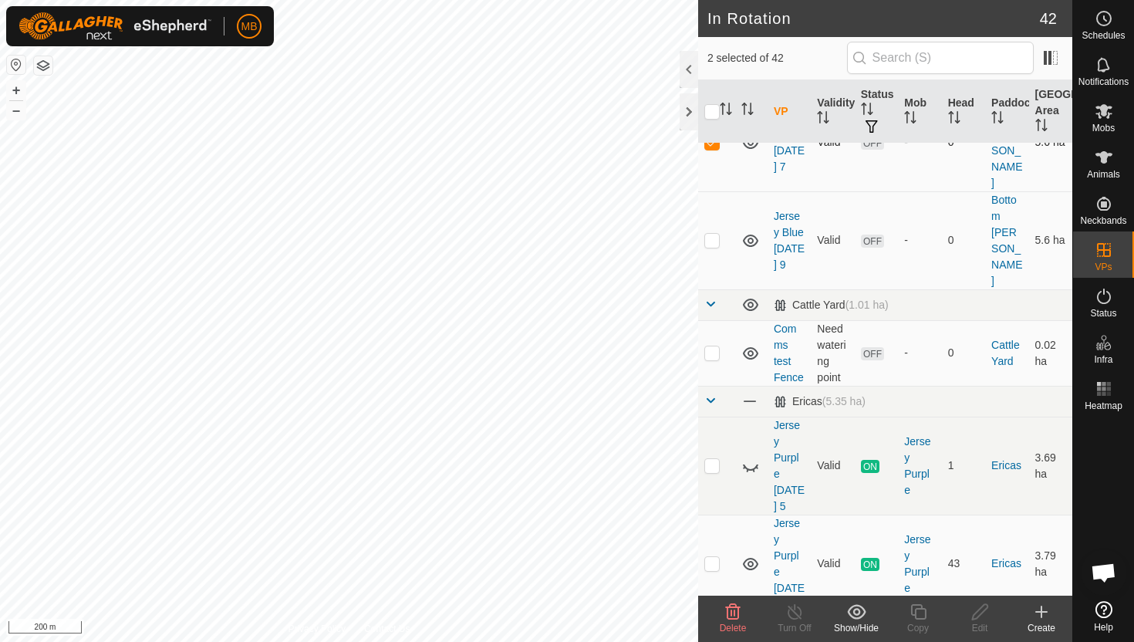
scroll to position [475, 0]
checkbox input "true"
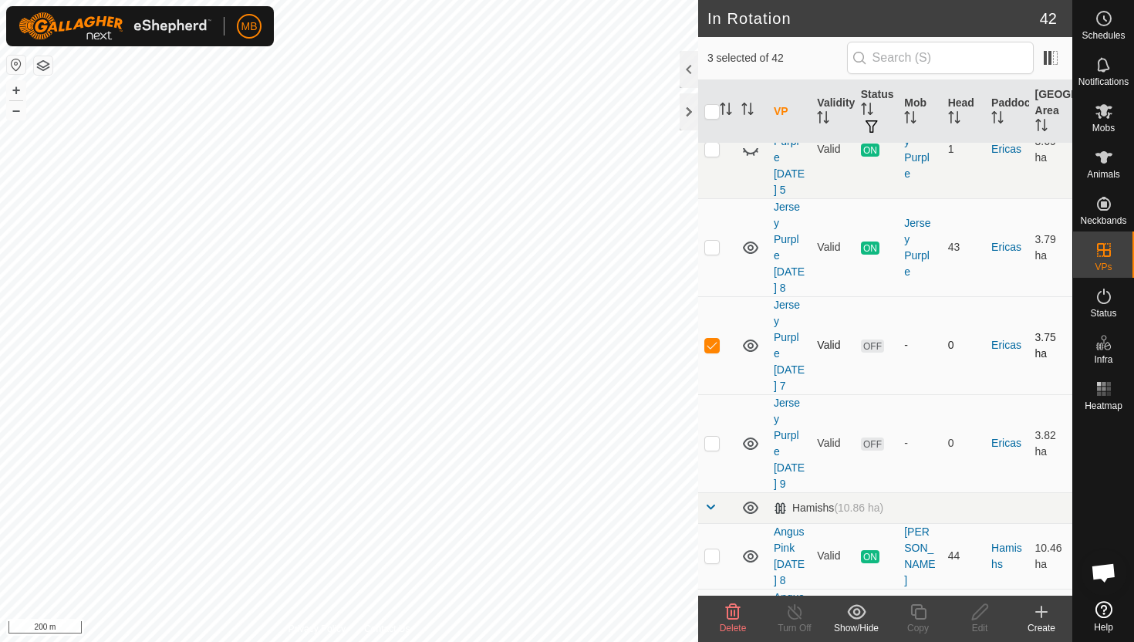
scroll to position [796, 0]
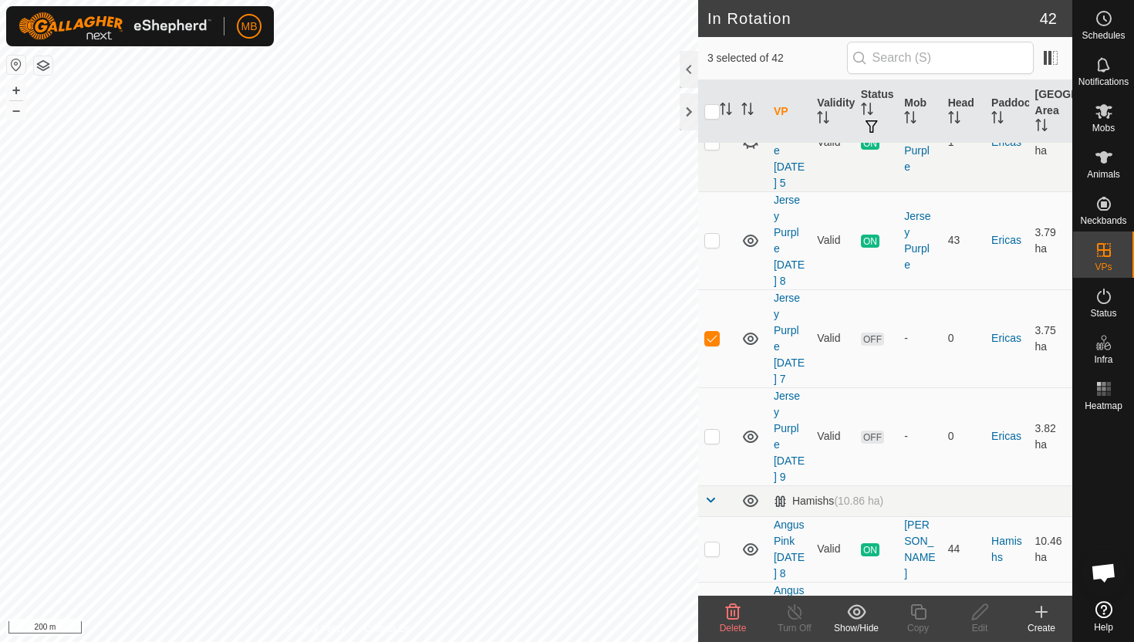
click at [713, 608] on p-checkbox at bounding box center [712, 614] width 15 height 12
checkbox input "true"
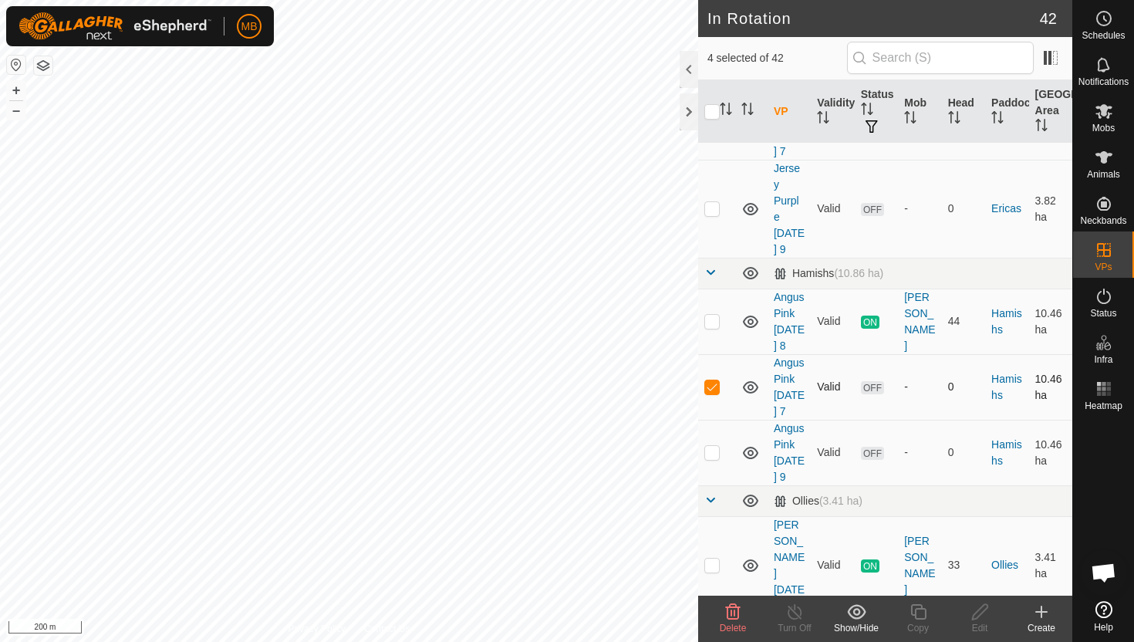
scroll to position [1029, 0]
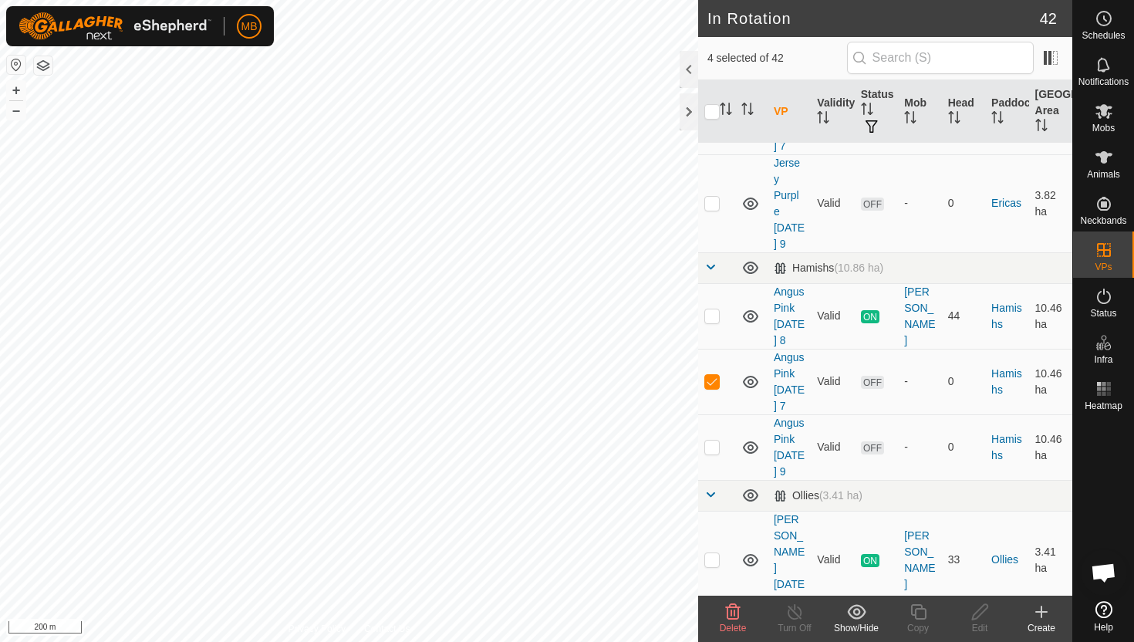
checkbox input "true"
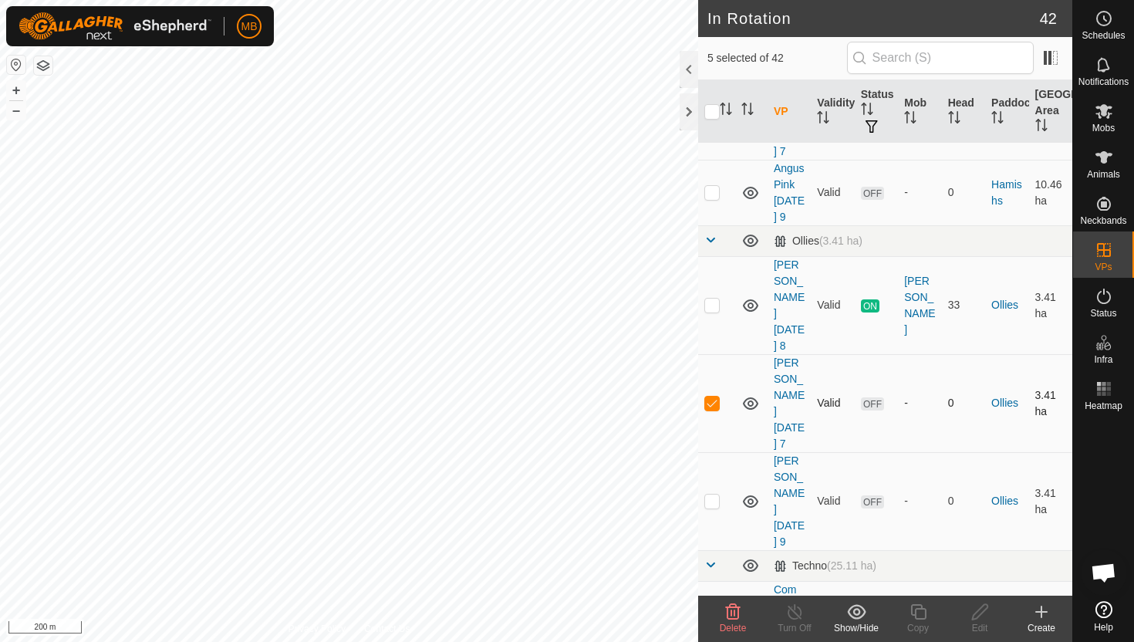
scroll to position [1287, 0]
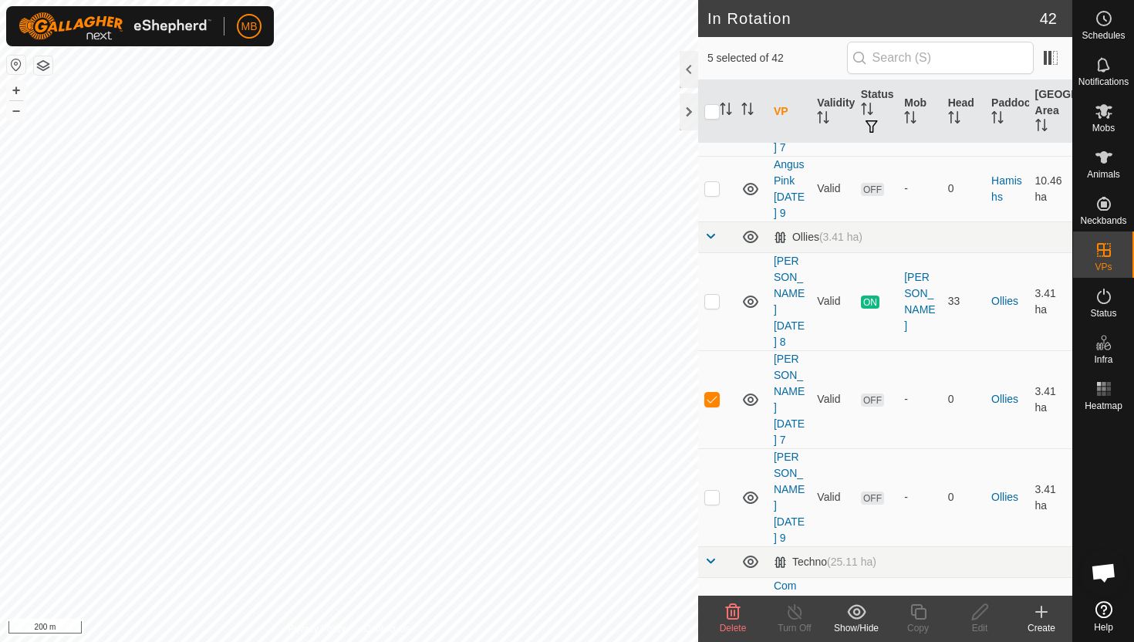
checkbox input "true"
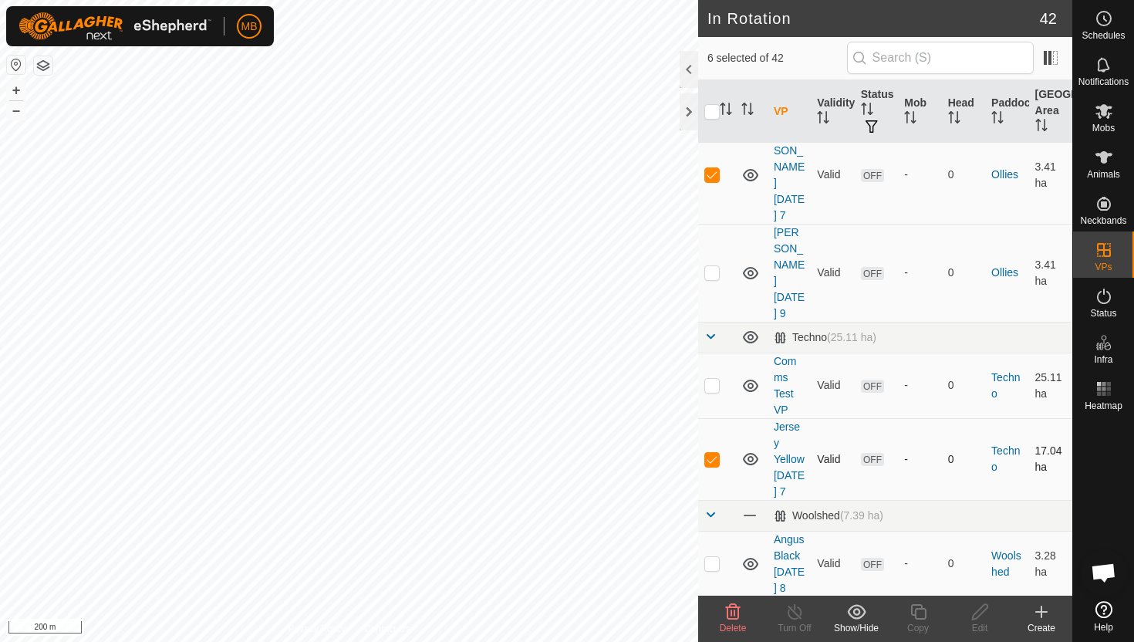
scroll to position [1513, 0]
checkbox input "true"
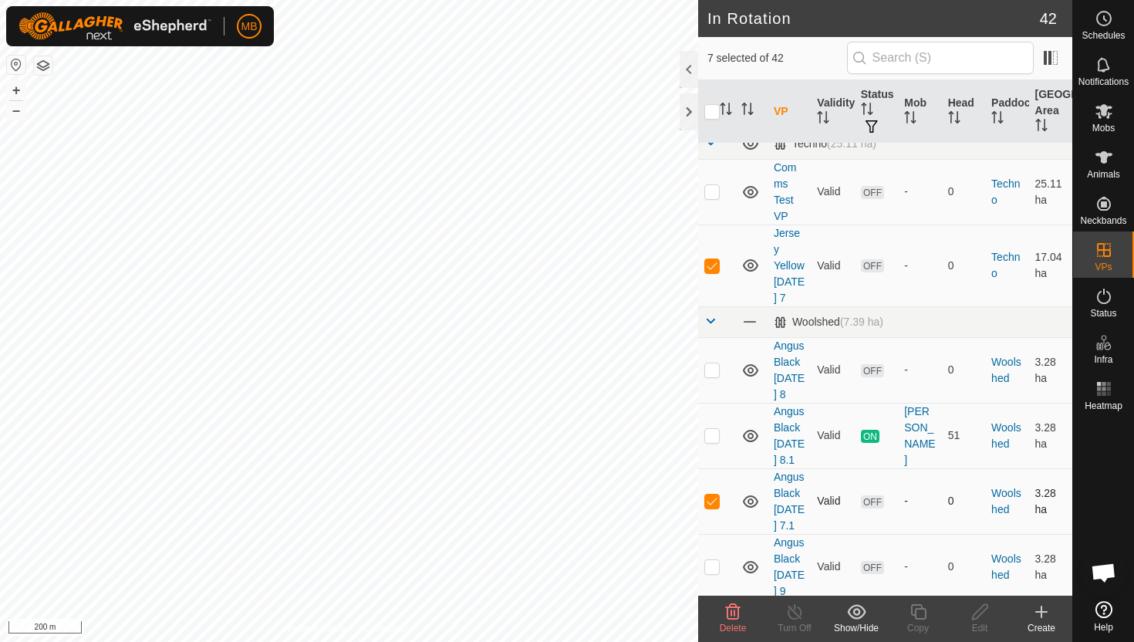
scroll to position [1709, 0]
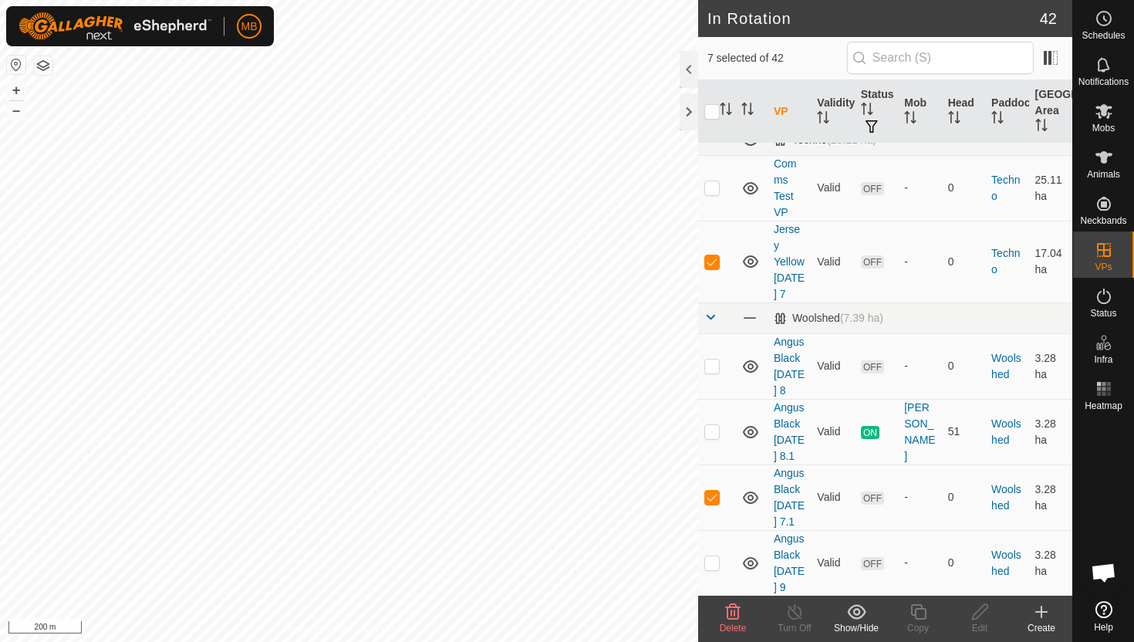
checkbox input "true"
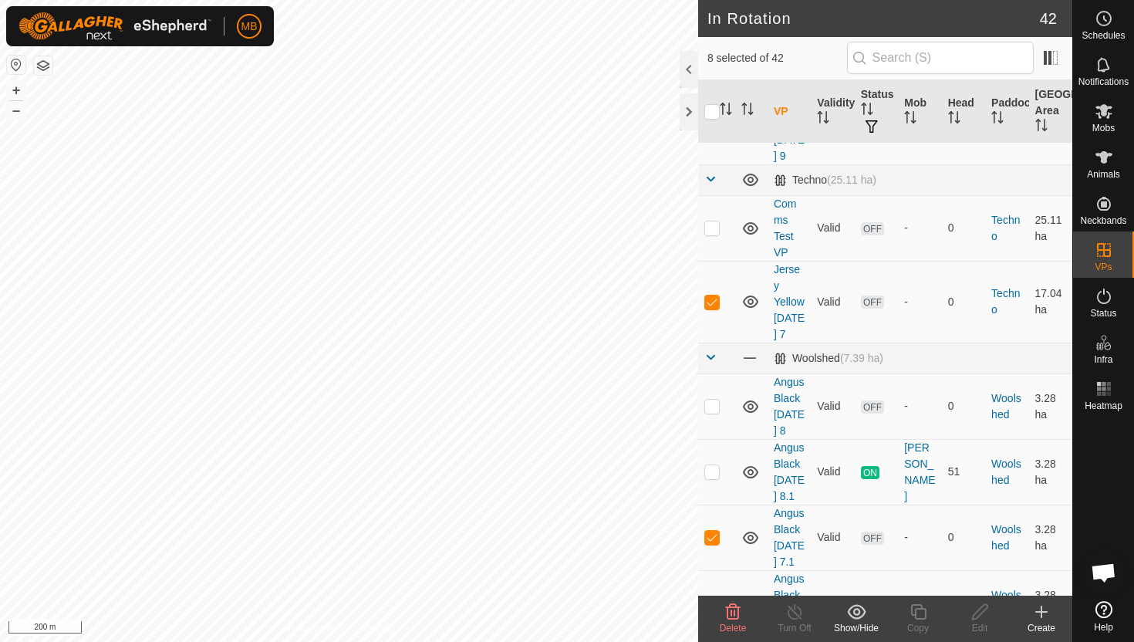
scroll to position [1641, 0]
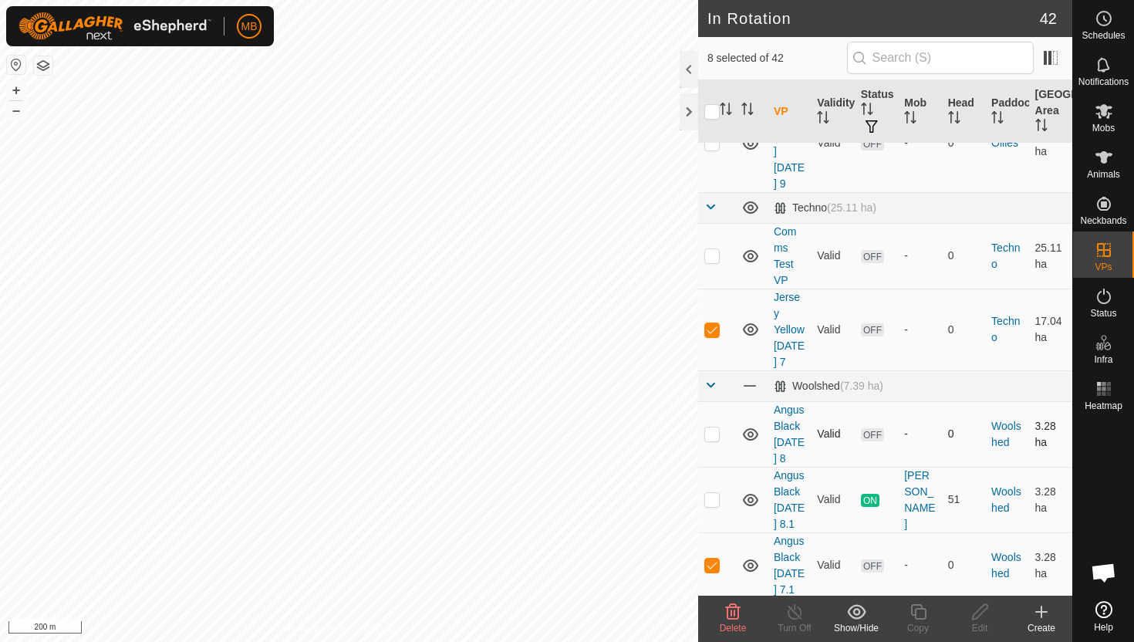
click at [713, 428] on p-checkbox at bounding box center [712, 434] width 15 height 12
checkbox input "true"
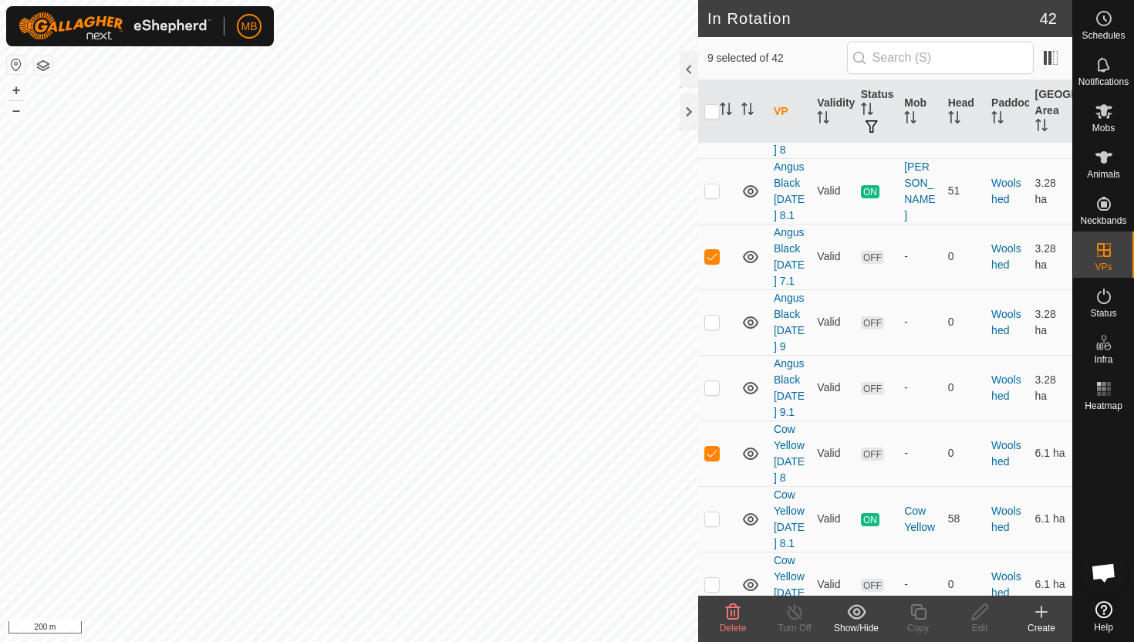
scroll to position [1953, 0]
click at [716, 575] on p-checkbox at bounding box center [712, 581] width 15 height 12
checkbox input "true"
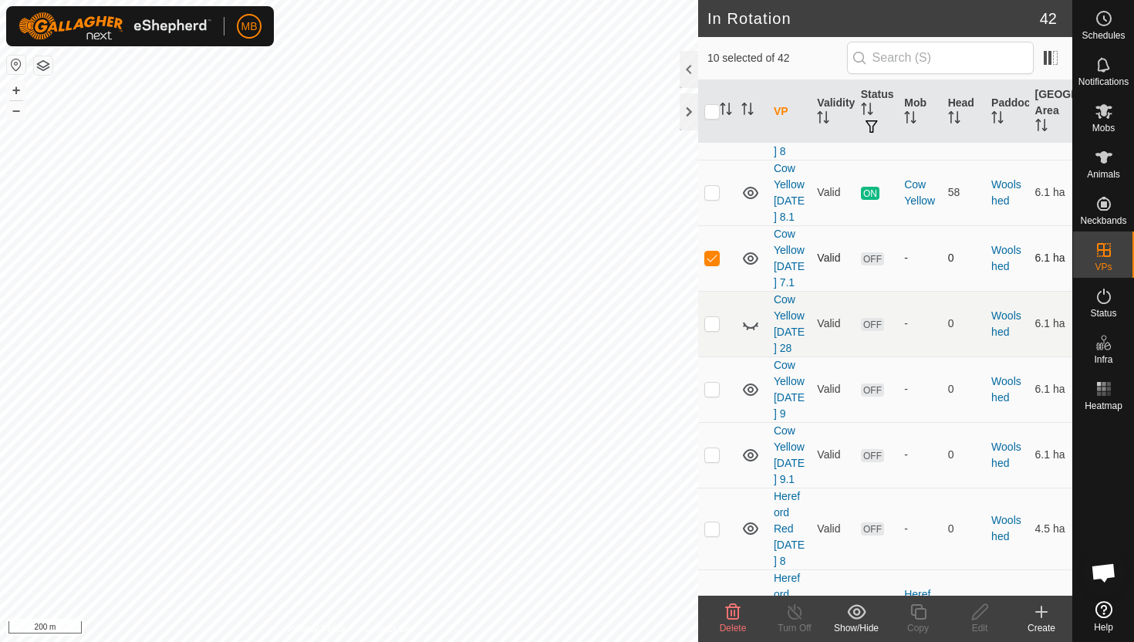
scroll to position [2284, 0]
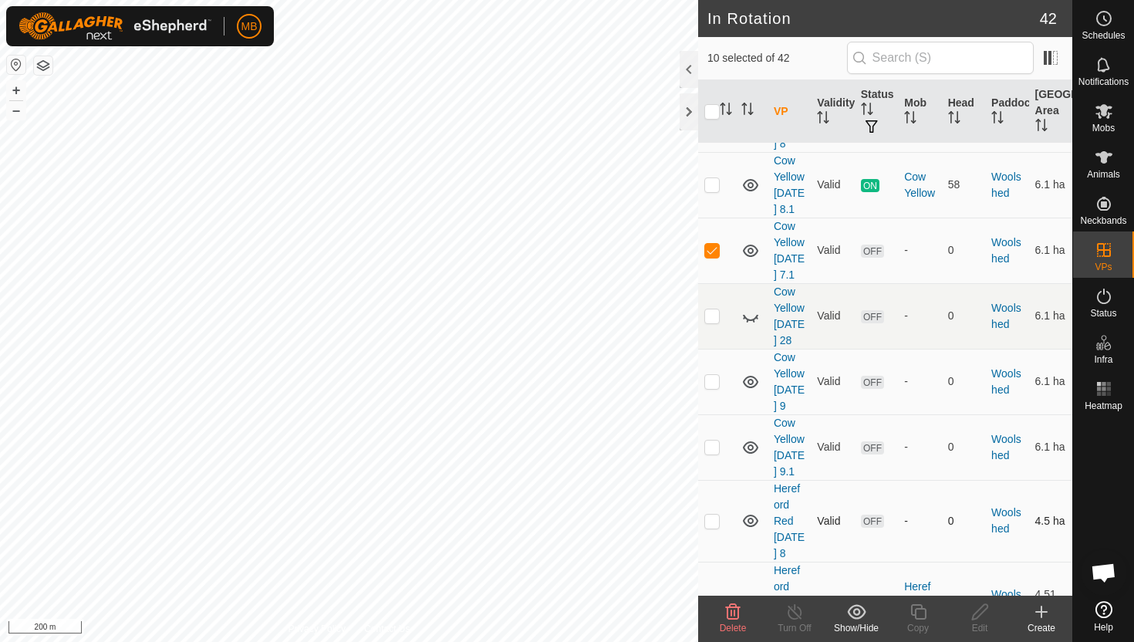
click at [714, 515] on p-checkbox at bounding box center [712, 521] width 15 height 12
checkbox input "true"
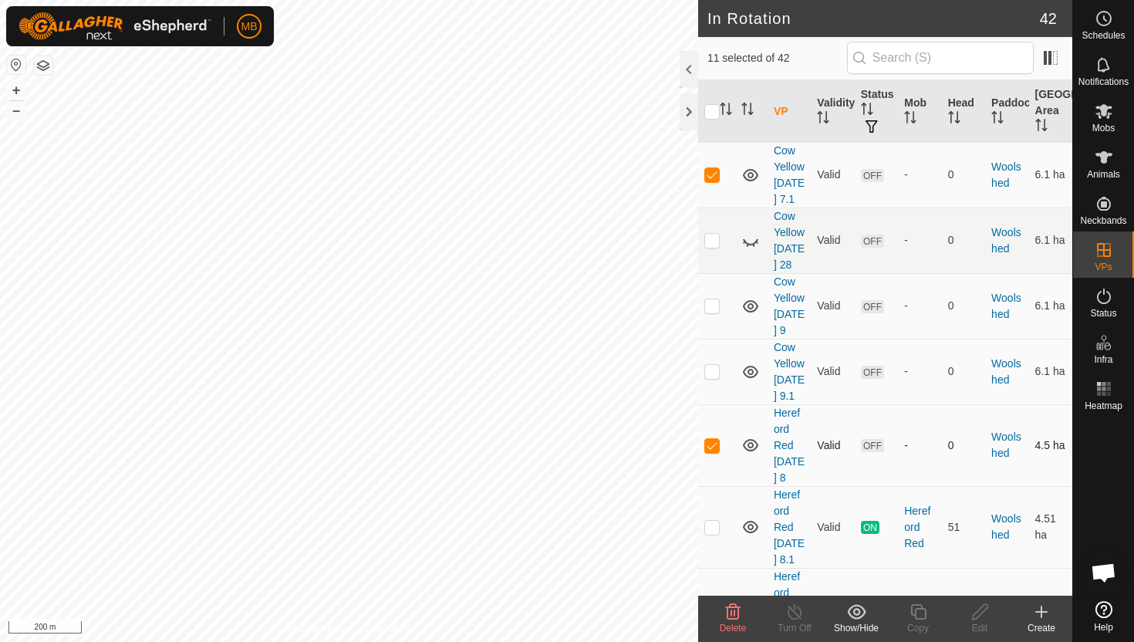
scroll to position [2368, 0]
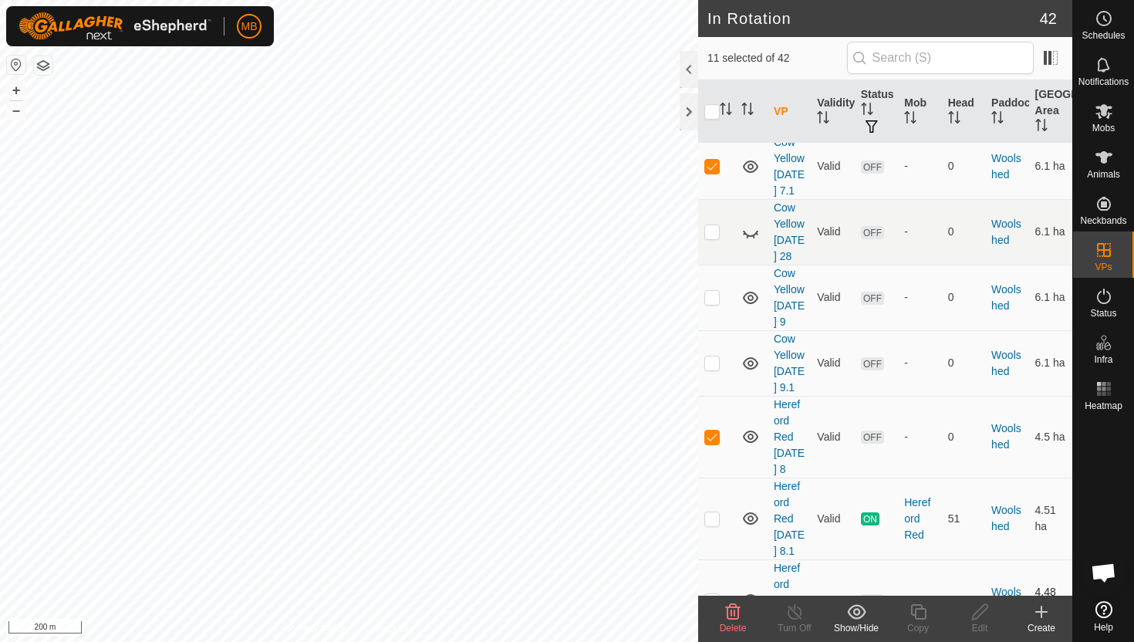
click at [714, 594] on p-checkbox at bounding box center [712, 600] width 15 height 12
checkbox input "true"
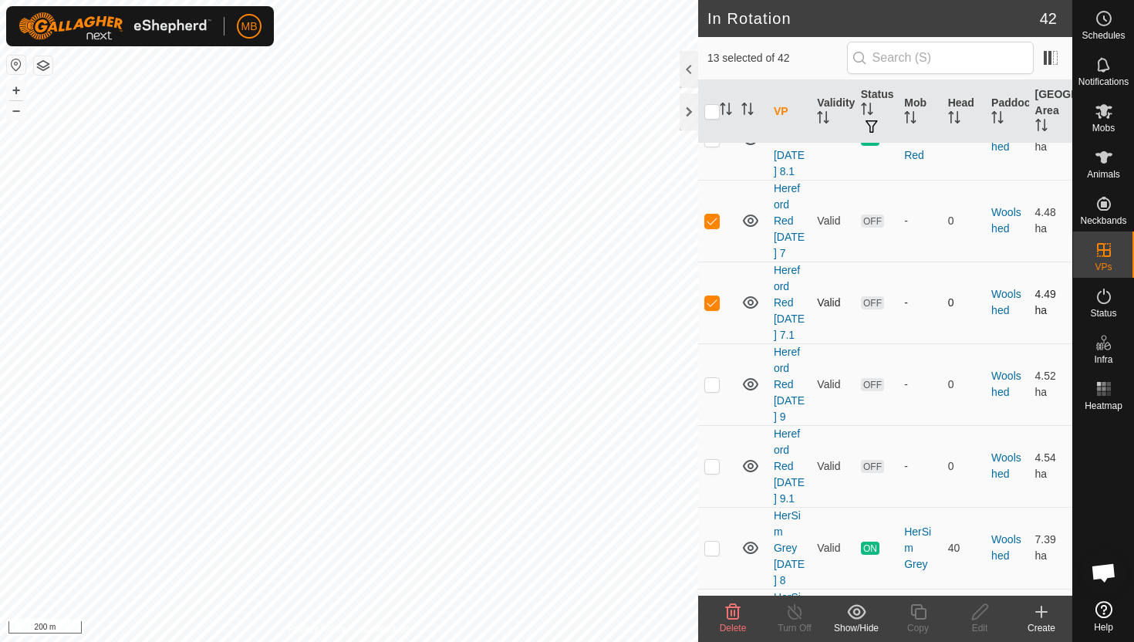
scroll to position [2749, 0]
click at [711, 588] on td at bounding box center [716, 629] width 37 height 82
checkbox input "true"
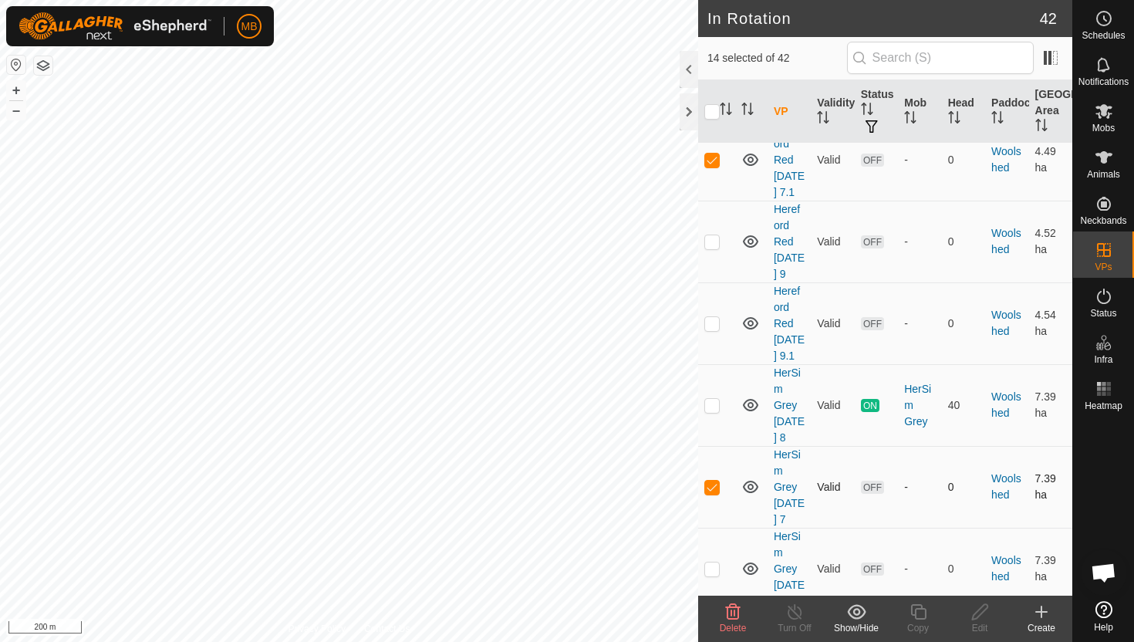
scroll to position [2923, 0]
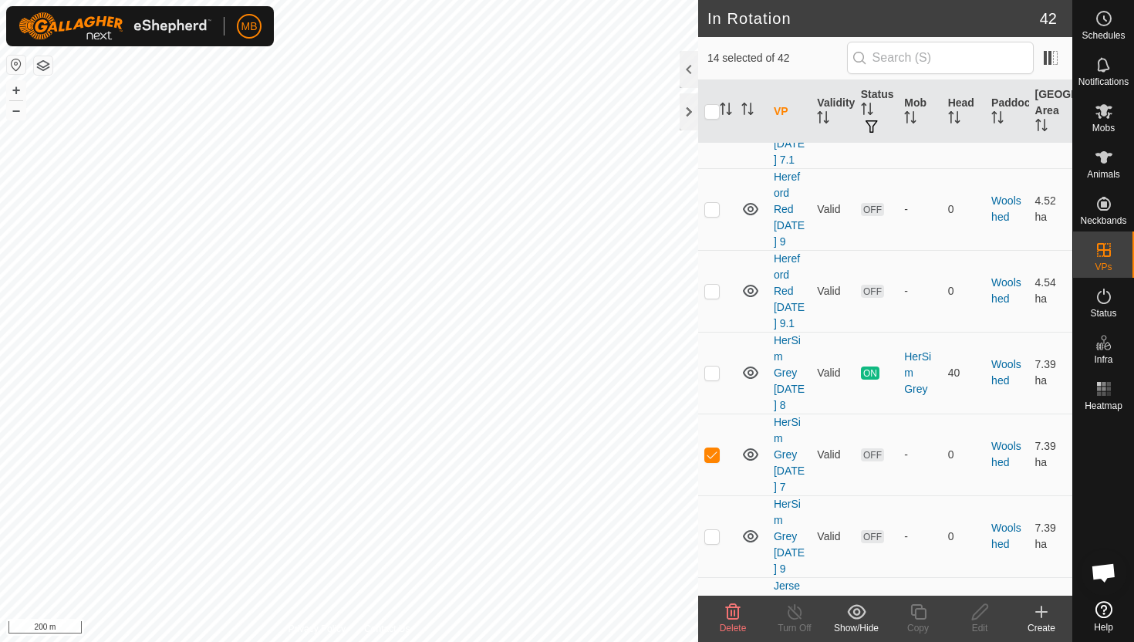
checkbox input "true"
click at [731, 611] on icon at bounding box center [733, 611] width 15 height 15
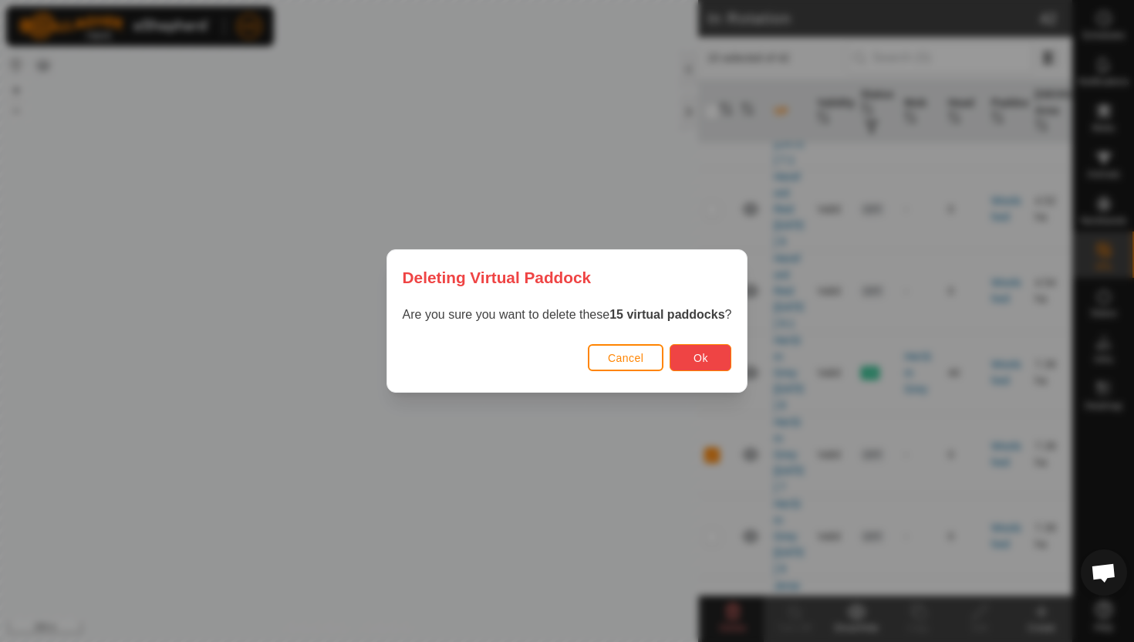
click at [703, 357] on span "Ok" at bounding box center [701, 358] width 15 height 12
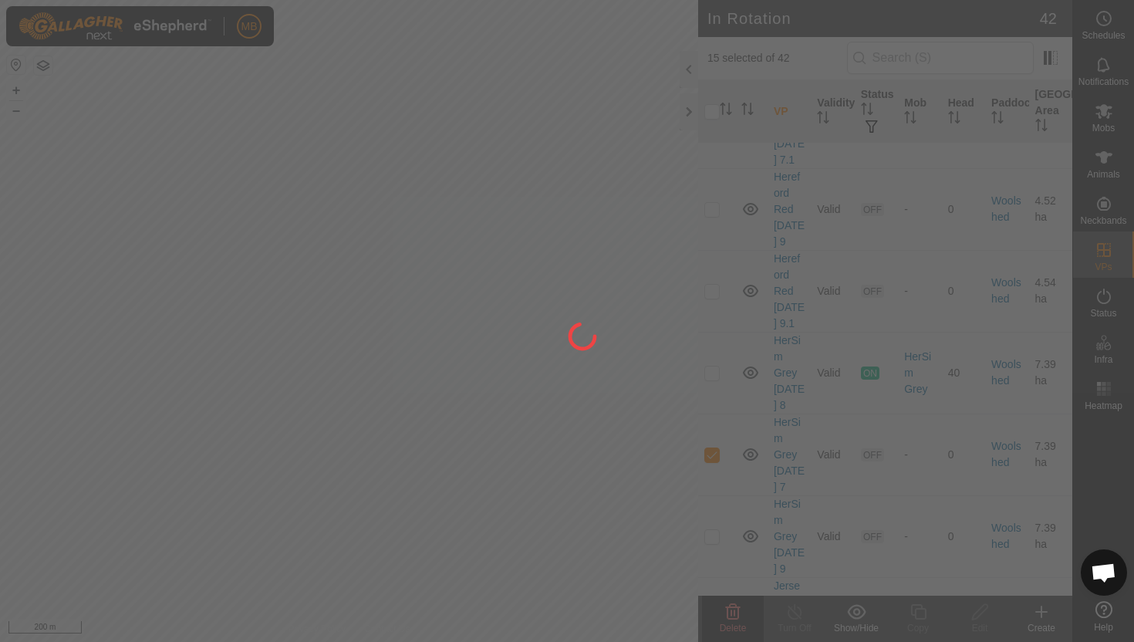
checkbox input "false"
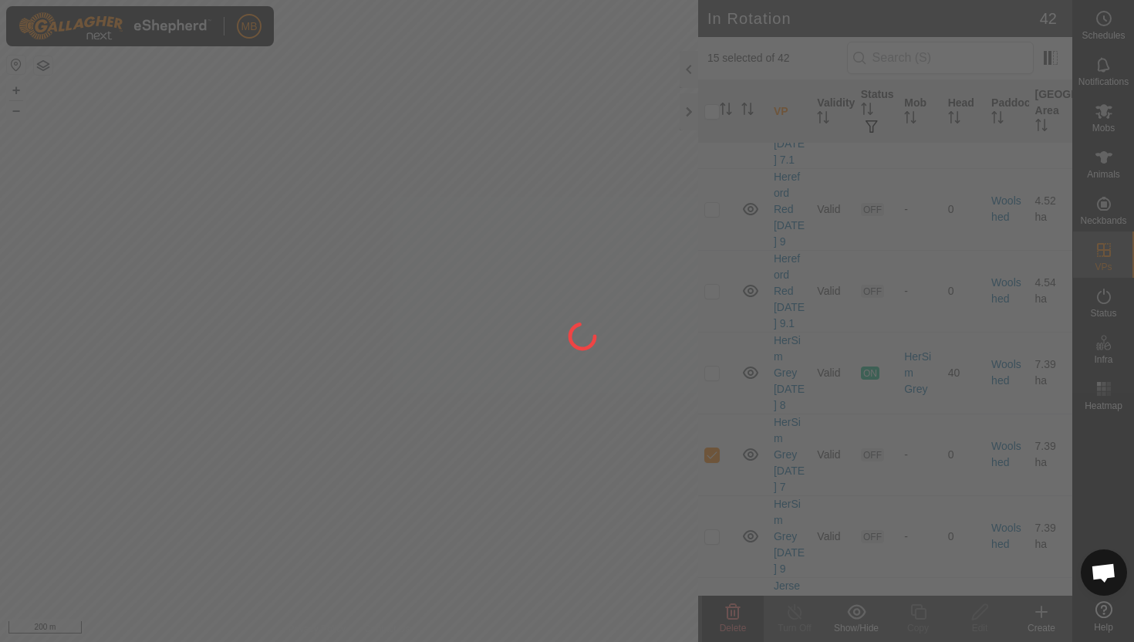
checkbox input "false"
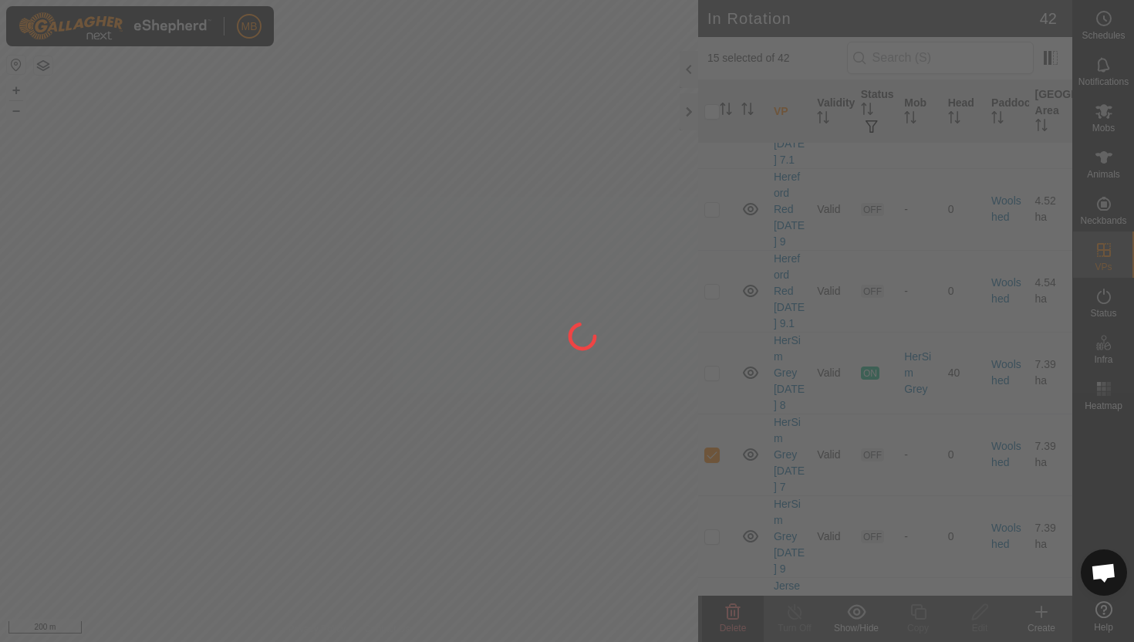
checkbox input "false"
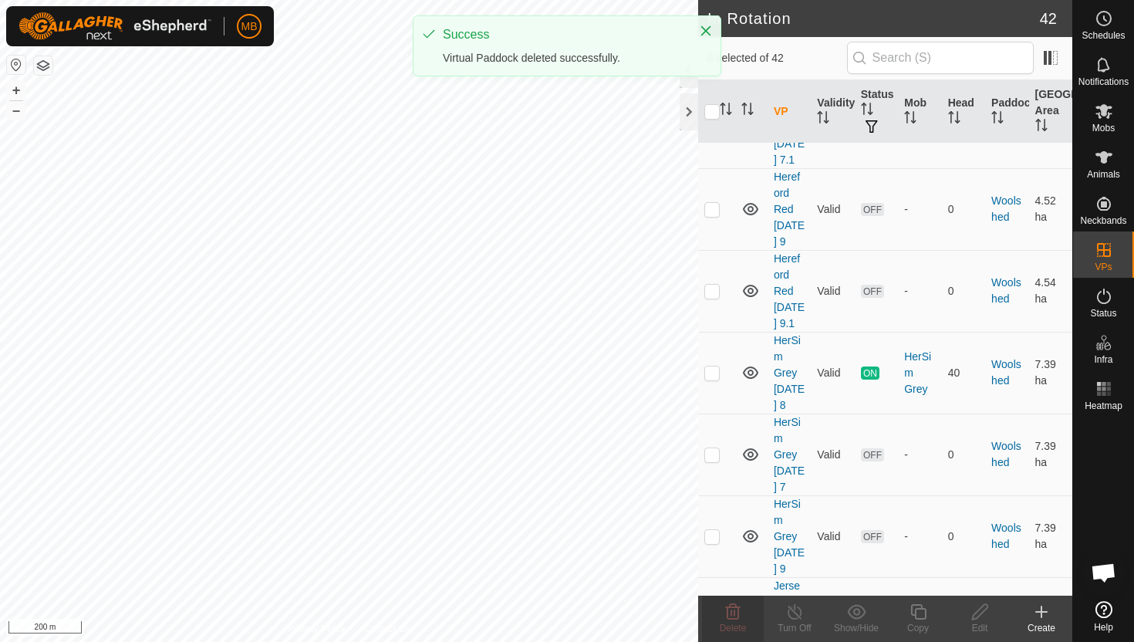
scroll to position [0, 0]
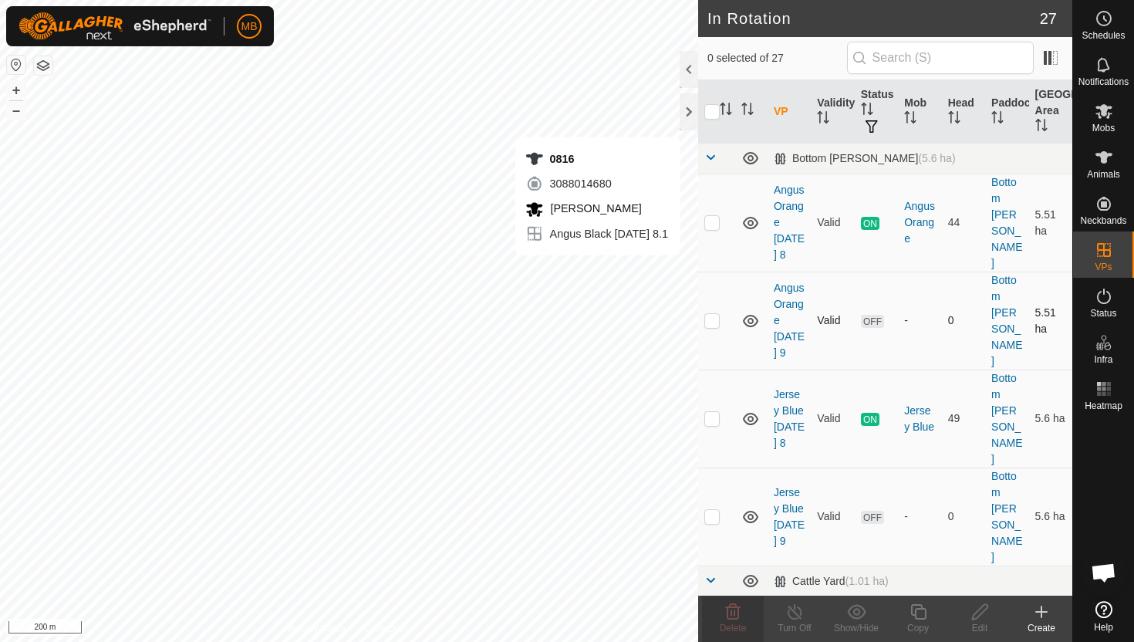
click at [707, 314] on p-checkbox at bounding box center [712, 320] width 15 height 12
checkbox input "true"
click at [920, 610] on icon at bounding box center [918, 612] width 19 height 19
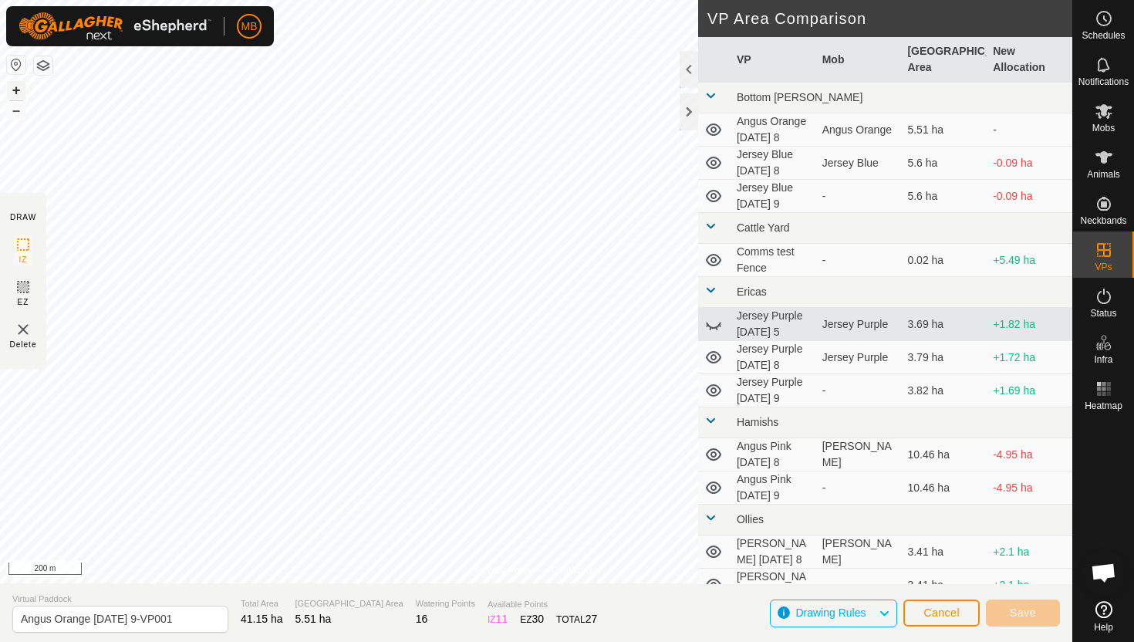
click at [16, 89] on button "+" at bounding box center [16, 90] width 19 height 19
click at [22, 90] on button "+" at bounding box center [16, 90] width 19 height 19
click at [19, 90] on button "+" at bounding box center [16, 90] width 19 height 19
click at [17, 91] on button "+" at bounding box center [16, 90] width 19 height 19
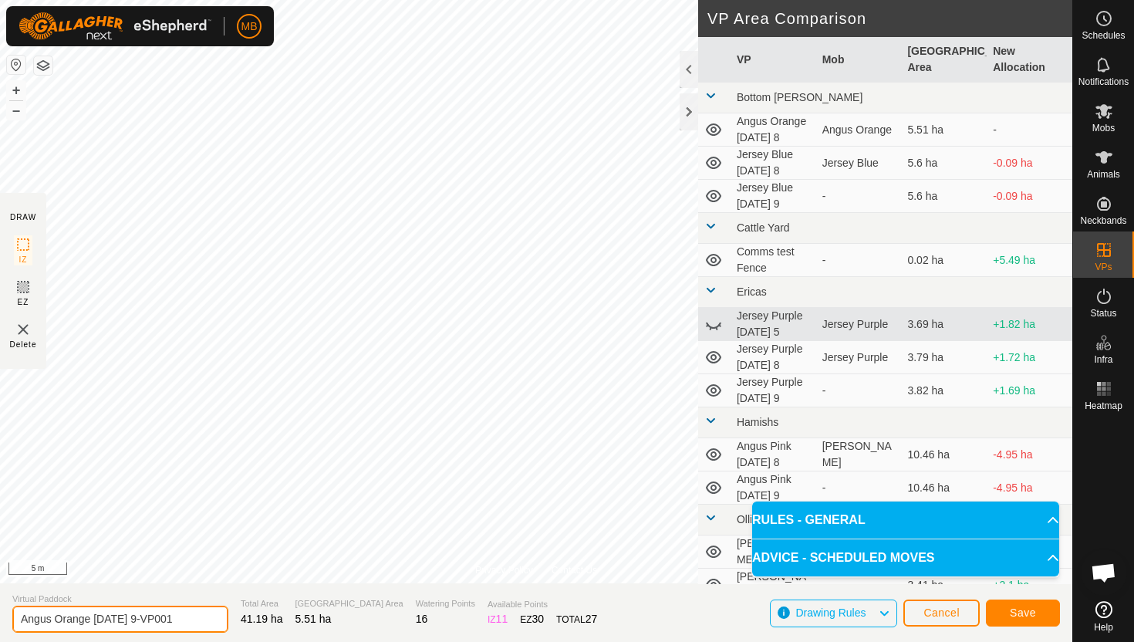
click at [186, 618] on input "Angus Orange Tuesday 9-VP001" at bounding box center [120, 619] width 216 height 27
type input "Angus Orange Wednesday 10"
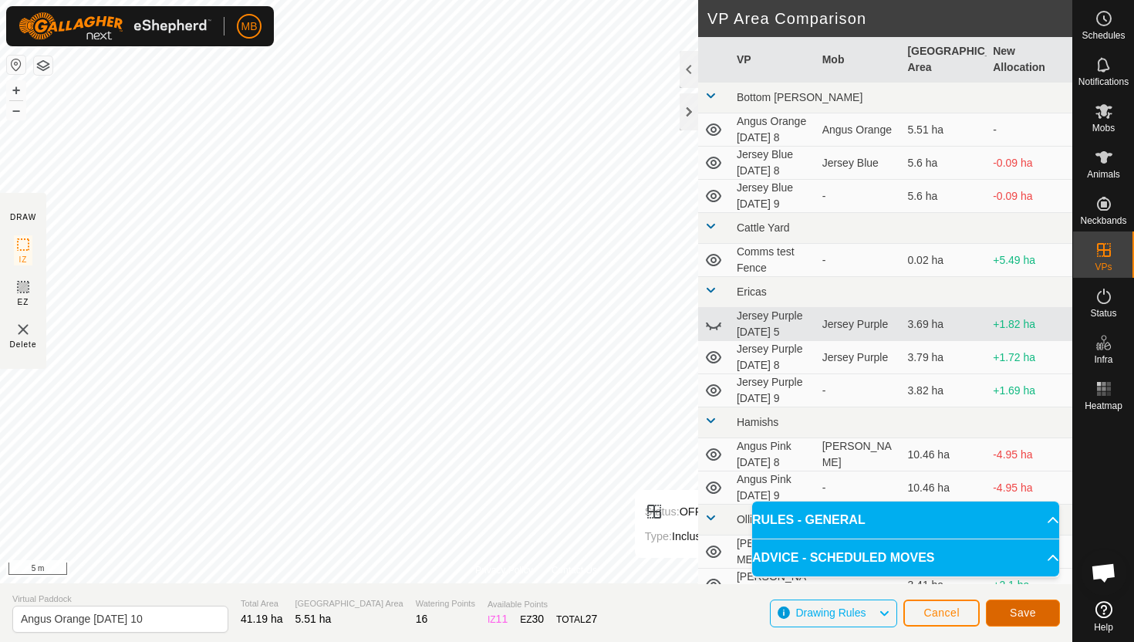
click at [1025, 611] on span "Save" at bounding box center [1023, 613] width 26 height 12
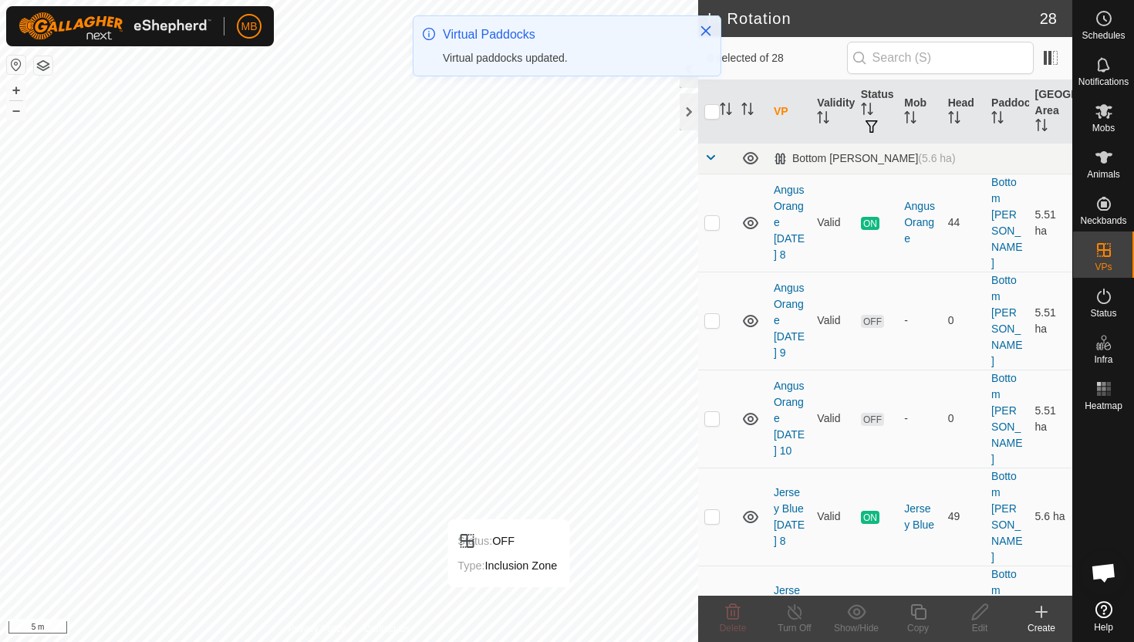
click at [712, 608] on p-checkbox at bounding box center [712, 614] width 15 height 12
checkbox input "true"
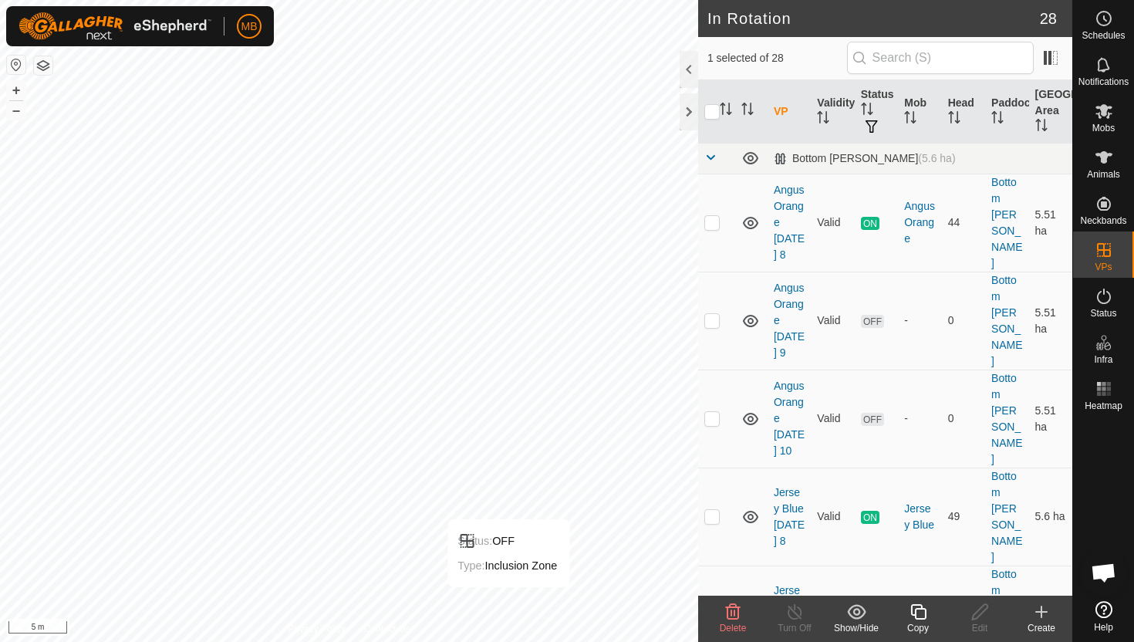
click at [920, 615] on icon at bounding box center [918, 612] width 19 height 19
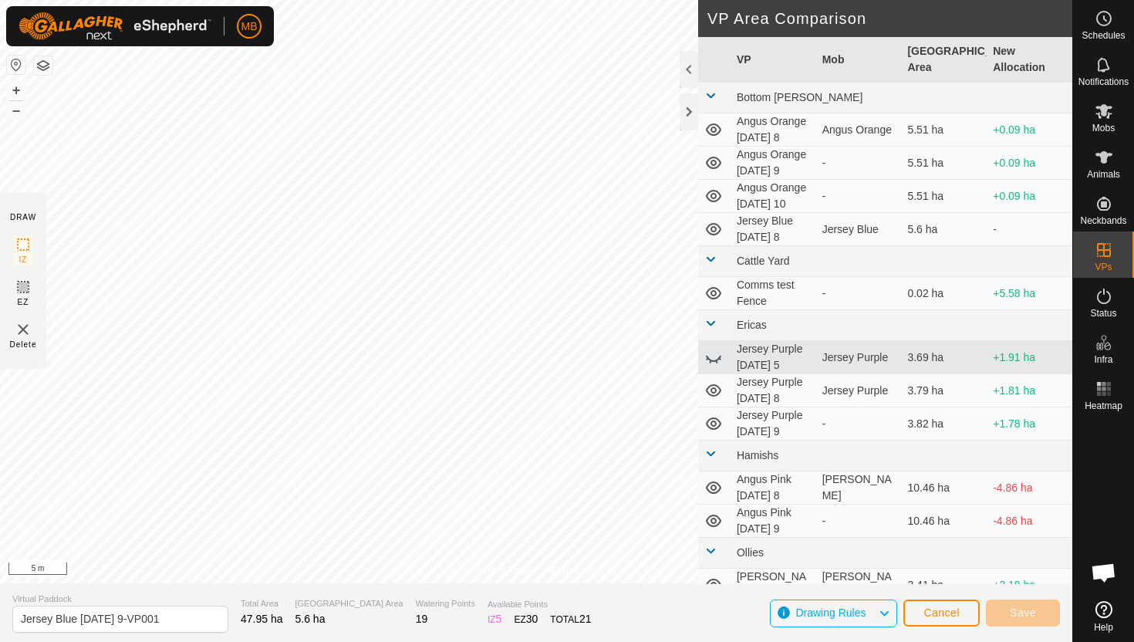
click at [446, 627] on div "Privacy Policy Contact Us Status: OFF Type: Inclusion Zone + – ⇧ i 5 m DRAW IZ …" at bounding box center [536, 321] width 1073 height 642
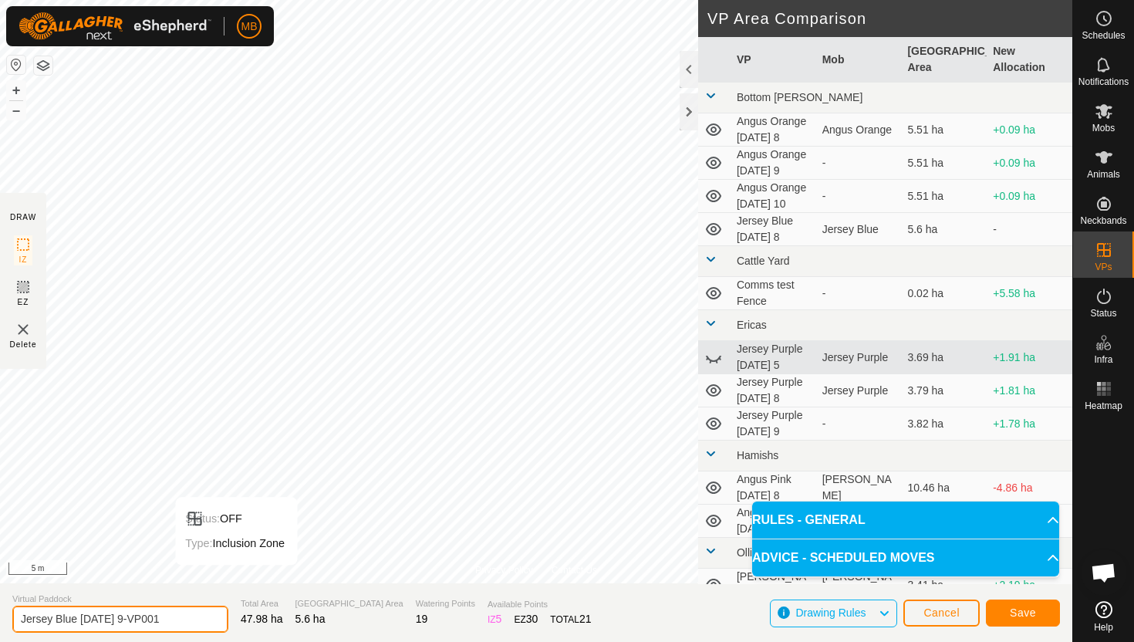
click at [182, 621] on input "Jersey Blue Tuesday 9-VP001" at bounding box center [120, 619] width 216 height 27
type input "Jersey Blue Wednesday 10"
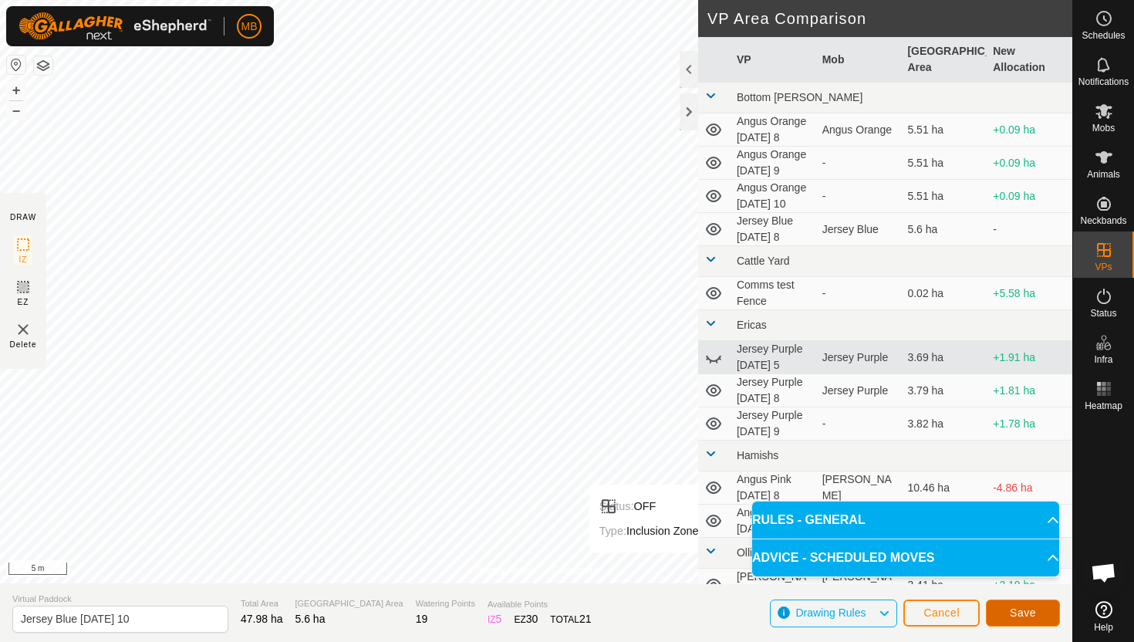
click at [1026, 611] on span "Save" at bounding box center [1023, 613] width 26 height 12
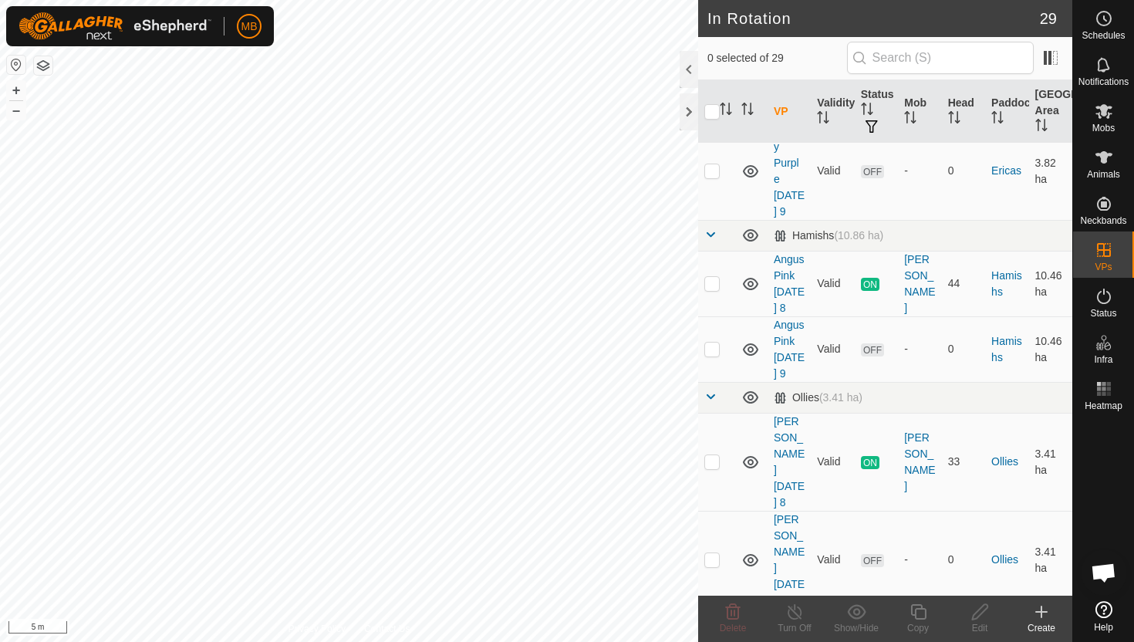
scroll to position [965, 0]
click at [713, 551] on p-checkbox at bounding box center [712, 557] width 15 height 12
checkbox input "true"
click at [920, 613] on icon at bounding box center [918, 612] width 19 height 19
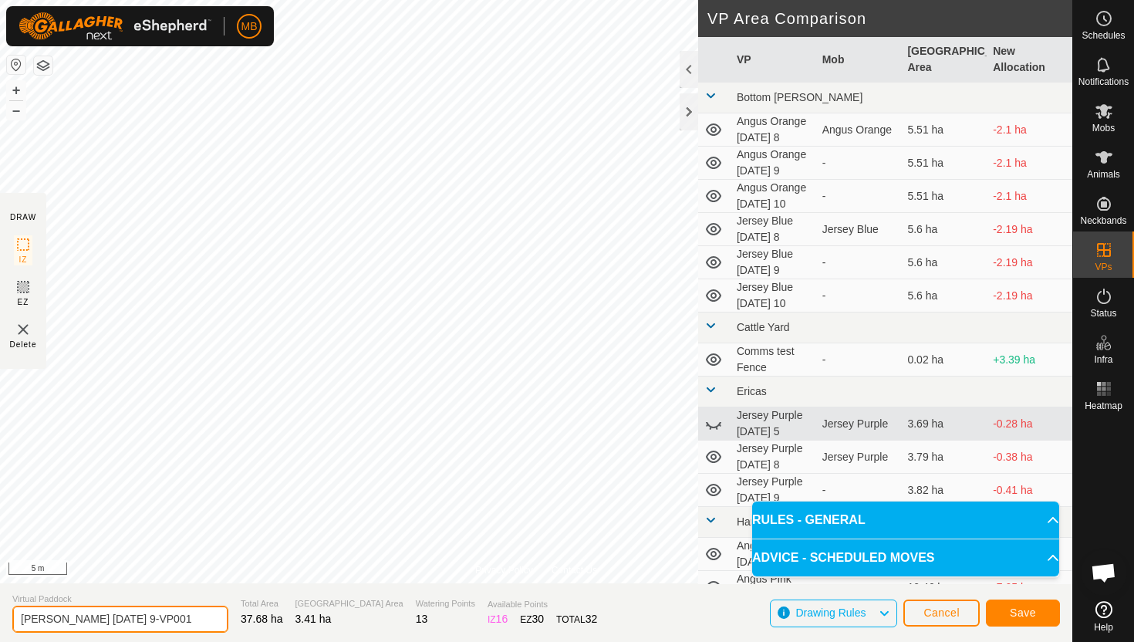
click at [185, 619] on input "Angus Green Tuesday 9-VP001" at bounding box center [120, 619] width 216 height 27
type input "Angus Green Wednesday 10"
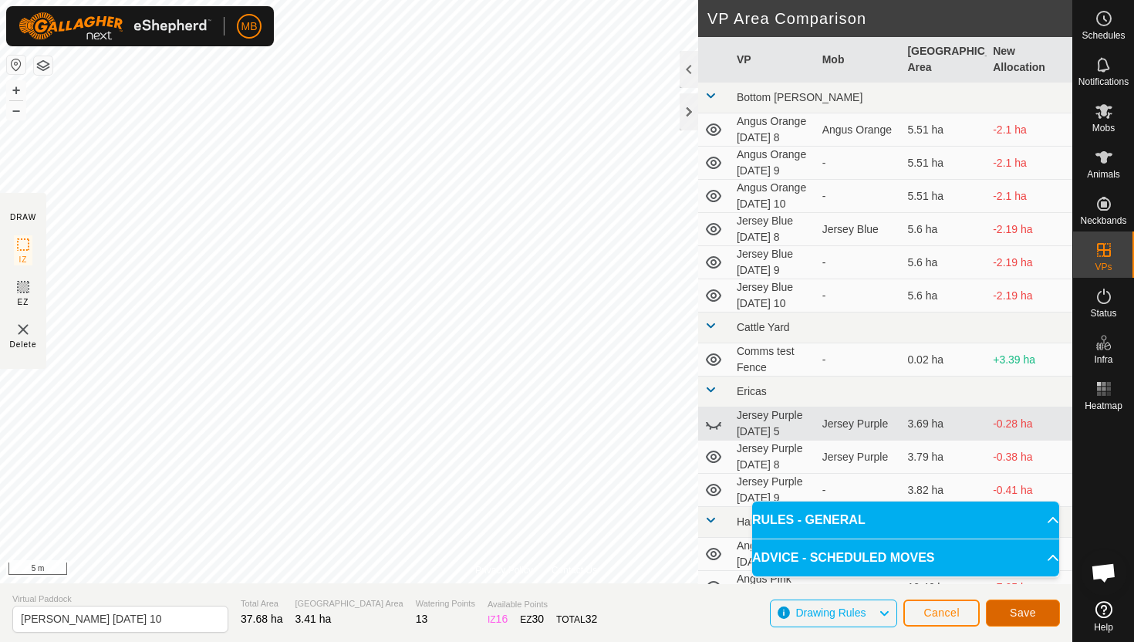
click at [1043, 610] on button "Save" at bounding box center [1023, 613] width 74 height 27
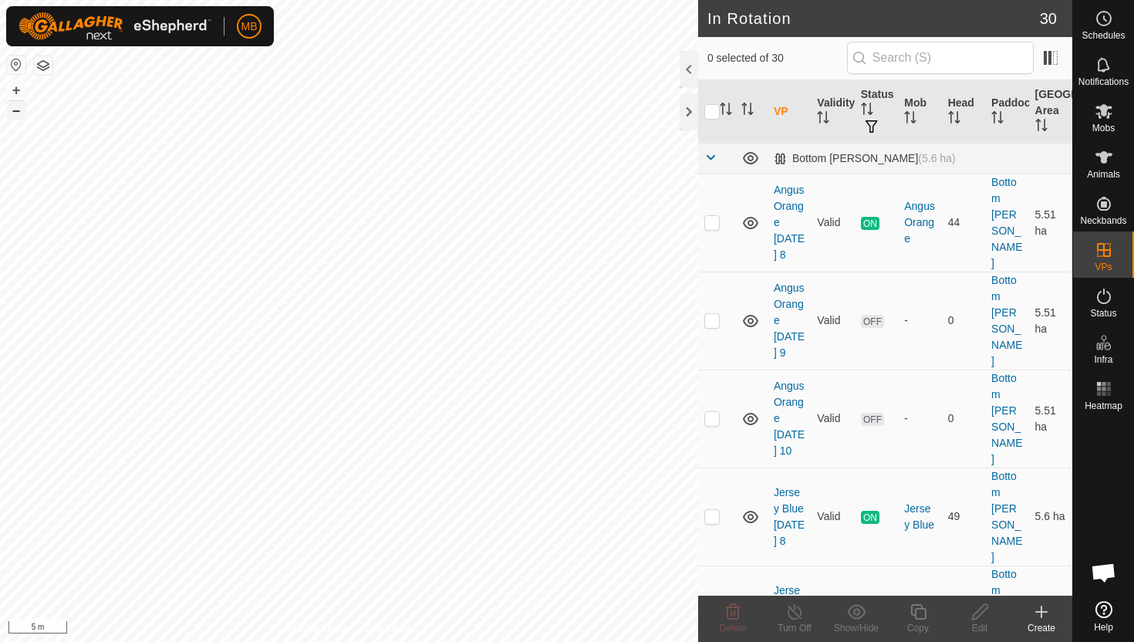
click at [13, 110] on button "–" at bounding box center [16, 110] width 19 height 19
click at [80, 0] on html "MB Schedules Notifications Mobs Animals Neckbands VPs Status Infra Heatmap Help…" at bounding box center [567, 321] width 1134 height 642
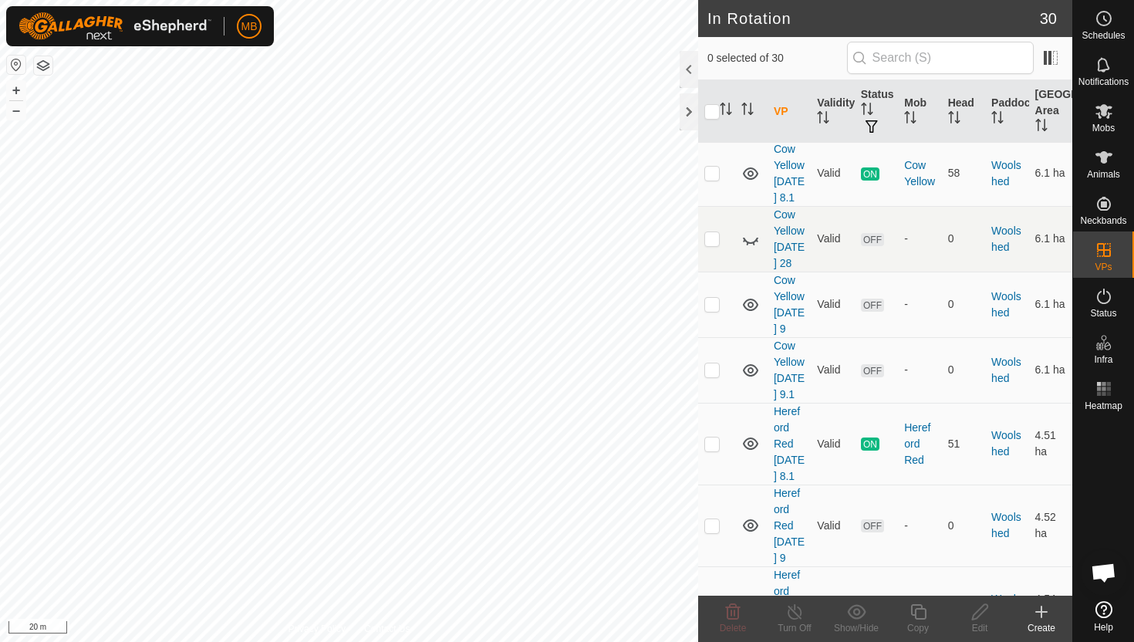
scroll to position [2055, 0]
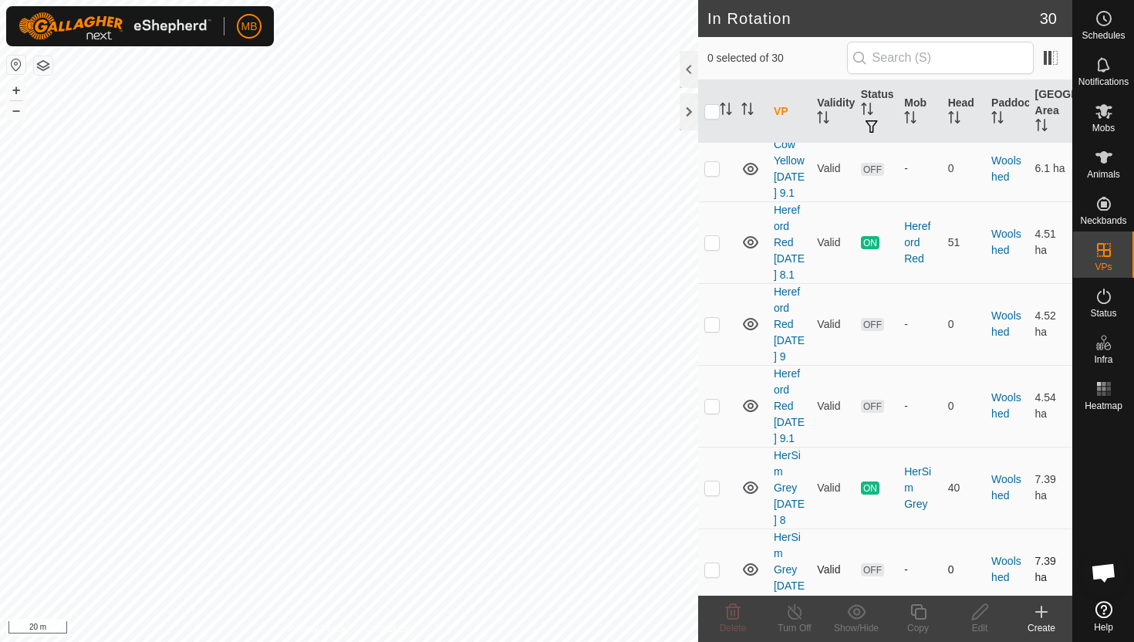
click at [711, 563] on p-checkbox at bounding box center [712, 569] width 15 height 12
checkbox input "true"
click at [917, 613] on icon at bounding box center [918, 612] width 19 height 19
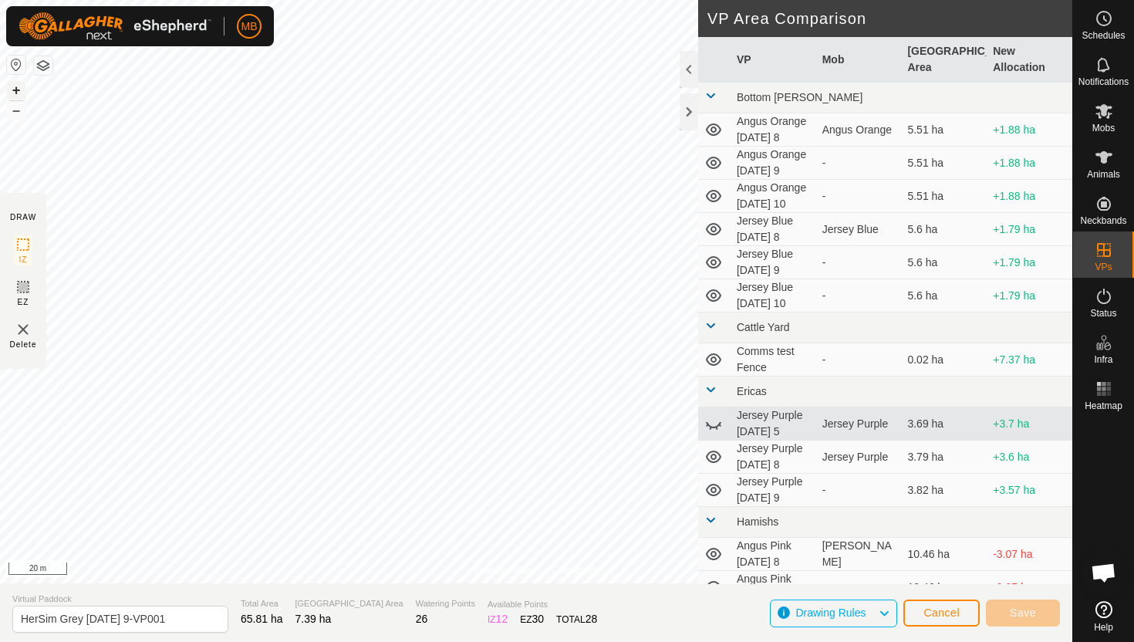
click at [16, 90] on button "+" at bounding box center [16, 90] width 19 height 19
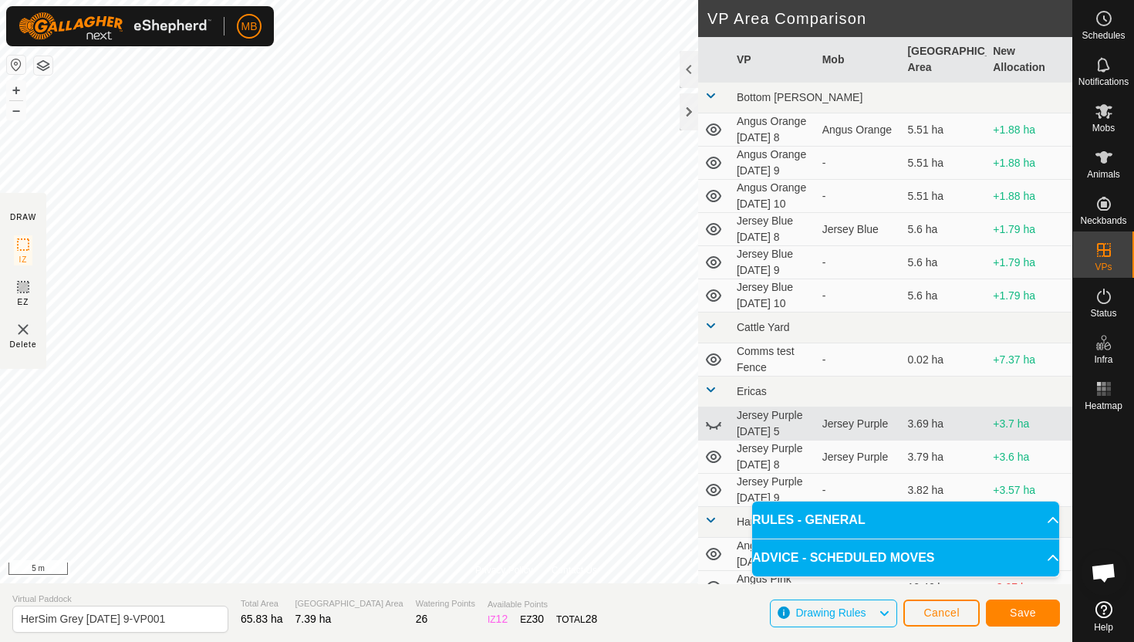
click at [508, 0] on html "MB Schedules Notifications Mobs Animals Neckbands VPs Status Infra Heatmap Help…" at bounding box center [567, 321] width 1134 height 642
click at [181, 620] on input "HerSim Grey Tuesday 9-VP001" at bounding box center [120, 619] width 216 height 27
type input "HerSim Grey Wednesday 10"
click at [1044, 611] on button "Save" at bounding box center [1023, 613] width 74 height 27
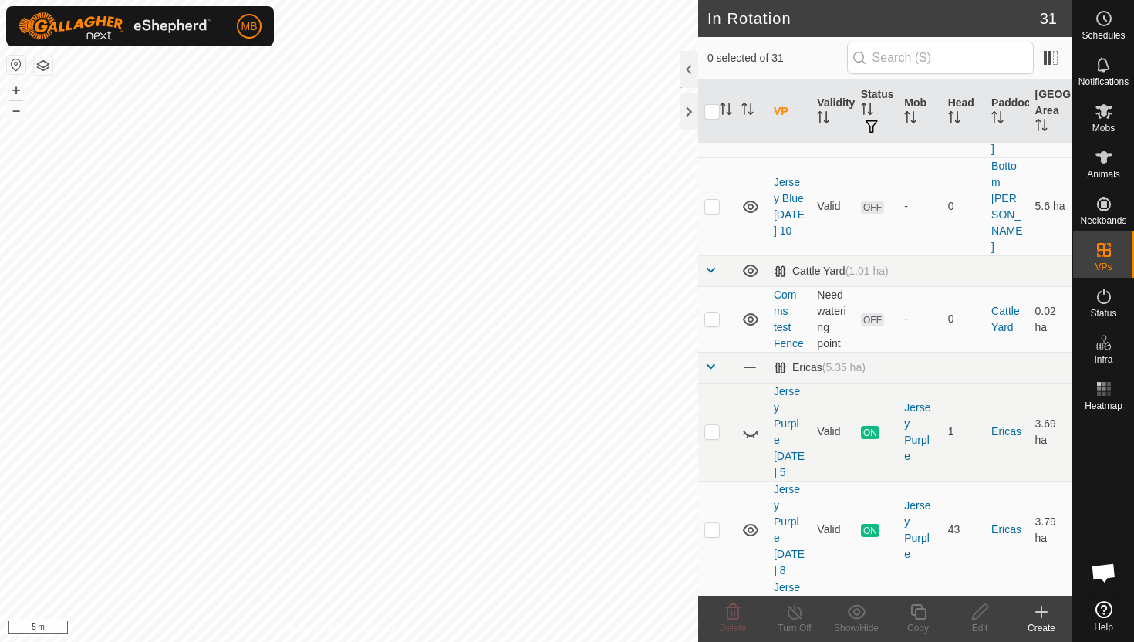
scroll to position [510, 0]
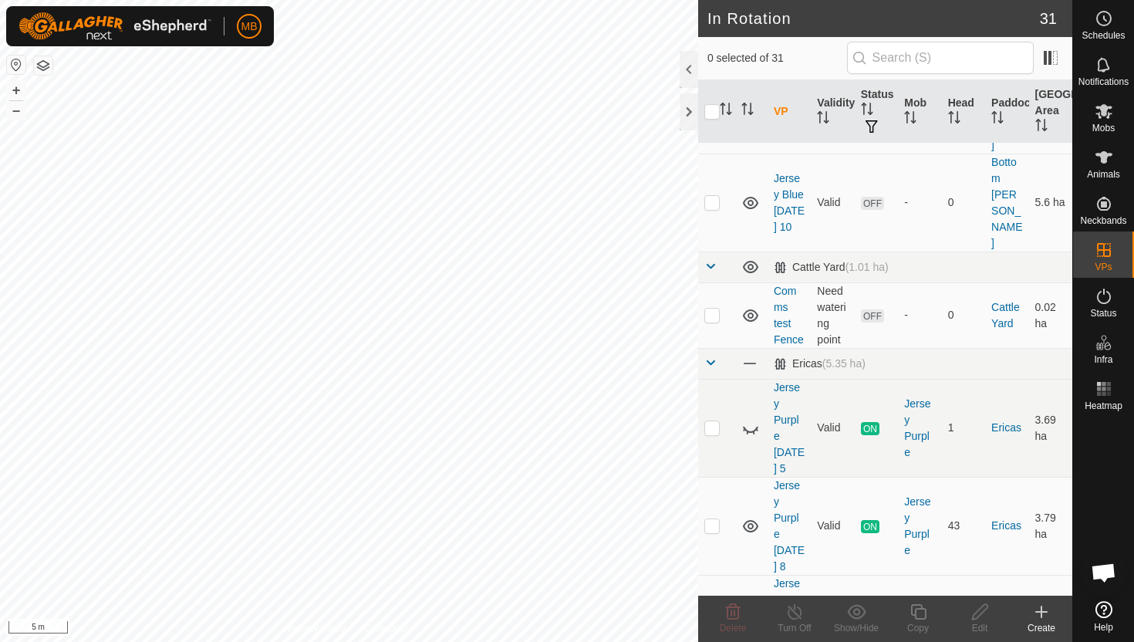
click at [715, 617] on p-checkbox at bounding box center [712, 623] width 15 height 12
checkbox input "true"
click at [925, 614] on icon at bounding box center [918, 612] width 19 height 19
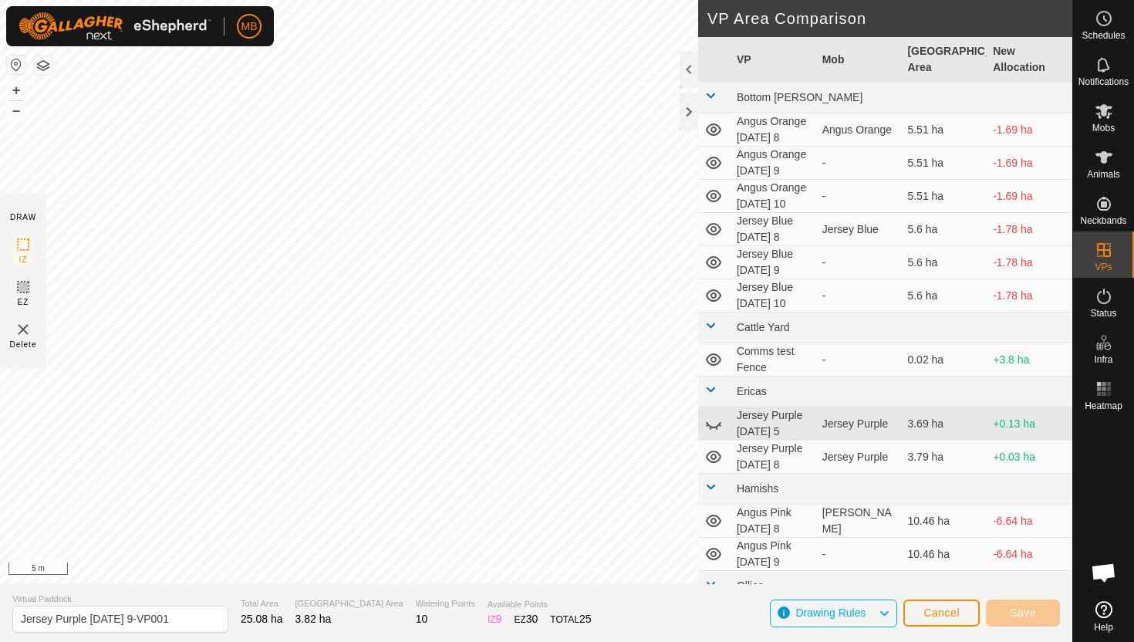
click at [0, 270] on div "Privacy Policy Contact Us Segment length must be longer than 5 m (Current: 1.5 …" at bounding box center [536, 321] width 1073 height 642
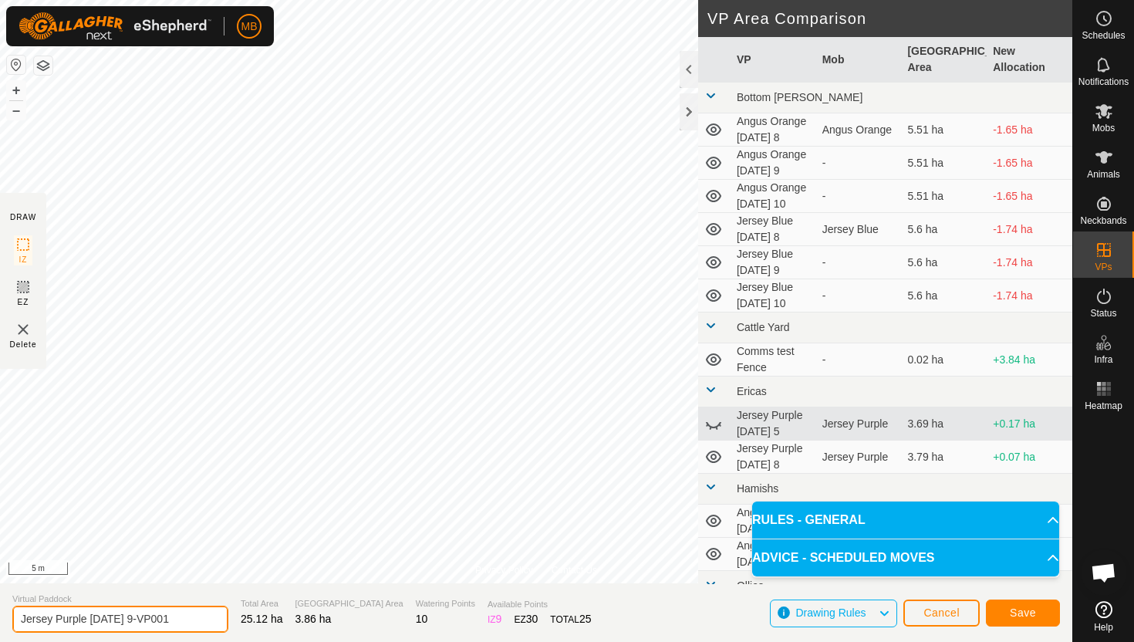
click at [181, 618] on input "Jersey Purple Tuesday 9-VP001" at bounding box center [120, 619] width 216 height 27
type input "Jersey Purple Wednesday 10"
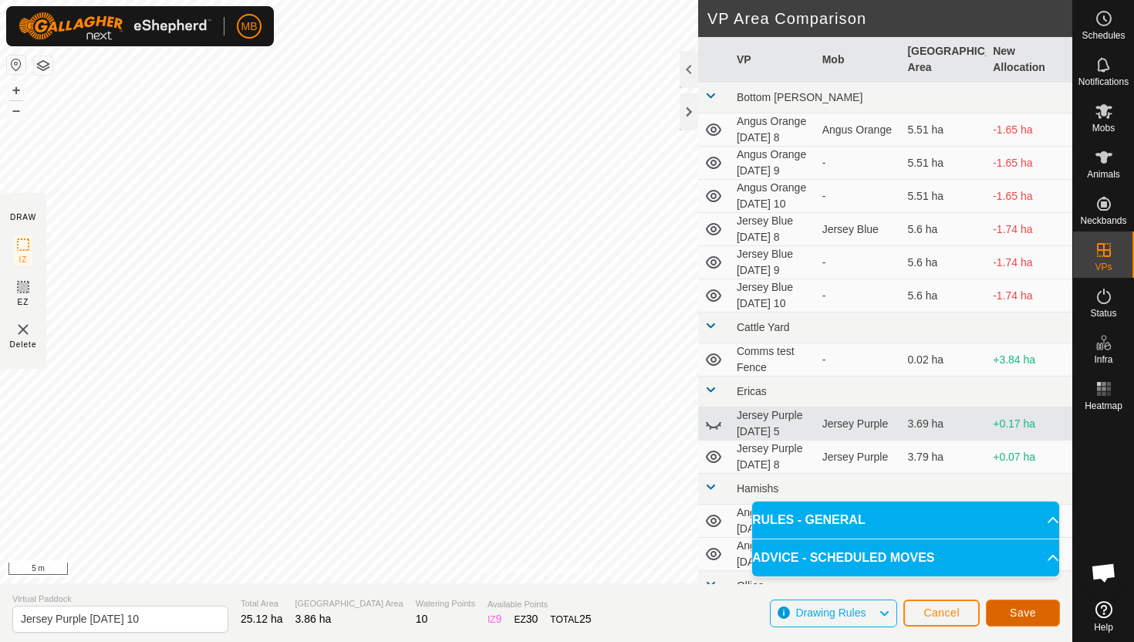
click at [1046, 608] on button "Save" at bounding box center [1023, 613] width 74 height 27
